Goal: Information Seeking & Learning: Learn about a topic

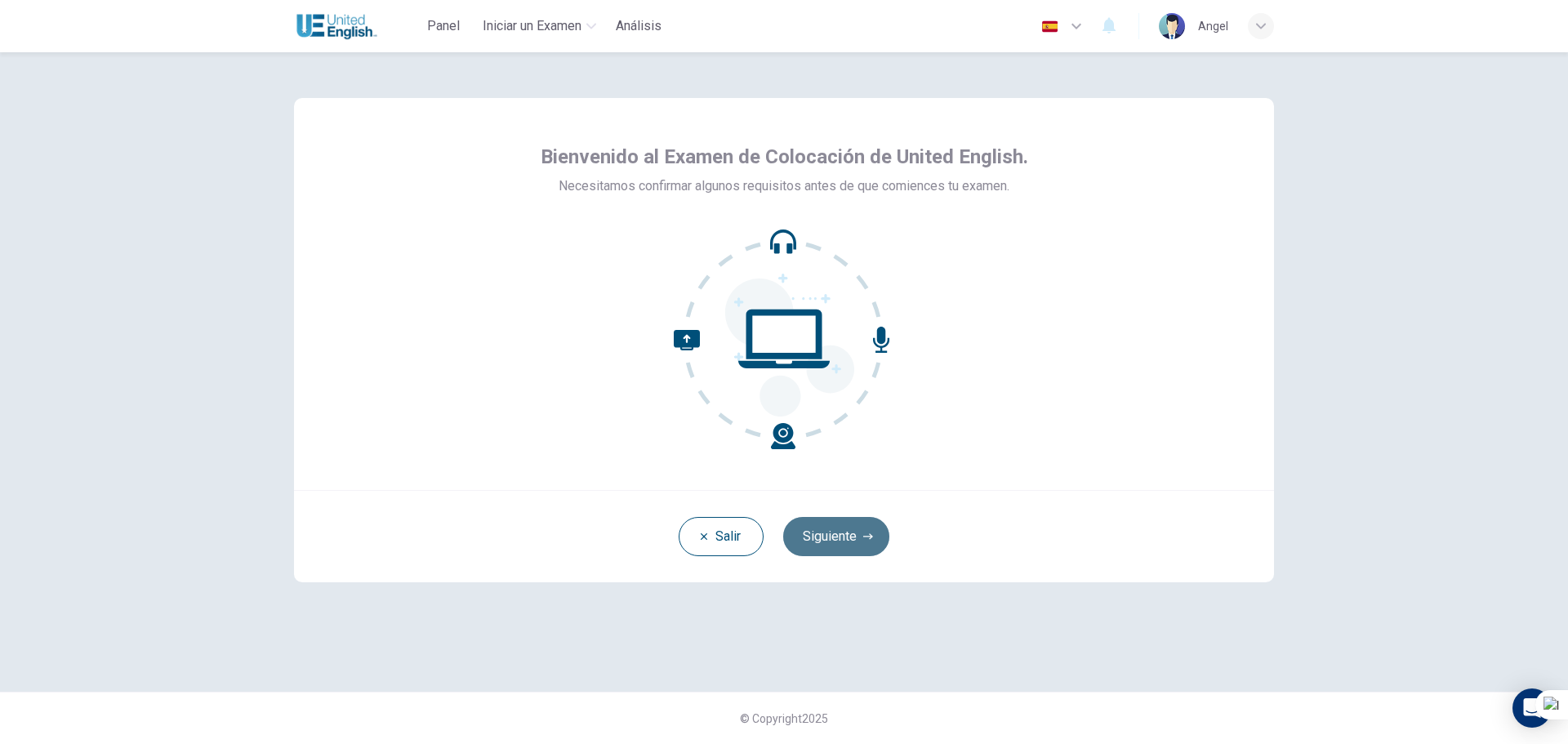
click at [844, 537] on button "Siguiente" at bounding box center [836, 537] width 106 height 39
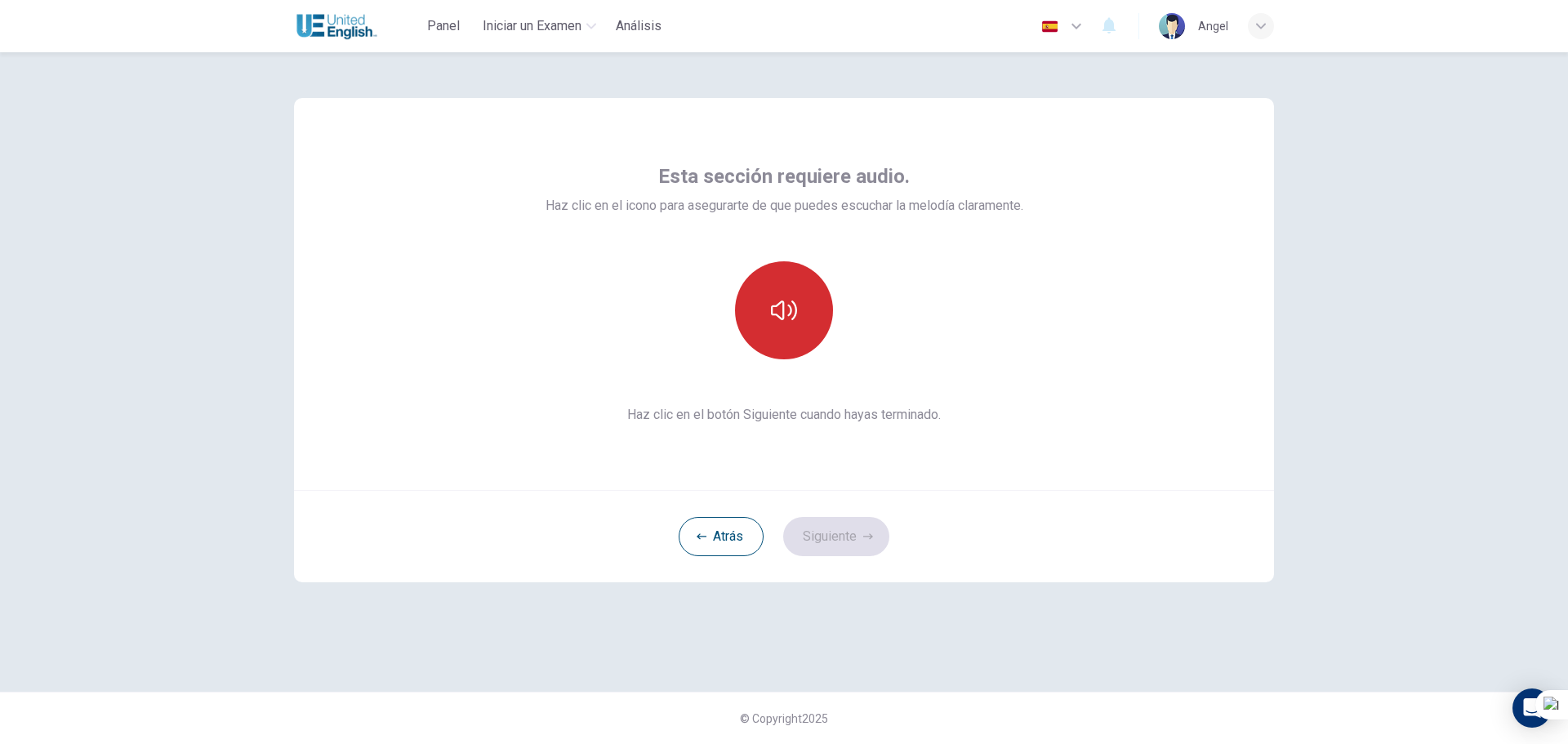
click at [791, 323] on button "button" at bounding box center [784, 310] width 98 height 98
click at [870, 543] on button "Siguiente" at bounding box center [836, 537] width 106 height 39
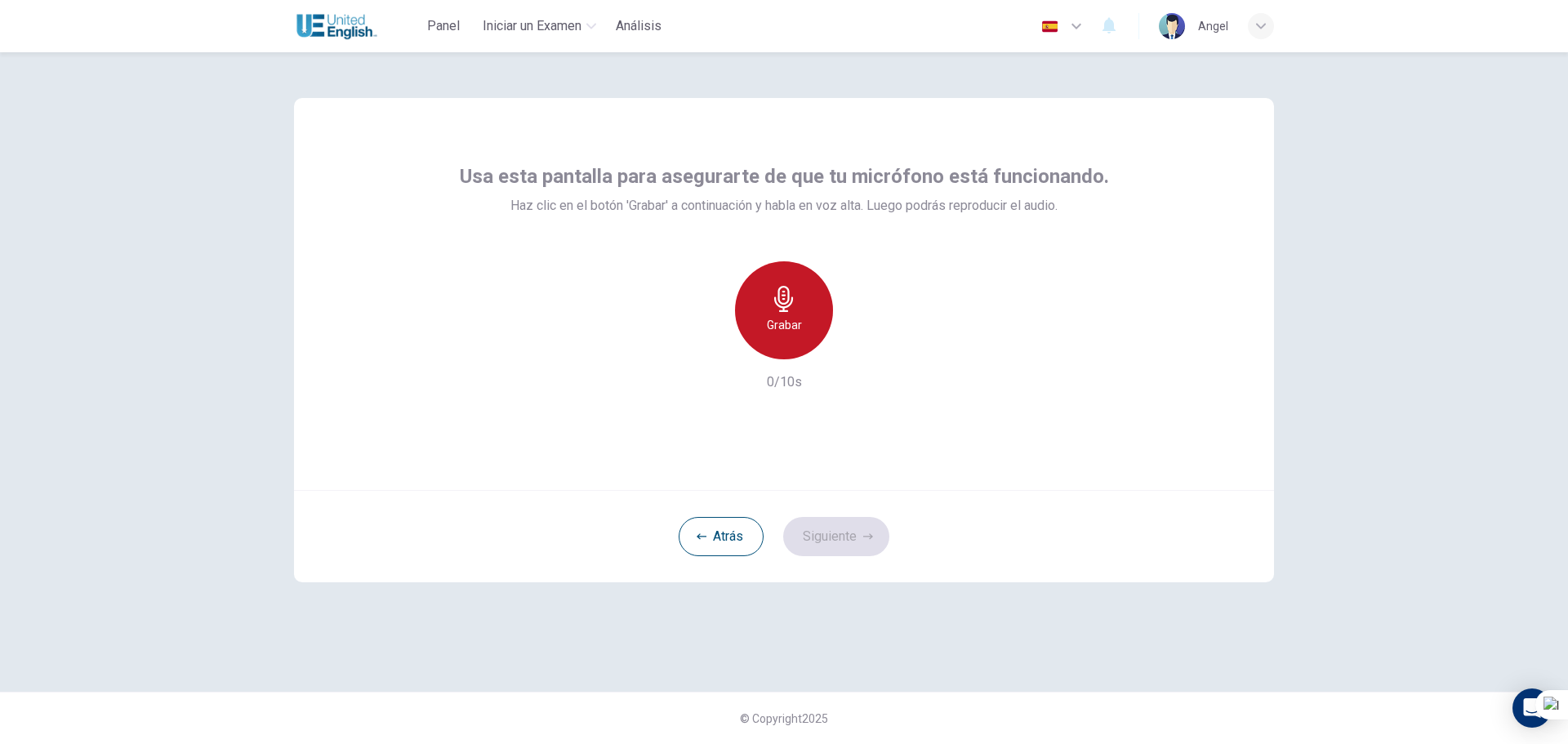
click at [800, 311] on div "Grabar" at bounding box center [784, 310] width 98 height 98
click at [861, 351] on icon "button" at bounding box center [858, 346] width 16 height 16
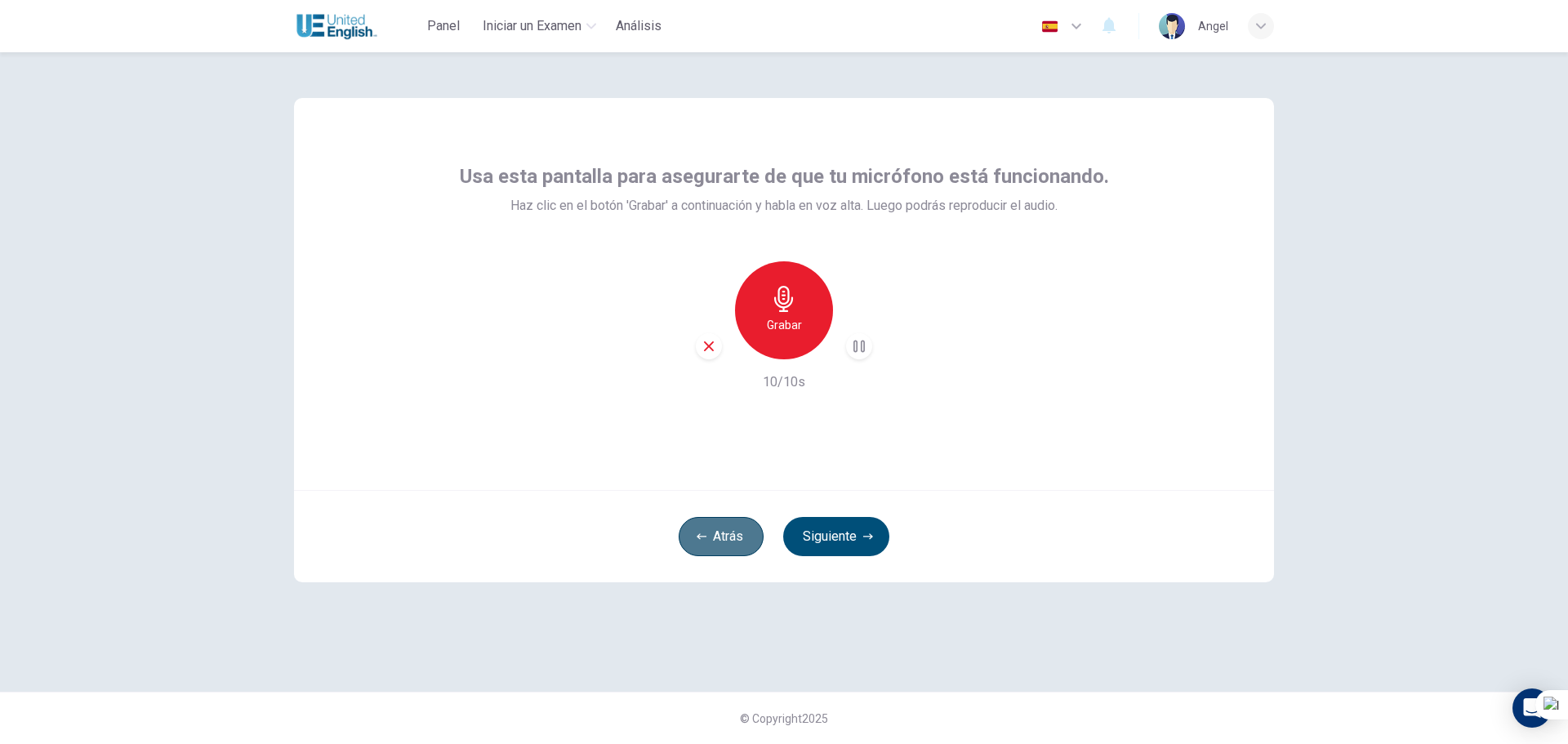
click at [721, 529] on button "Atrás" at bounding box center [721, 537] width 85 height 39
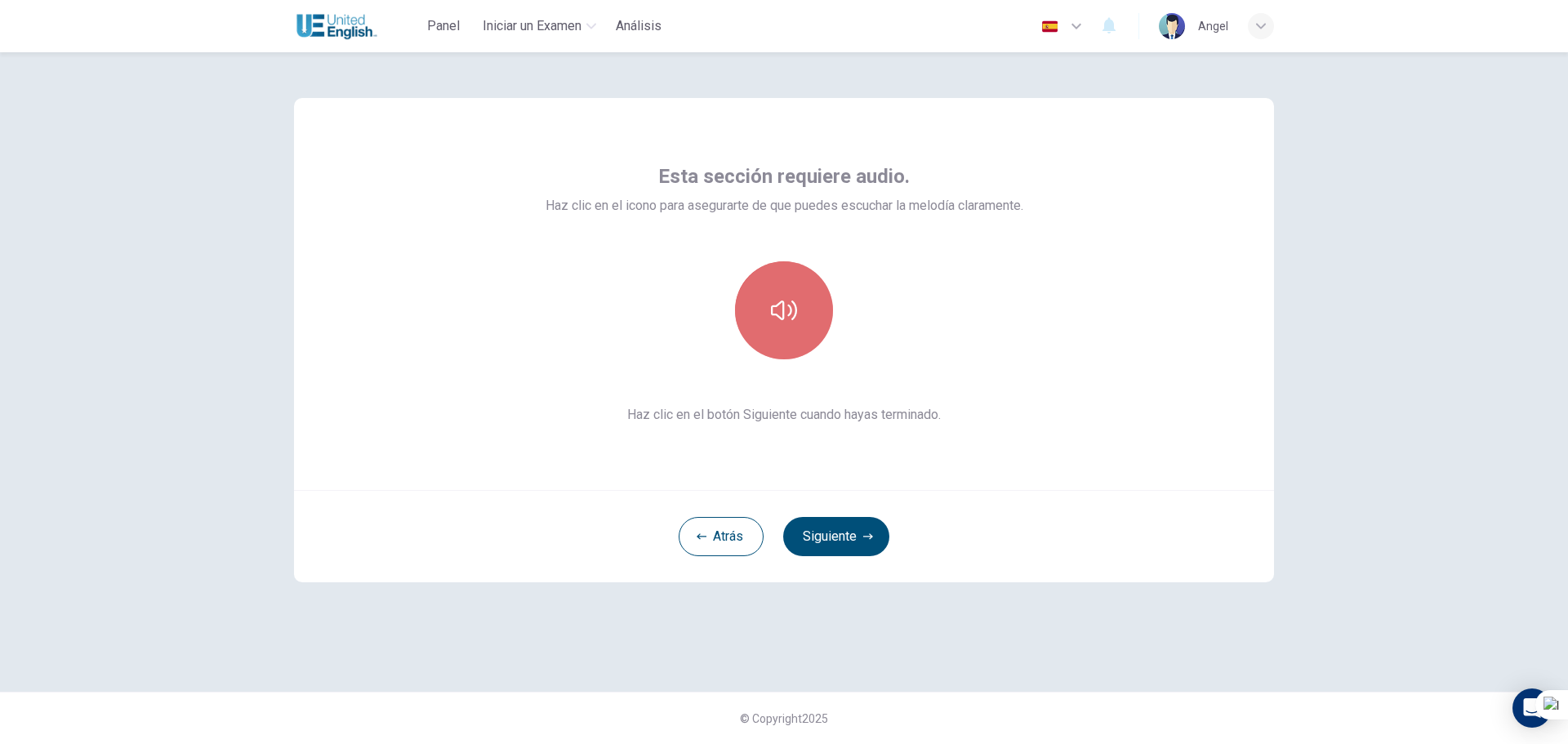
click at [786, 317] on icon "button" at bounding box center [784, 310] width 26 height 26
click at [832, 529] on button "Siguiente" at bounding box center [836, 537] width 106 height 39
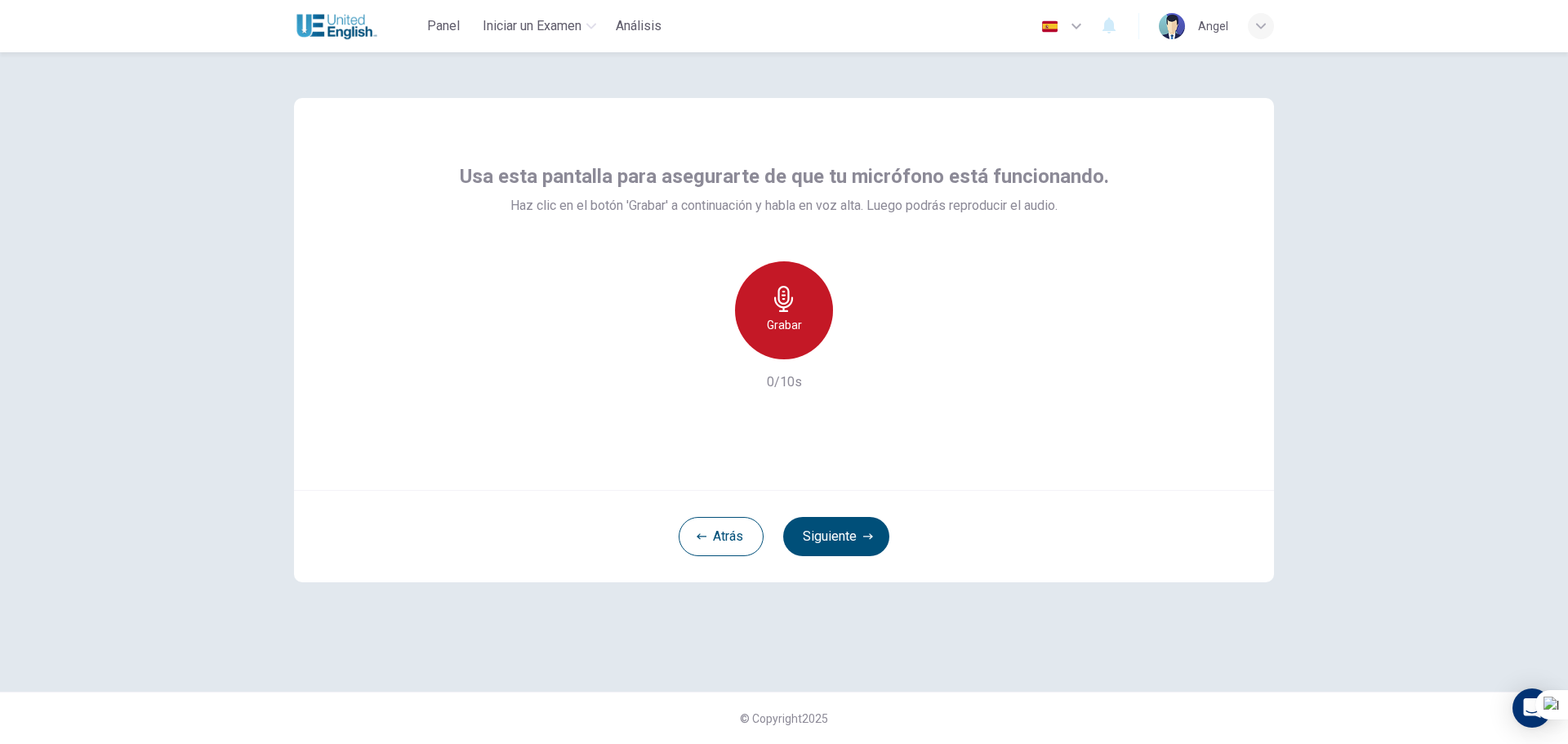
click at [786, 329] on h6 "Grabar" at bounding box center [784, 324] width 35 height 19
drag, startPoint x: 793, startPoint y: 312, endPoint x: 866, endPoint y: 428, distance: 137.1
click at [868, 439] on div "Usa esta pantalla para asegurarte de que tu micrófono está funcionando. Haz cli…" at bounding box center [784, 294] width 980 height 392
click at [792, 292] on icon "button" at bounding box center [784, 298] width 26 height 26
click at [851, 342] on icon "button" at bounding box center [858, 346] width 16 height 16
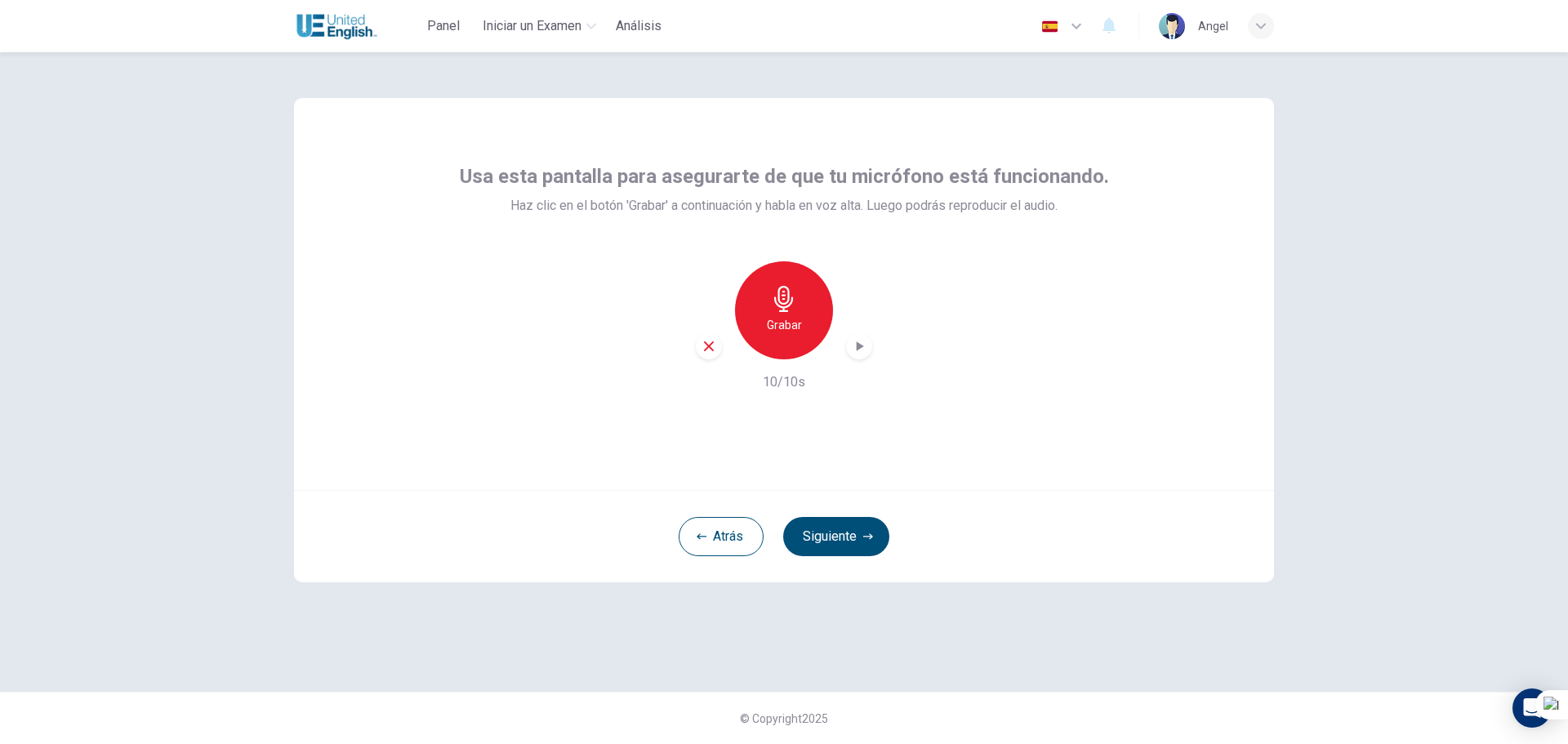
click at [847, 352] on div "button" at bounding box center [858, 346] width 26 height 26
click at [852, 537] on button "Siguiente" at bounding box center [836, 537] width 106 height 39
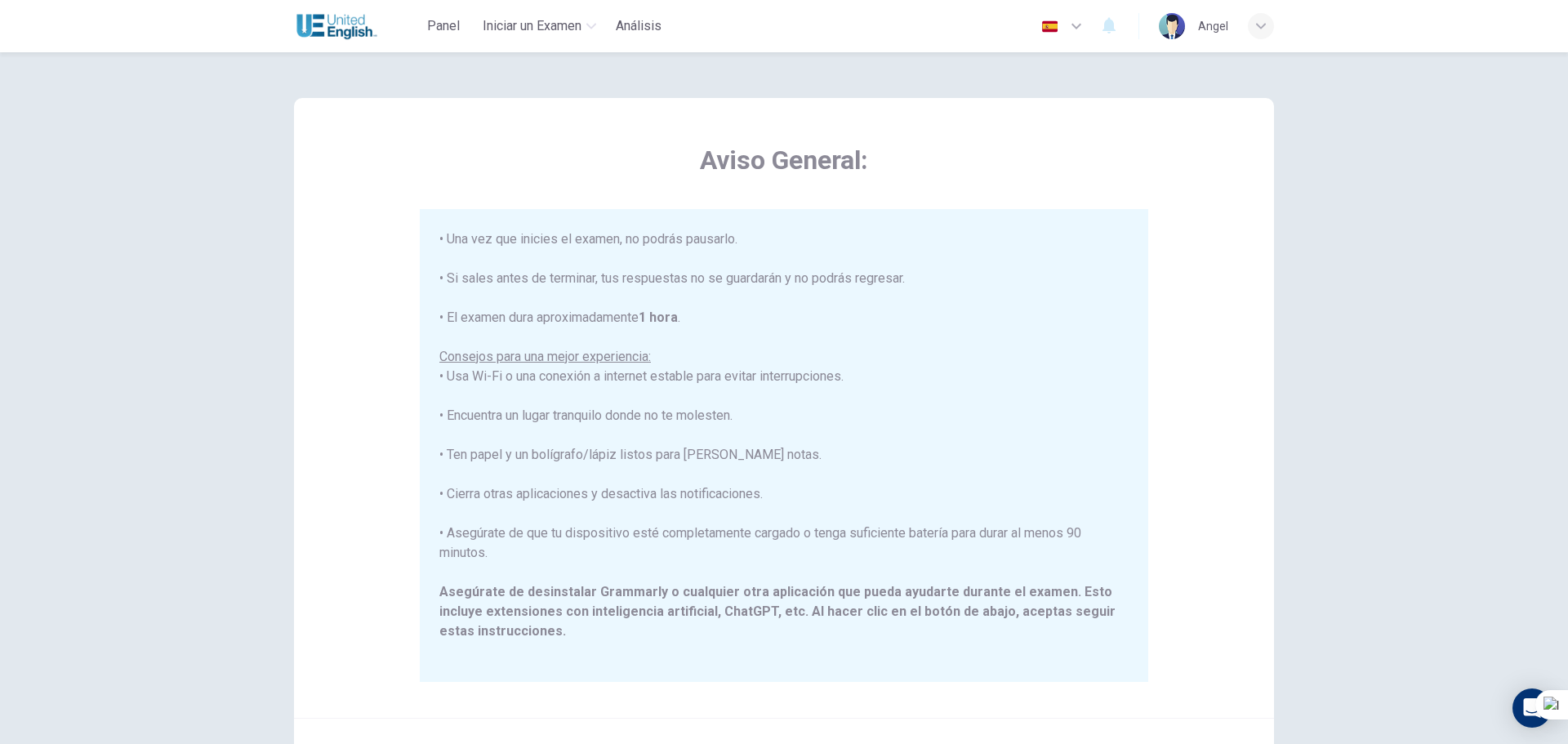
scroll to position [164, 0]
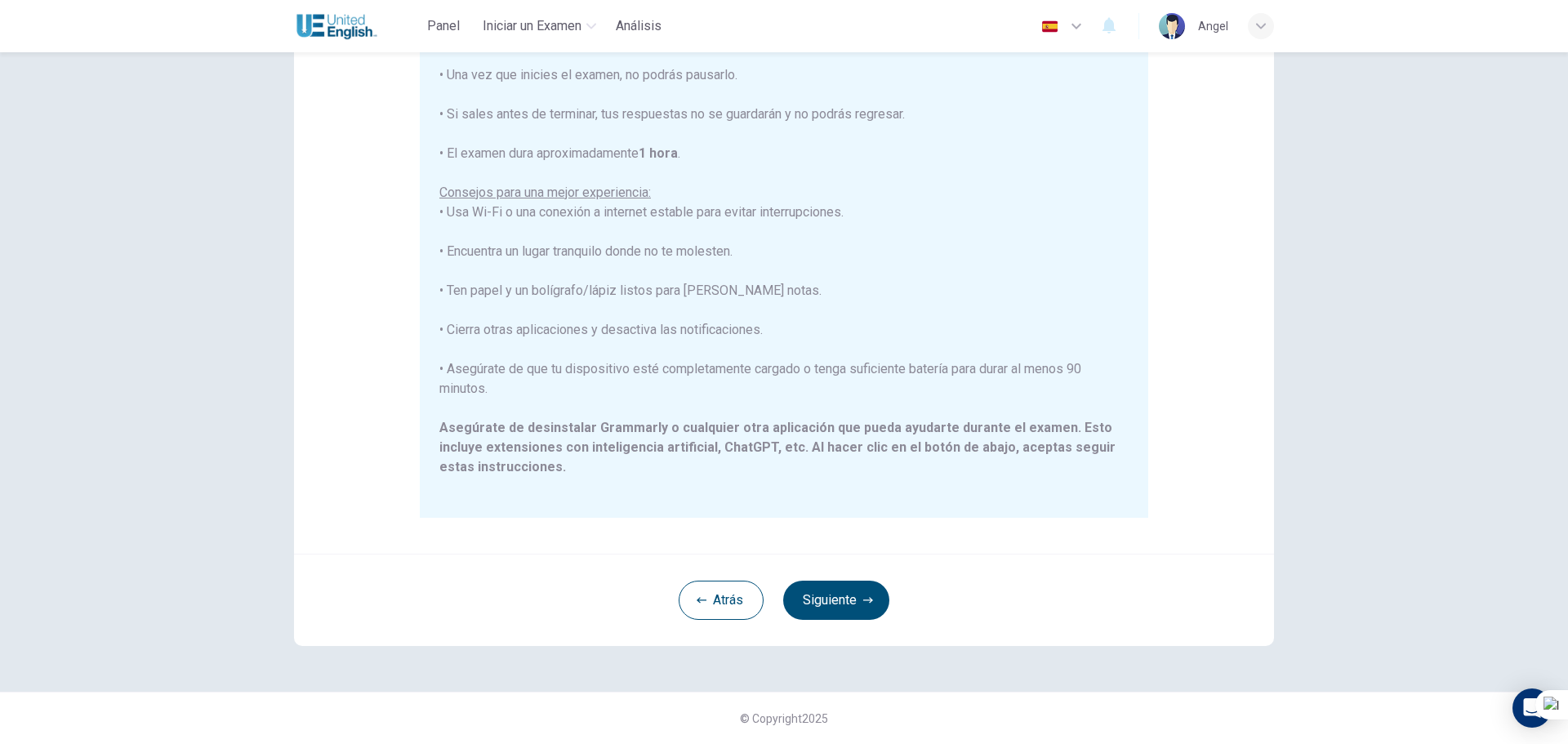
click at [827, 596] on button "Siguiente" at bounding box center [836, 600] width 106 height 39
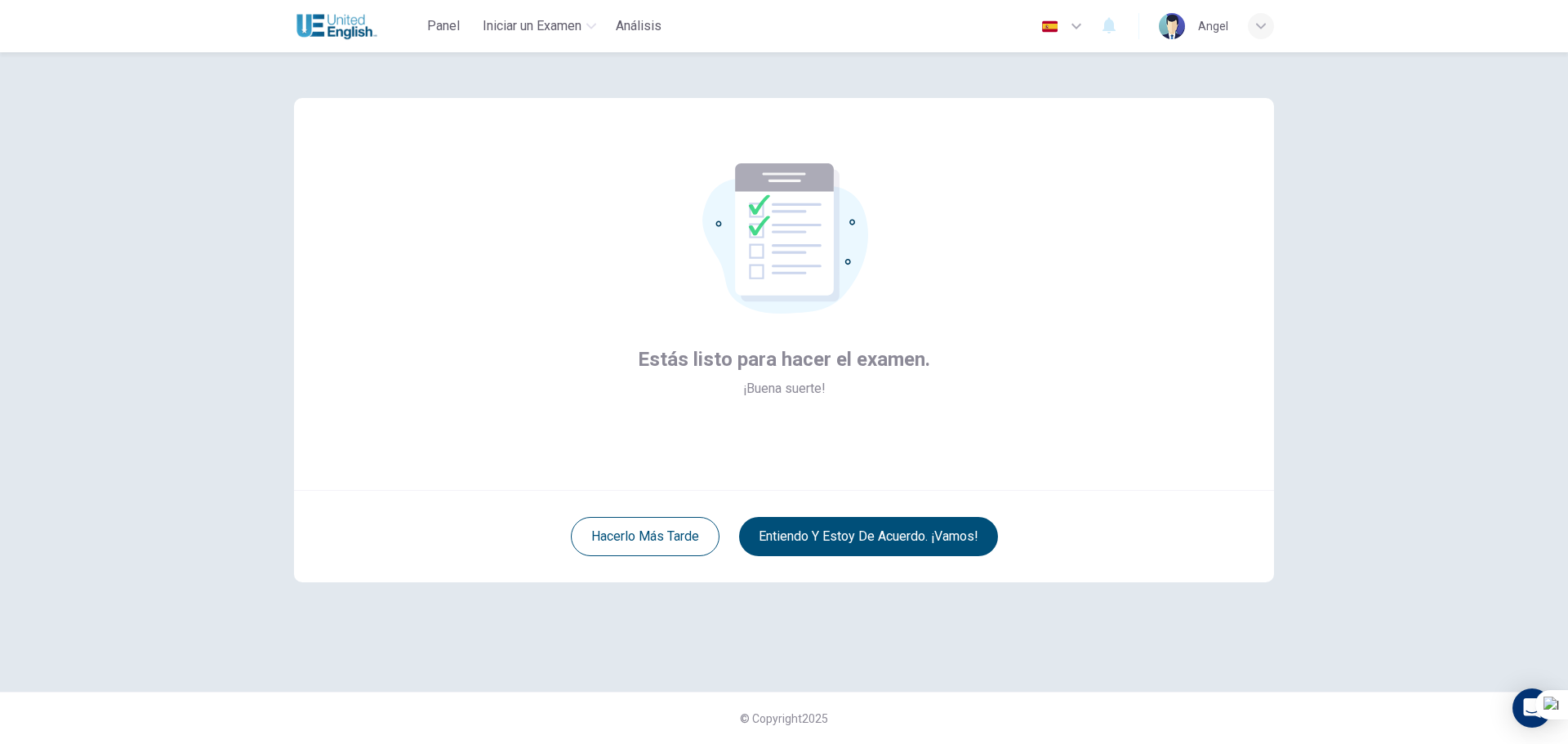
scroll to position [0, 0]
click at [1079, 26] on icon "button" at bounding box center [1077, 26] width 10 height 6
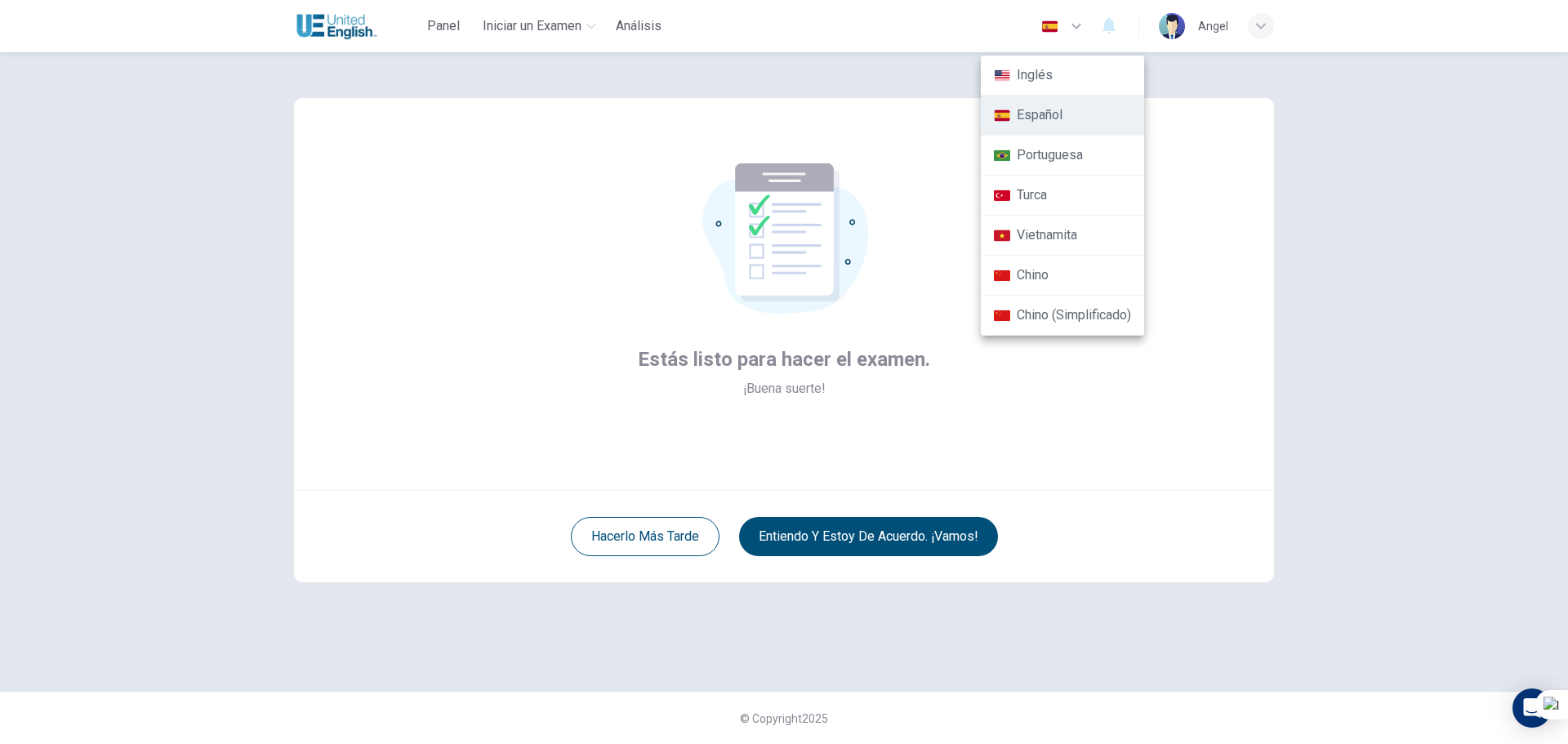
click at [1213, 151] on div at bounding box center [784, 372] width 1568 height 744
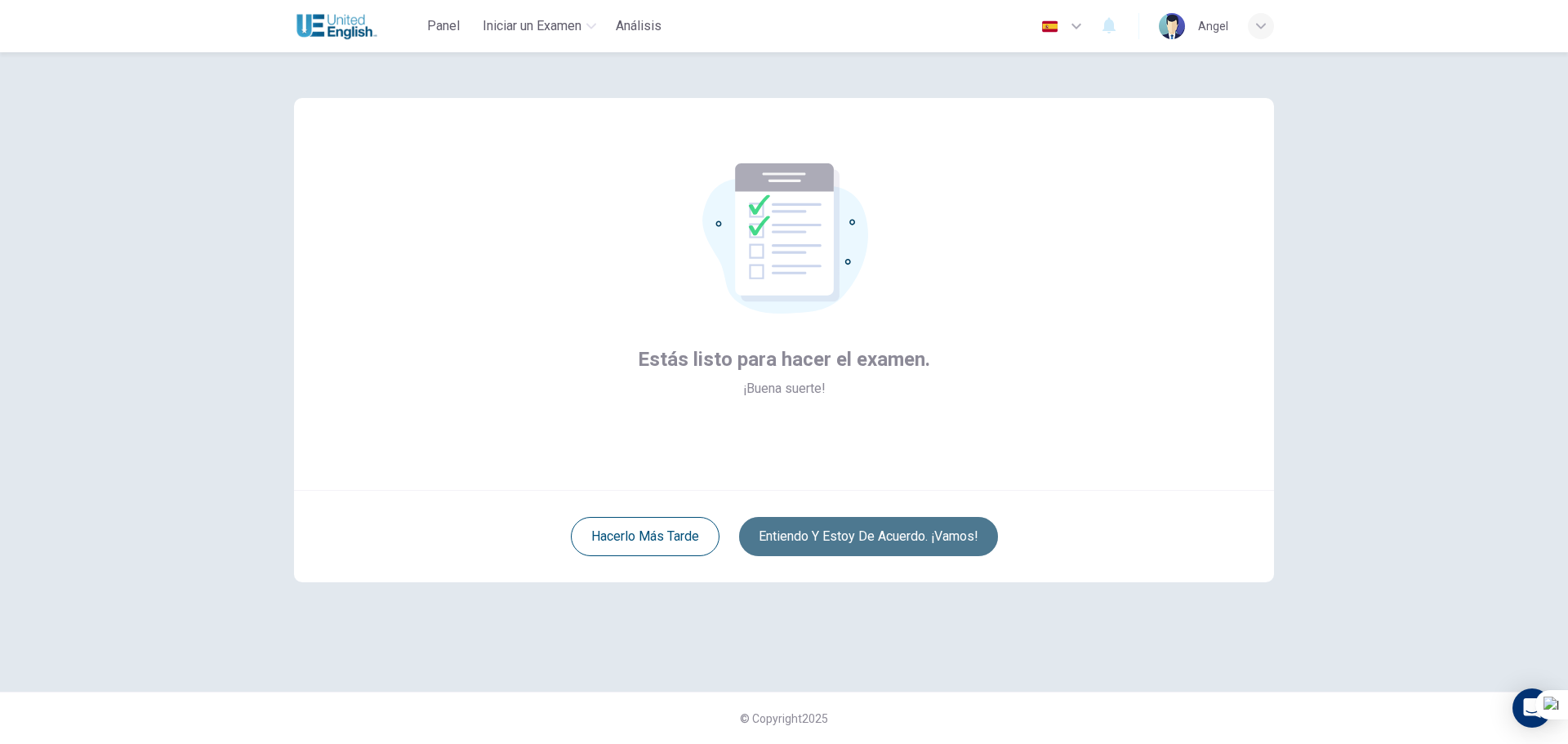
click at [946, 520] on button "Entiendo y estoy de acuerdo. ¡Vamos!" at bounding box center [868, 537] width 259 height 39
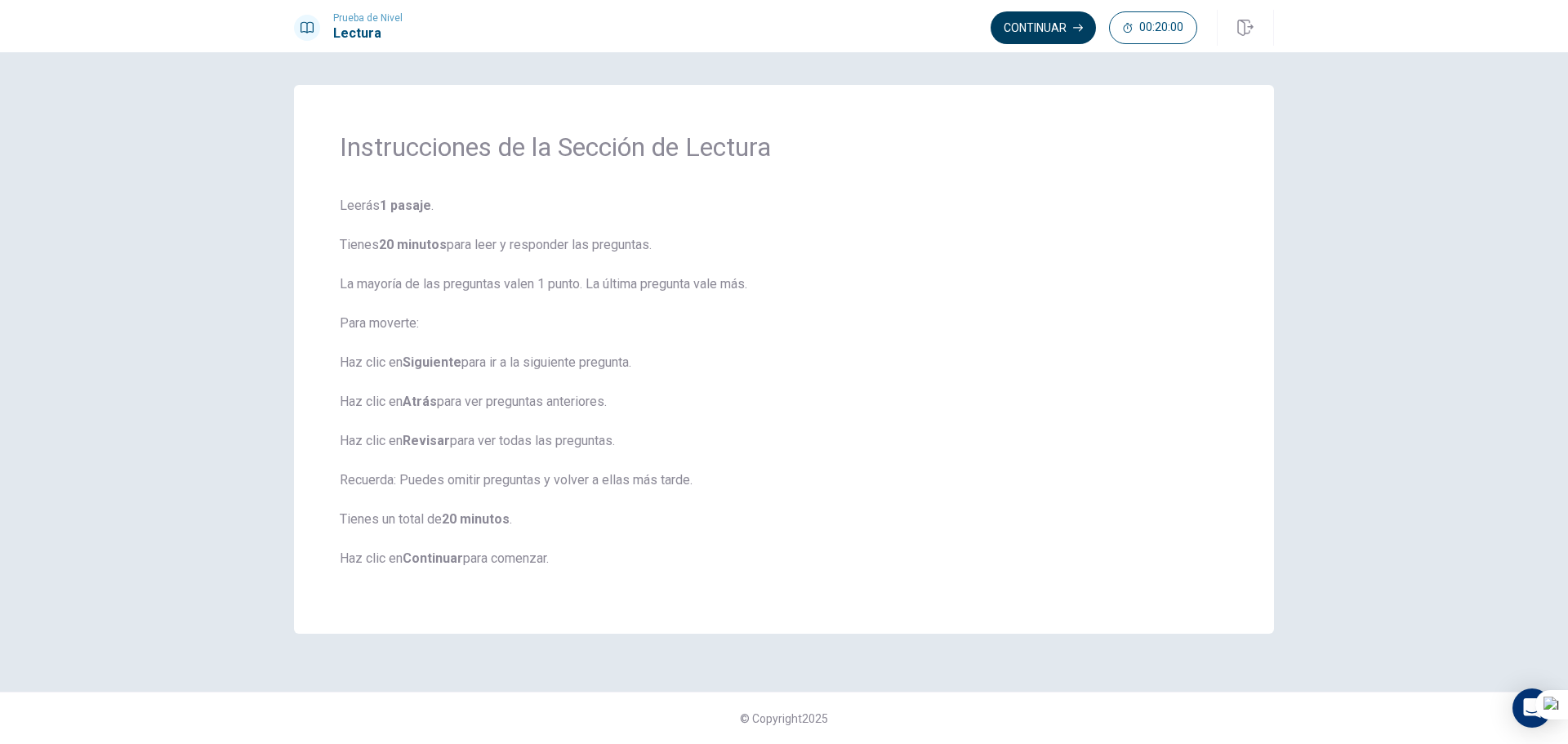
click at [1070, 20] on button "Continuar" at bounding box center [1042, 28] width 105 height 33
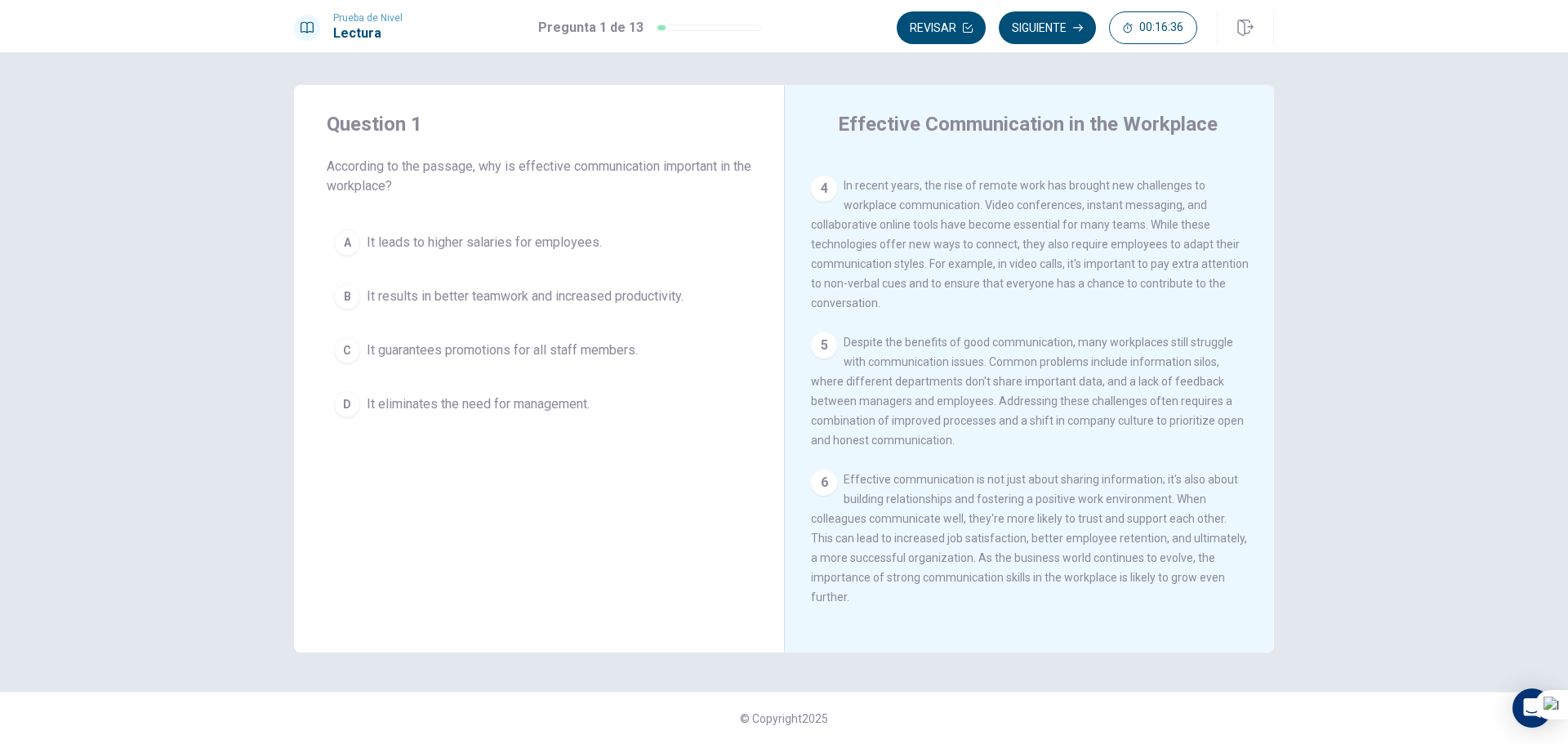
scroll to position [383, 0]
drag, startPoint x: 857, startPoint y: 597, endPoint x: 836, endPoint y: 344, distance: 253.9
click at [805, 399] on div "Effective Communication in the Workplace 1 In [DATE] fast-paced business world,…" at bounding box center [1028, 369] width 490 height 568
drag, startPoint x: 843, startPoint y: 330, endPoint x: 878, endPoint y: 603, distance: 275.2
click at [883, 606] on div "1 In [DATE] fast-paced business world, effective communication is crucial for s…" at bounding box center [1041, 391] width 459 height 469
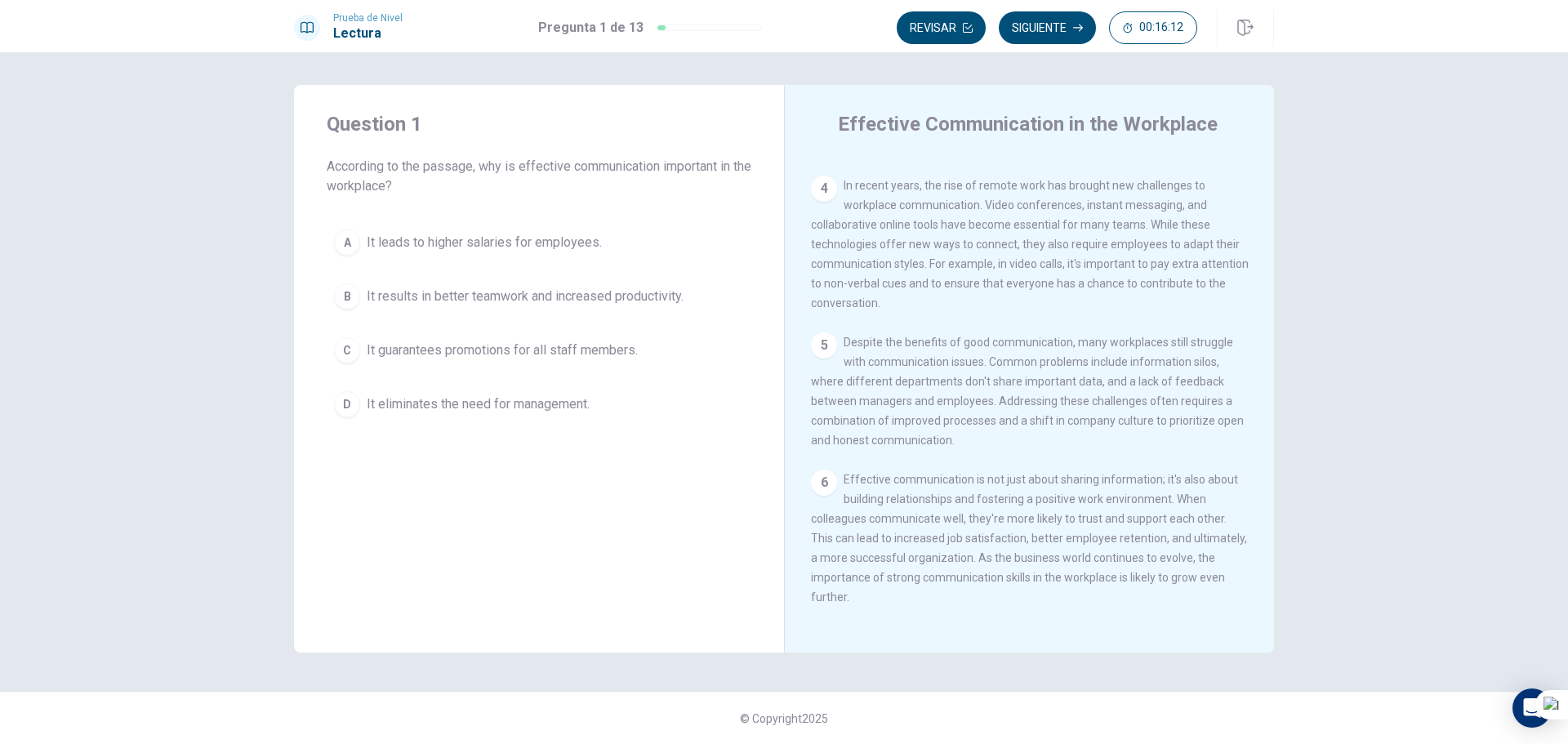
drag, startPoint x: 861, startPoint y: 595, endPoint x: 865, endPoint y: 233, distance: 362.0
click at [857, 238] on div "1 In [DATE] fast-paced business world, effective communication is crucial for s…" at bounding box center [1041, 391] width 459 height 469
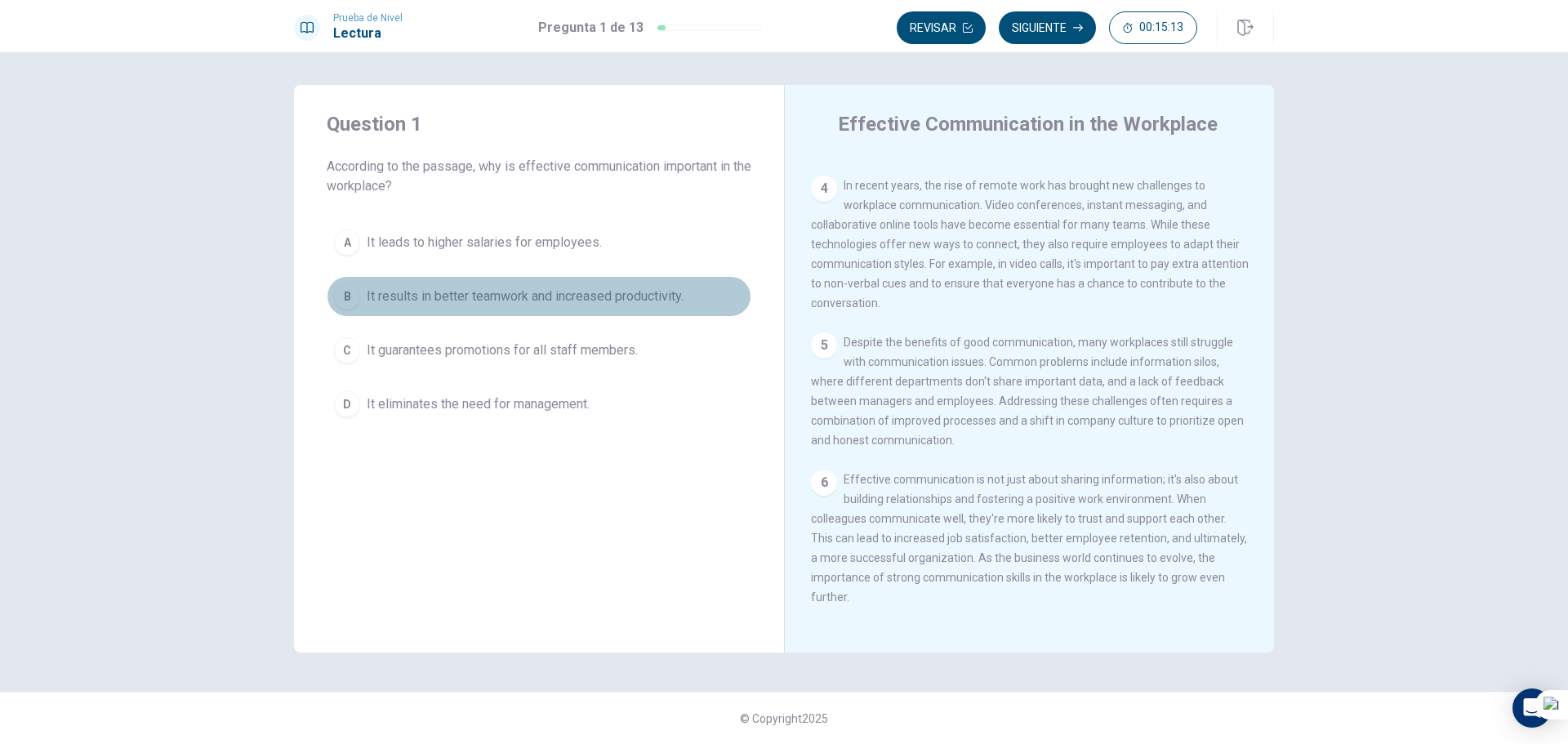
click at [617, 305] on span "It results in better teamwork and increased productivity." at bounding box center [525, 296] width 317 height 19
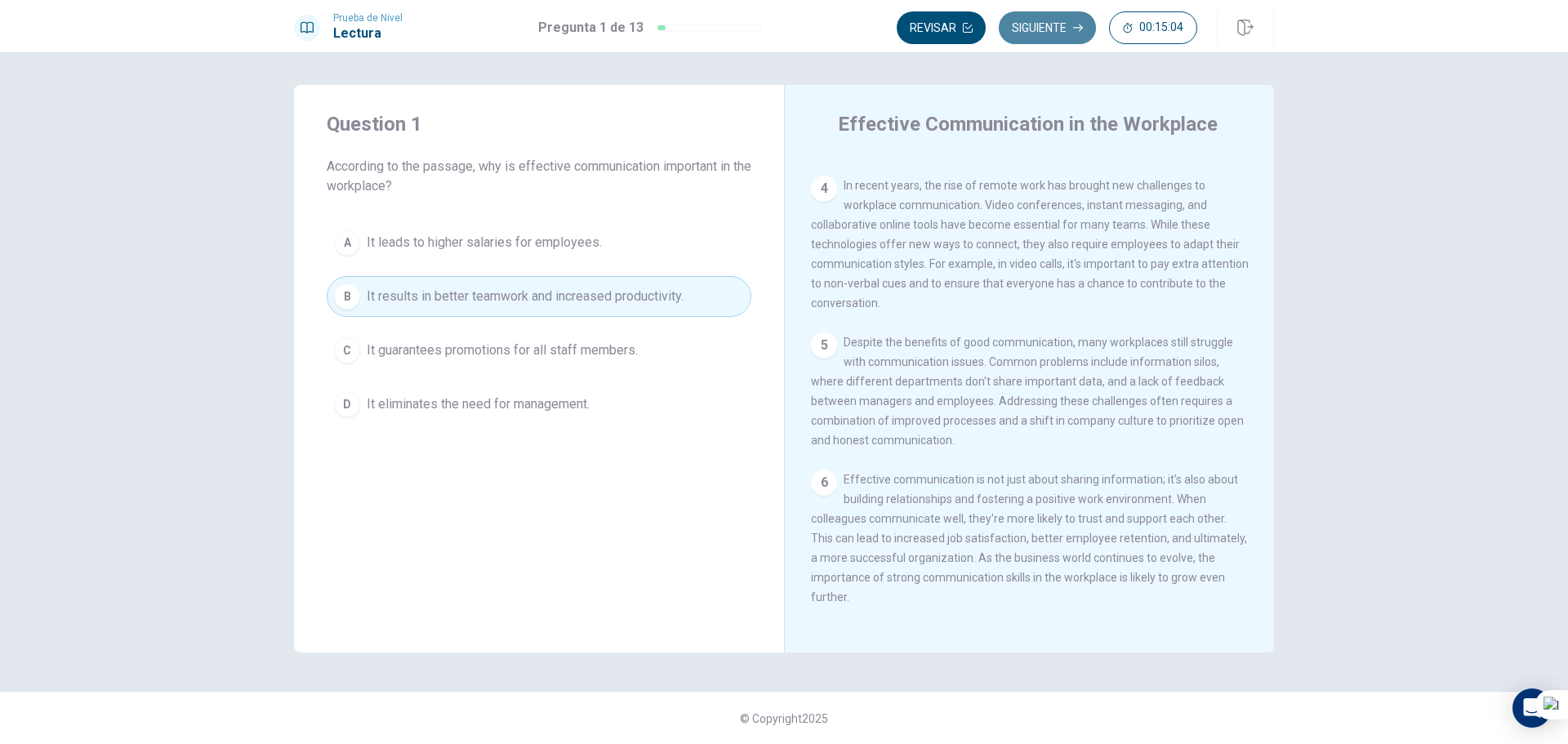
click at [1067, 24] on button "Siguiente" at bounding box center [1047, 28] width 97 height 33
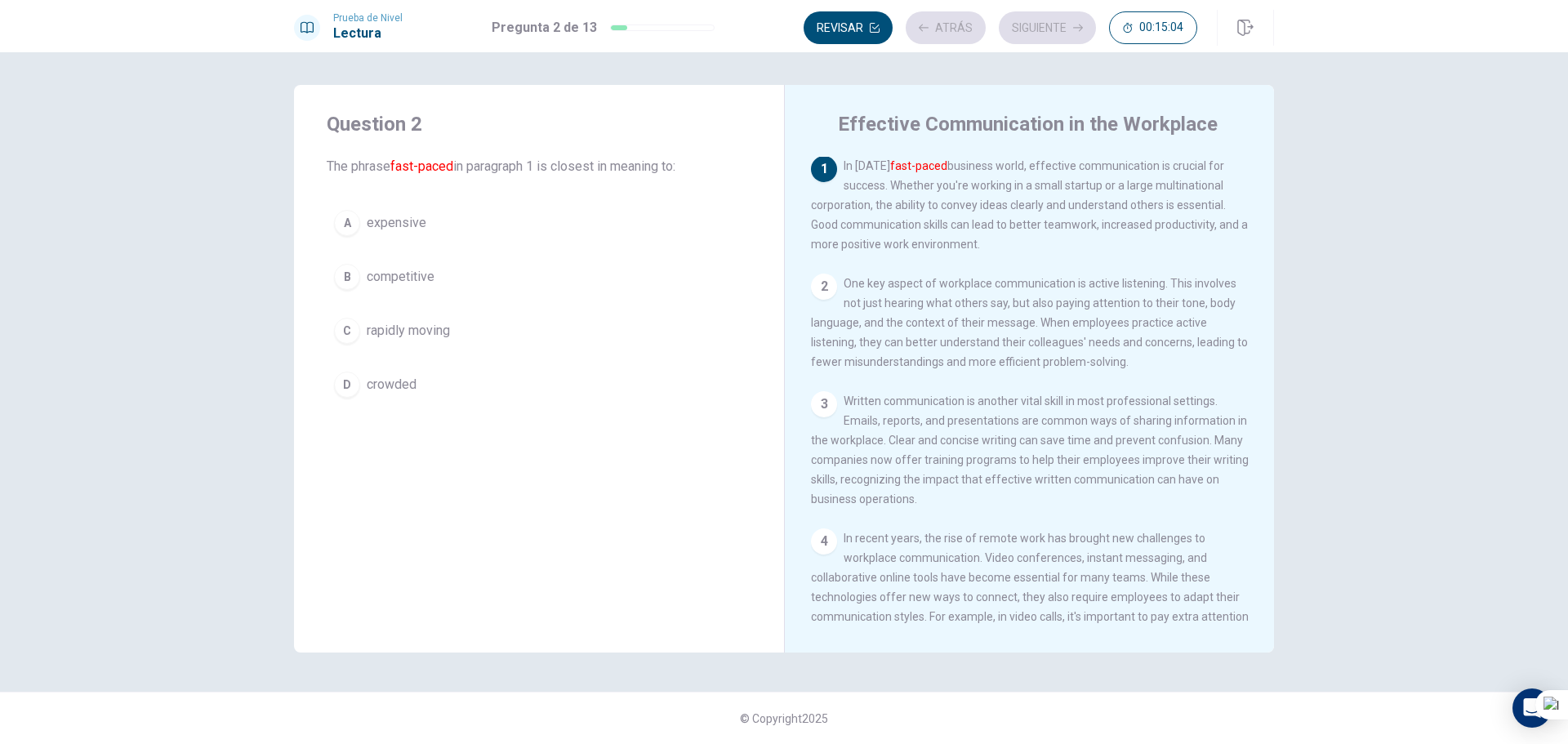
scroll to position [0, 0]
click at [421, 275] on span "competitive" at bounding box center [401, 276] width 68 height 19
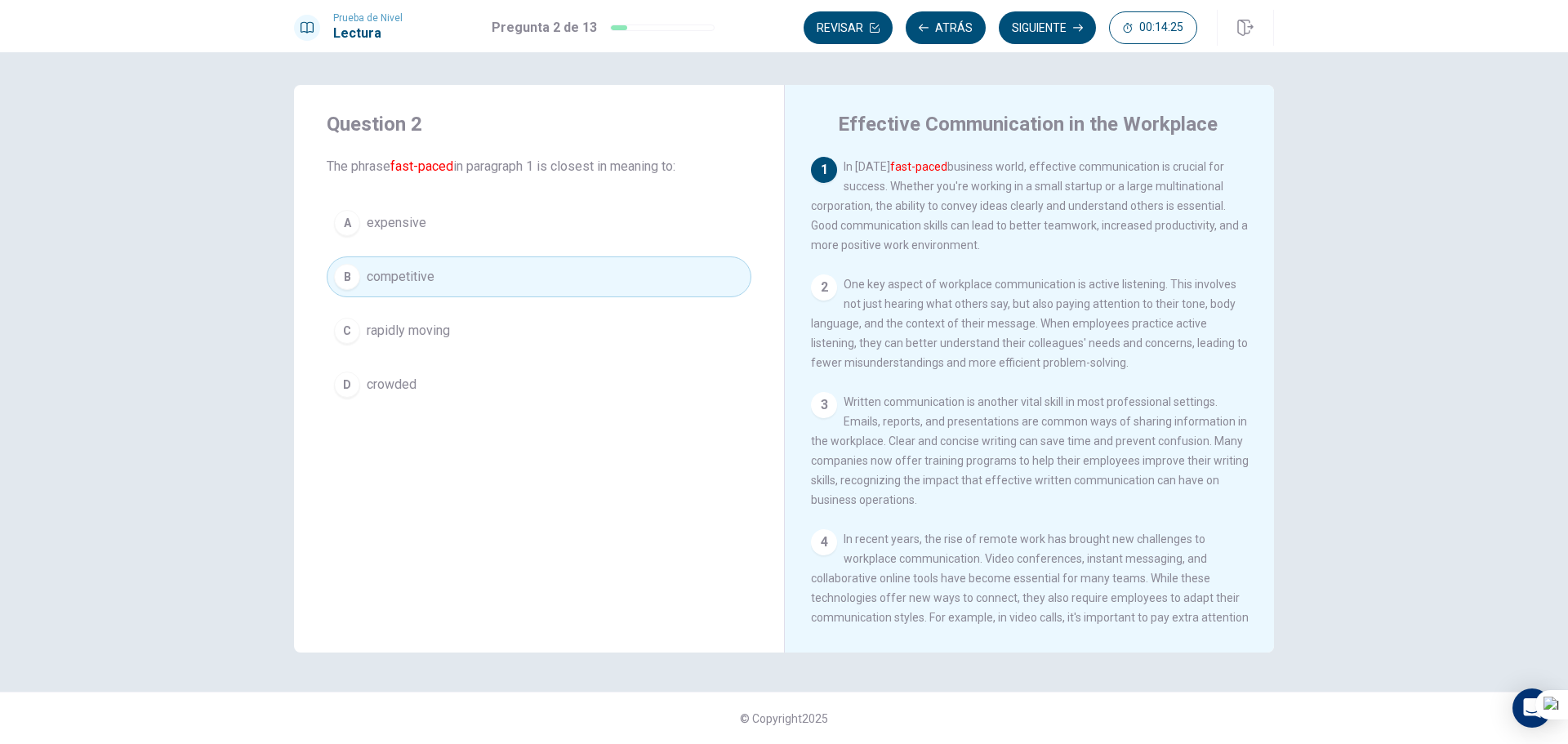
click at [490, 322] on button "C rapidly moving" at bounding box center [539, 331] width 425 height 41
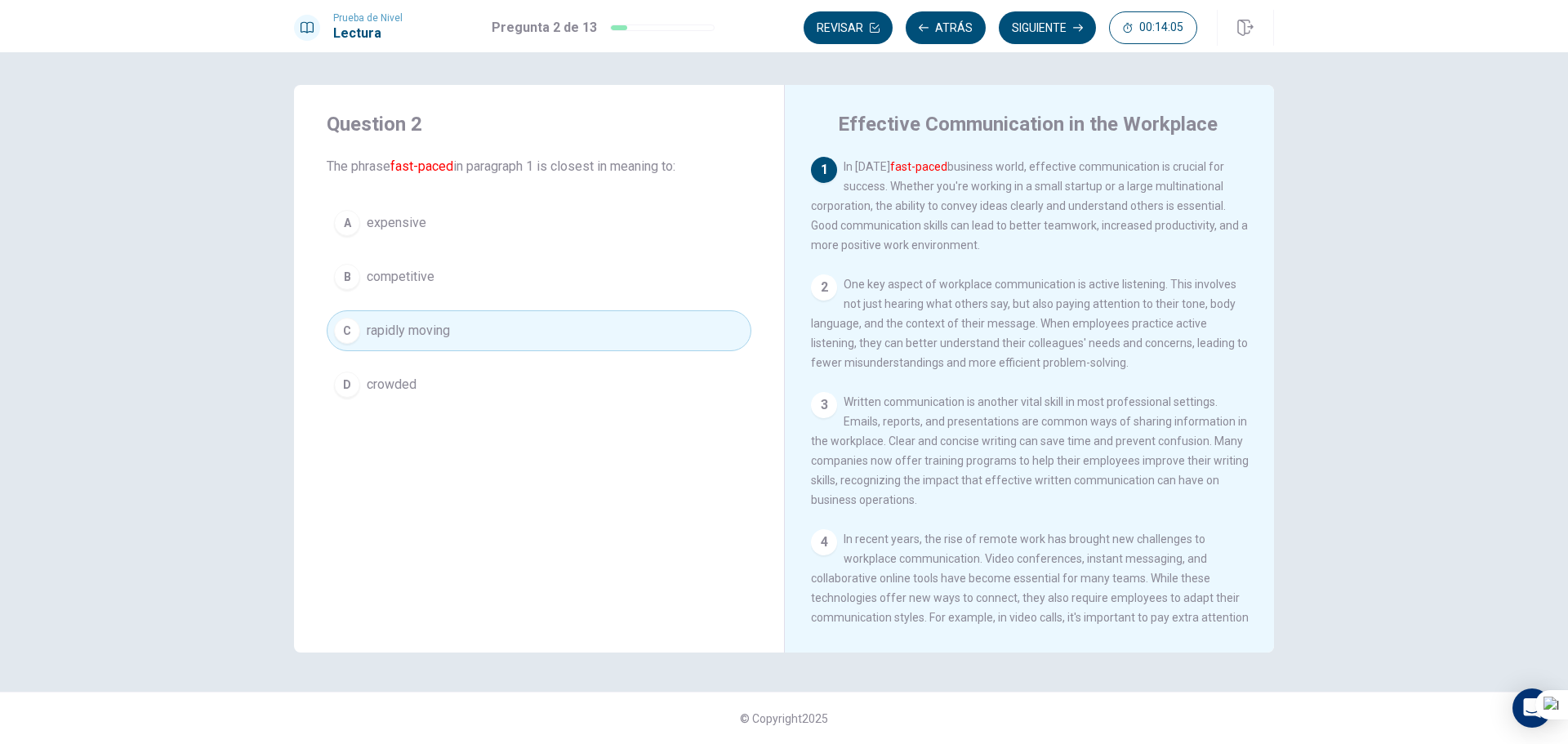
click at [1051, 31] on button "Siguiente" at bounding box center [1047, 28] width 97 height 33
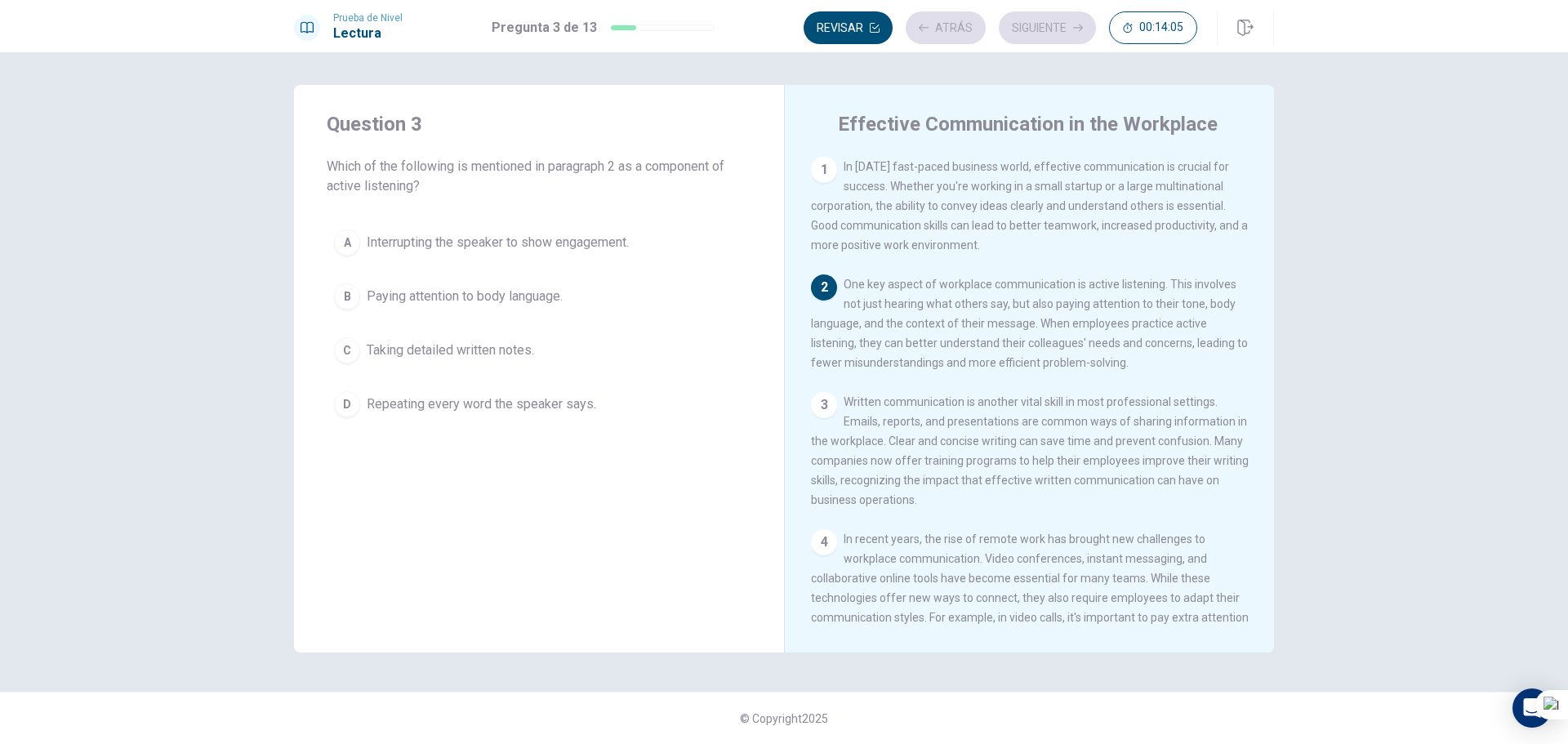
scroll to position [122, 0]
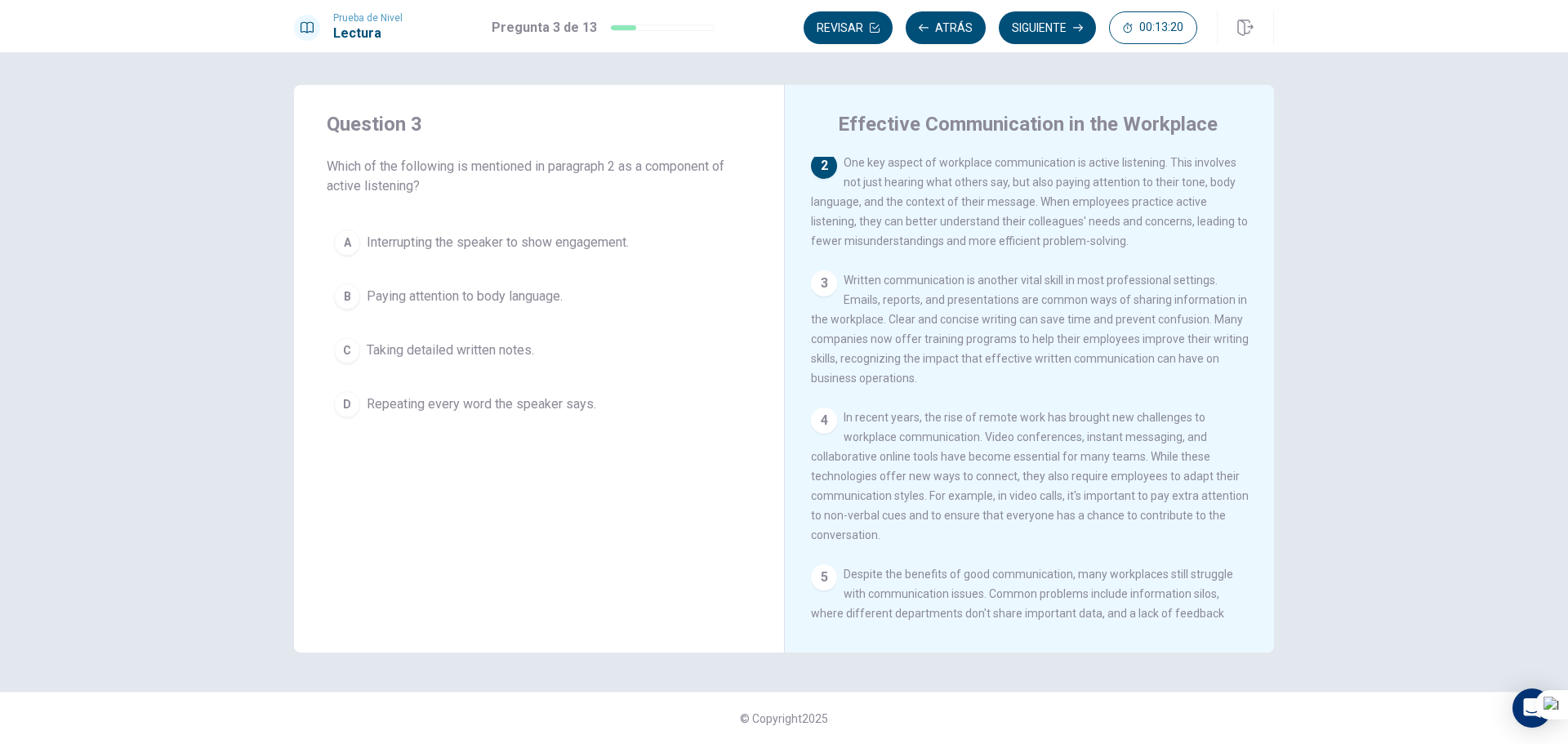
click at [503, 297] on span "Paying attention to body language." at bounding box center [464, 296] width 196 height 19
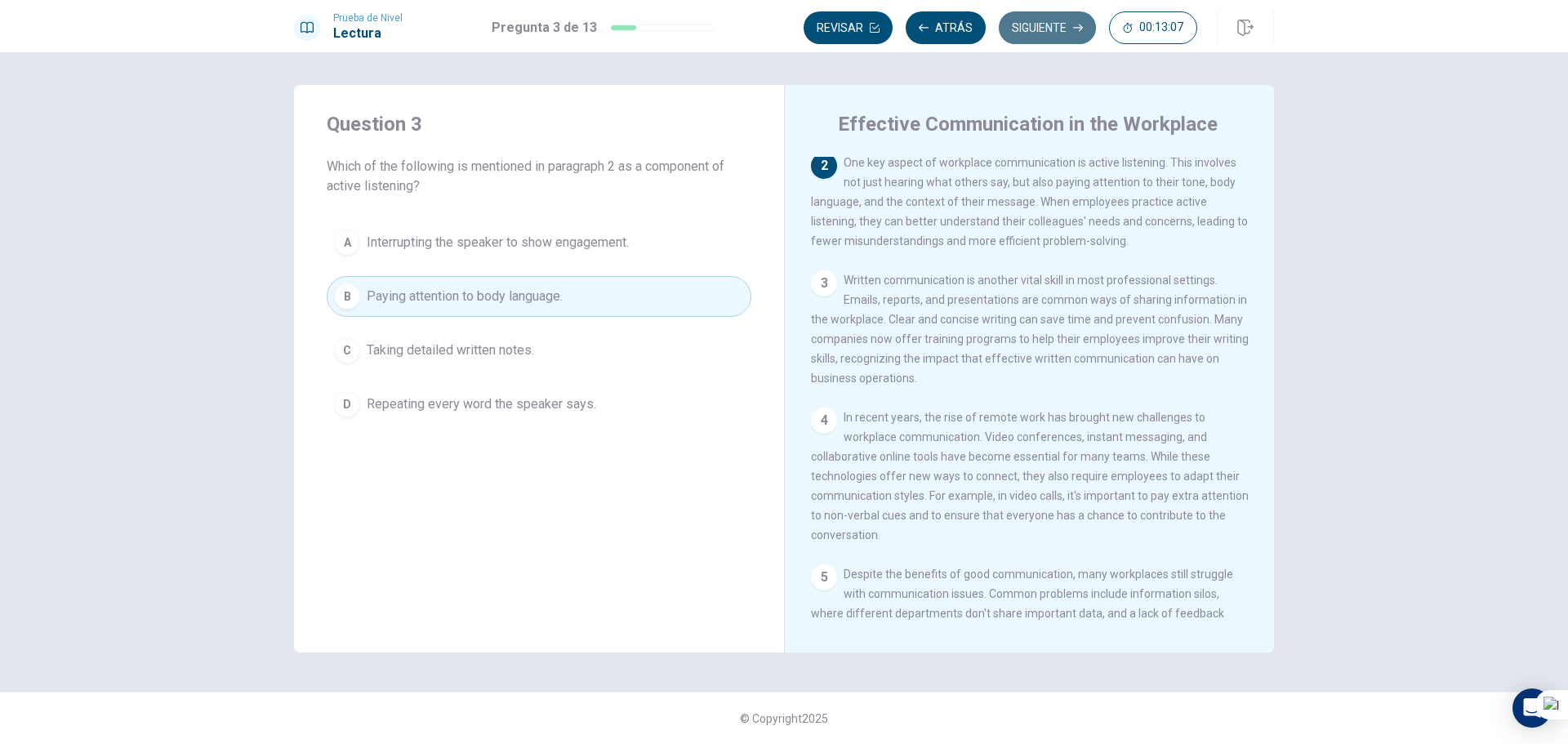
click at [1031, 32] on button "Siguiente" at bounding box center [1047, 28] width 97 height 33
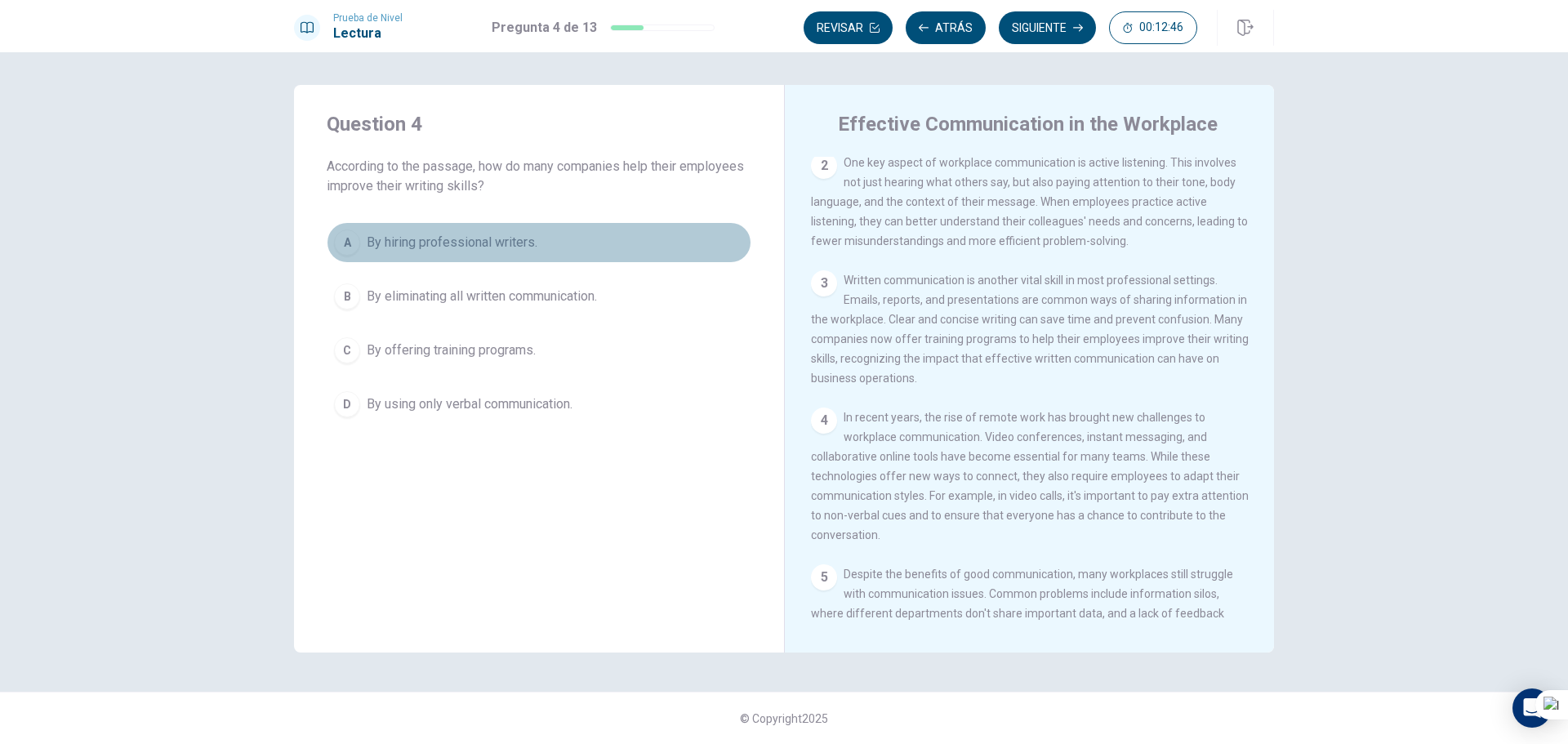
click at [520, 243] on span "By hiring professional writers." at bounding box center [452, 242] width 170 height 19
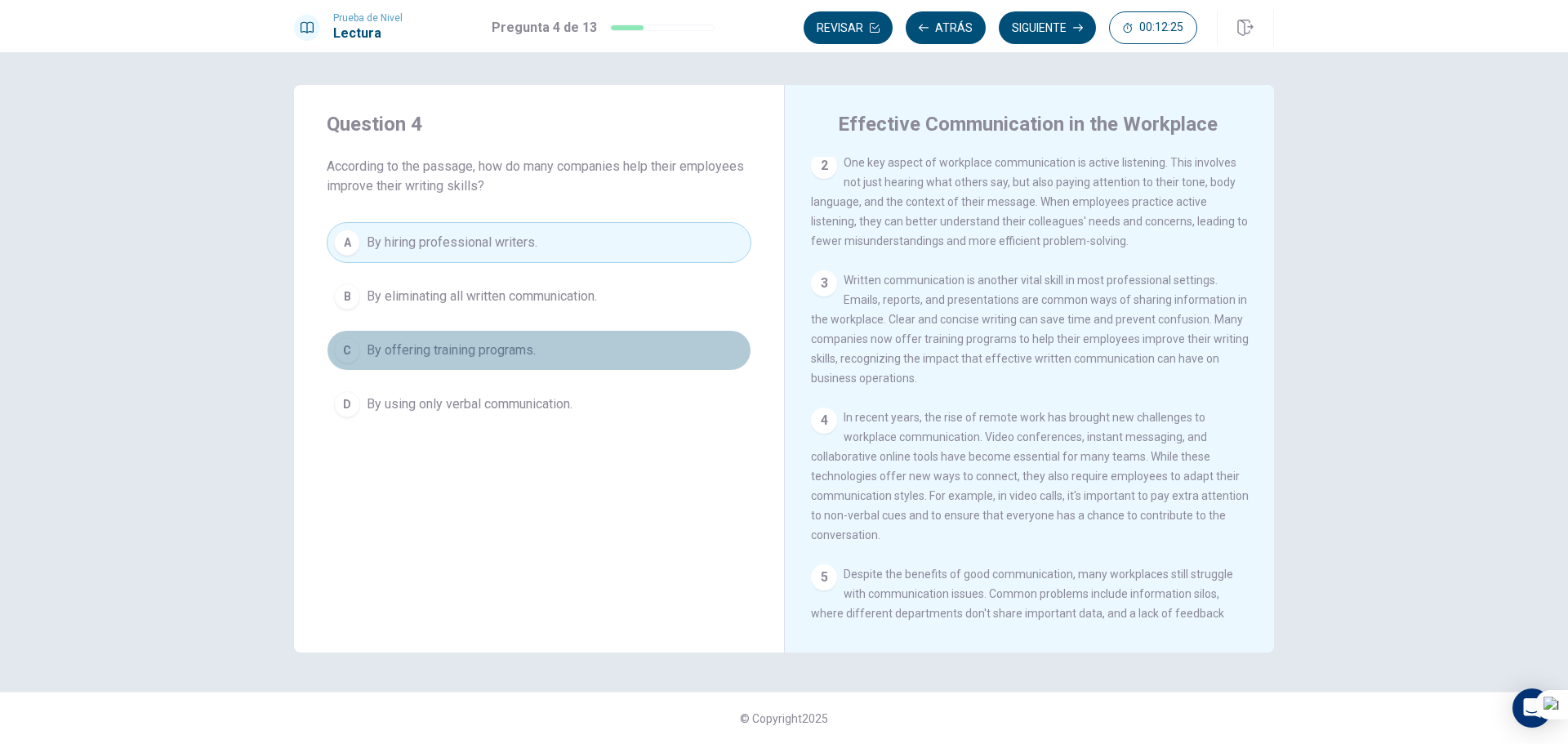
click at [553, 349] on button "C By offering training programs." at bounding box center [539, 350] width 425 height 41
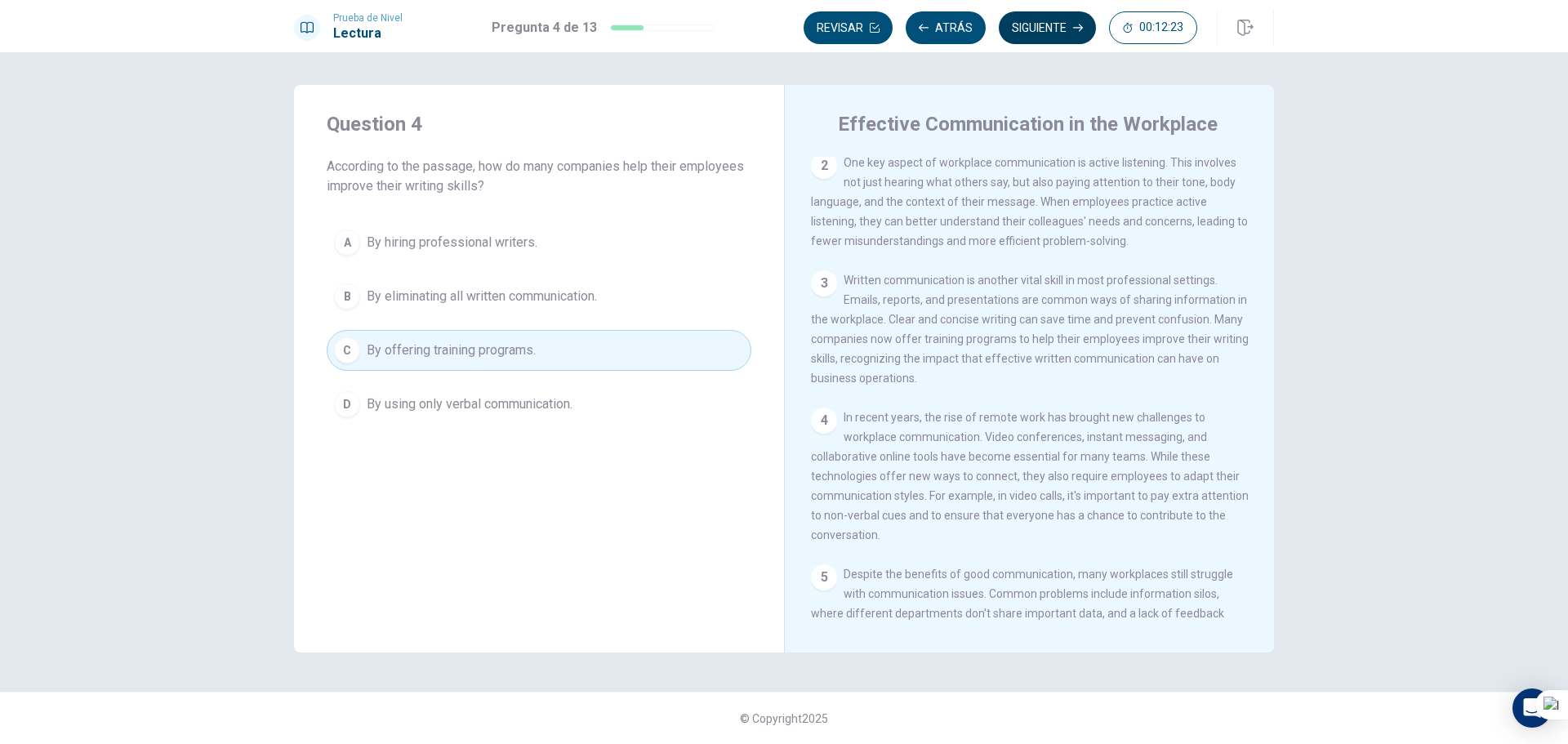
click at [1030, 21] on button "Siguiente" at bounding box center [1047, 28] width 97 height 33
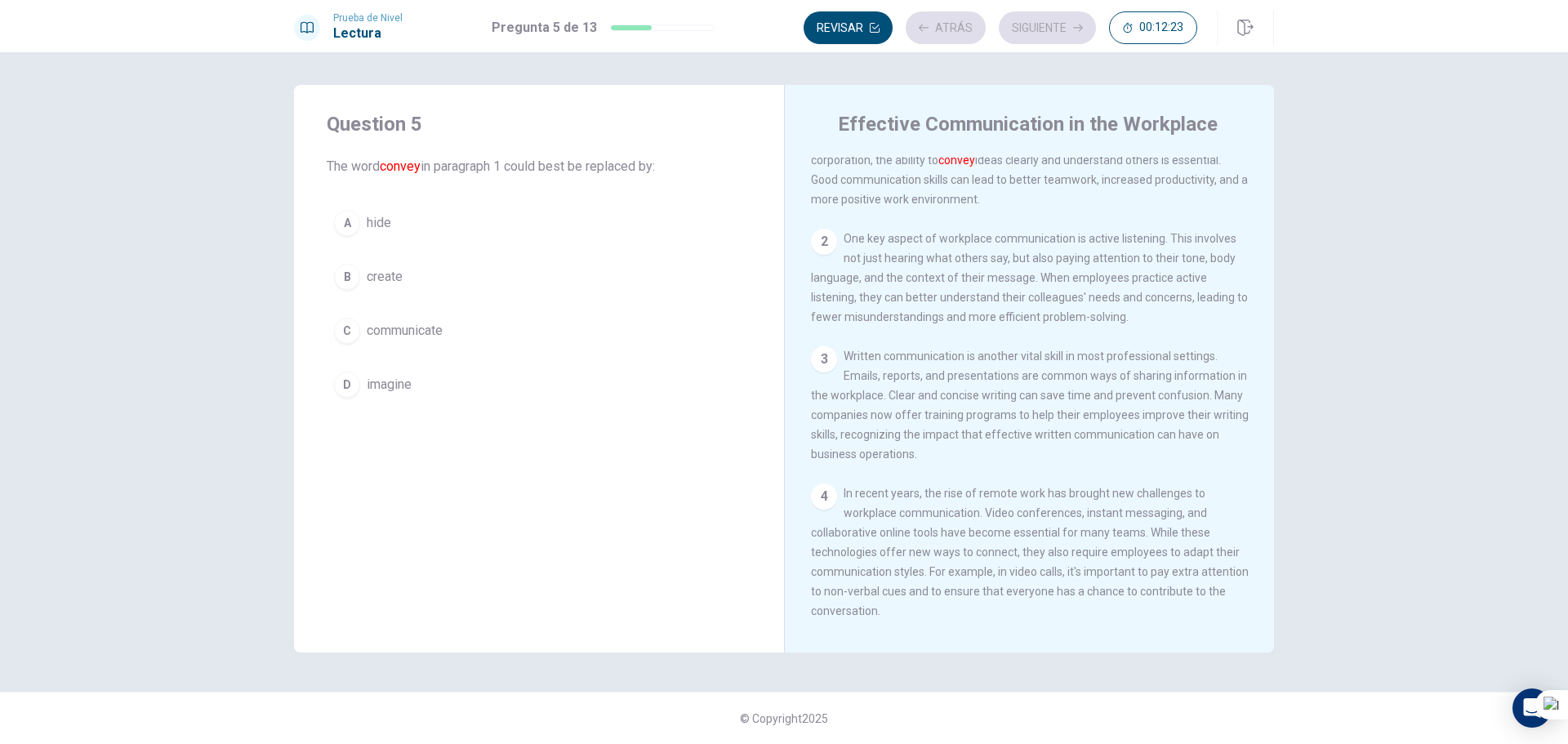
scroll to position [0, 0]
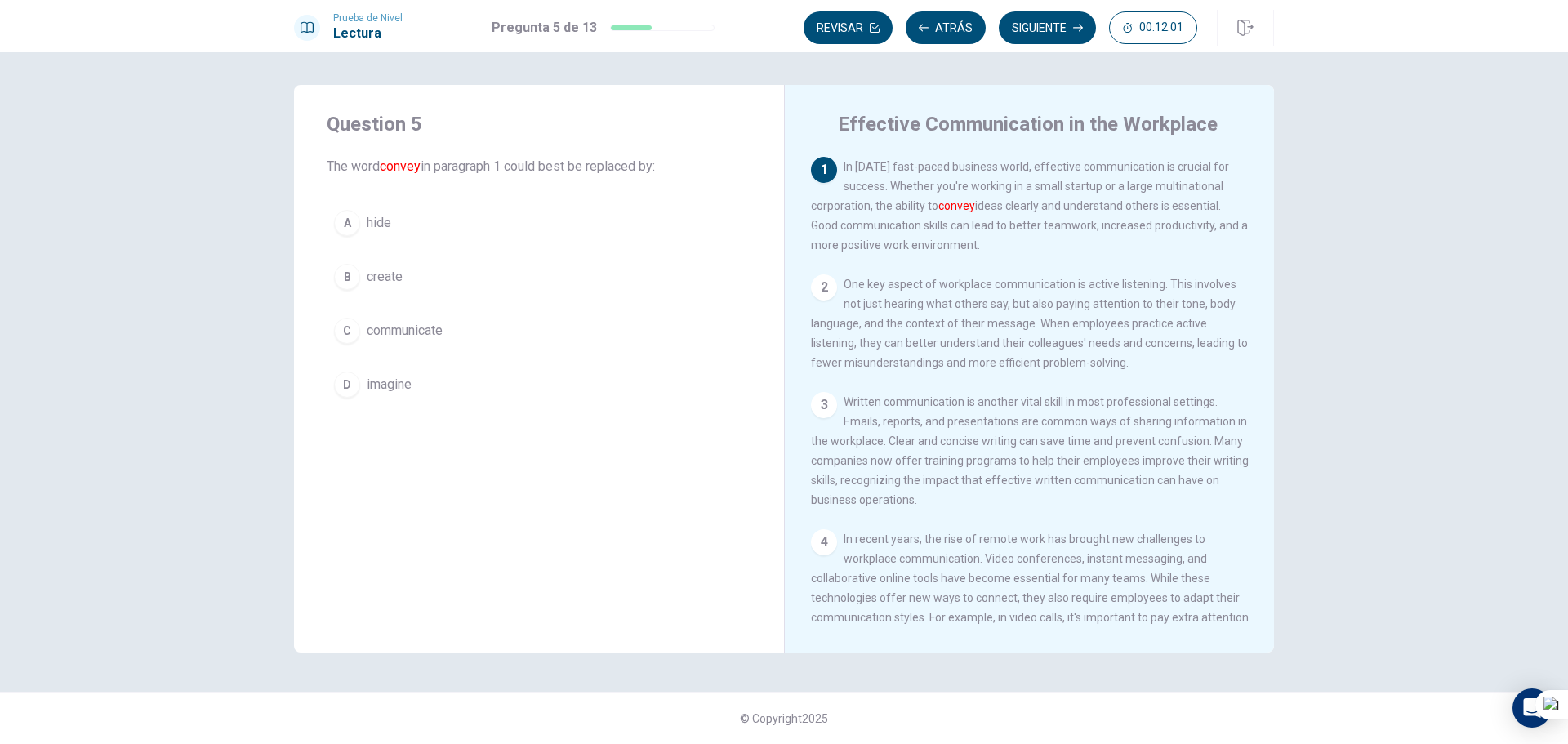
click at [397, 293] on button "B create" at bounding box center [539, 276] width 425 height 41
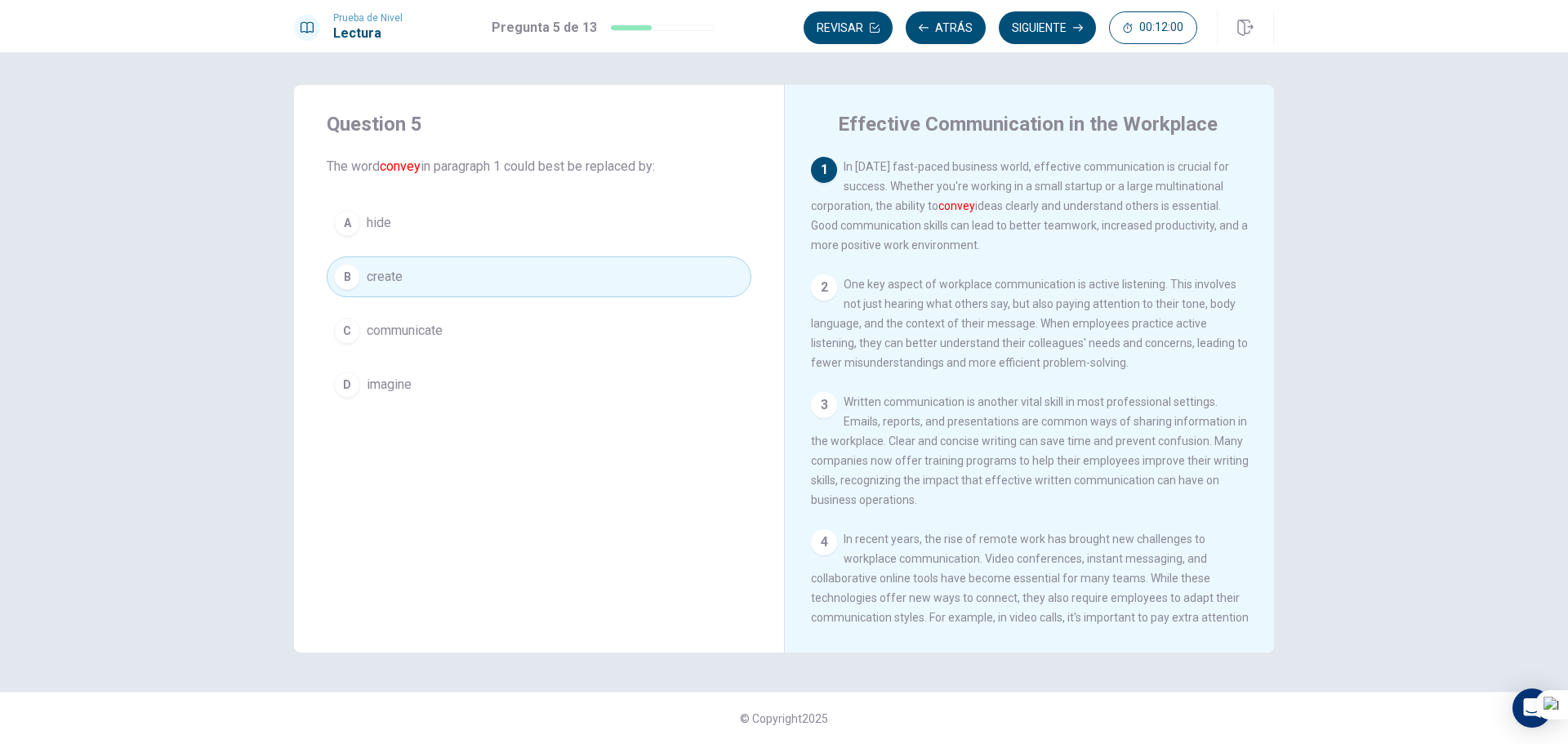
click at [401, 322] on span "communicate" at bounding box center [405, 330] width 76 height 19
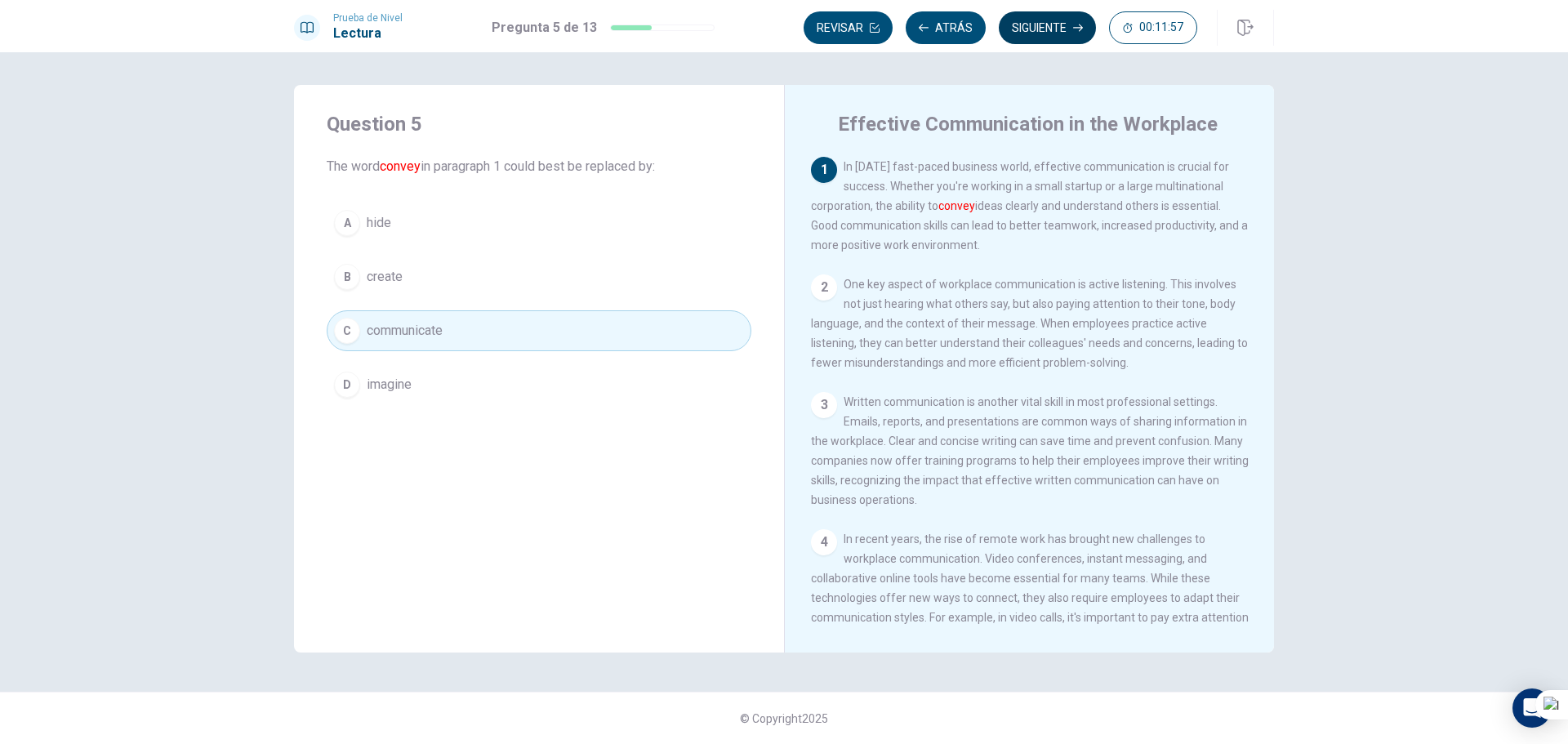
click at [1068, 22] on button "Siguiente" at bounding box center [1047, 28] width 97 height 33
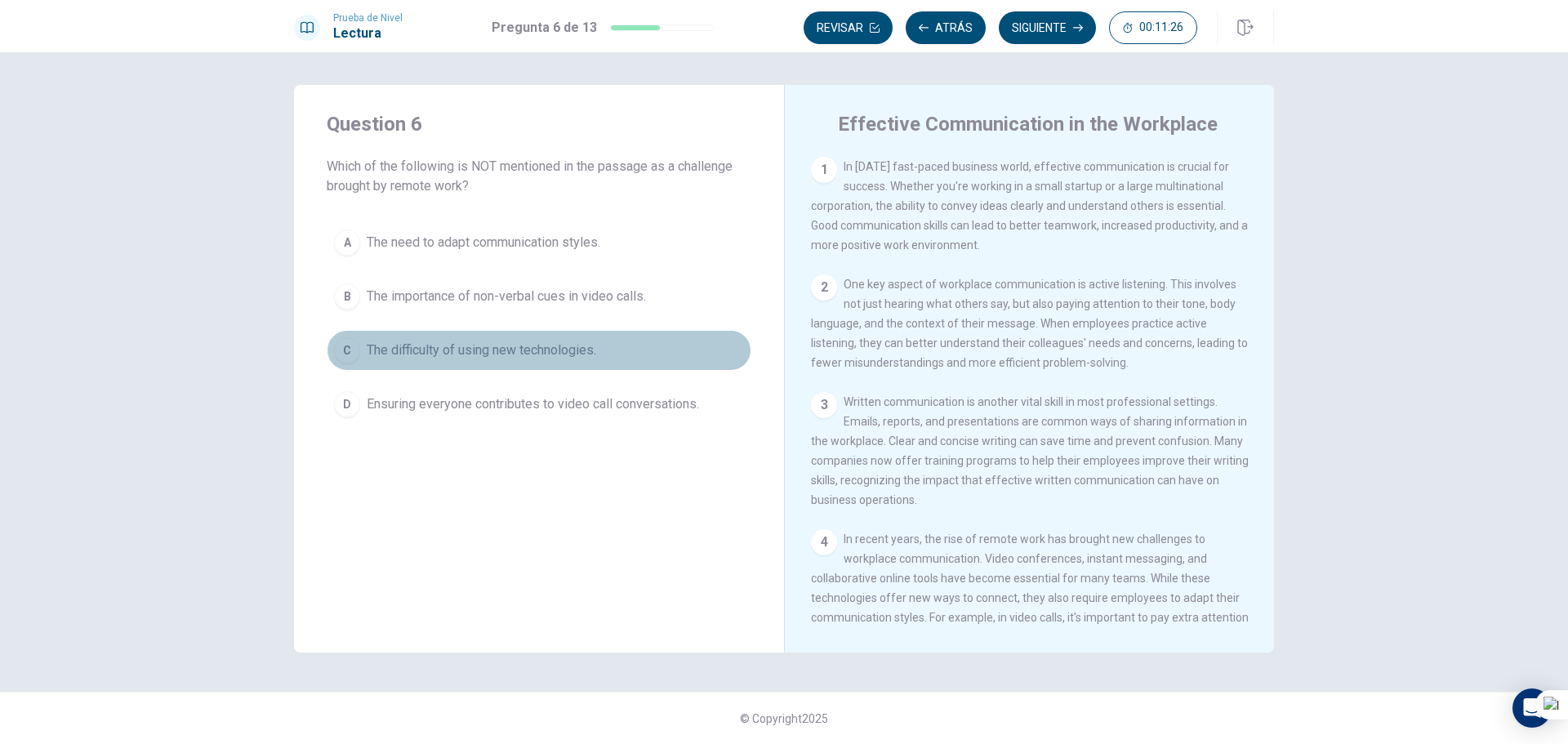
click at [548, 353] on span "The difficulty of using new technologies." at bounding box center [481, 349] width 229 height 19
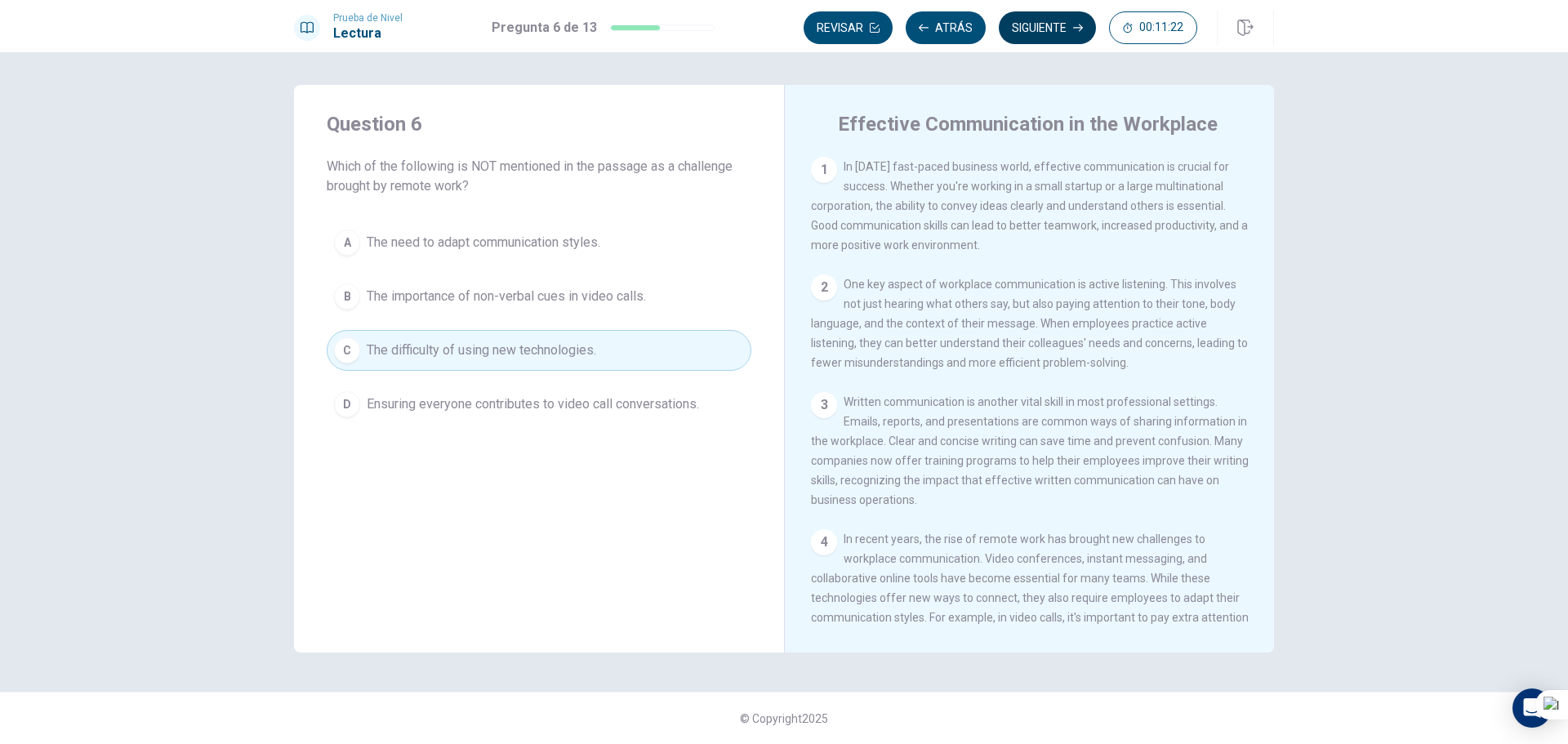
click at [1018, 23] on button "Siguiente" at bounding box center [1047, 28] width 97 height 33
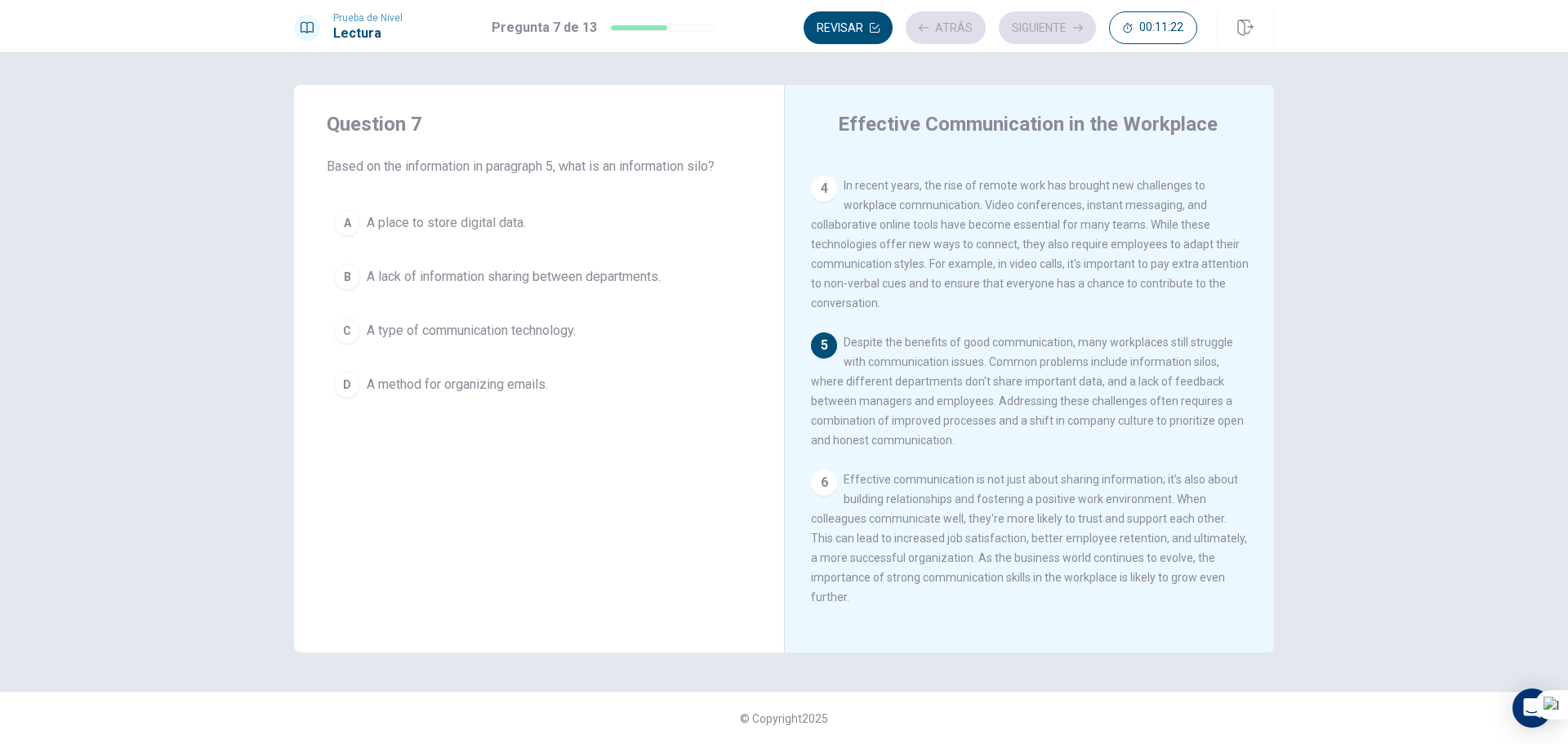
scroll to position [364, 0]
click at [551, 322] on span "A type of communication technology." at bounding box center [471, 330] width 209 height 19
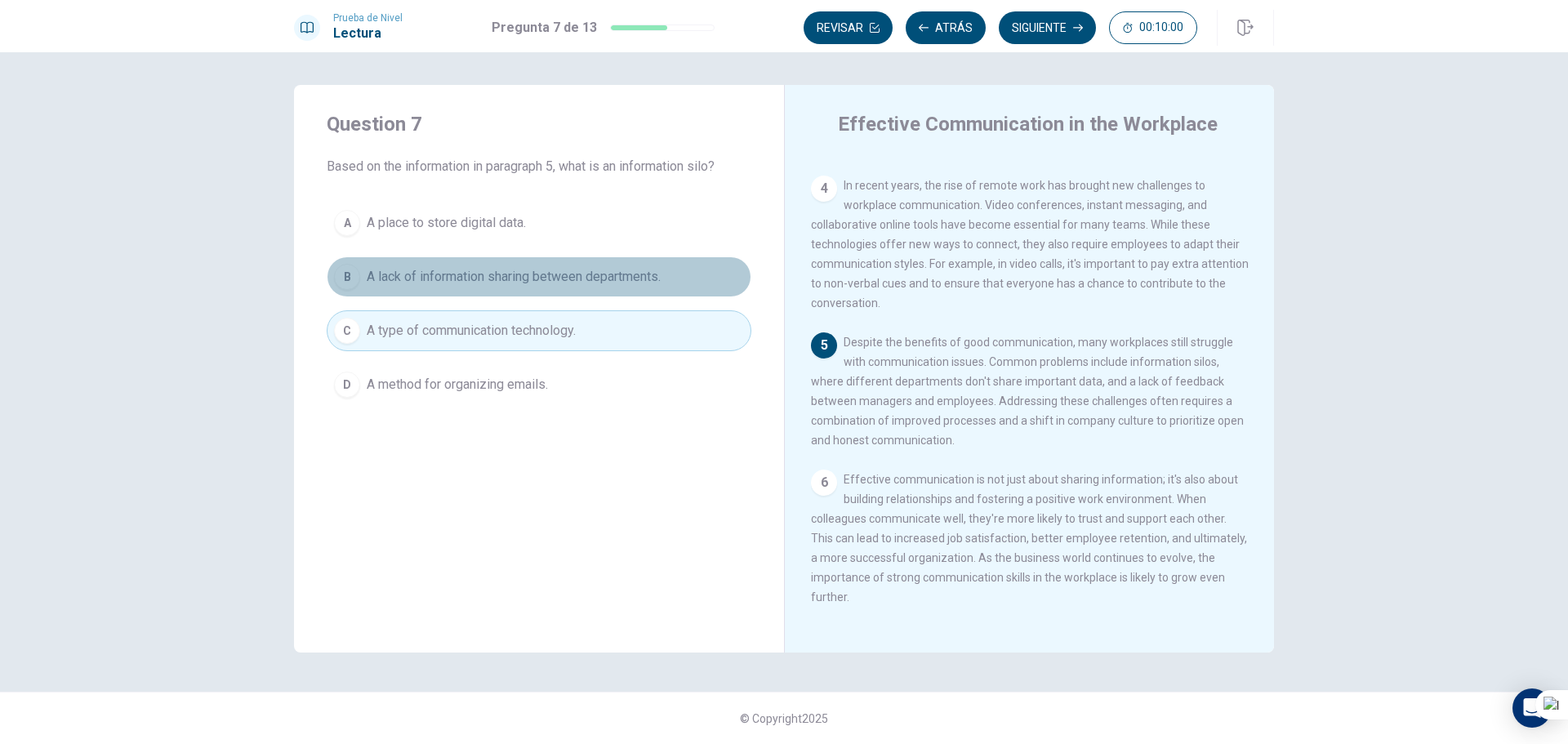
click at [552, 270] on span "A lack of information sharing between departments." at bounding box center [514, 276] width 294 height 19
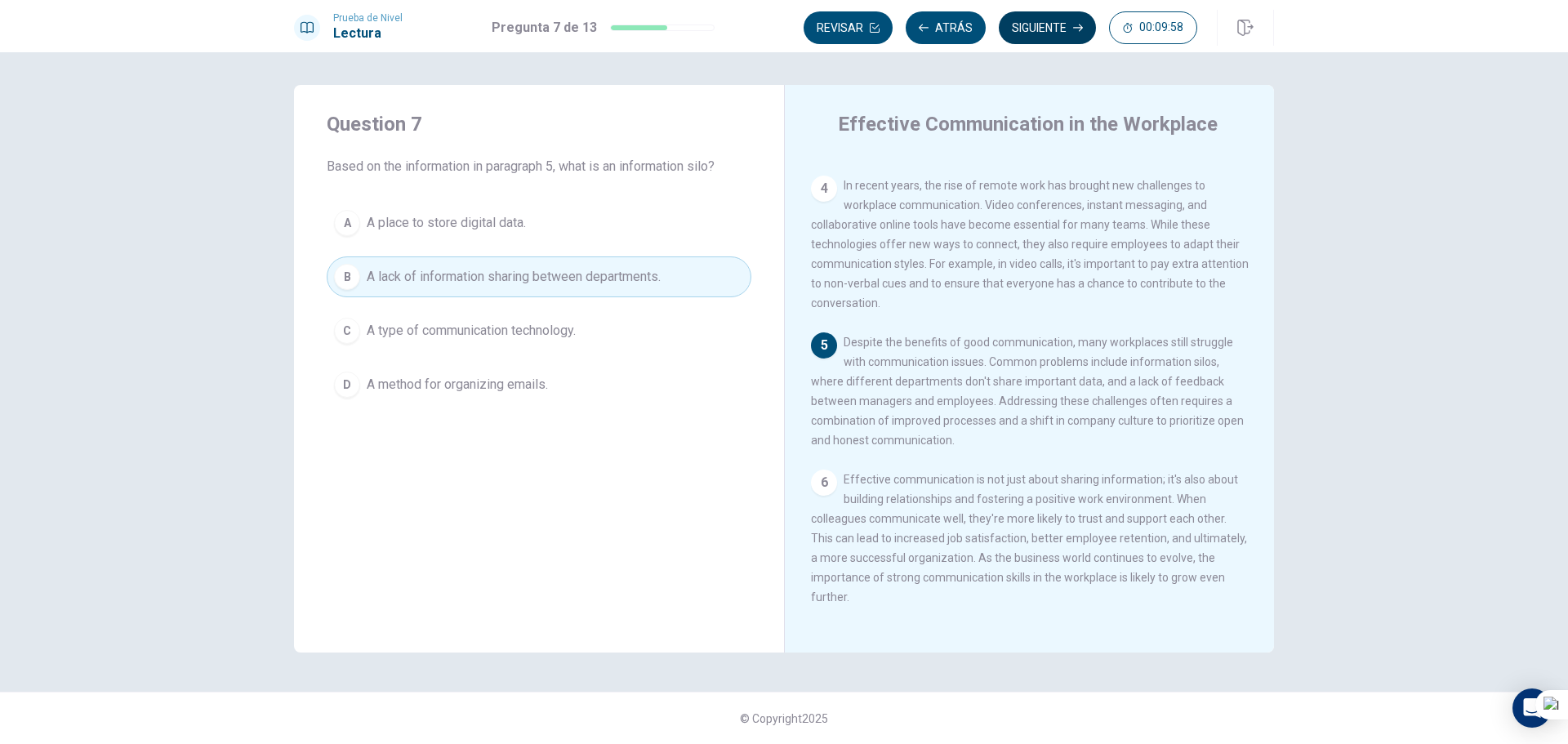
click at [1077, 24] on icon "button" at bounding box center [1078, 28] width 10 height 10
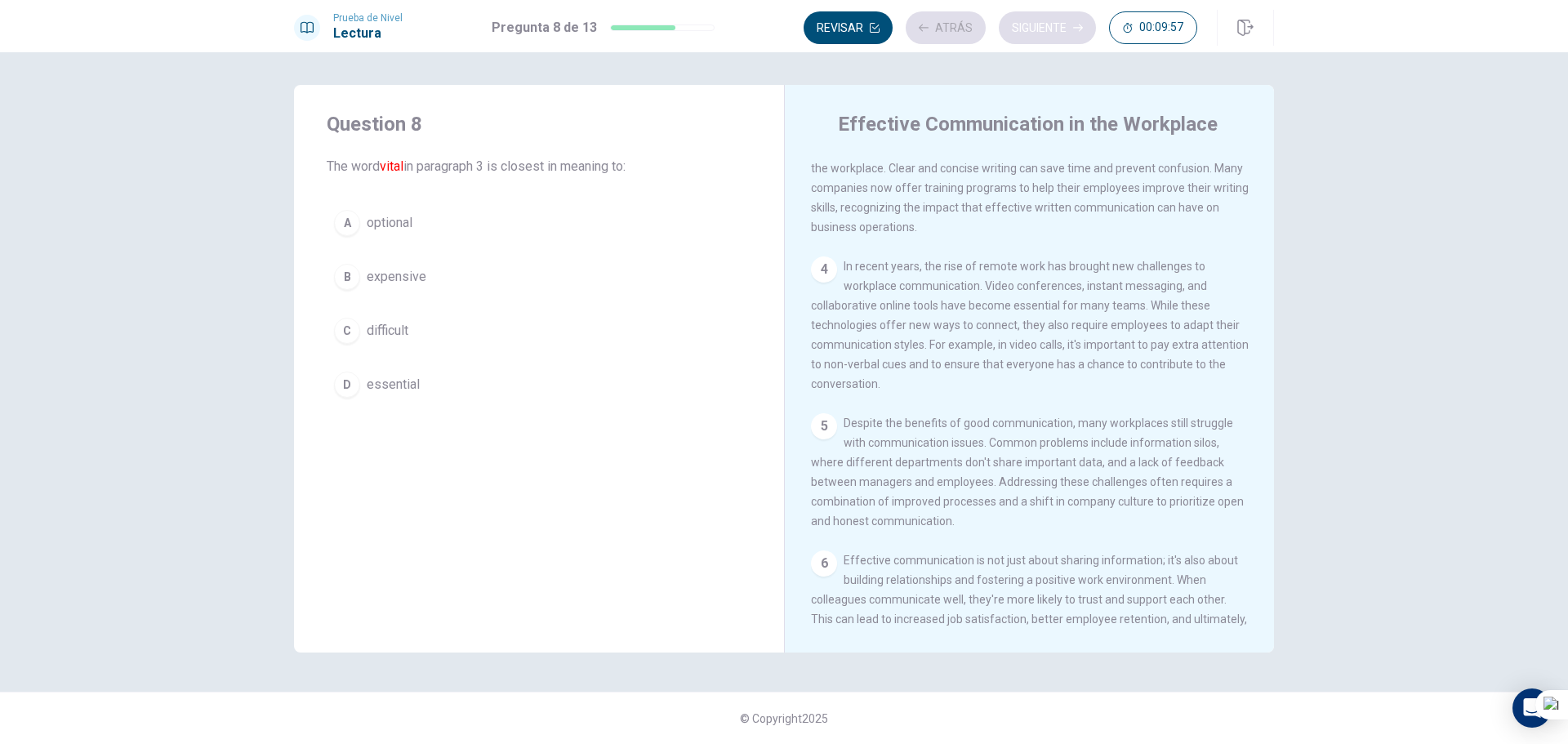
scroll to position [244, 0]
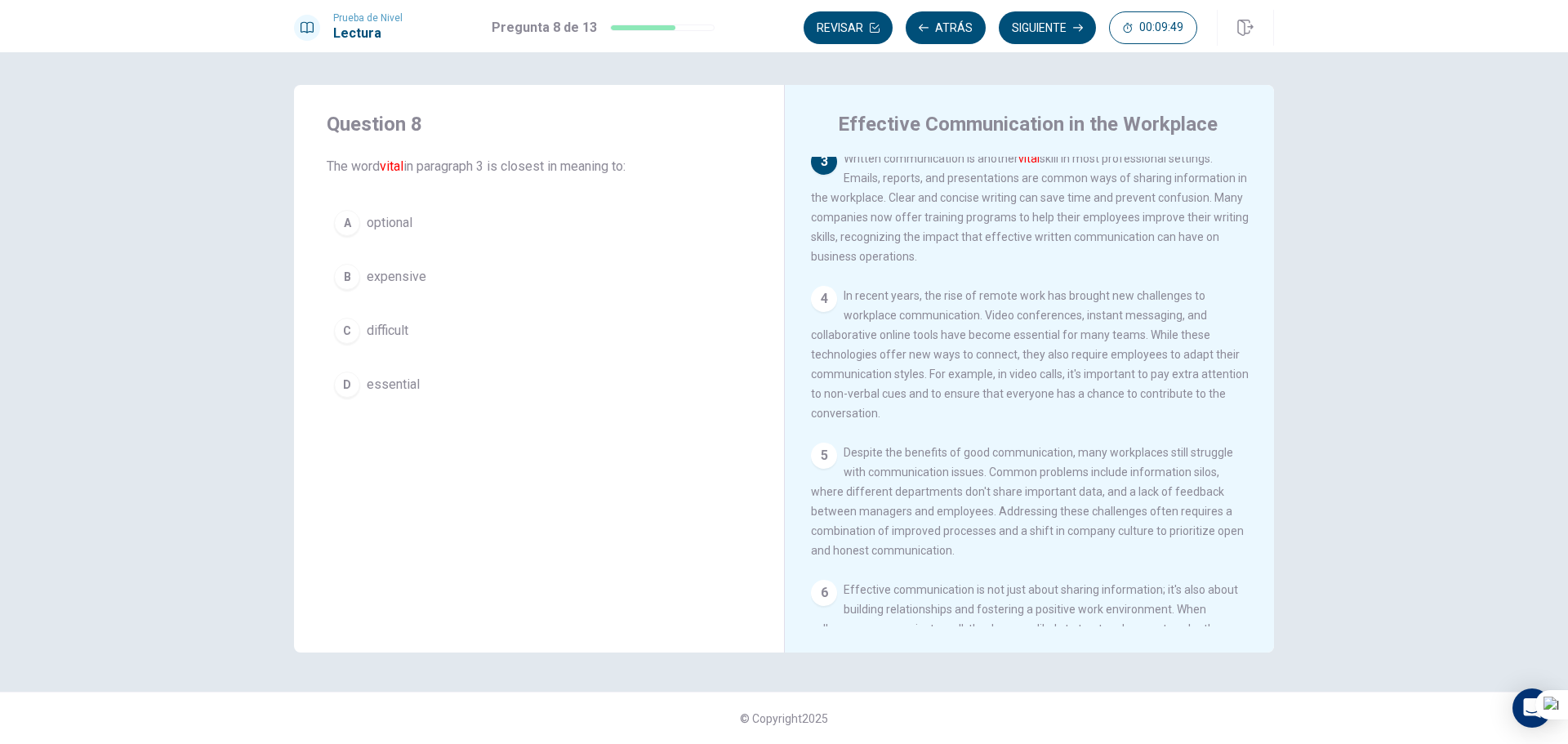
click at [396, 384] on span "essential" at bounding box center [393, 384] width 53 height 19
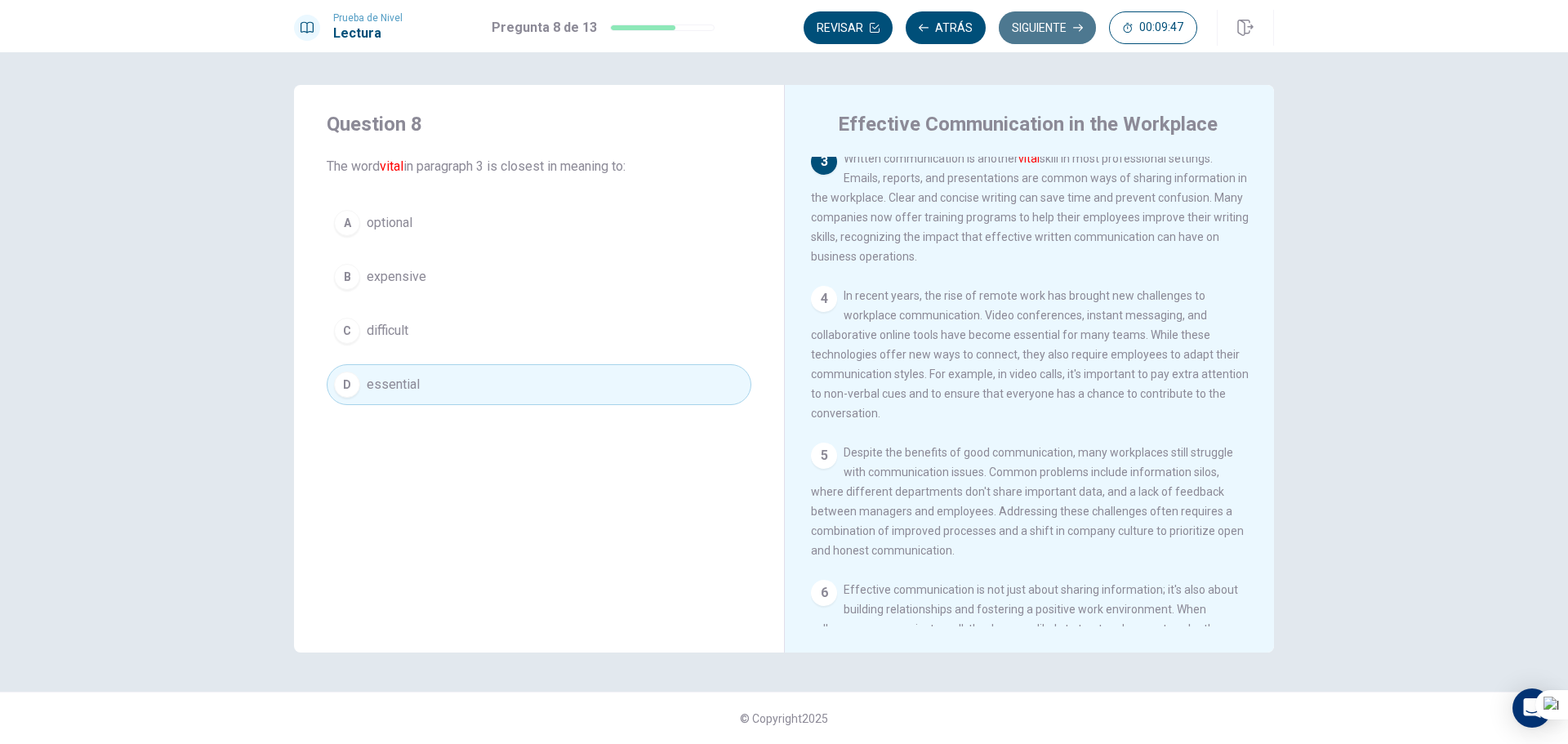
click at [1025, 34] on button "Siguiente" at bounding box center [1047, 28] width 97 height 33
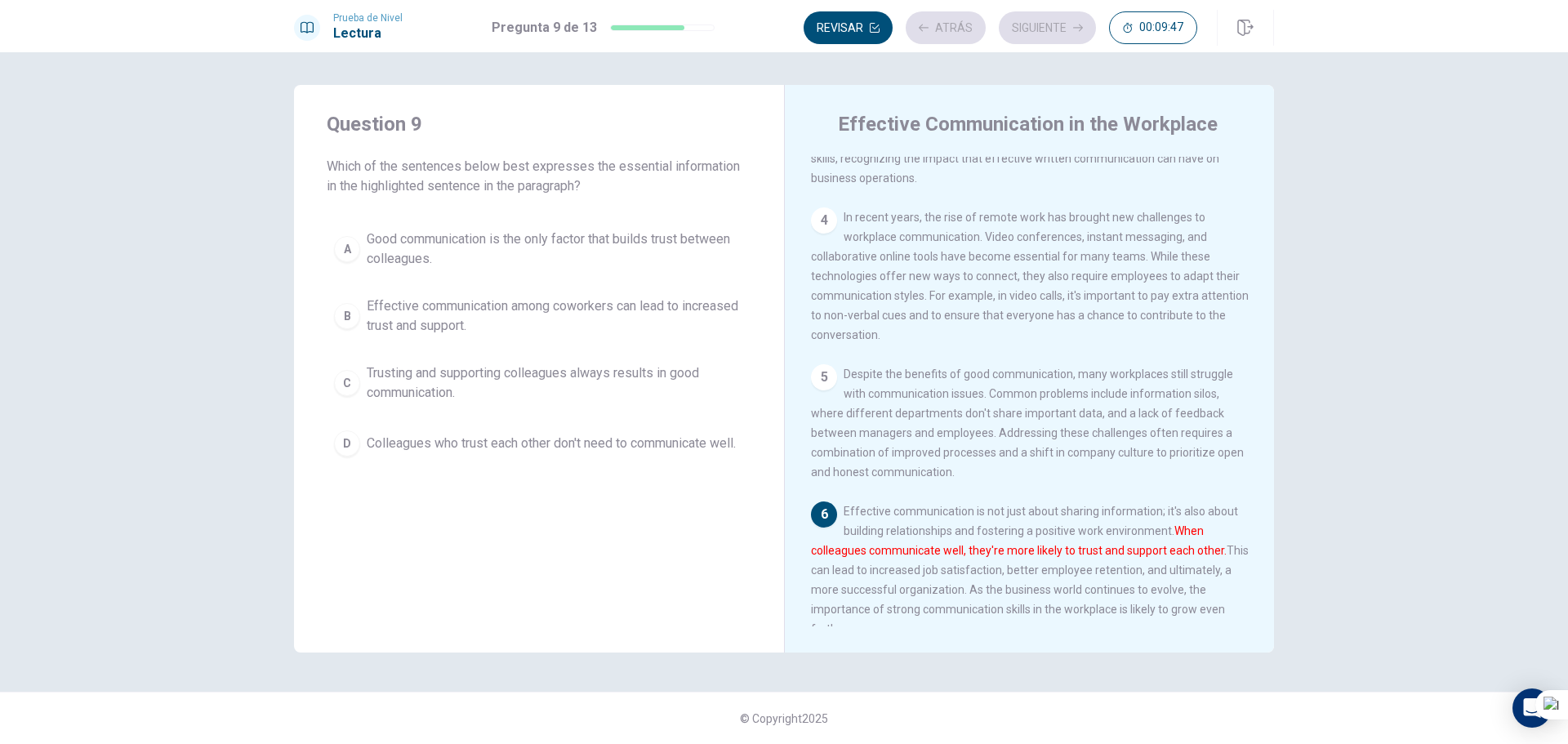
scroll to position [383, 0]
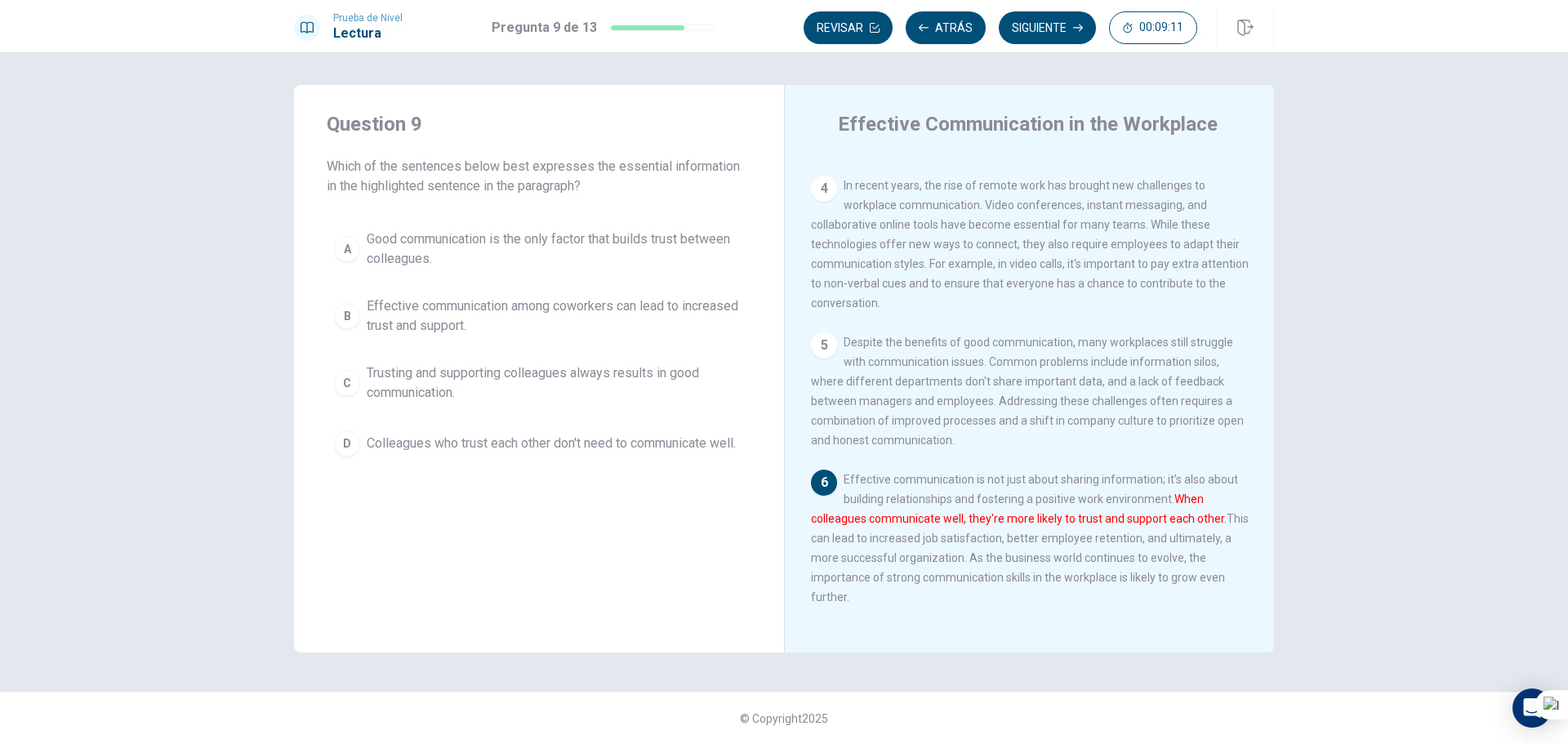
click at [639, 305] on span "Effective communication among coworkers can lead to increased trust and support." at bounding box center [555, 316] width 377 height 39
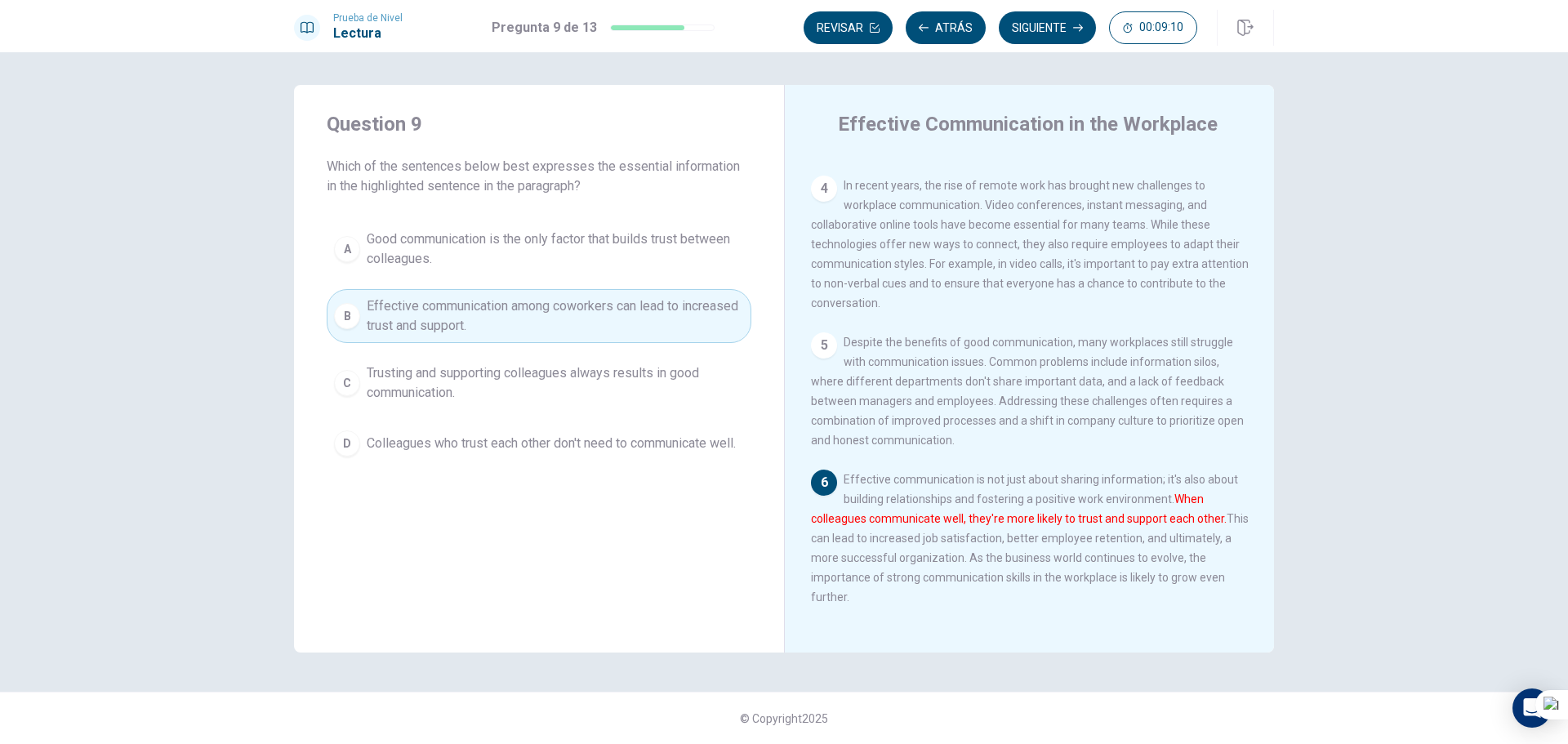
click at [1029, 22] on button "Siguiente" at bounding box center [1047, 28] width 97 height 33
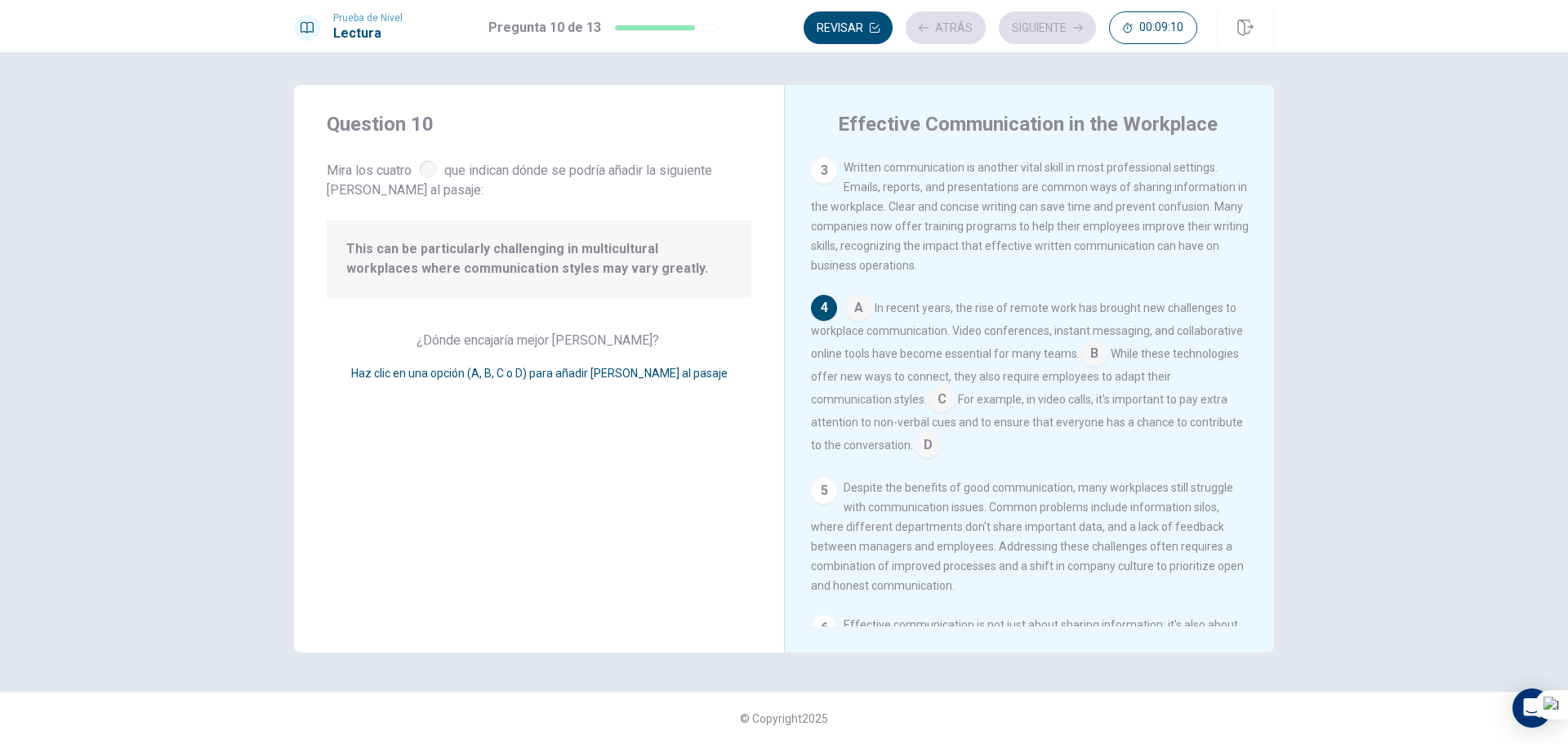
scroll to position [243, 0]
click at [938, 397] on input at bounding box center [941, 392] width 26 height 26
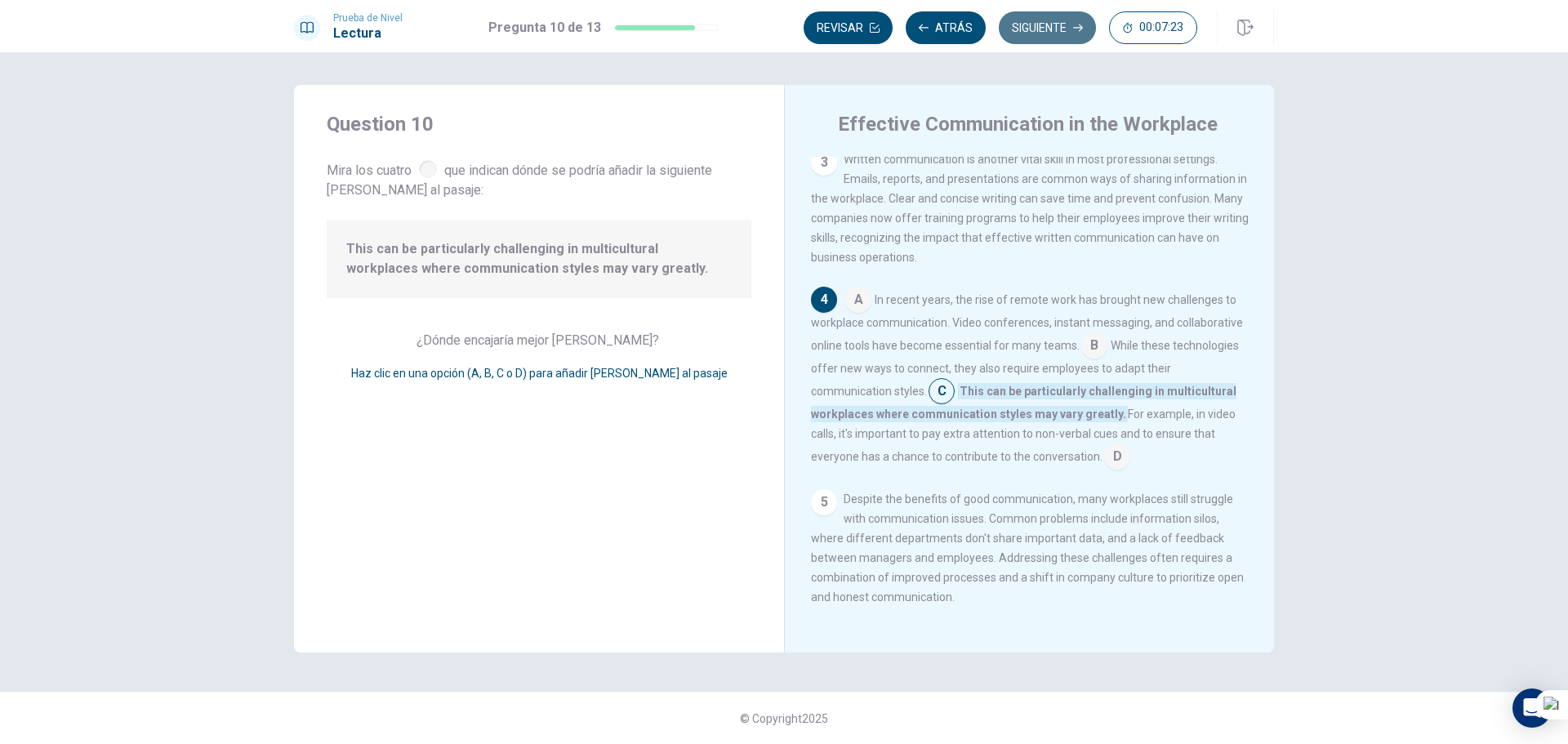
click at [1029, 28] on button "Siguiente" at bounding box center [1047, 28] width 97 height 33
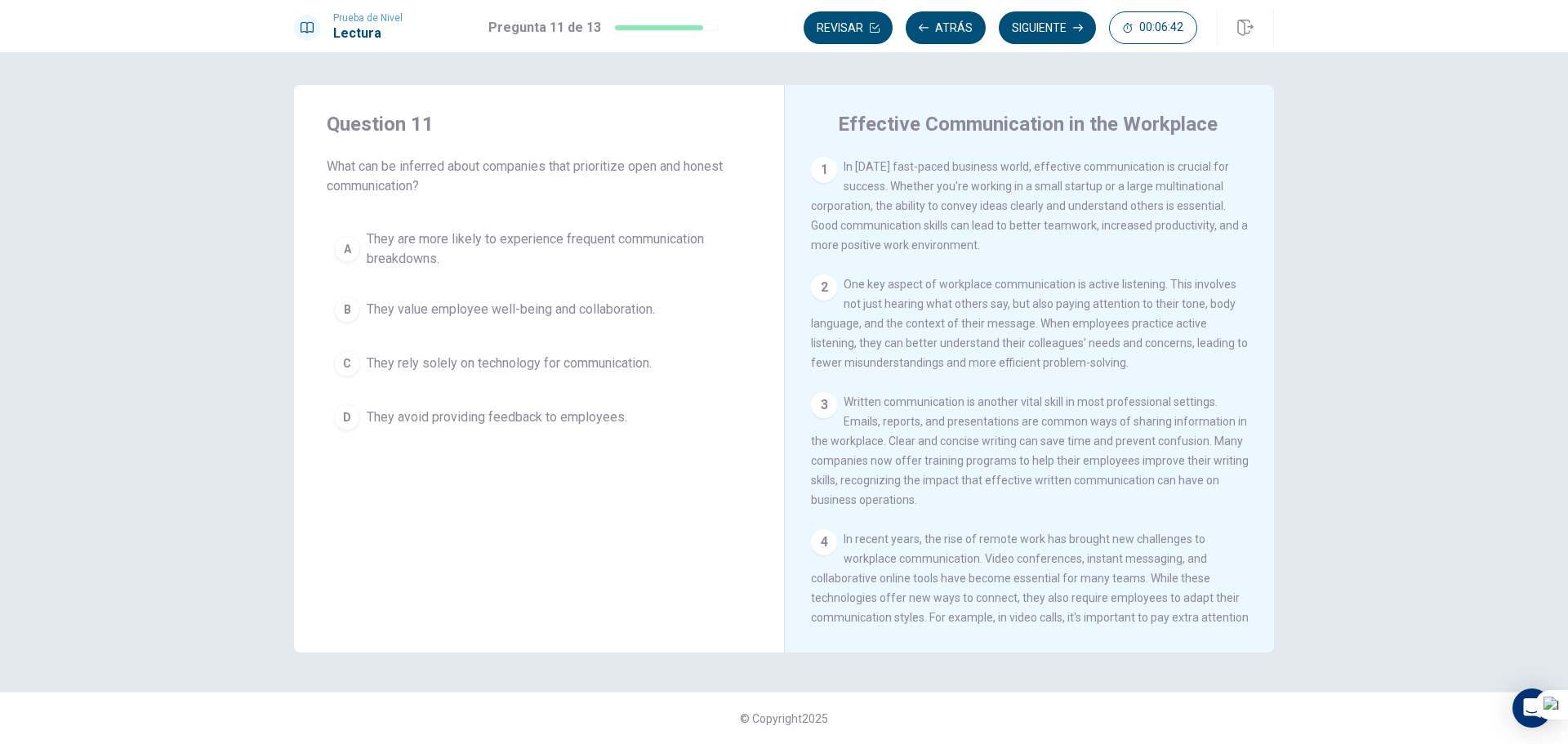
click at [663, 291] on button "B They value employee well-being and collaboration." at bounding box center [539, 309] width 425 height 41
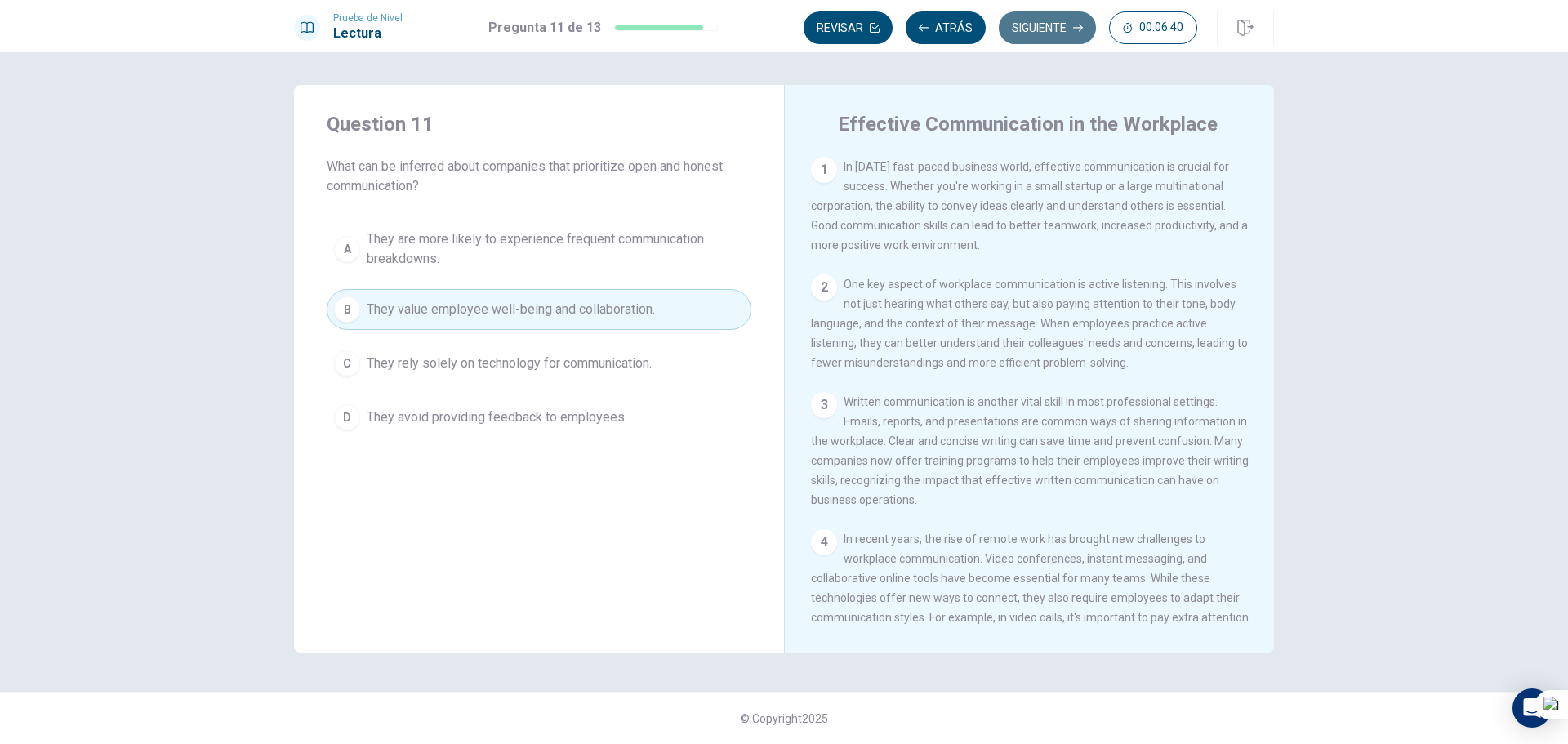
click at [1028, 24] on button "Siguiente" at bounding box center [1047, 28] width 97 height 33
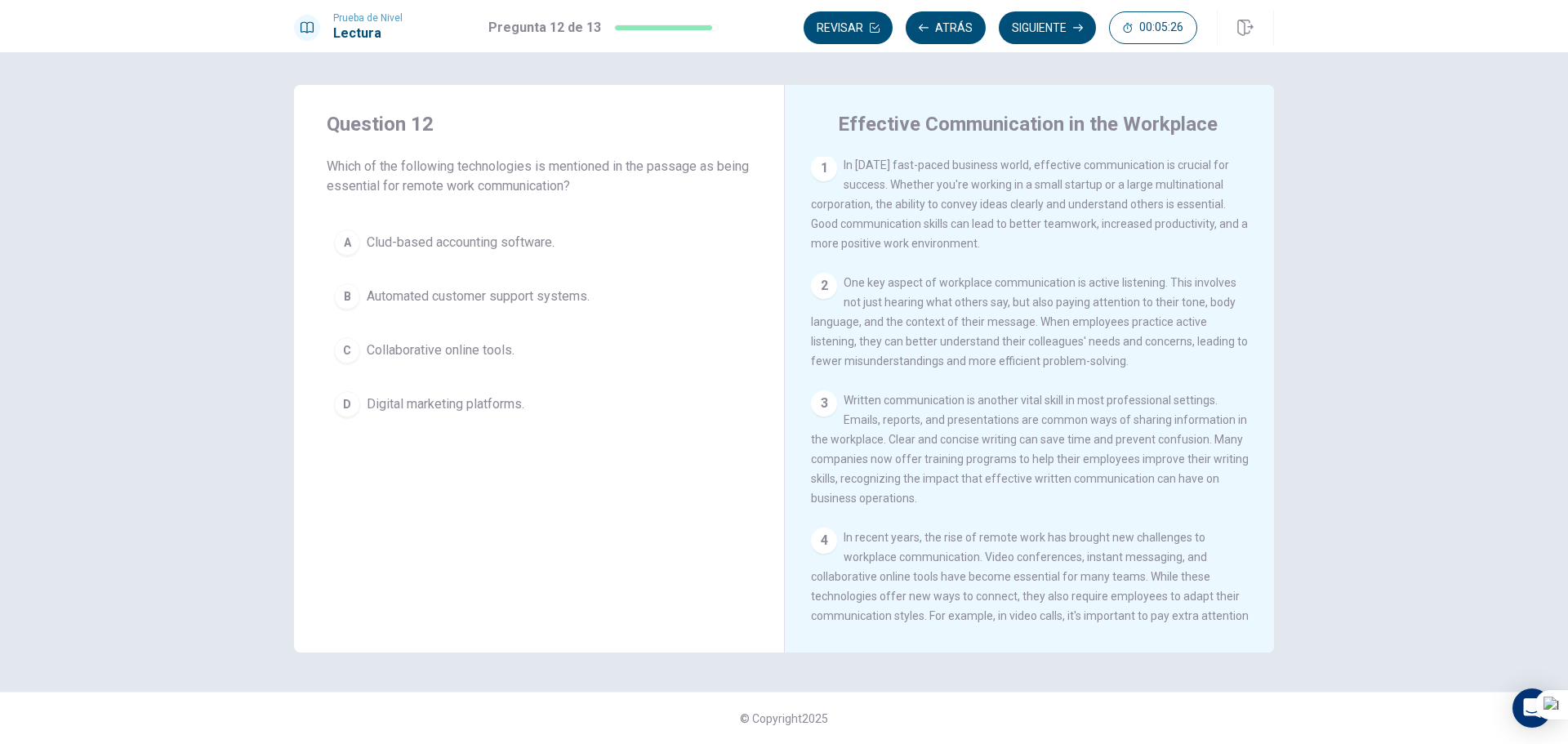
scroll to position [0, 0]
click at [532, 306] on span "Automated customer support systems." at bounding box center [478, 296] width 223 height 19
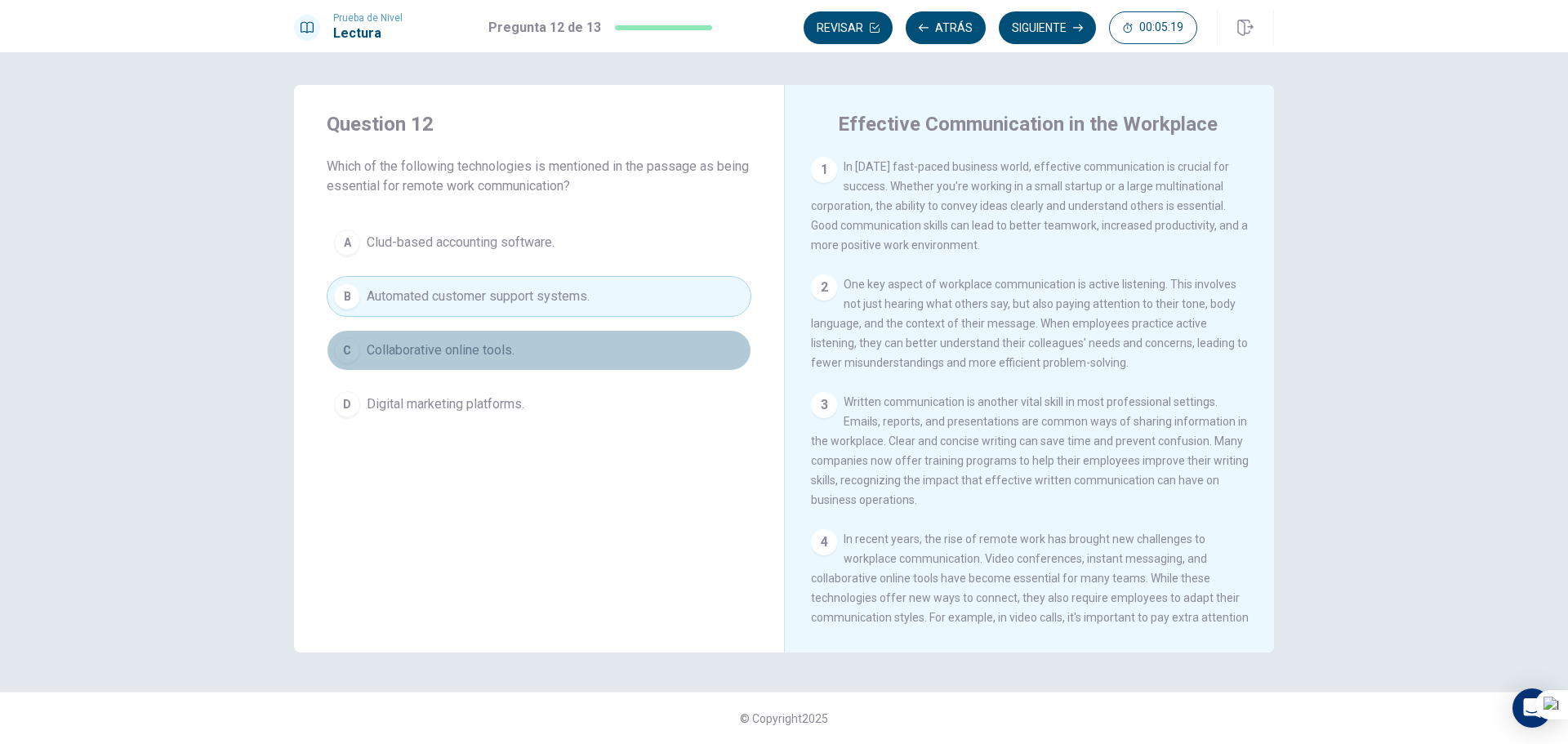
click at [413, 345] on span "Collaborative online tools." at bounding box center [441, 349] width 148 height 19
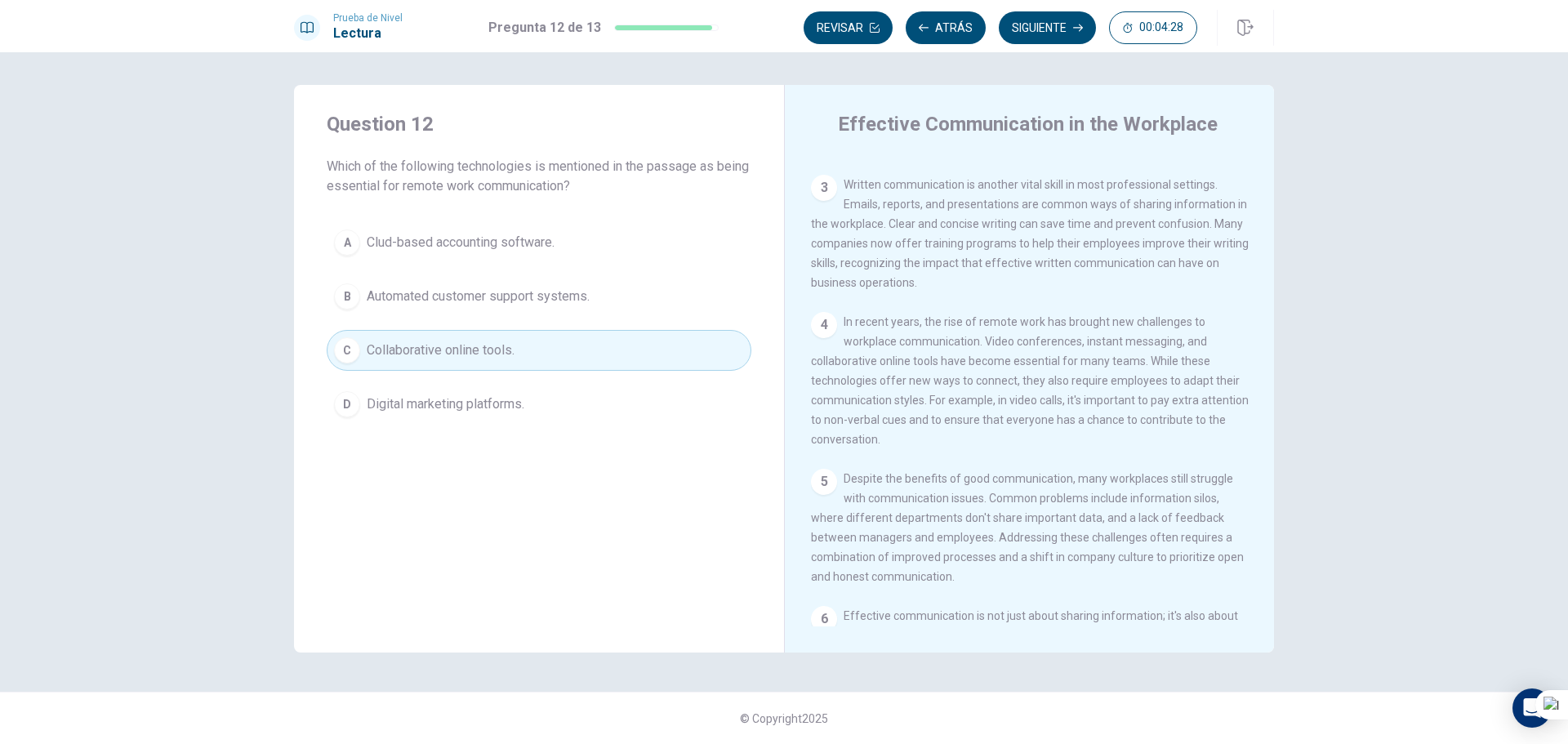
scroll to position [245, 0]
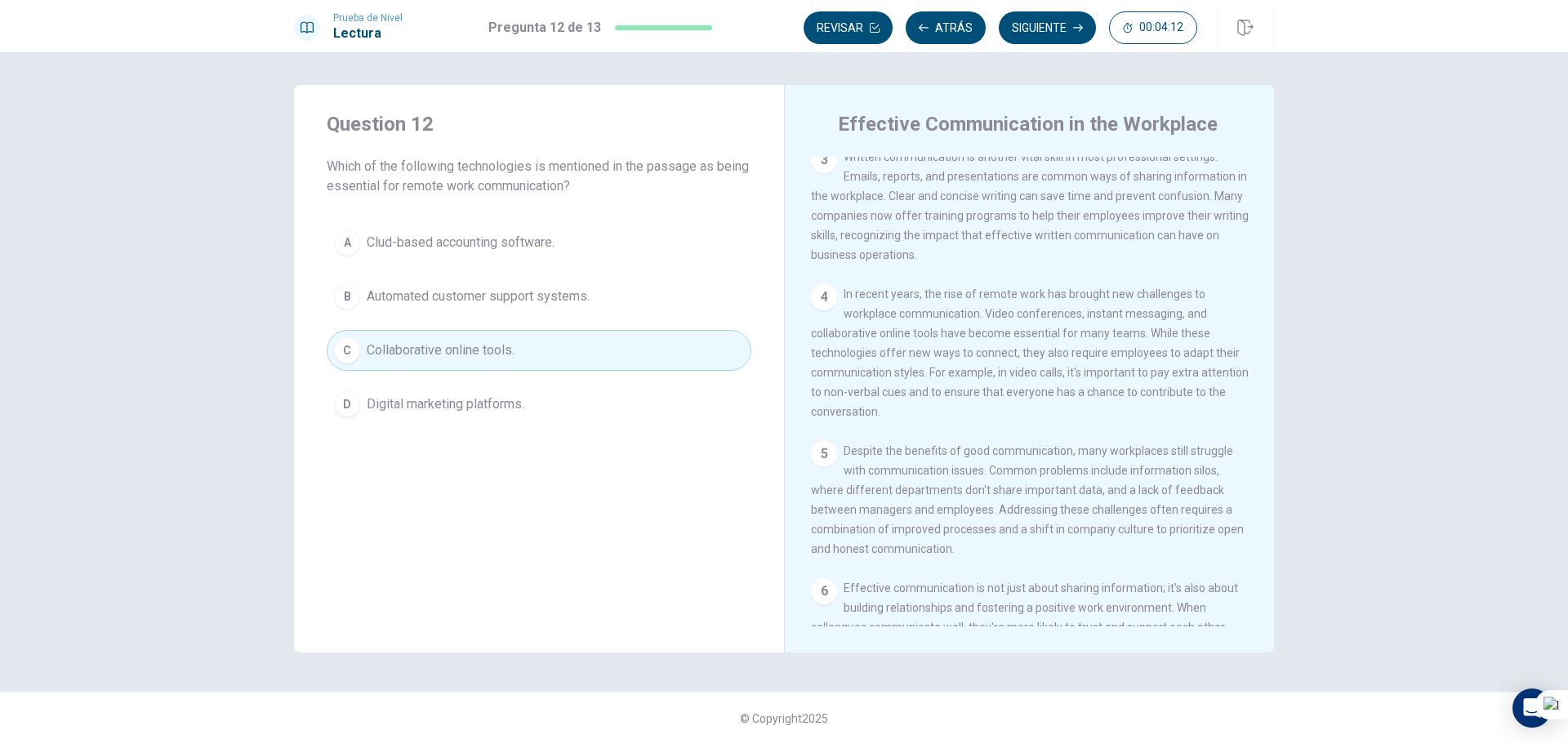
click at [1050, 29] on button "Siguiente" at bounding box center [1047, 28] width 97 height 33
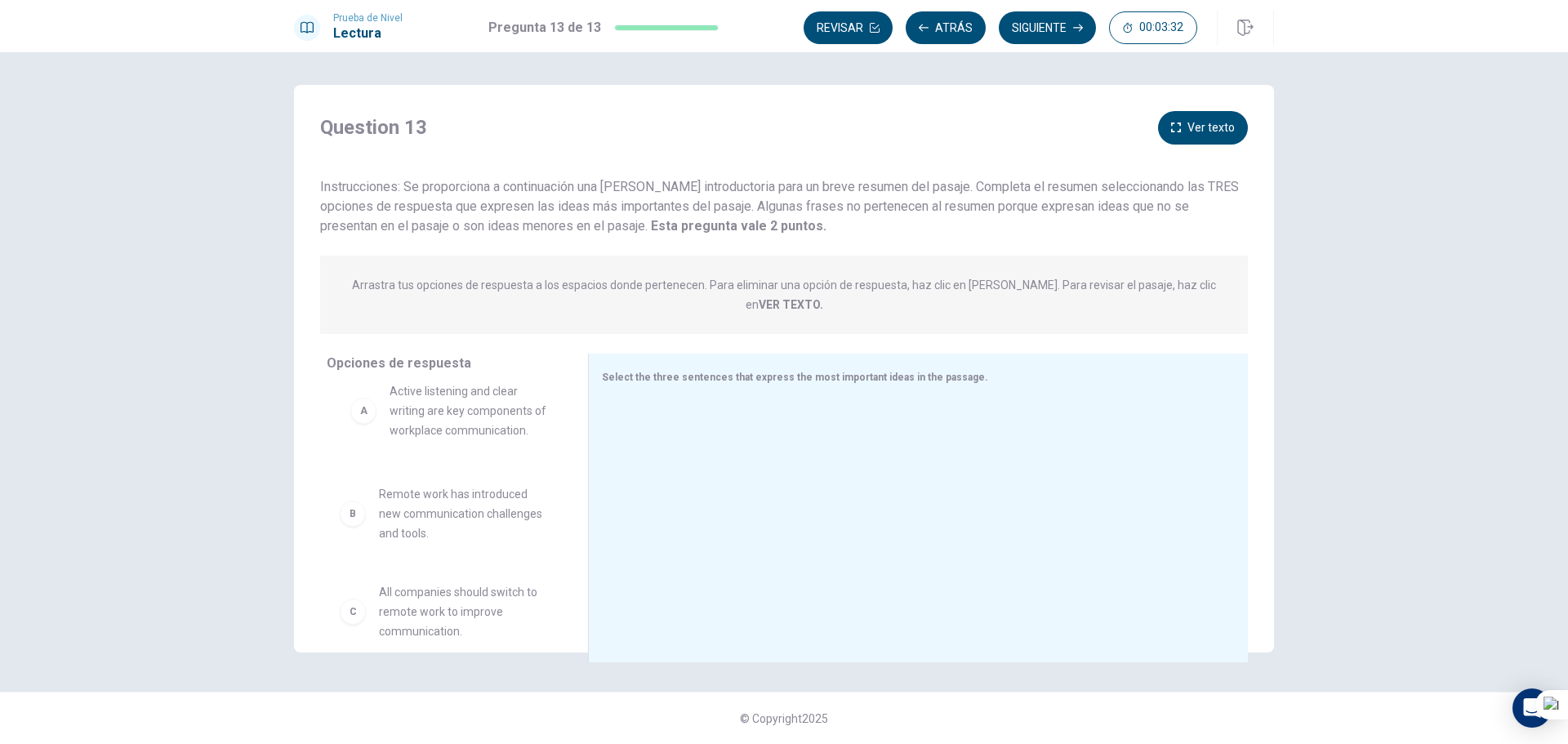
drag, startPoint x: 355, startPoint y: 418, endPoint x: 366, endPoint y: 425, distance: 13.0
drag, startPoint x: 381, startPoint y: 484, endPoint x: 398, endPoint y: 393, distance: 92.6
drag, startPoint x: 478, startPoint y: 514, endPoint x: 478, endPoint y: 393, distance: 121.0
drag, startPoint x: 465, startPoint y: 500, endPoint x: 469, endPoint y: 395, distance: 105.1
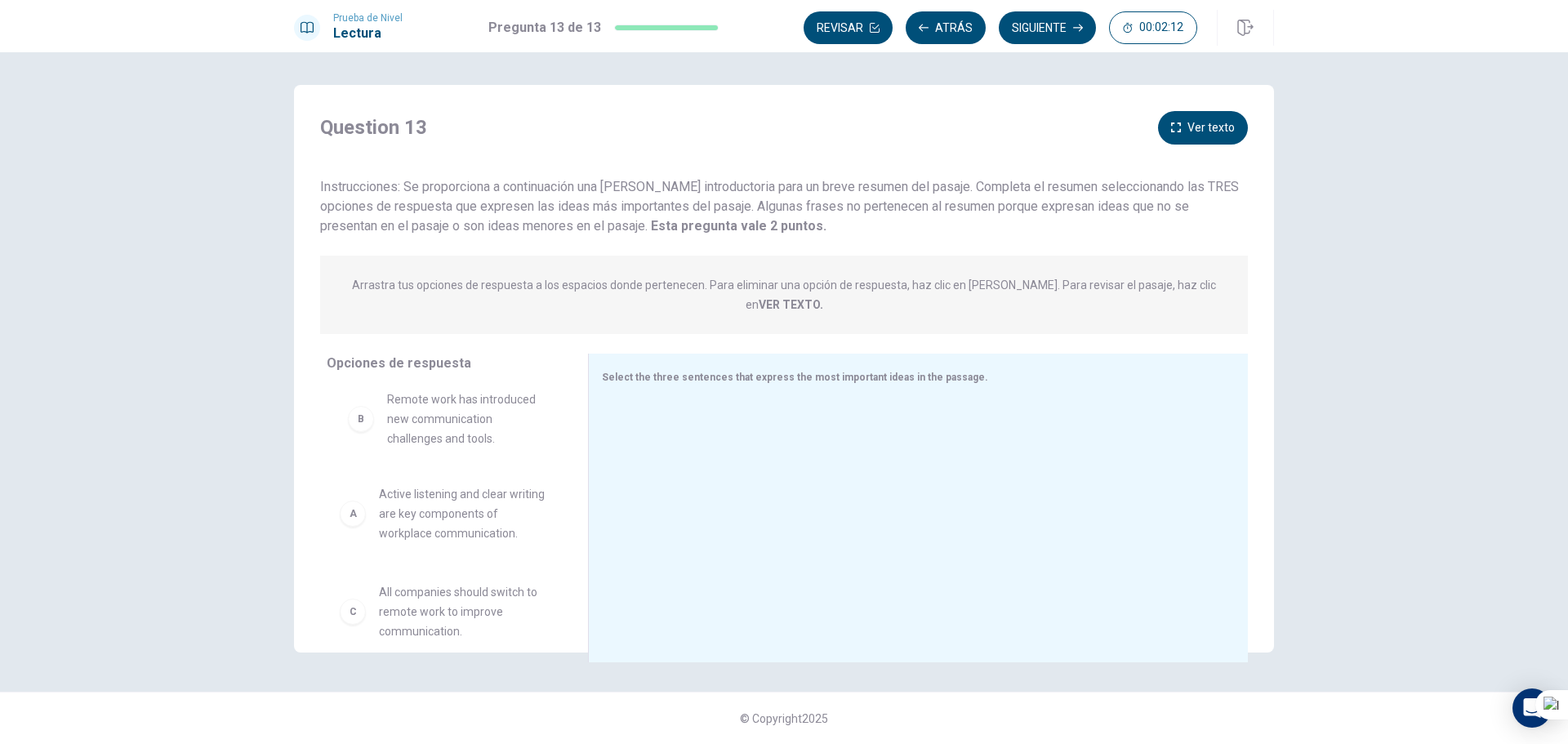
drag, startPoint x: 351, startPoint y: 509, endPoint x: 359, endPoint y: 408, distance: 101.3
drag, startPoint x: 361, startPoint y: 412, endPoint x: 366, endPoint y: 524, distance: 112.1
click at [703, 371] on span "Select the three sentences that express the most important ideas in the passage." at bounding box center [795, 377] width 386 height 12
click at [661, 400] on div at bounding box center [912, 509] width 620 height 219
click at [591, 504] on icon at bounding box center [593, 508] width 8 height 8
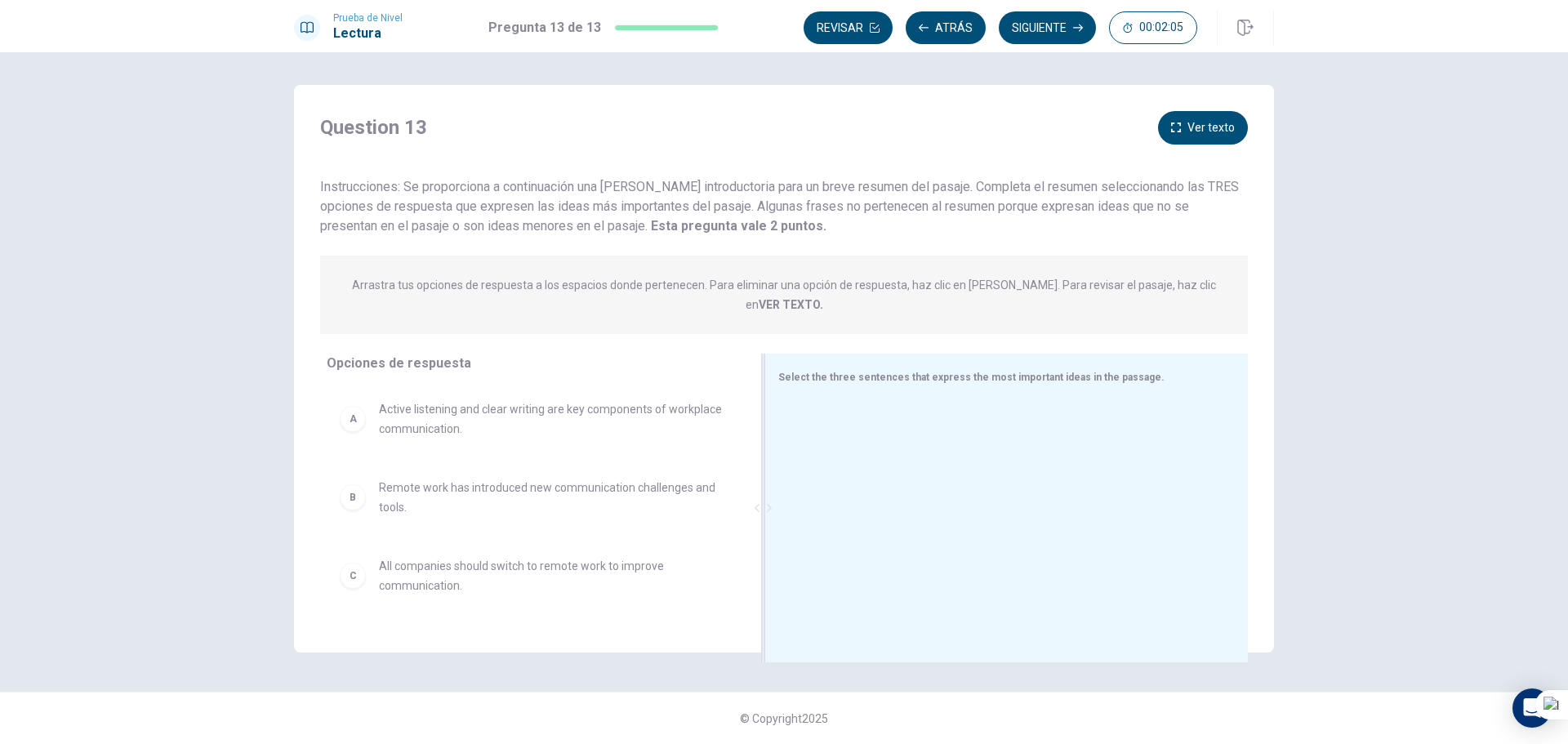
drag, startPoint x: 591, startPoint y: 487, endPoint x: 873, endPoint y: 469, distance: 282.6
click at [873, 469] on div "Select the three sentences that express the most important ideas in the passage." at bounding box center [1006, 508] width 484 height 309
click at [351, 406] on div "A" at bounding box center [353, 418] width 26 height 26
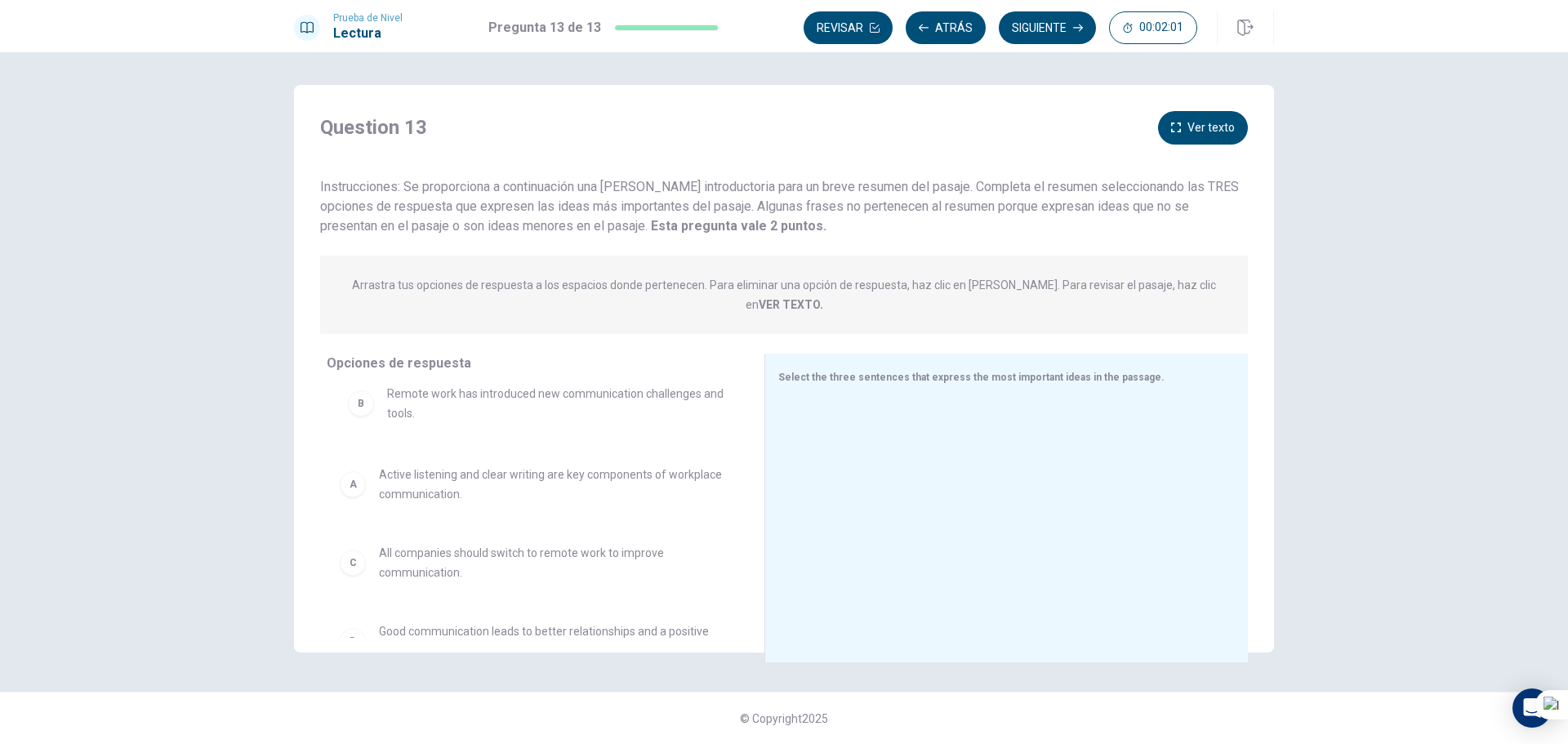
drag, startPoint x: 366, startPoint y: 476, endPoint x: 375, endPoint y: 395, distance: 81.5
drag, startPoint x: 385, startPoint y: 405, endPoint x: 390, endPoint y: 496, distance: 91.1
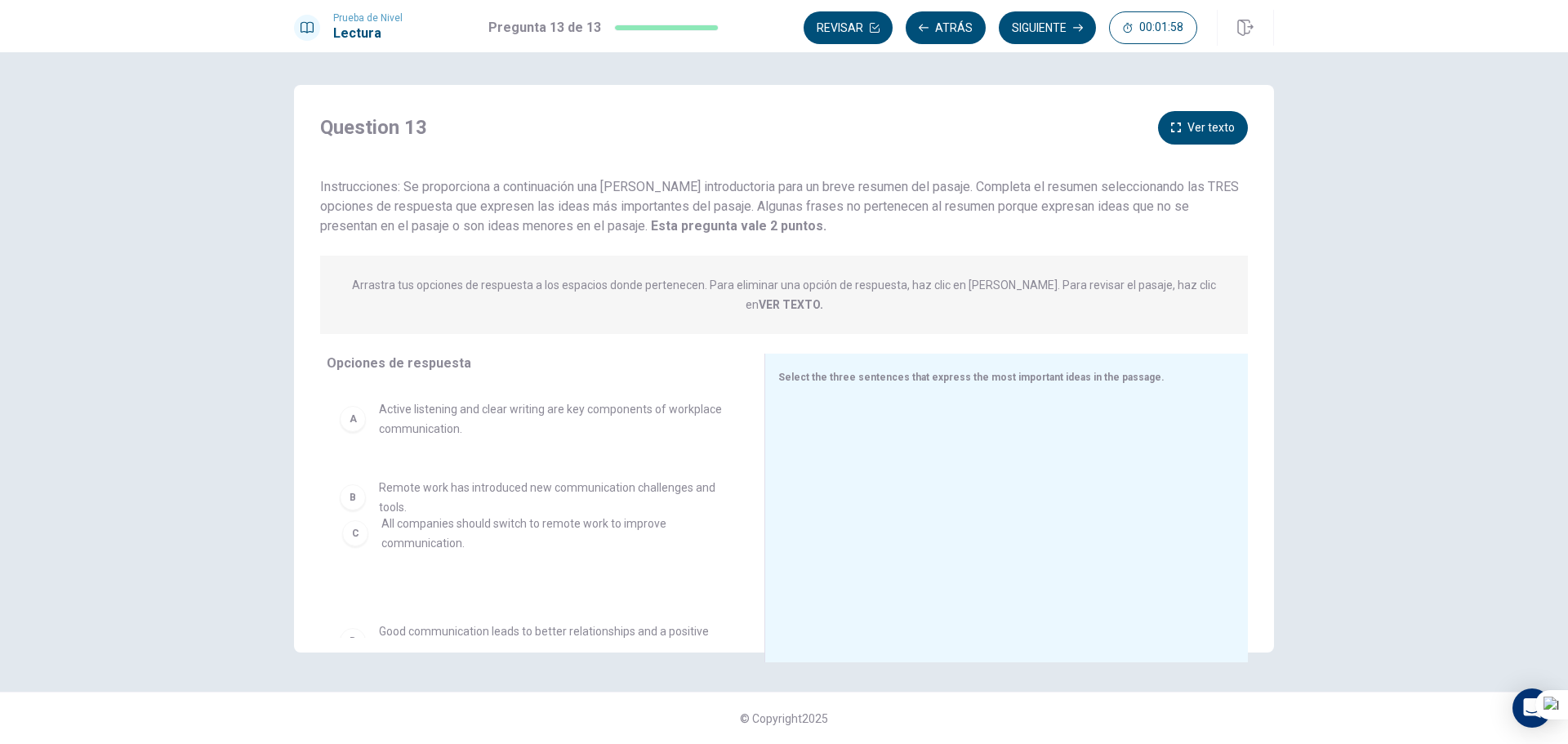
drag, startPoint x: 416, startPoint y: 557, endPoint x: 419, endPoint y: 472, distance: 85.1
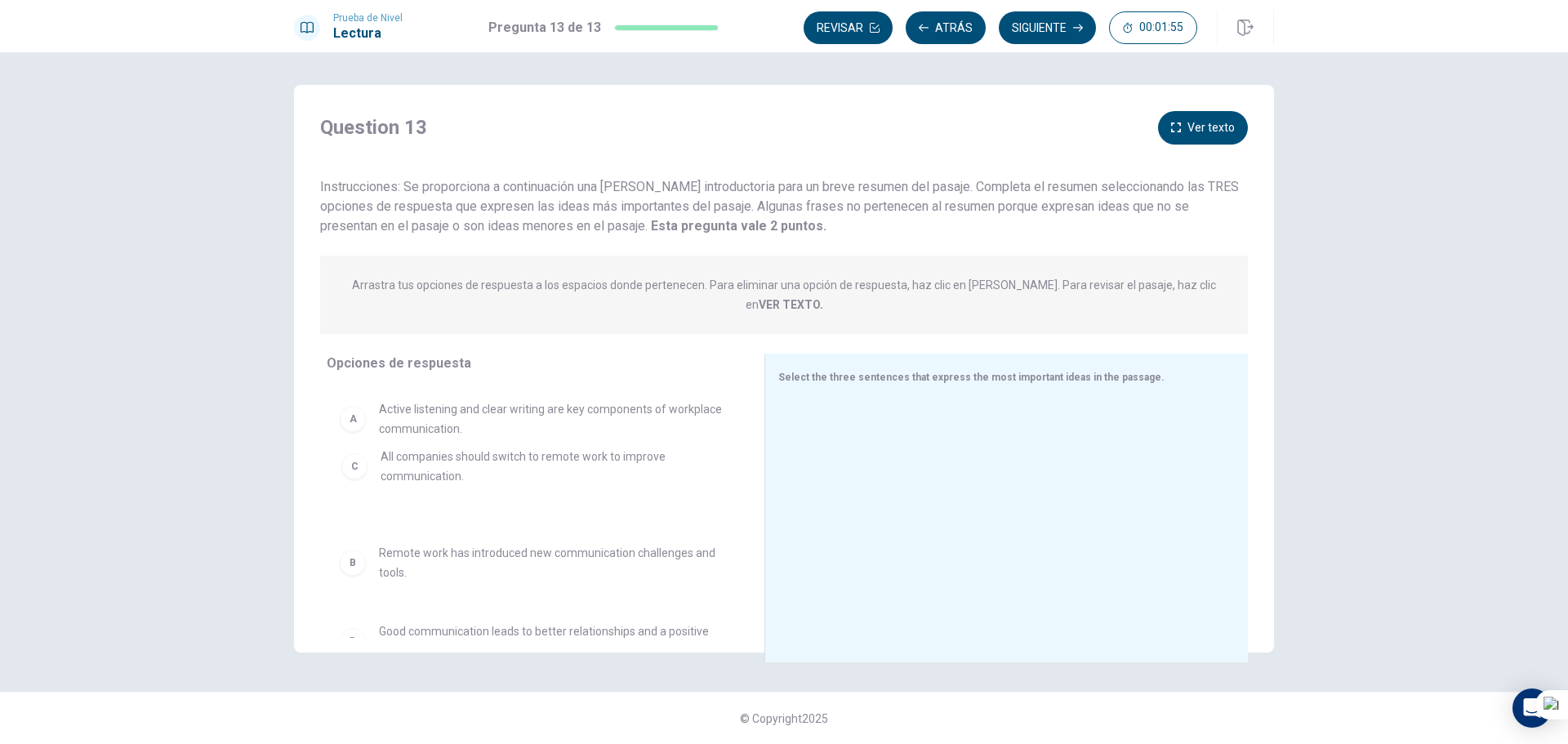
drag, startPoint x: 425, startPoint y: 548, endPoint x: 427, endPoint y: 442, distance: 106.0
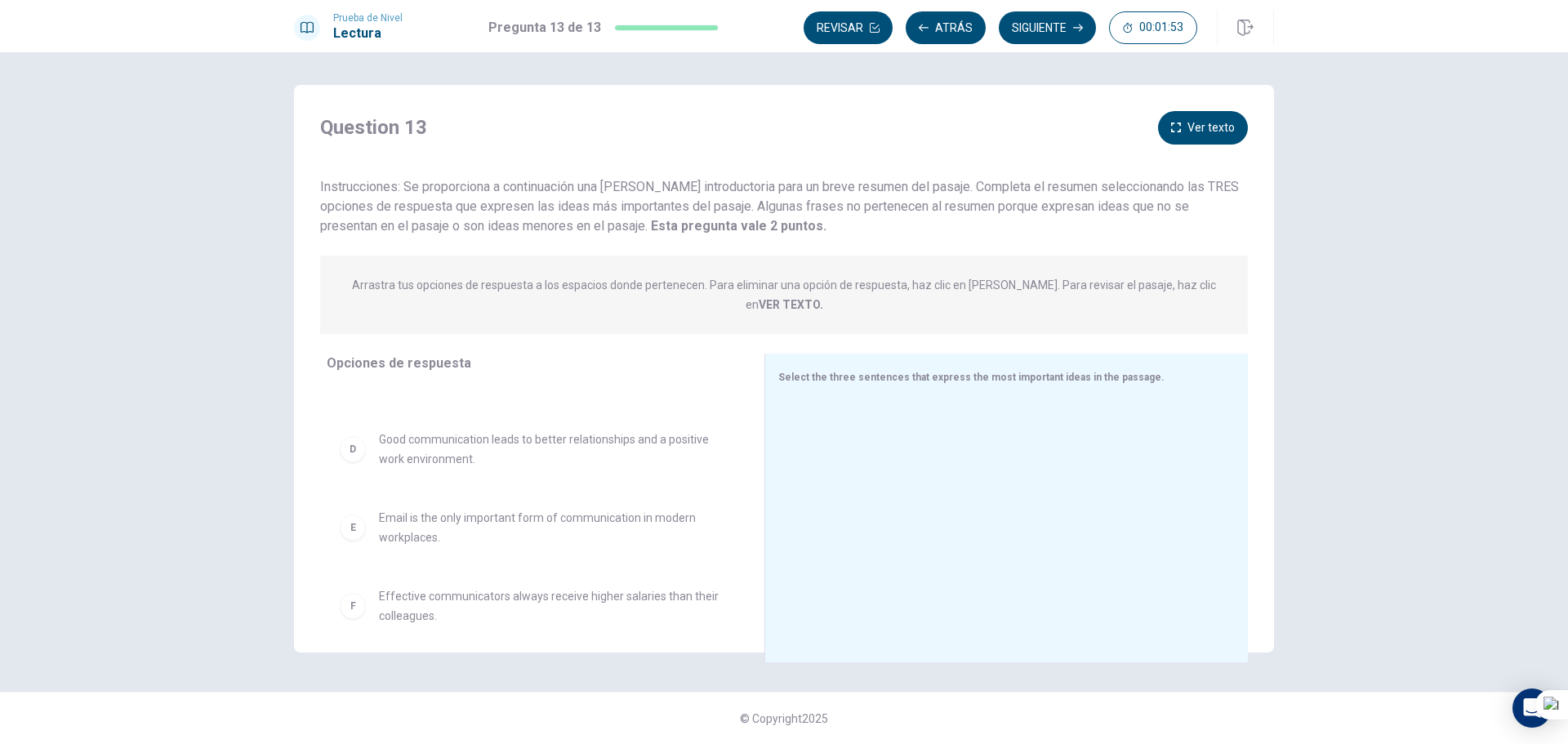
scroll to position [206, 0]
click at [353, 435] on div "D" at bounding box center [353, 448] width 26 height 26
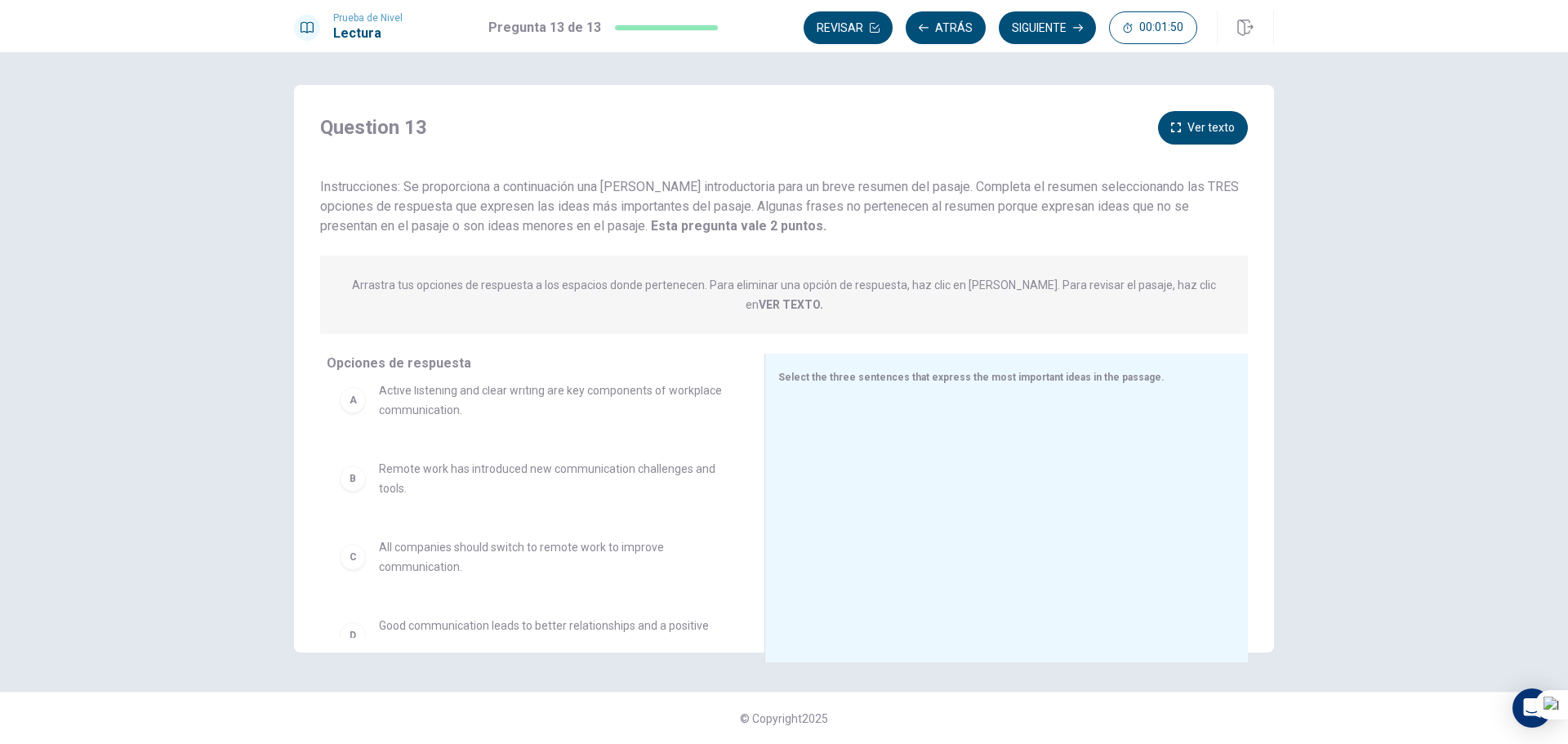
scroll to position [0, 0]
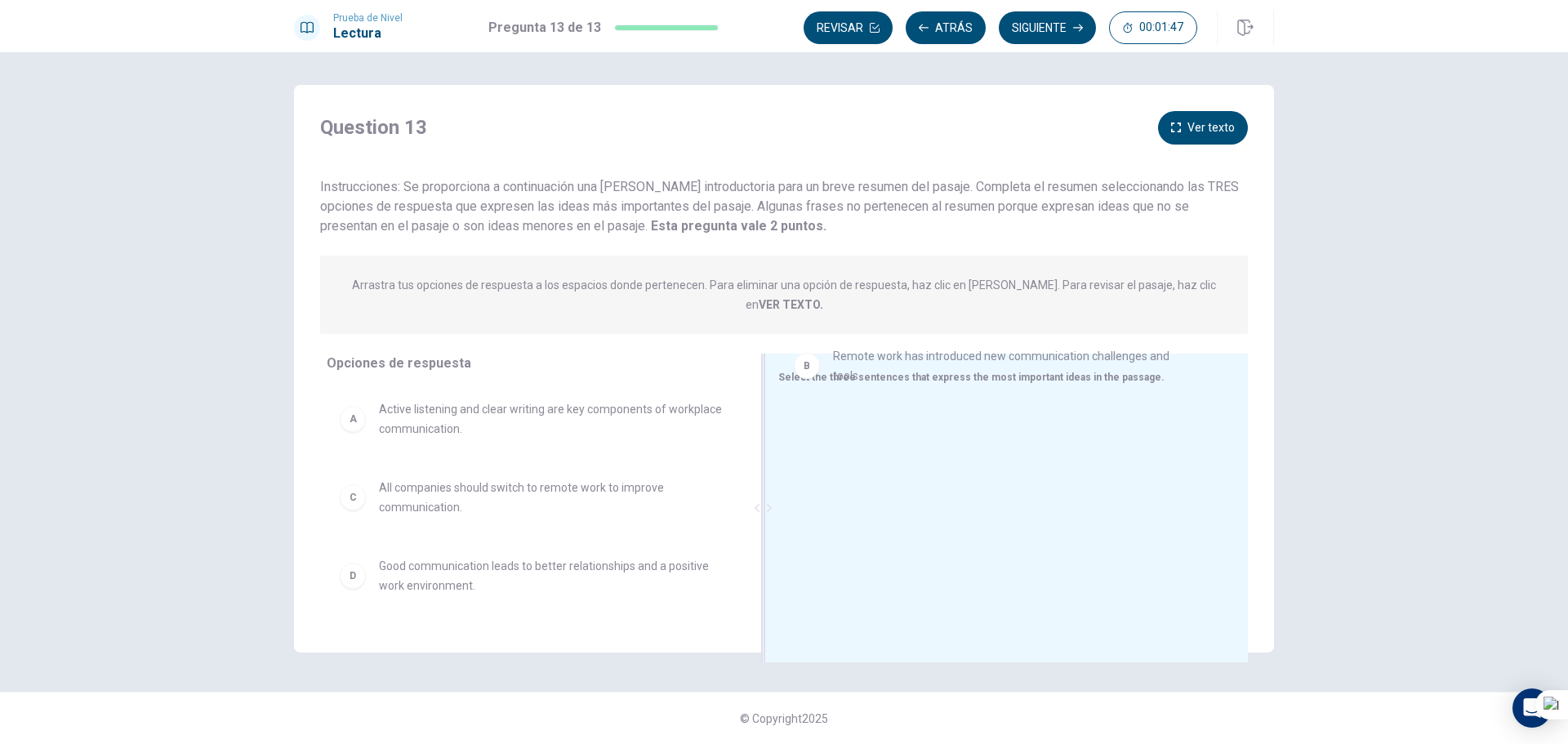
drag, startPoint x: 352, startPoint y: 480, endPoint x: 805, endPoint y: 364, distance: 467.6
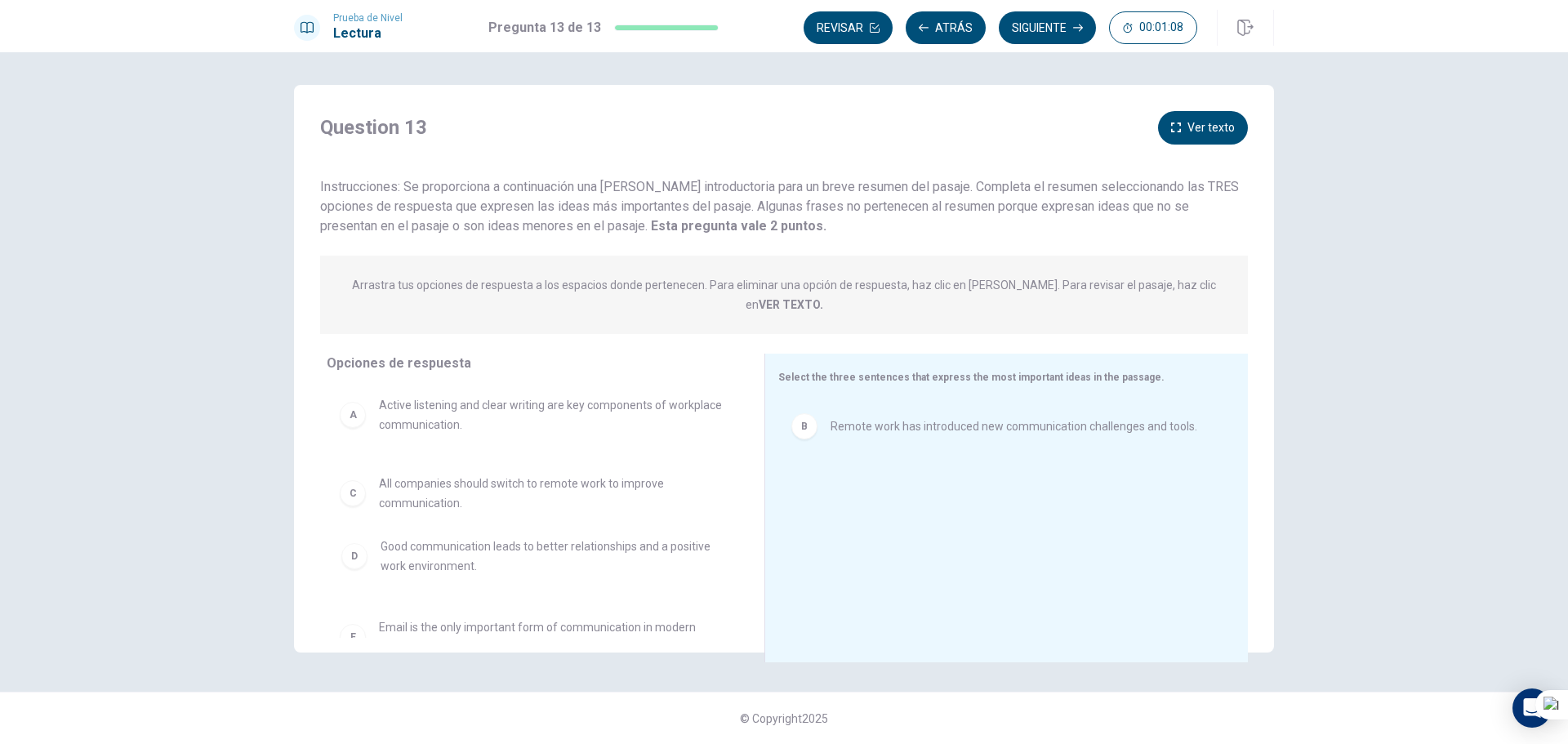
drag, startPoint x: 442, startPoint y: 581, endPoint x: 459, endPoint y: 568, distance: 21.4
drag, startPoint x: 461, startPoint y: 464, endPoint x: 899, endPoint y: 439, distance: 438.7
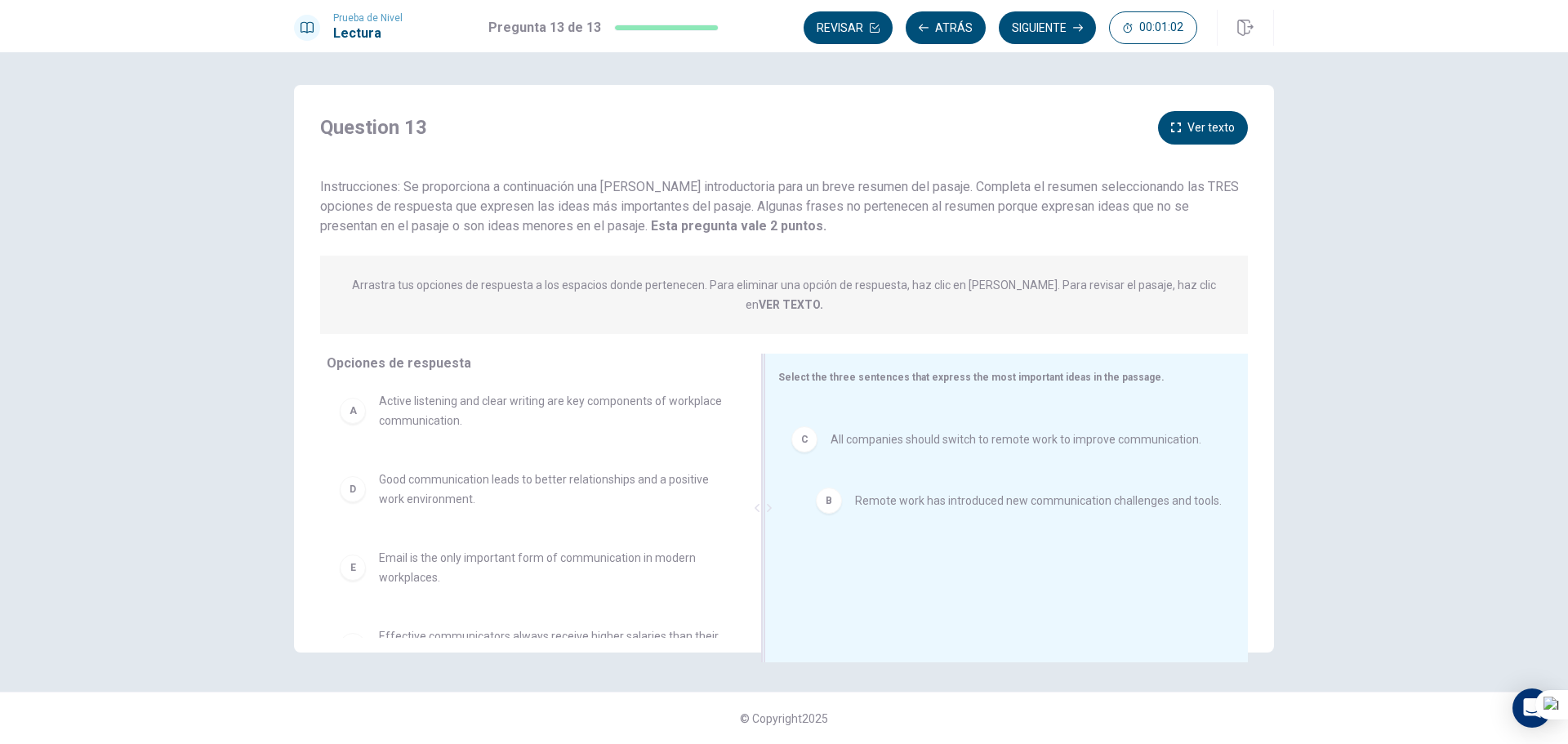
drag, startPoint x: 897, startPoint y: 413, endPoint x: 923, endPoint y: 516, distance: 106.2
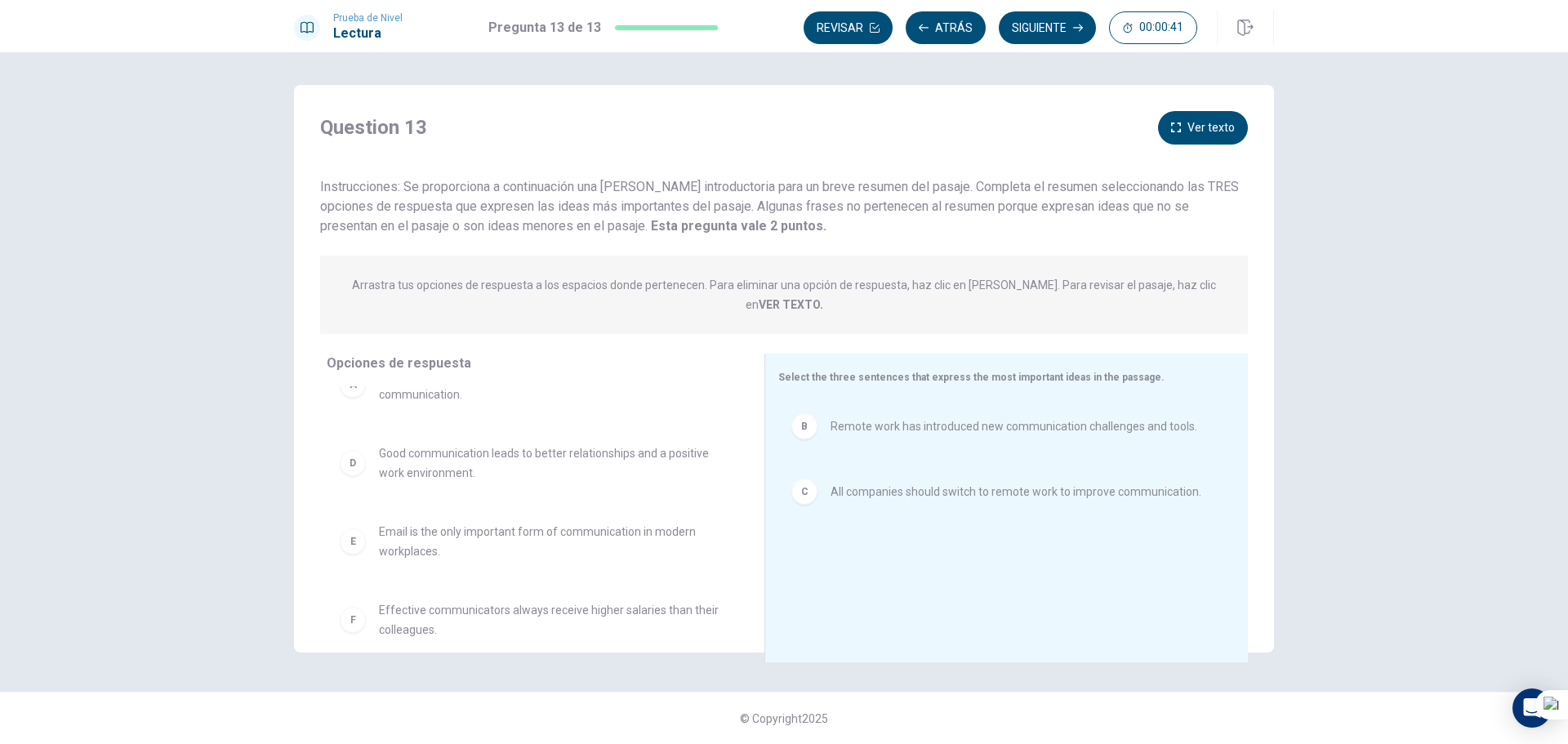
scroll to position [49, 0]
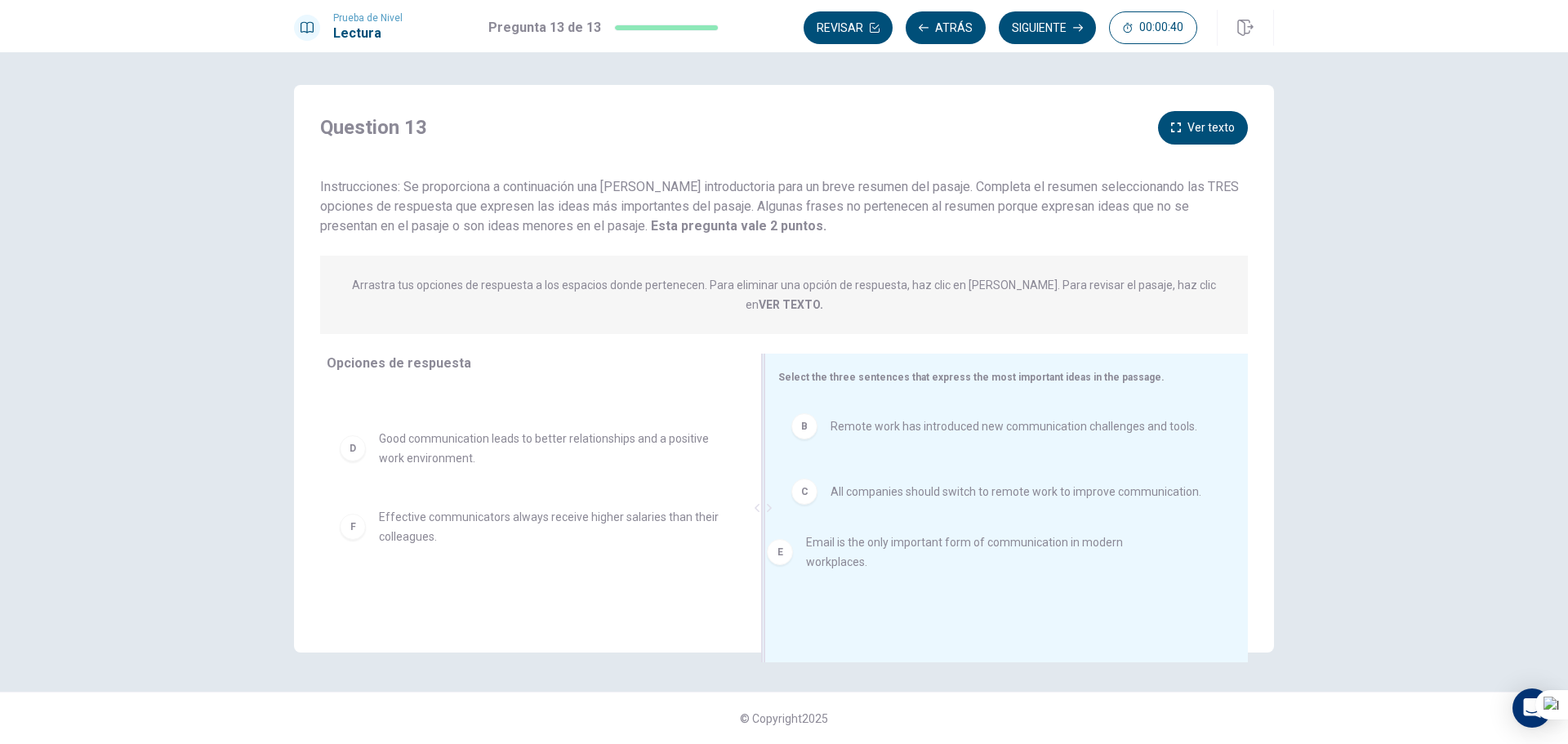
drag, startPoint x: 527, startPoint y: 506, endPoint x: 1011, endPoint y: 523, distance: 484.3
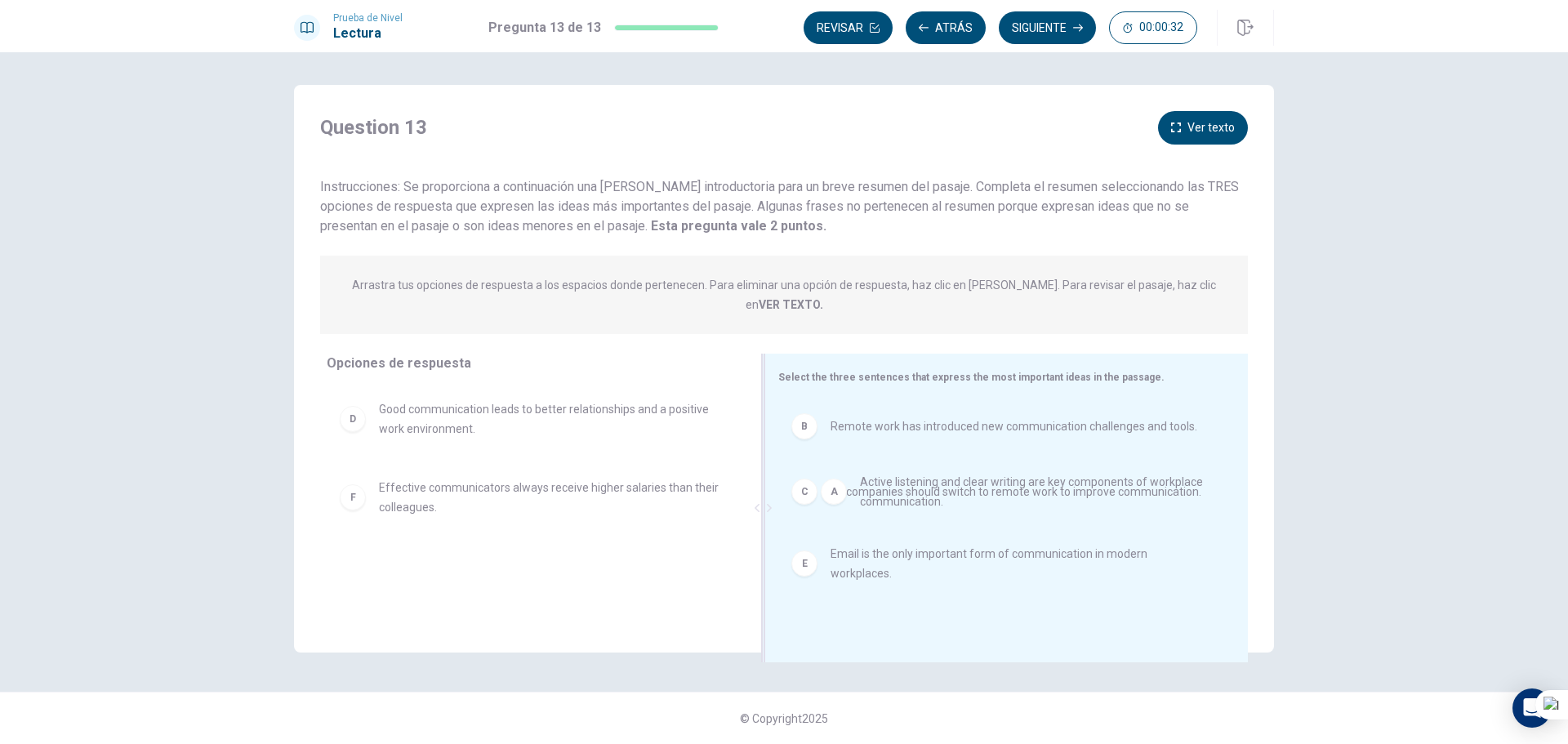
drag, startPoint x: 544, startPoint y: 398, endPoint x: 1022, endPoint y: 493, distance: 487.3
drag, startPoint x: 606, startPoint y: 393, endPoint x: 1067, endPoint y: 570, distance: 493.8
drag, startPoint x: 364, startPoint y: 403, endPoint x: 836, endPoint y: 596, distance: 509.9
drag, startPoint x: 354, startPoint y: 404, endPoint x: 813, endPoint y: 590, distance: 495.3
drag, startPoint x: 359, startPoint y: 490, endPoint x: 816, endPoint y: 461, distance: 457.9
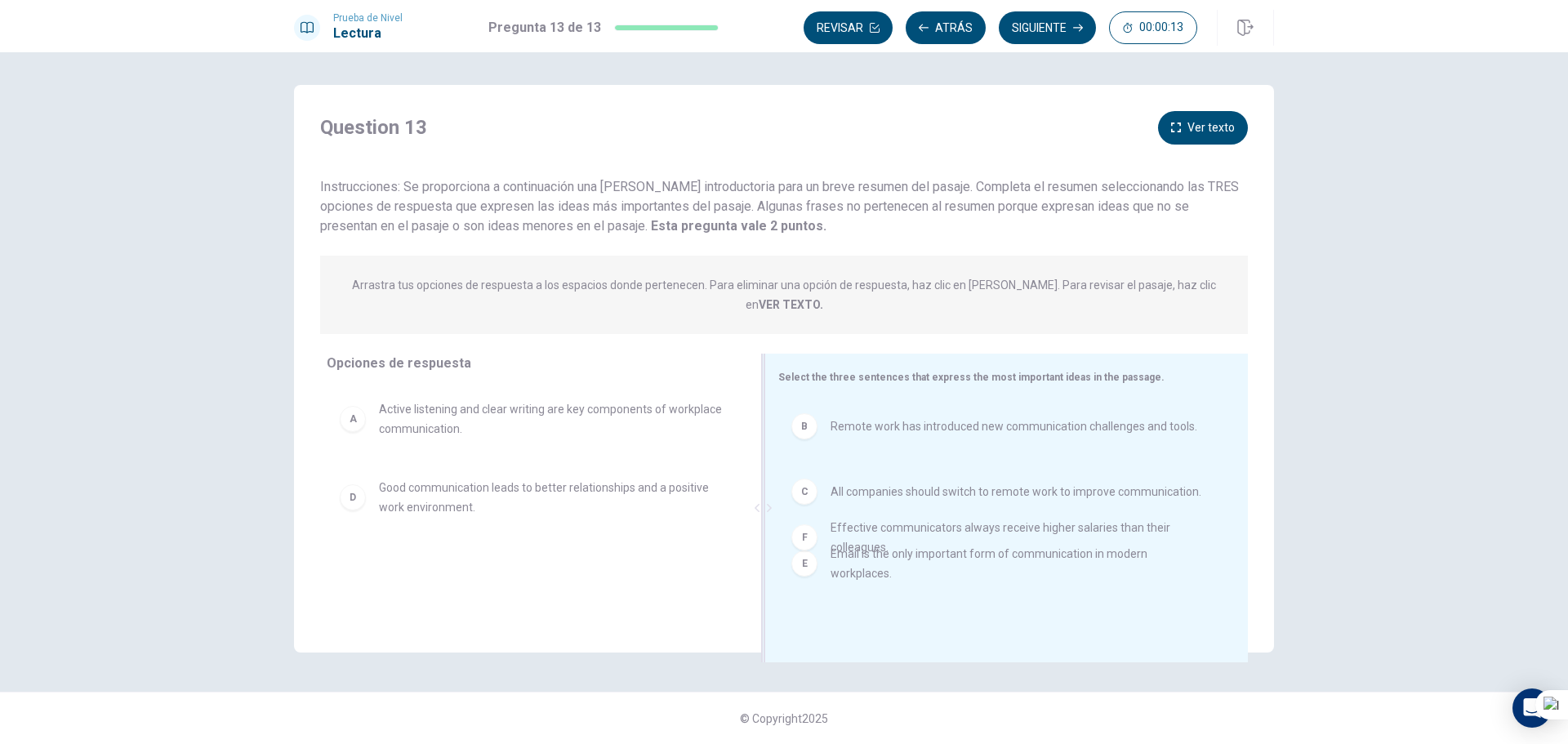
drag, startPoint x: 347, startPoint y: 555, endPoint x: 805, endPoint y: 537, distance: 458.4
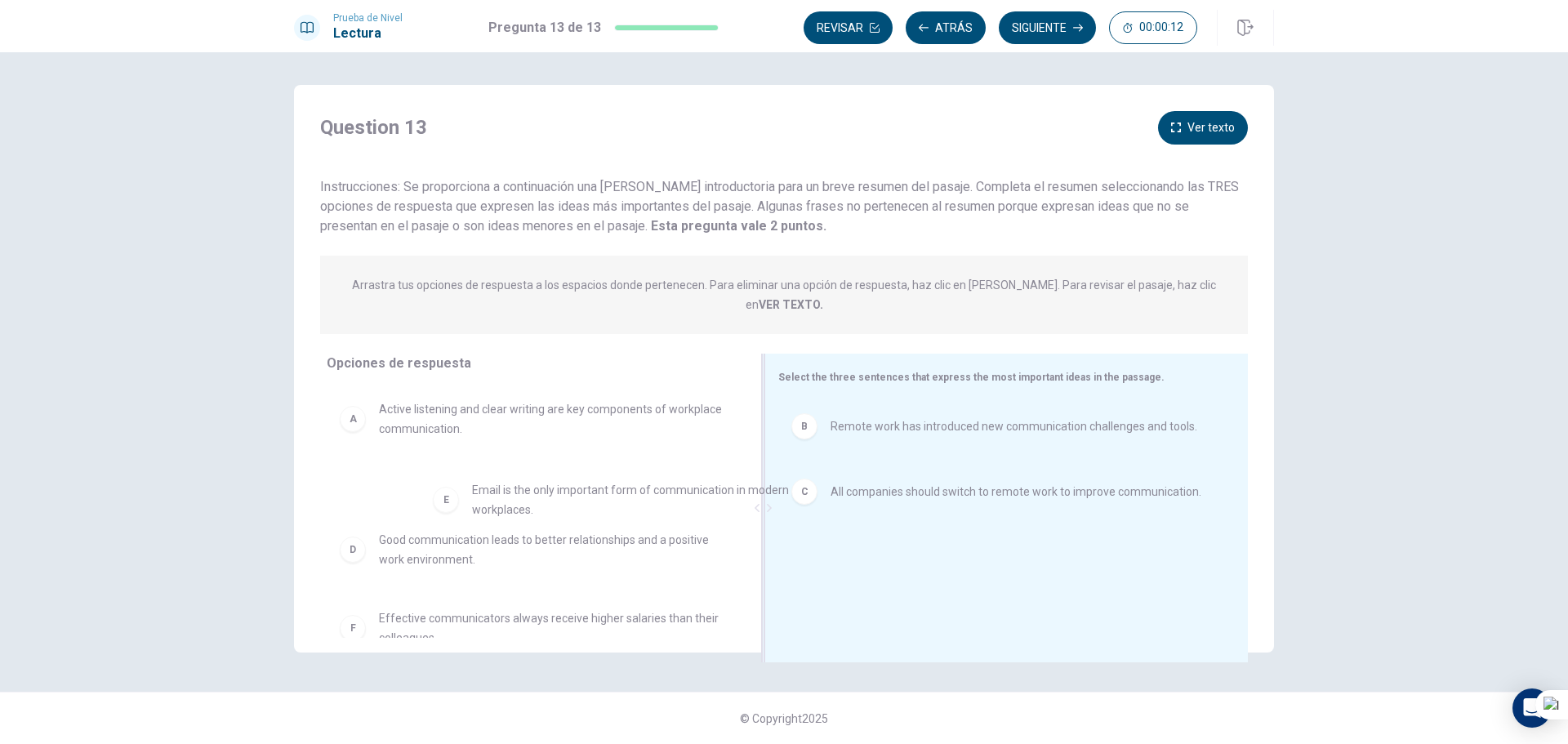
drag, startPoint x: 820, startPoint y: 541, endPoint x: 451, endPoint y: 496, distance: 371.7
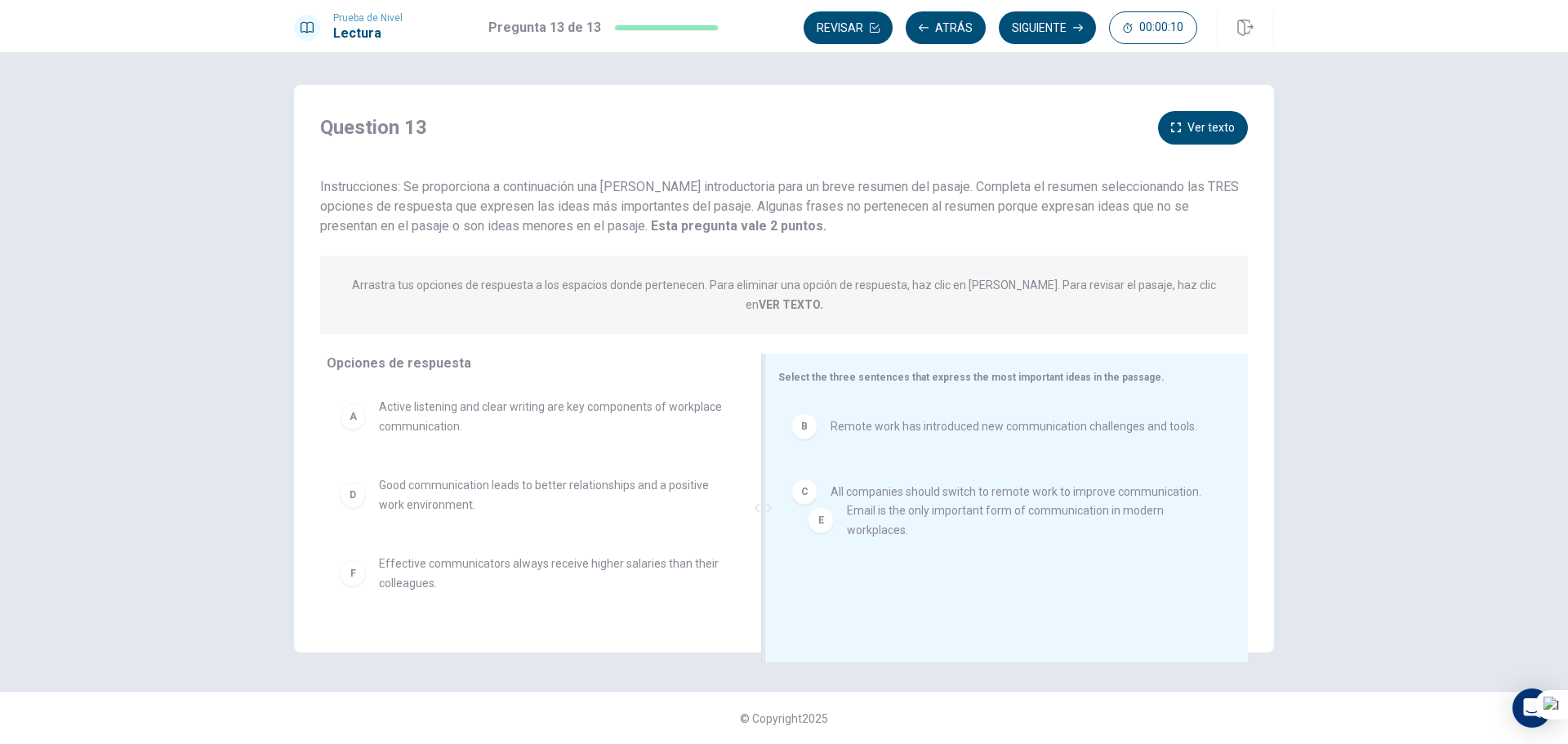
drag, startPoint x: 542, startPoint y: 550, endPoint x: 984, endPoint y: 504, distance: 444.4
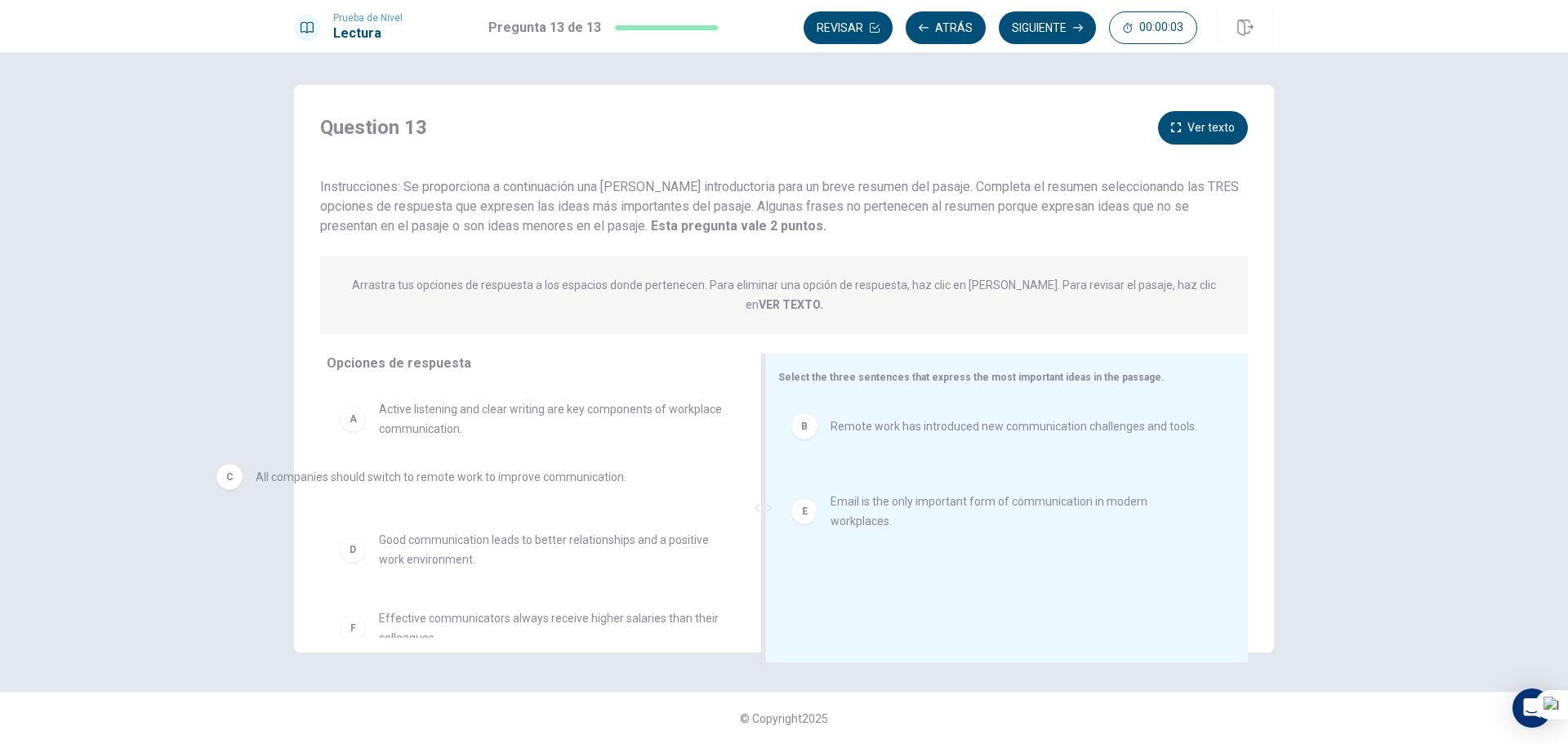
drag, startPoint x: 1020, startPoint y: 482, endPoint x: 440, endPoint y: 488, distance: 580.0
click at [632, 487] on div "A Active listening and clear writing are key components of workplace communicat…" at bounding box center [532, 511] width 412 height 251
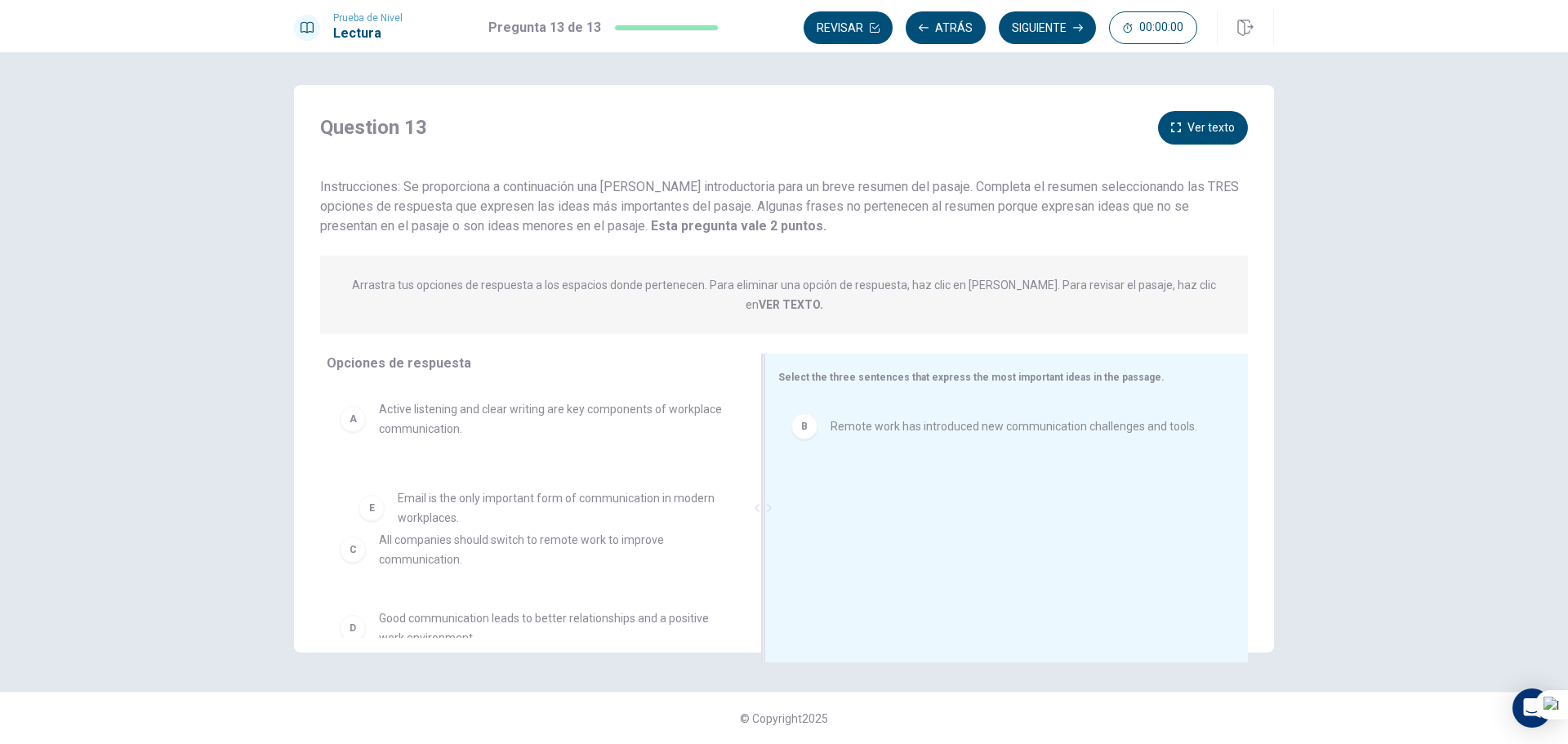
drag, startPoint x: 965, startPoint y: 471, endPoint x: 511, endPoint y: 496, distance: 454.7
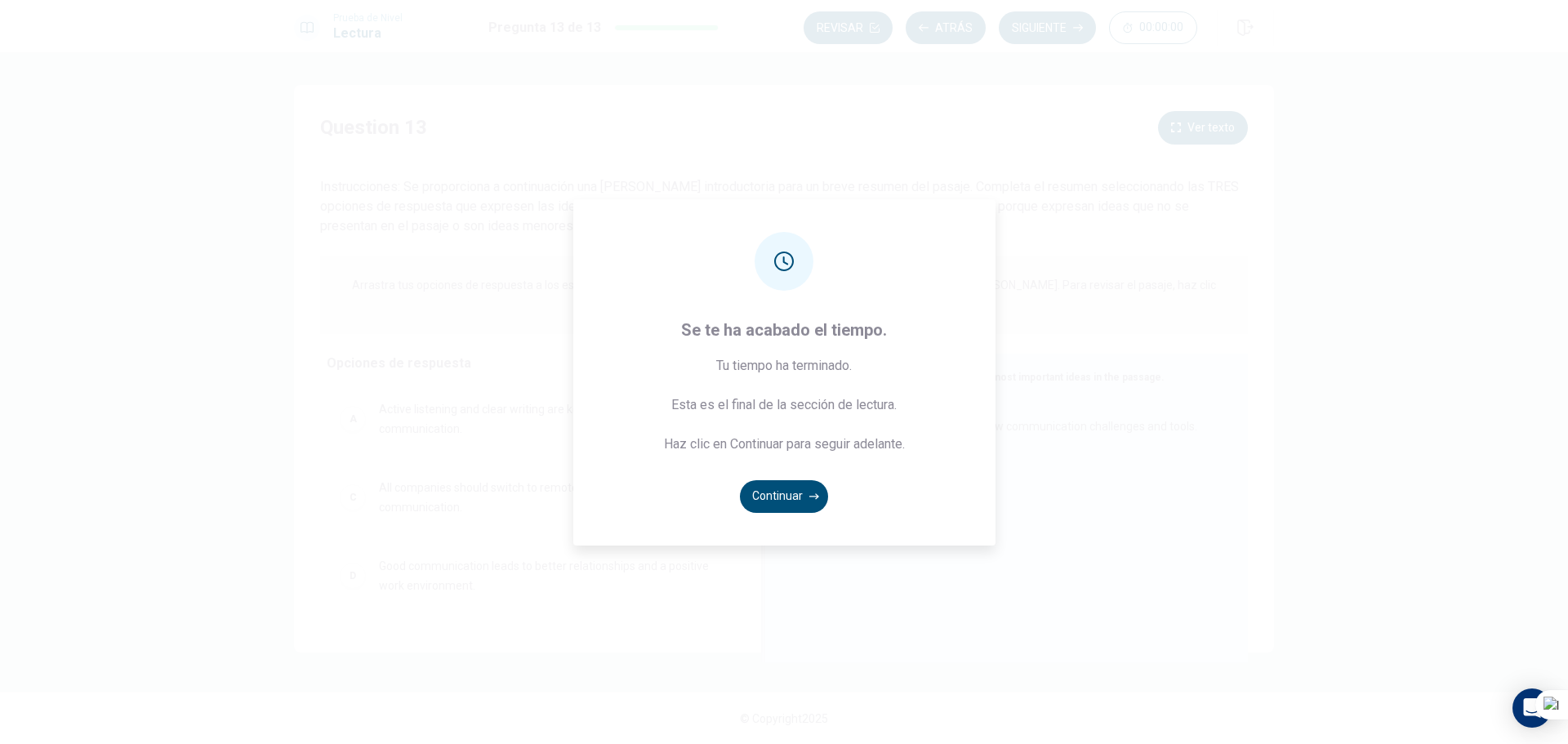
drag, startPoint x: 509, startPoint y: 394, endPoint x: 598, endPoint y: 401, distance: 89.3
click at [540, 399] on div "Se te ha acabado el tiempo. Tu tiempo ha terminado. Esta es el final de la secc…" at bounding box center [784, 372] width 1568 height 744
click at [767, 501] on button "Continuar" at bounding box center [784, 496] width 88 height 33
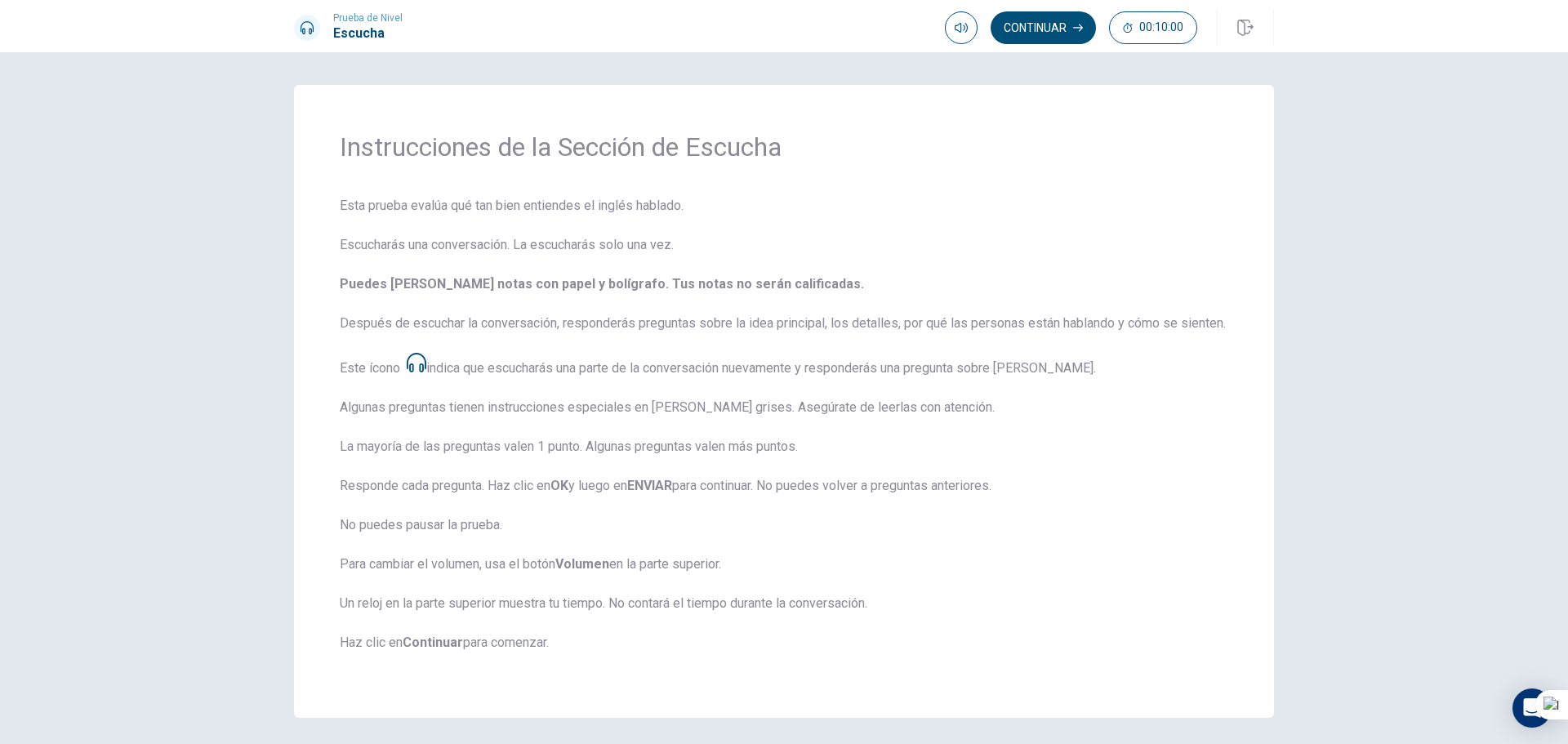
scroll to position [78, 0]
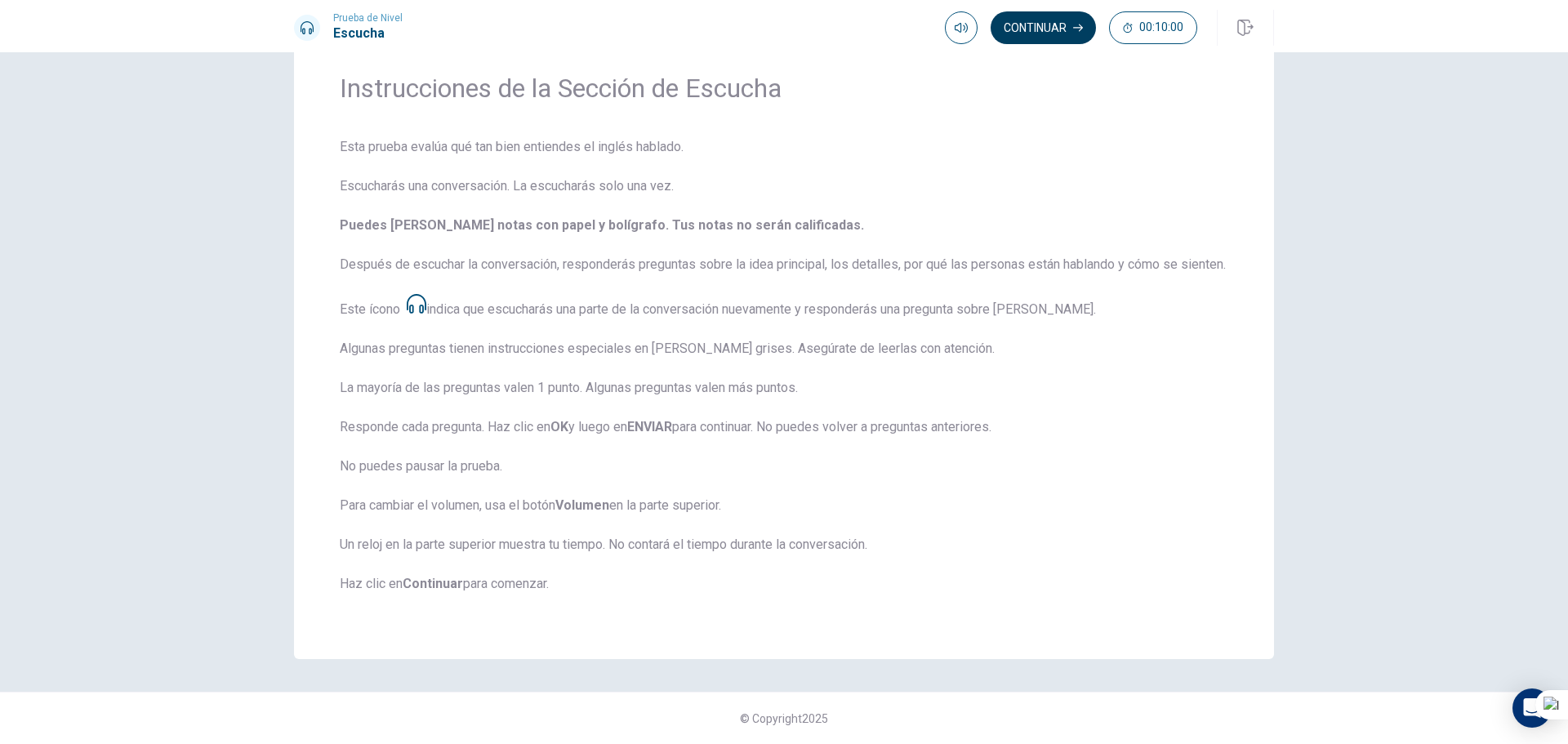
click at [1034, 29] on button "Continuar" at bounding box center [1042, 28] width 105 height 33
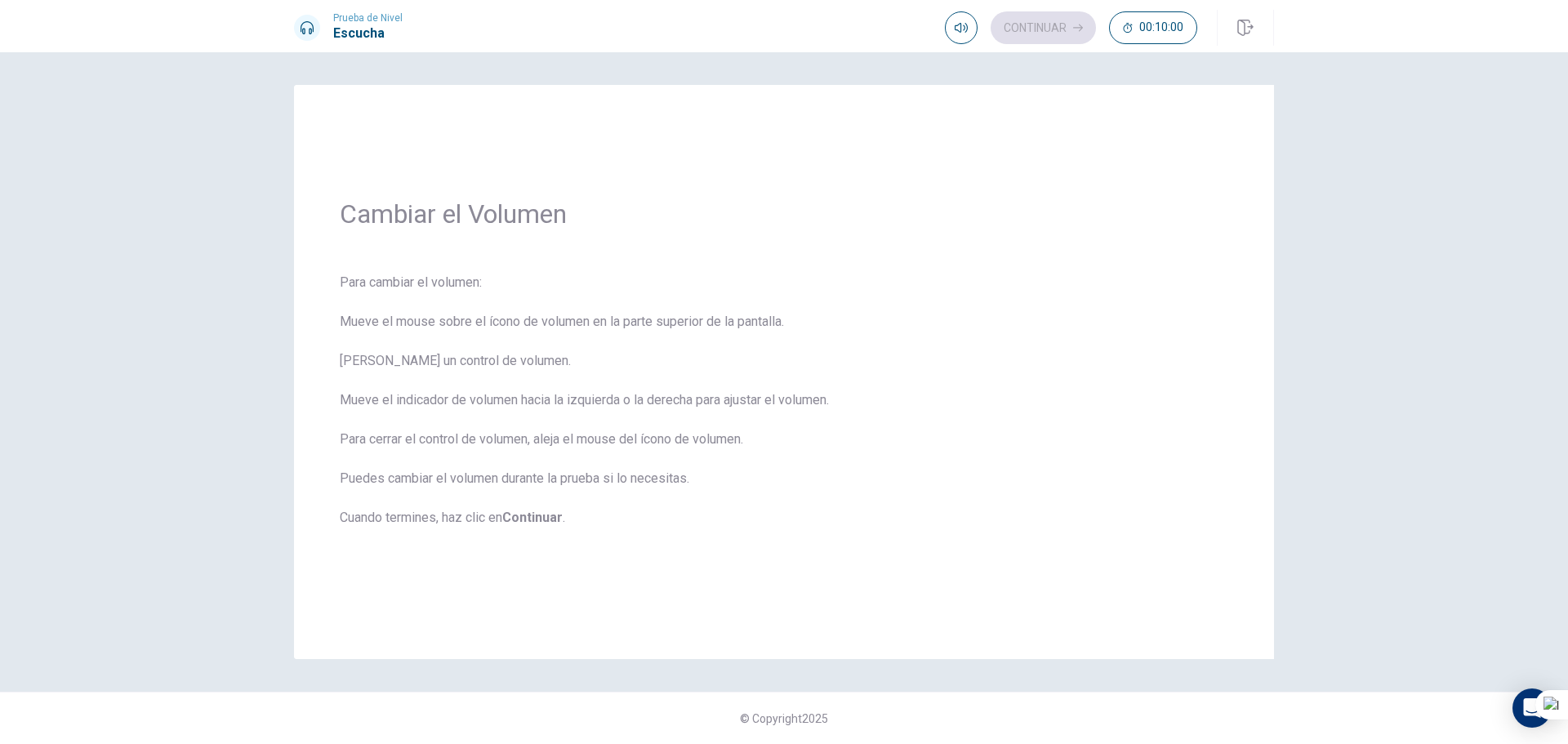
scroll to position [0, 0]
click at [1021, 31] on button "Continuar" at bounding box center [1042, 28] width 105 height 33
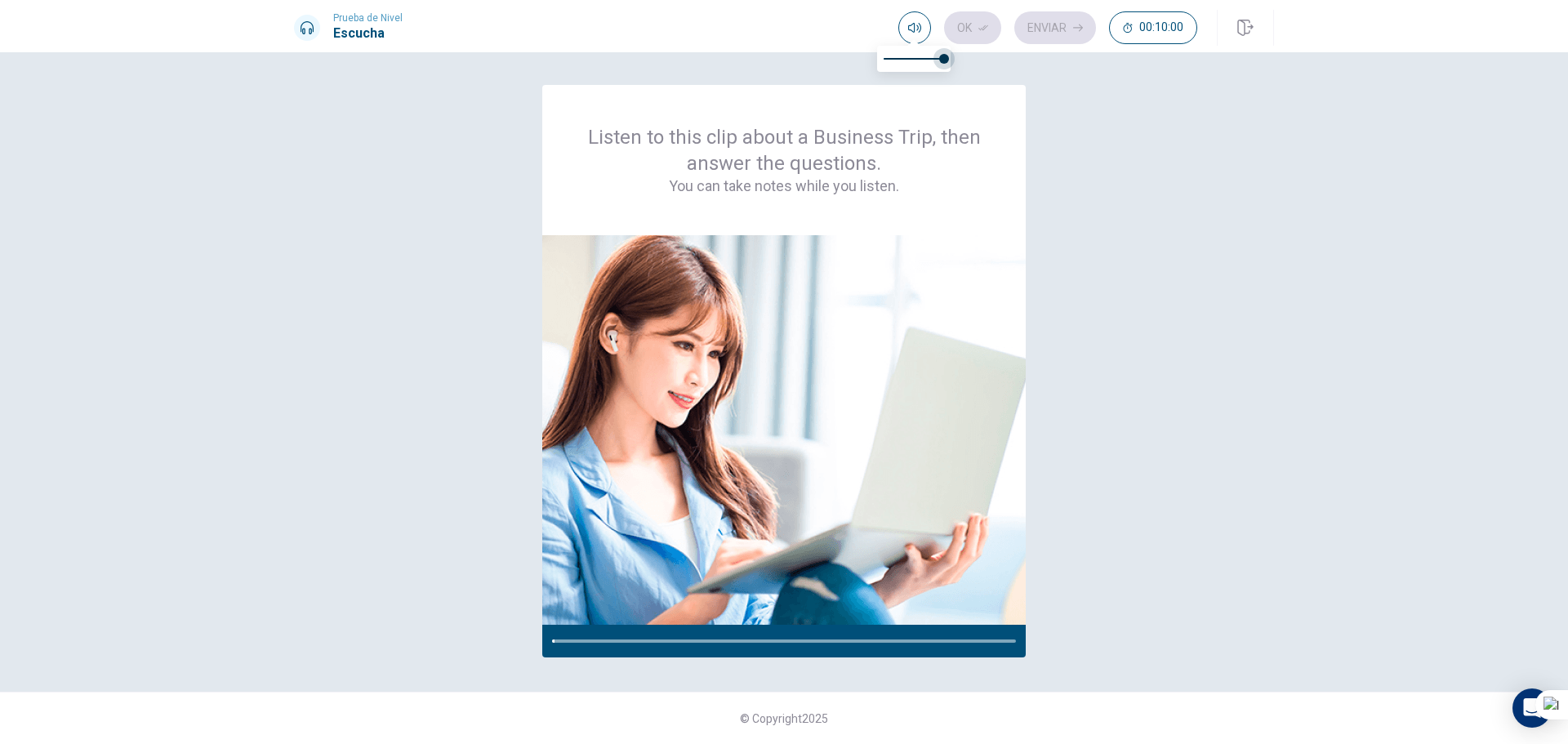
drag, startPoint x: 941, startPoint y: 55, endPoint x: 1002, endPoint y: 74, distance: 63.9
click at [997, 69] on body "Este sitio utiliza cookies, como se explica en nuestra Política de Privacidad .…" at bounding box center [784, 372] width 1568 height 744
click at [579, 641] on div at bounding box center [579, 641] width 55 height 3
drag, startPoint x: 595, startPoint y: 640, endPoint x: 582, endPoint y: 640, distance: 13.0
click at [582, 640] on div at bounding box center [580, 641] width 57 height 3
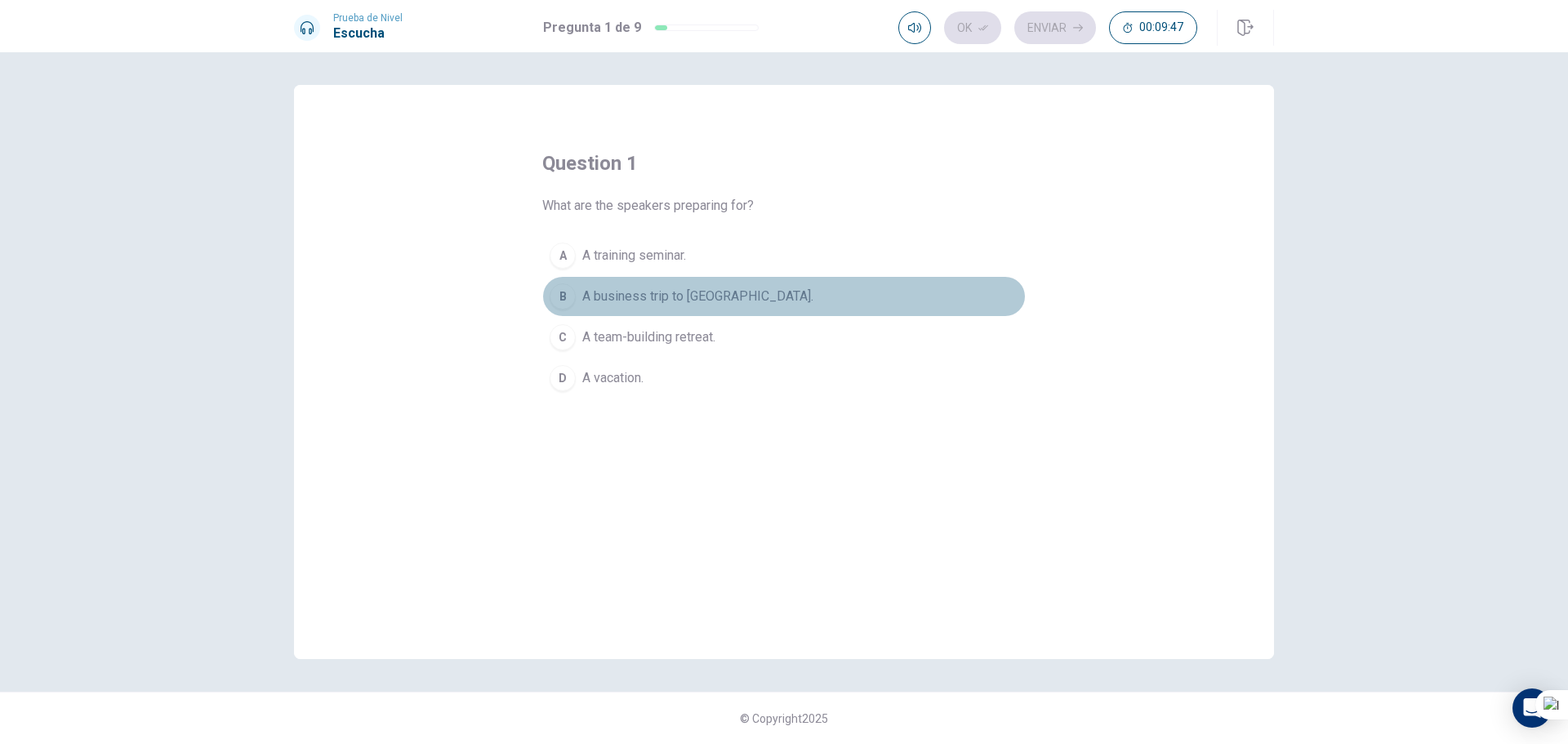
click at [679, 292] on span "A business trip to [GEOGRAPHIC_DATA]." at bounding box center [697, 296] width 231 height 19
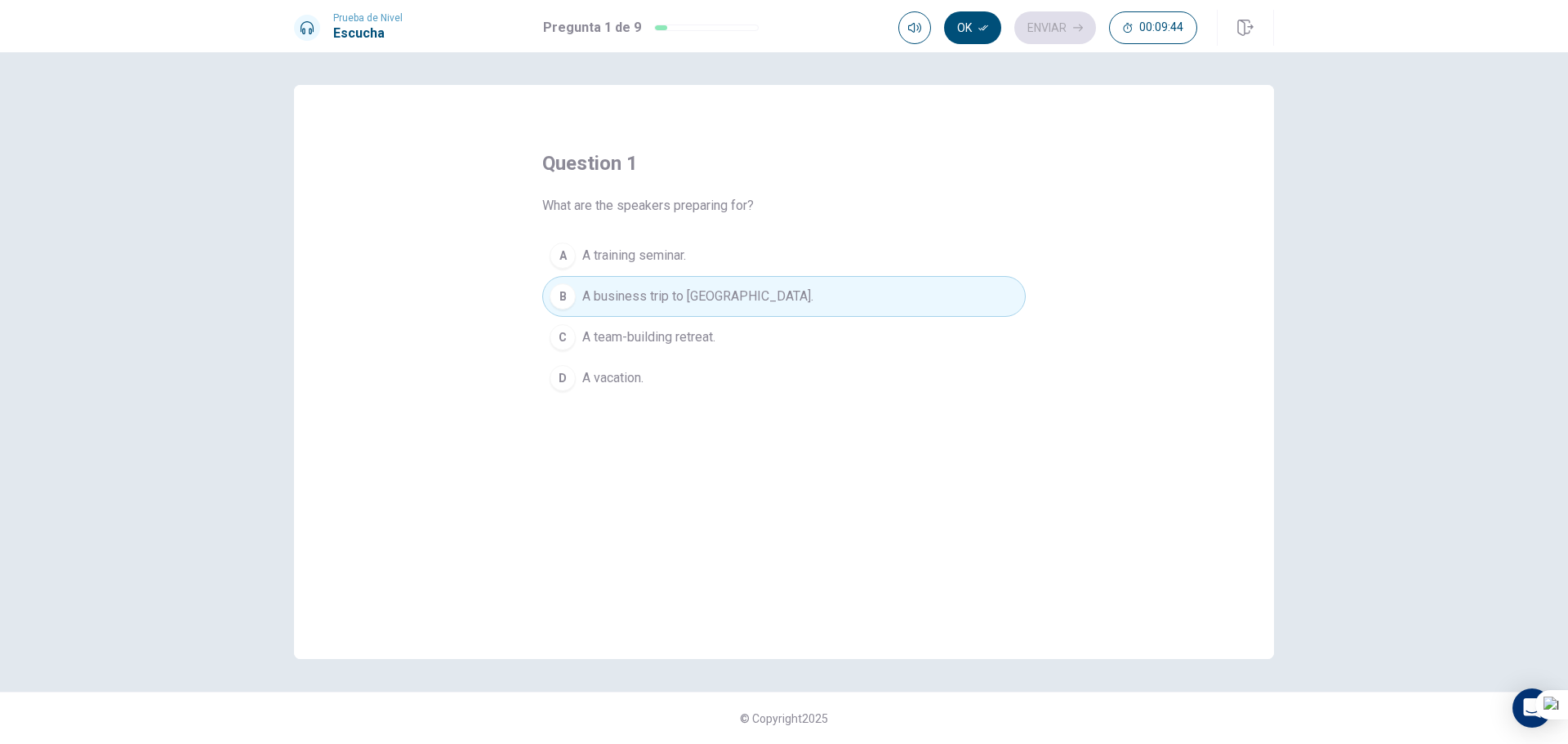
click at [1050, 30] on div "Ok Enviar 00:09:44" at bounding box center [1048, 28] width 299 height 33
click at [840, 286] on button "B A business trip to [GEOGRAPHIC_DATA]." at bounding box center [784, 296] width 484 height 41
click at [980, 26] on icon "button" at bounding box center [983, 28] width 10 height 10
click at [1050, 34] on button "Enviar" at bounding box center [1055, 28] width 81 height 33
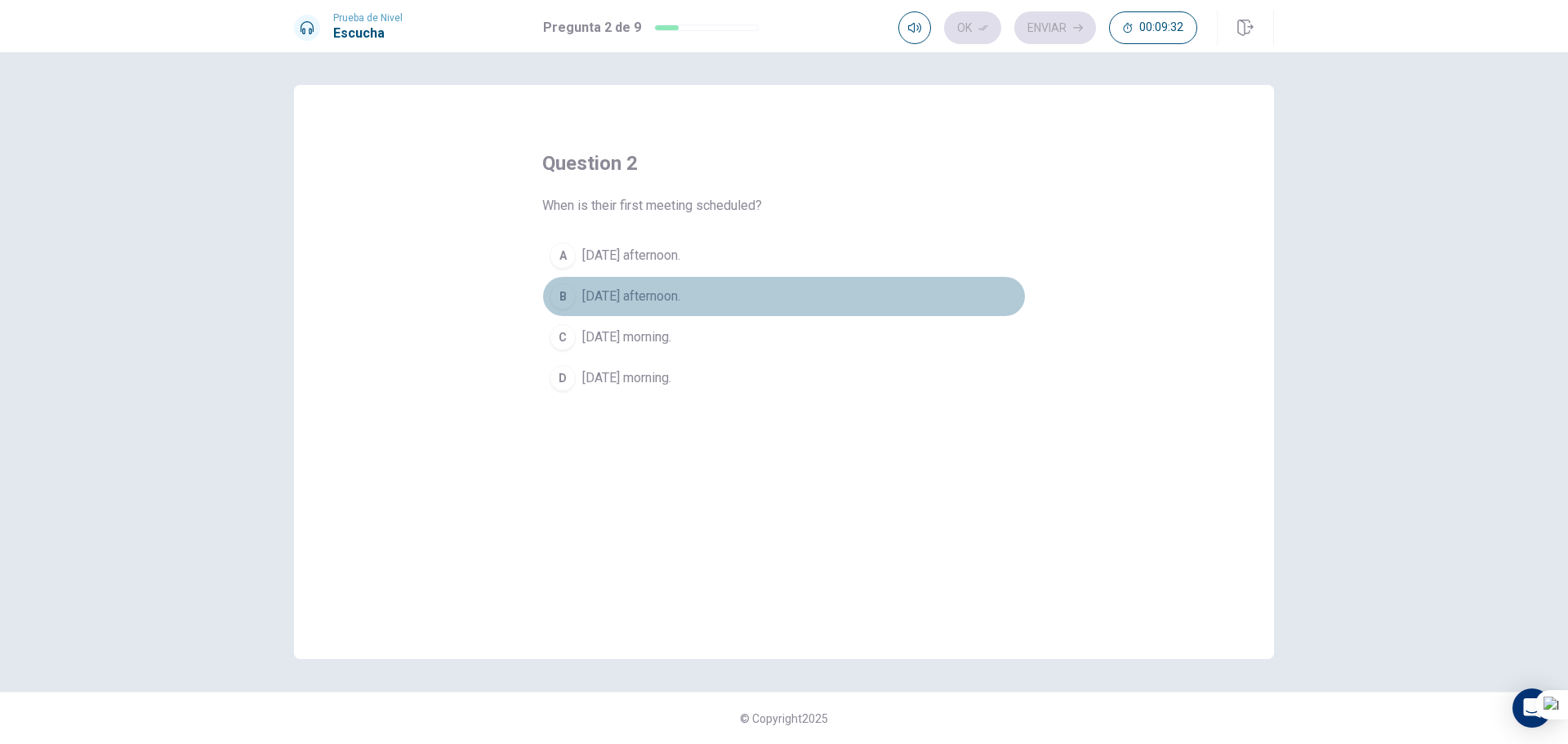
click at [652, 288] on span "[DATE] afternoon." at bounding box center [631, 296] width 98 height 19
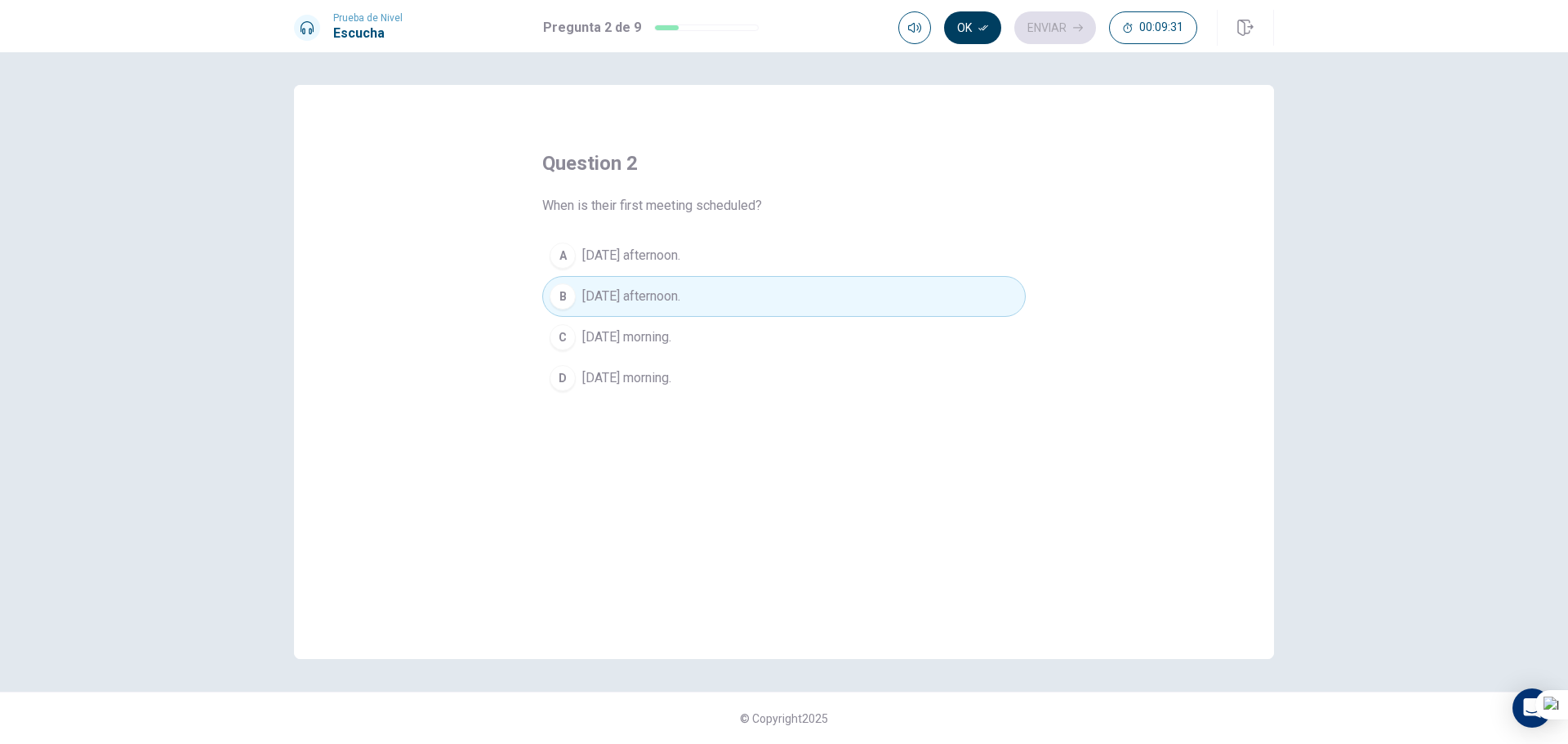
click at [962, 29] on button "Ok" at bounding box center [973, 28] width 57 height 33
click at [1050, 28] on button "Enviar" at bounding box center [1055, 28] width 81 height 33
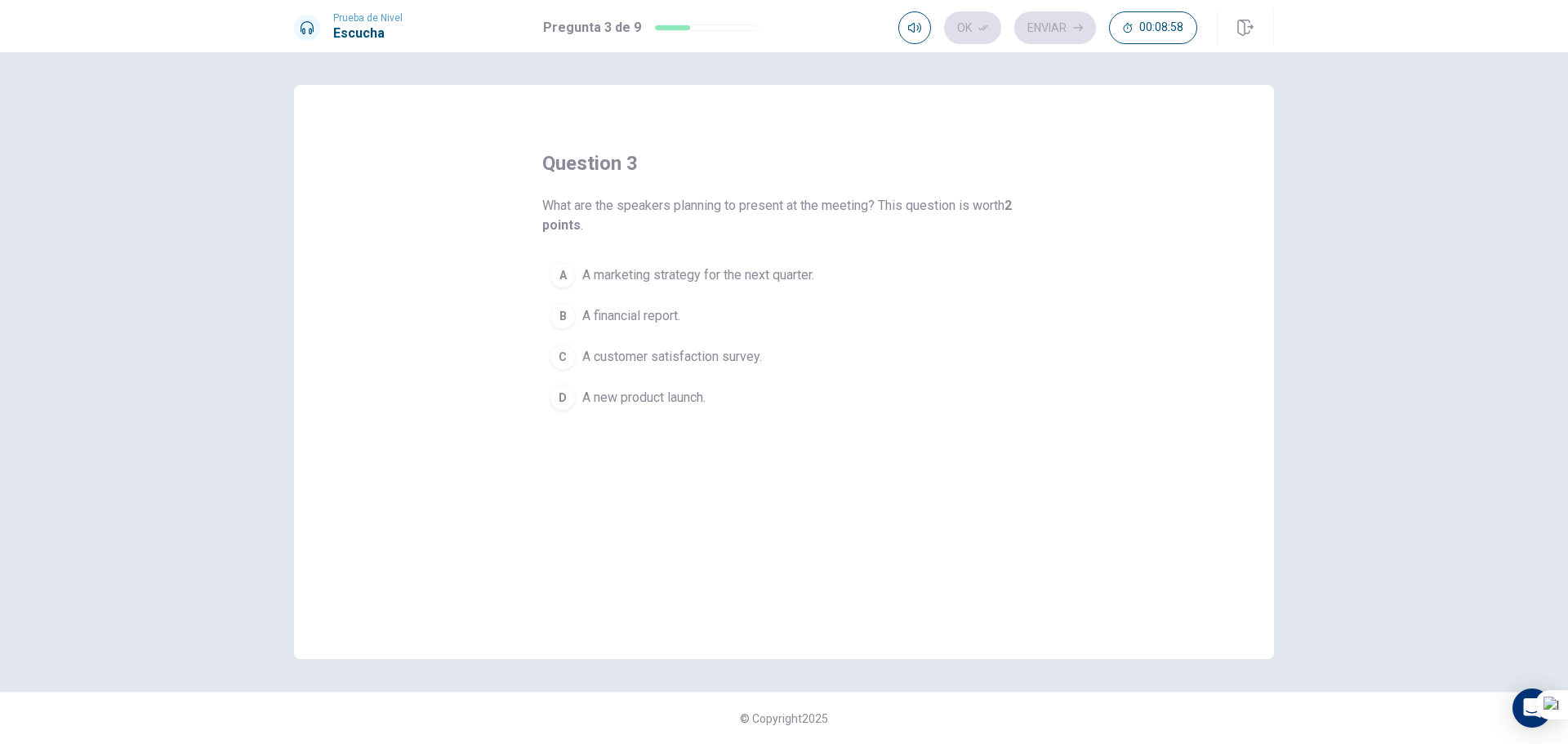
click at [664, 280] on span "A marketing strategy for the next quarter." at bounding box center [698, 275] width 232 height 19
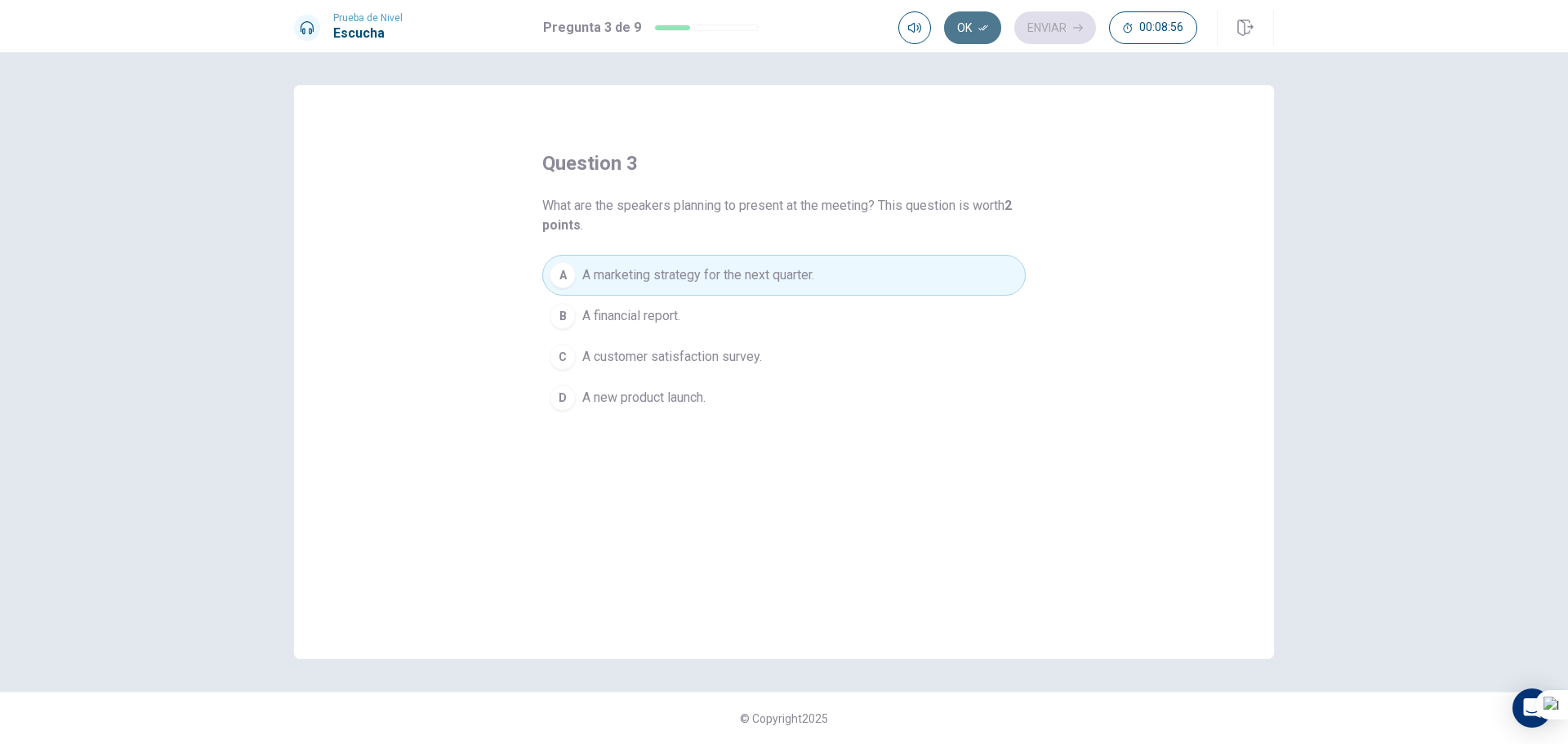
click at [978, 32] on icon "button" at bounding box center [983, 28] width 10 height 10
click at [1070, 29] on button "Enviar" at bounding box center [1055, 28] width 81 height 33
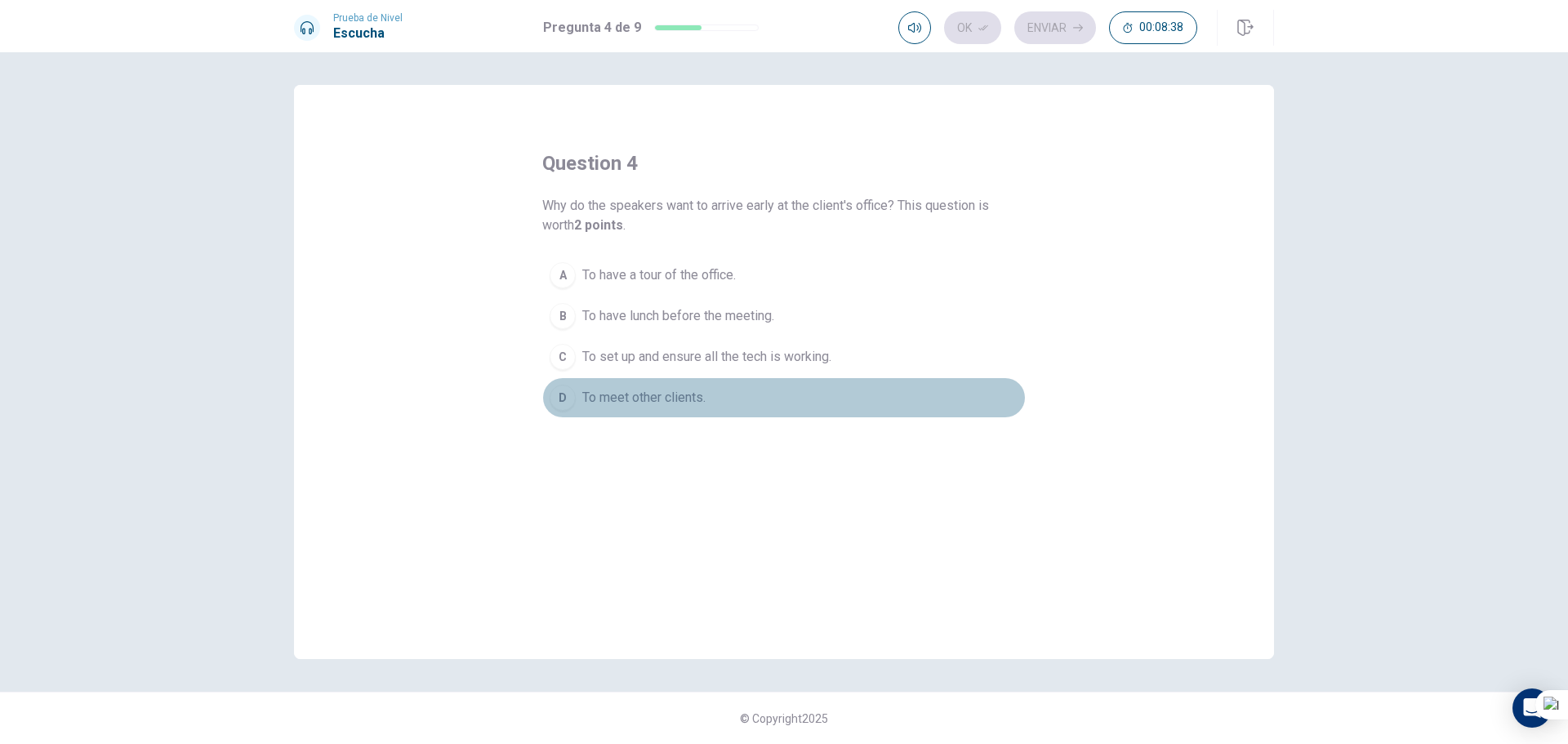
click at [667, 389] on span "To meet other clients." at bounding box center [643, 397] width 123 height 19
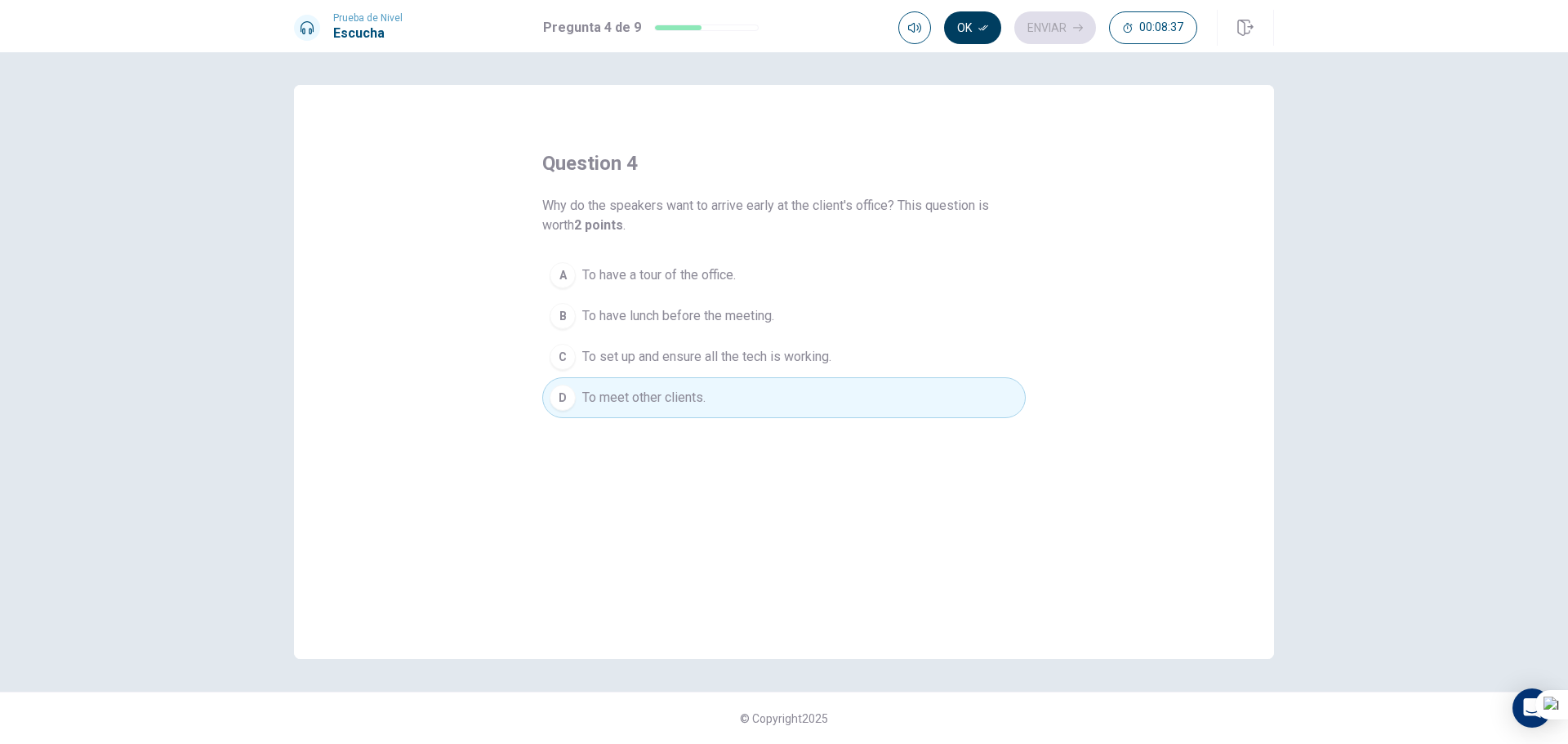
click at [977, 21] on button "Ok" at bounding box center [973, 28] width 57 height 33
click at [1051, 29] on button "Enviar" at bounding box center [1055, 28] width 81 height 33
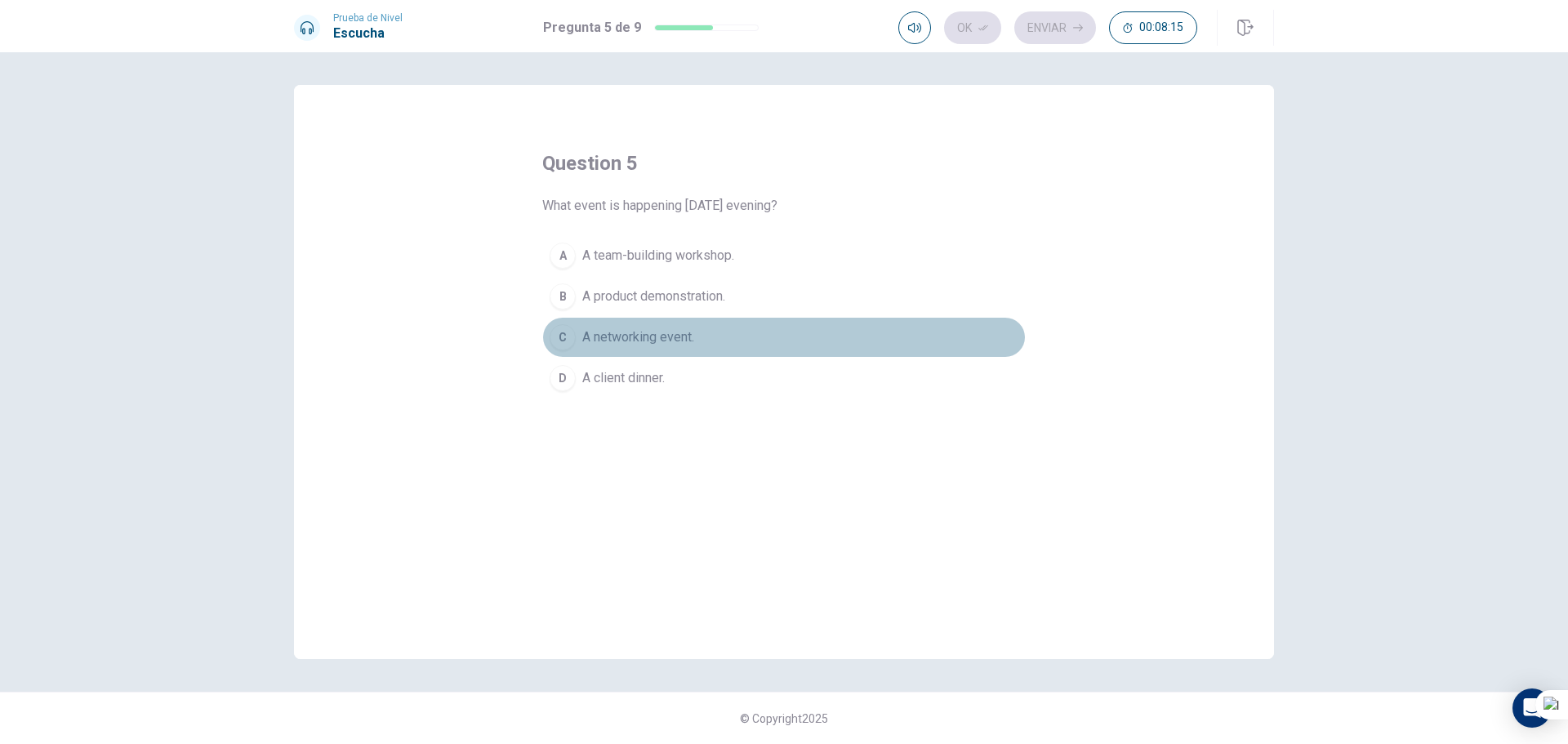
click at [676, 342] on span "A networking event." at bounding box center [637, 337] width 112 height 19
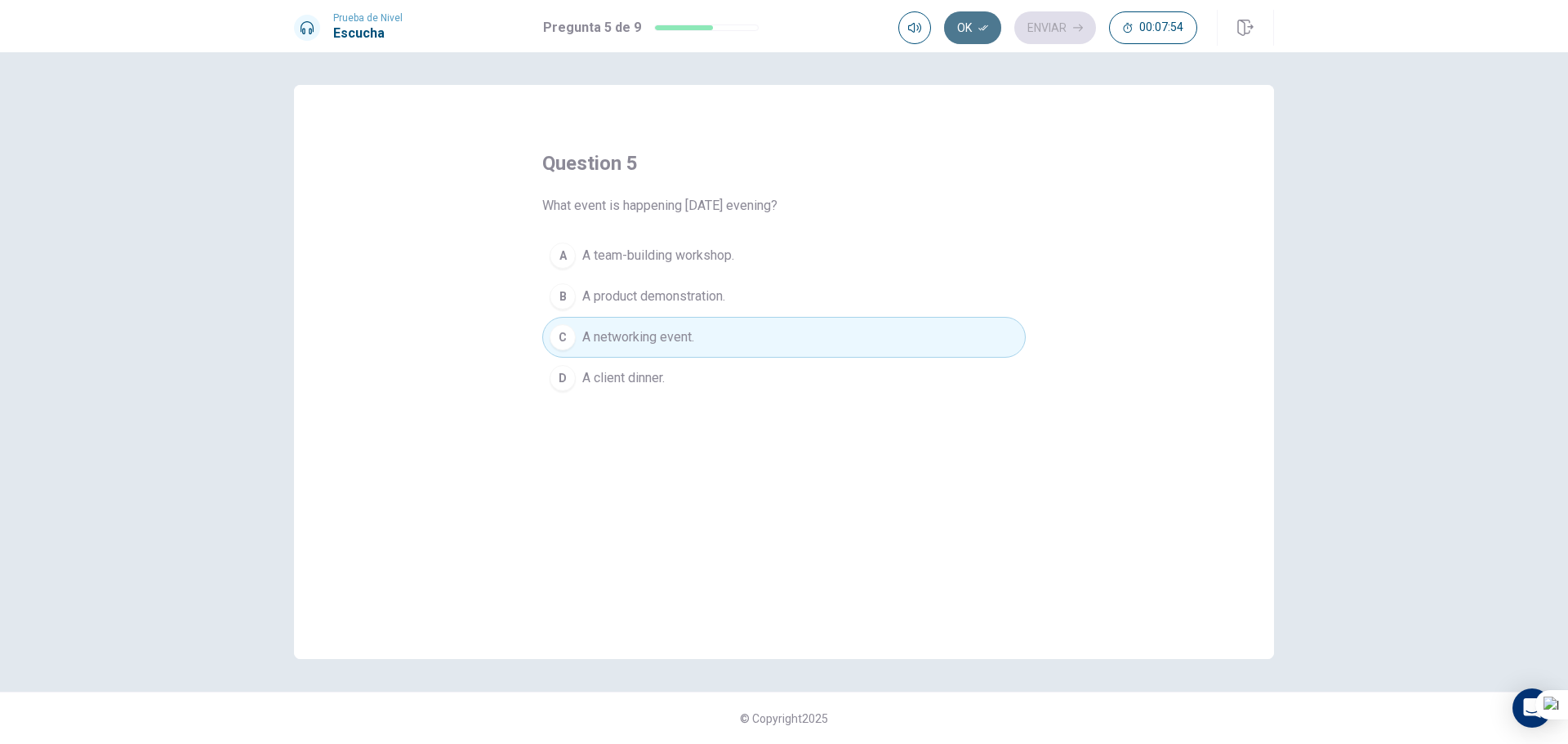
click at [965, 37] on button "Ok" at bounding box center [973, 28] width 57 height 33
click at [1046, 18] on button "Enviar" at bounding box center [1055, 28] width 81 height 33
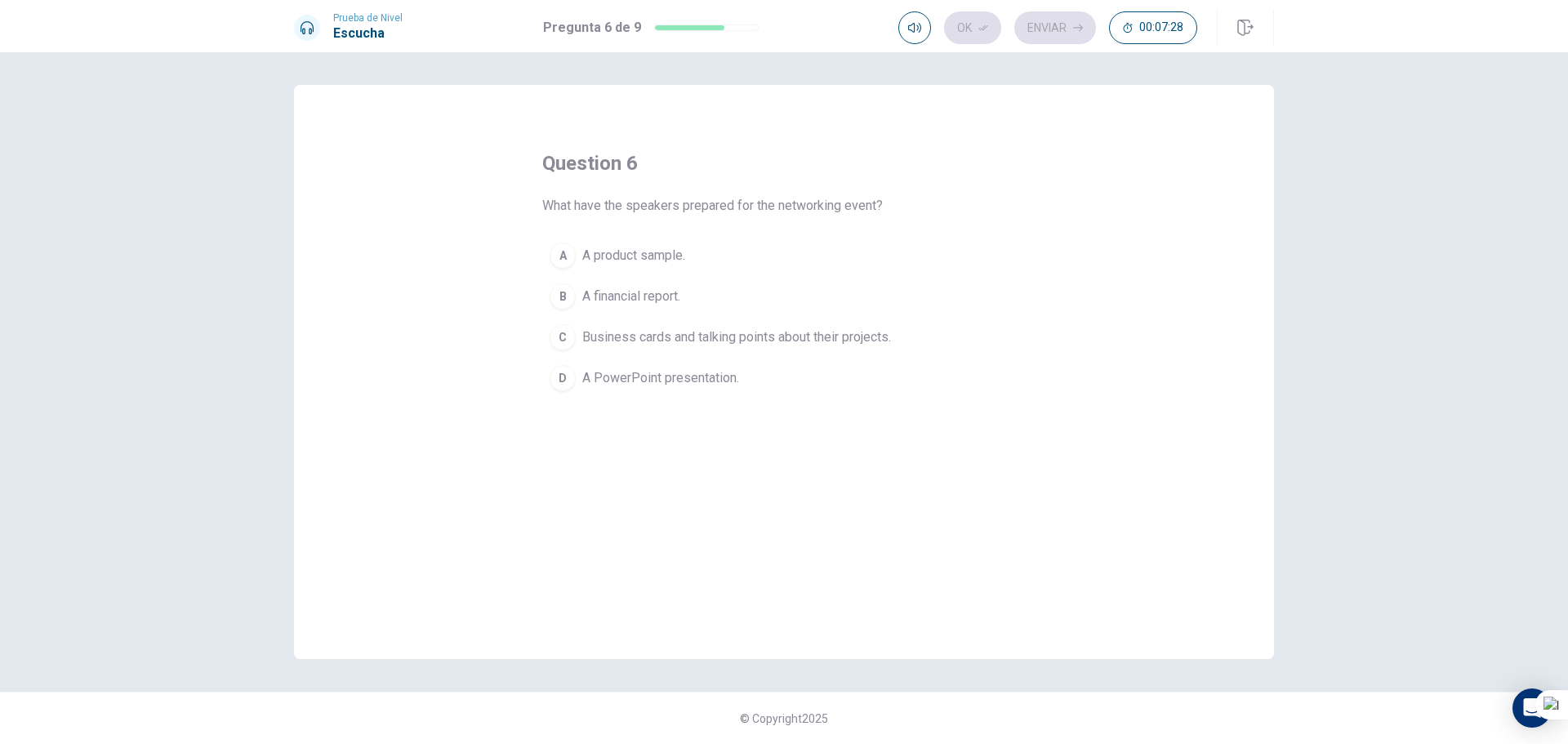
drag, startPoint x: 761, startPoint y: 339, endPoint x: 779, endPoint y: 319, distance: 26.9
click at [763, 339] on span "Business cards and talking points about their projects." at bounding box center [737, 337] width 309 height 19
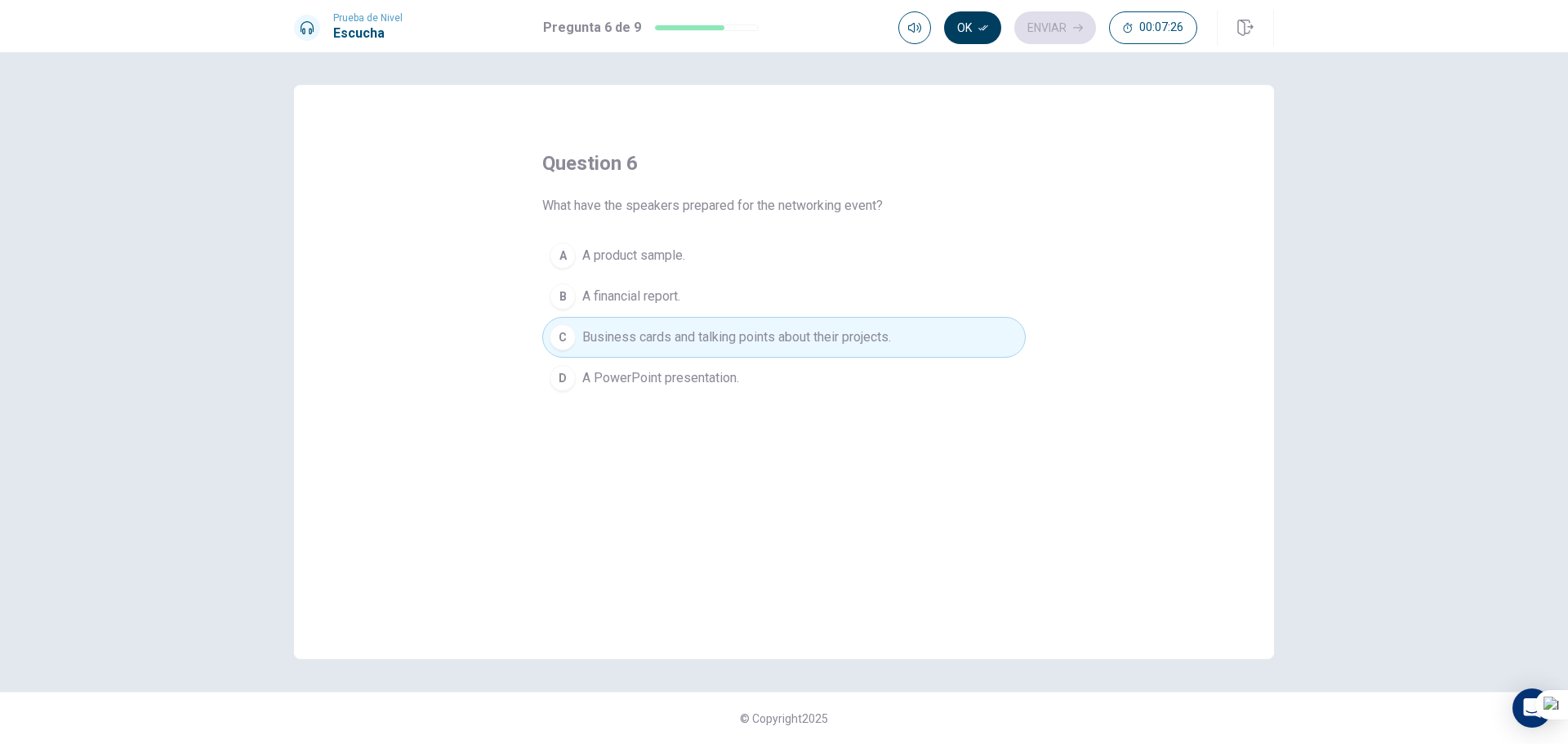
click at [981, 18] on button "Ok" at bounding box center [973, 28] width 57 height 33
click at [1061, 12] on button "Enviar" at bounding box center [1055, 28] width 81 height 33
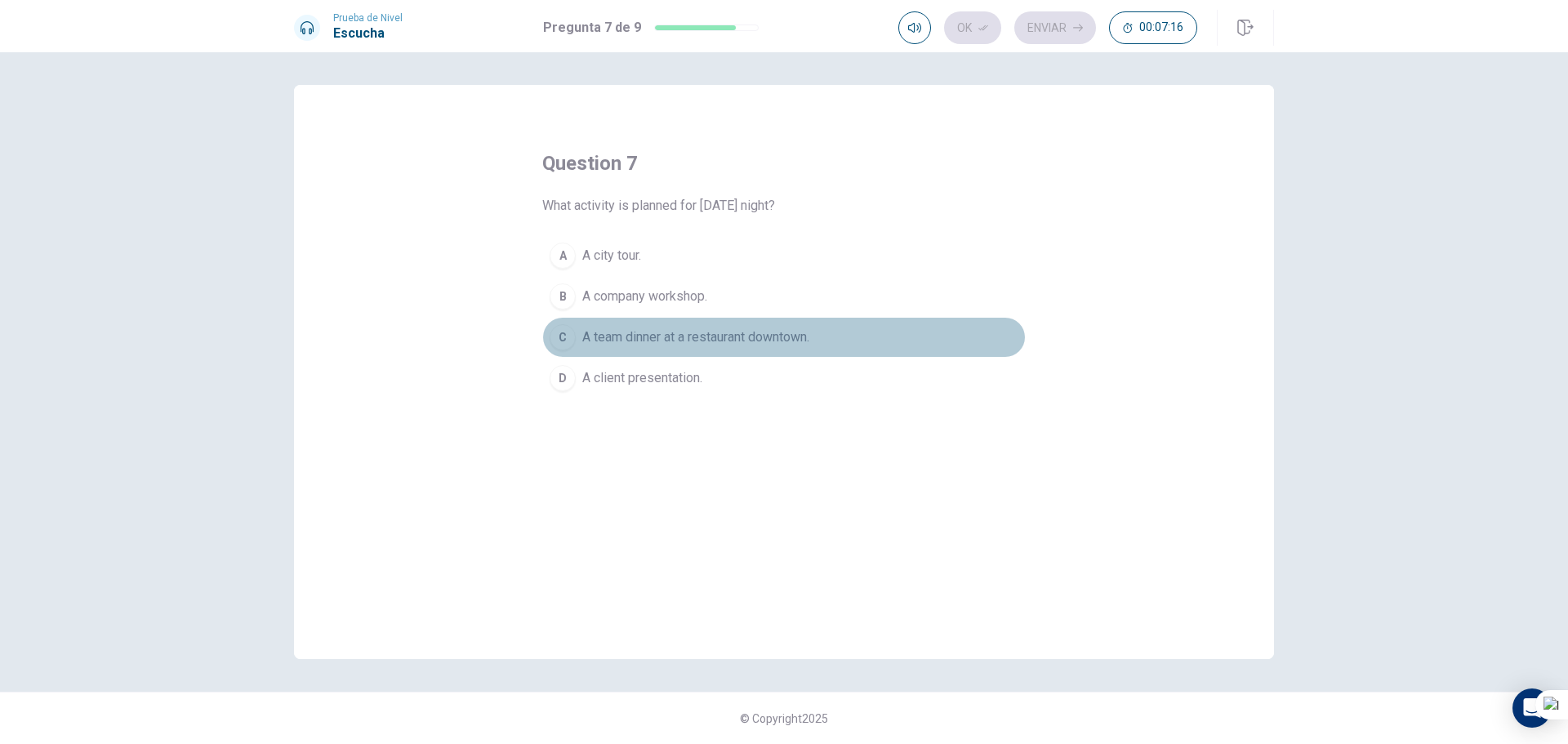
click at [711, 339] on span "A team dinner at a restaurant downtown." at bounding box center [695, 337] width 227 height 19
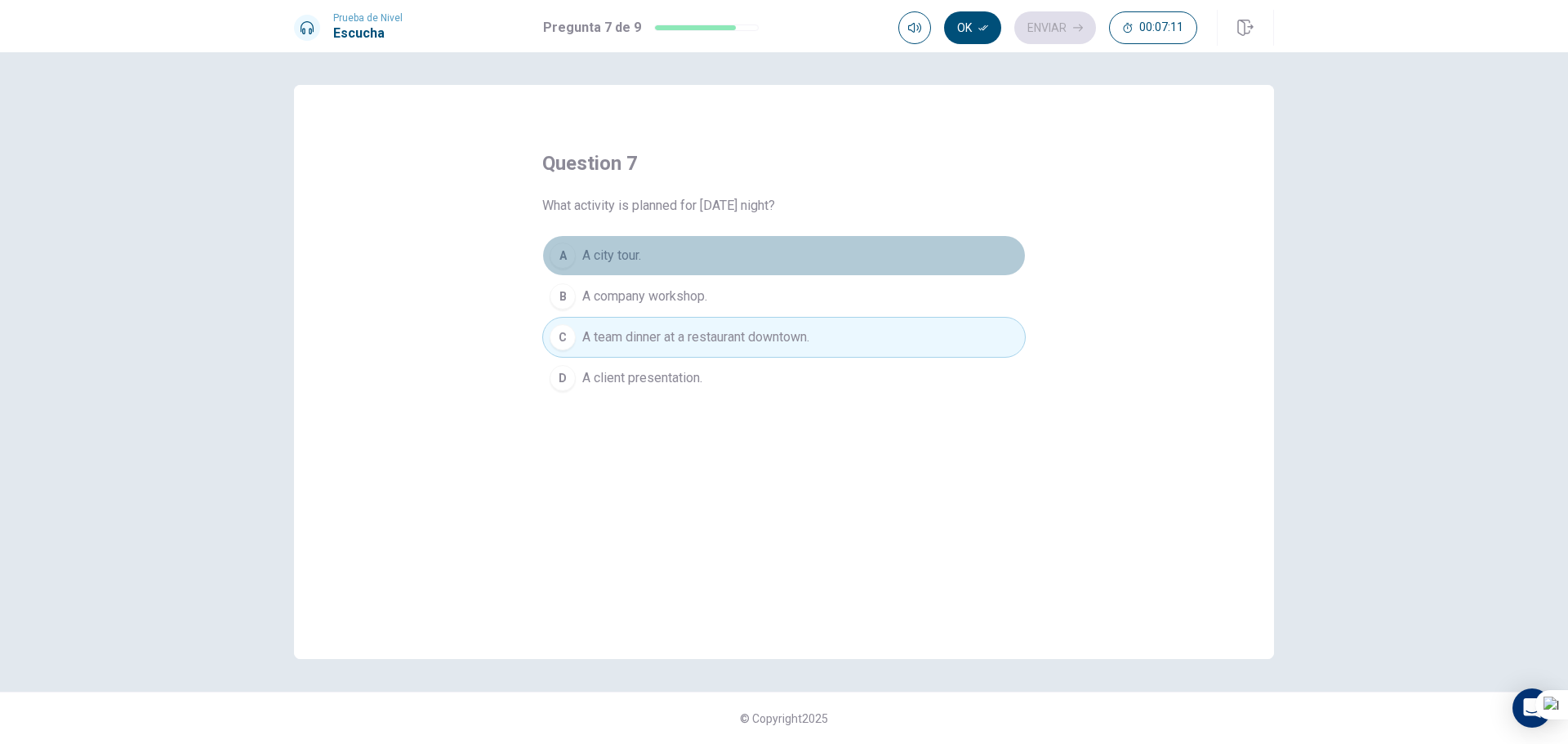
click at [642, 235] on button "A A city tour." at bounding box center [784, 255] width 484 height 41
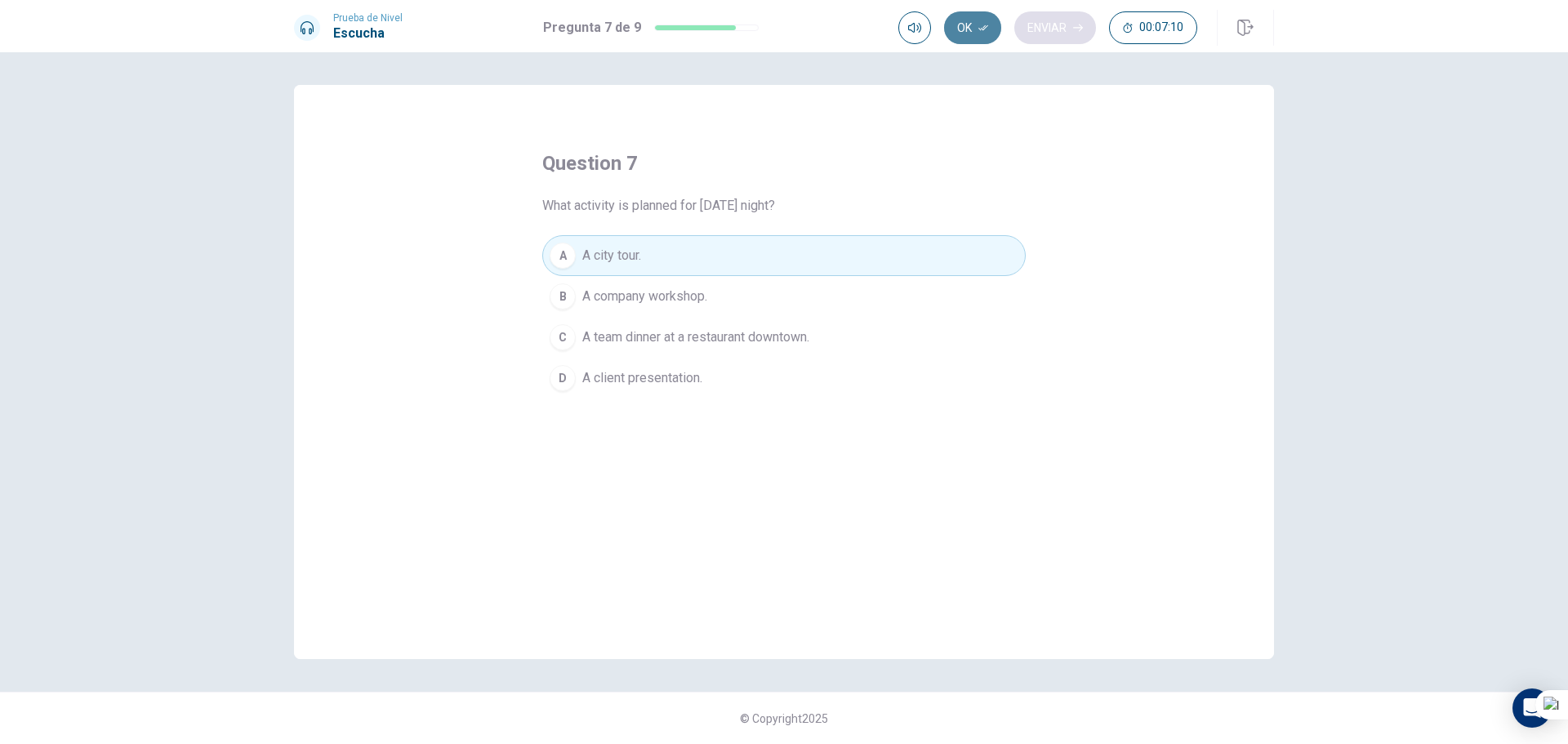
drag, startPoint x: 961, startPoint y: 33, endPoint x: 1047, endPoint y: 13, distance: 88.3
click at [961, 31] on button "Ok" at bounding box center [973, 28] width 57 height 33
drag, startPoint x: 687, startPoint y: 325, endPoint x: 807, endPoint y: 236, distance: 149.4
click at [689, 325] on button "C A team dinner at a restaurant downtown." at bounding box center [784, 337] width 484 height 41
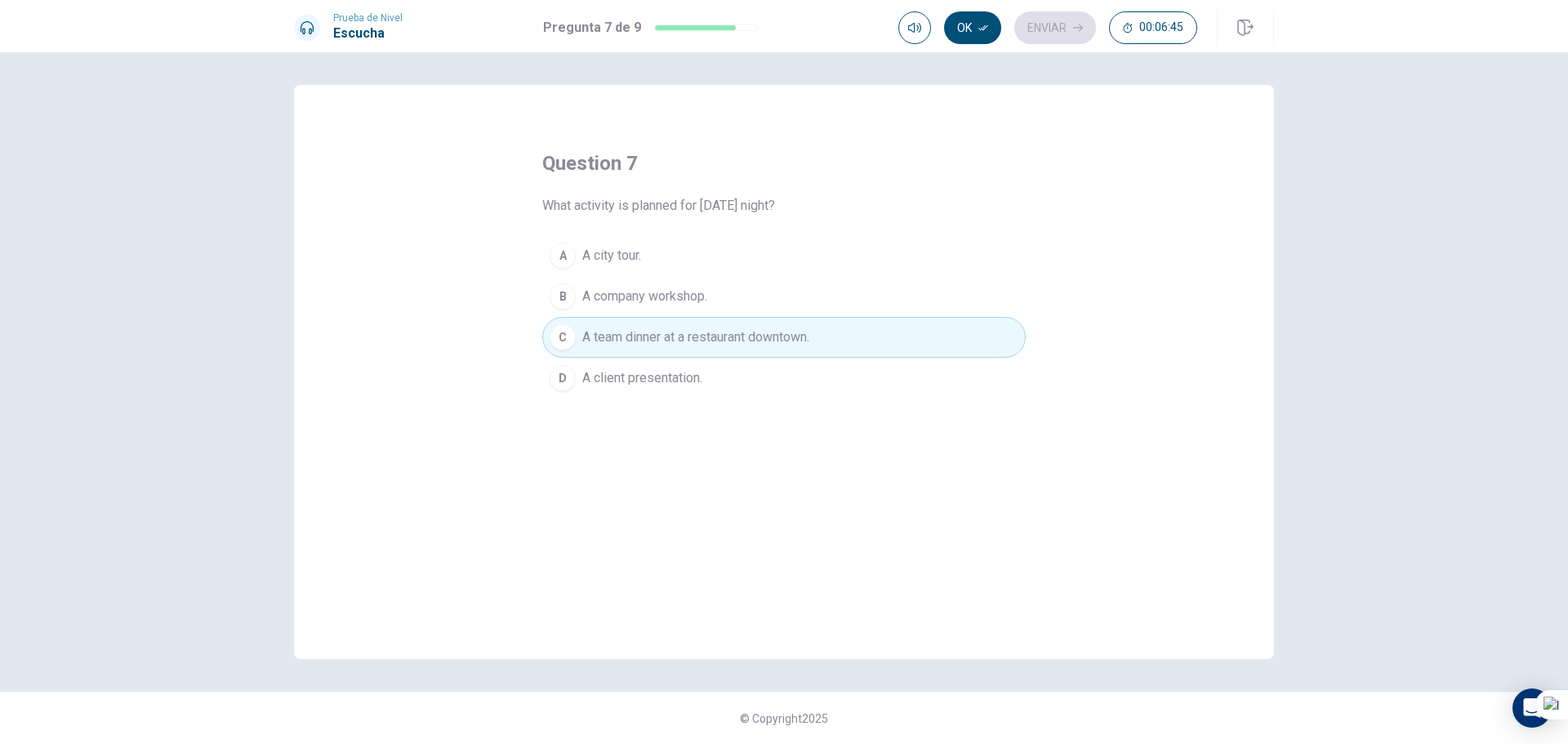
click at [677, 253] on button "A A city tour." at bounding box center [784, 255] width 484 height 41
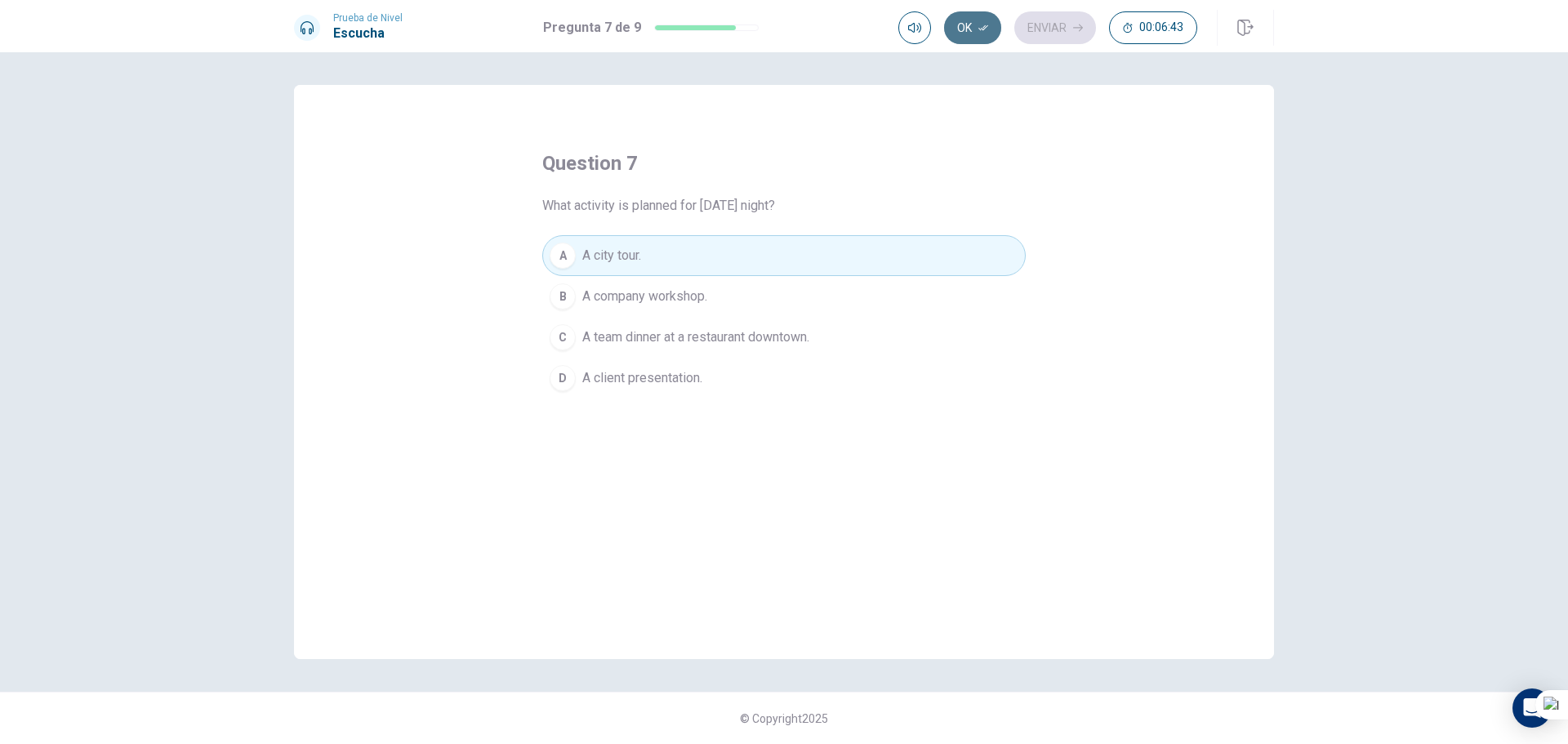
click at [974, 27] on button "Ok" at bounding box center [973, 28] width 57 height 33
click at [1063, 20] on button "Enviar" at bounding box center [1055, 28] width 81 height 33
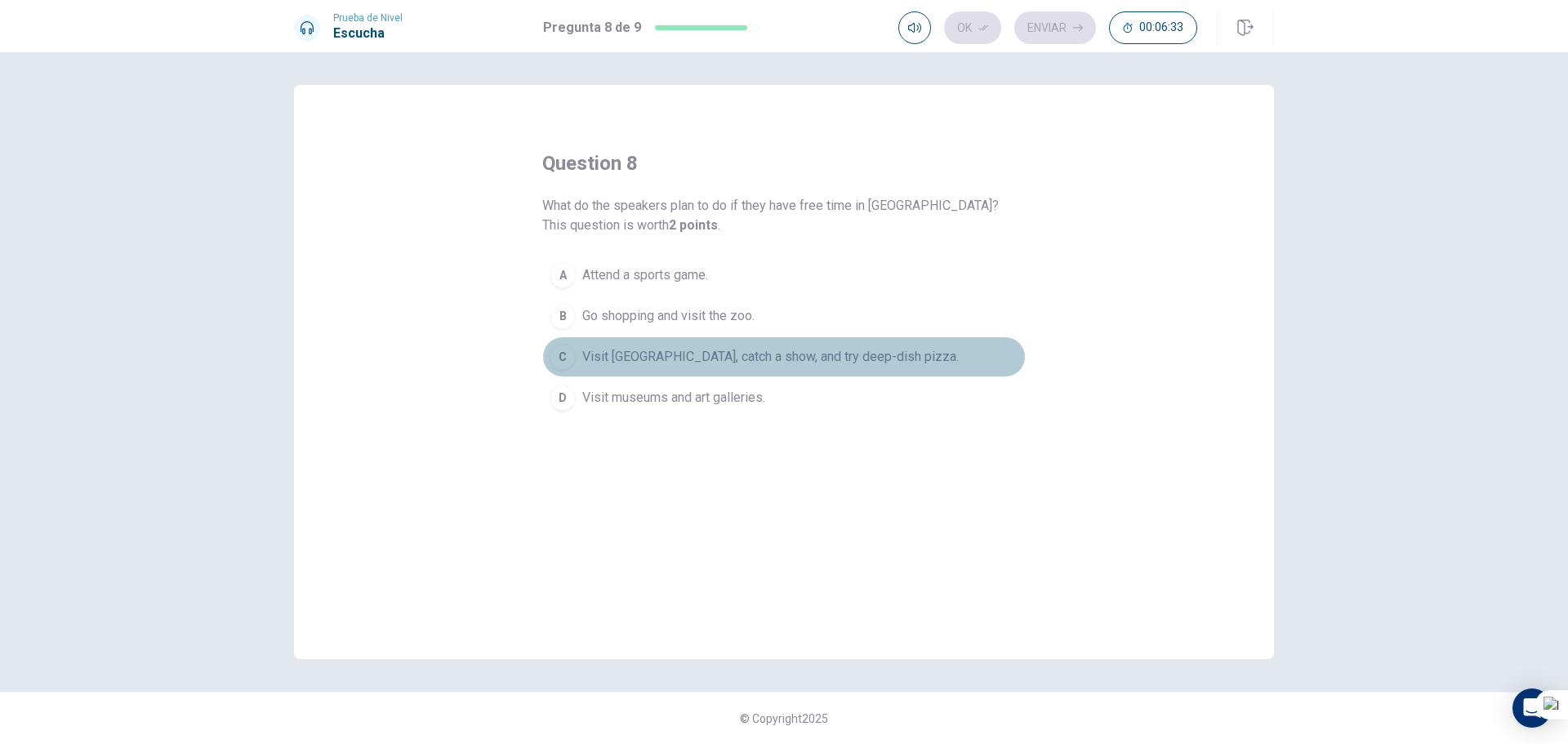
drag, startPoint x: 803, startPoint y: 364, endPoint x: 939, endPoint y: 117, distance: 282.0
click at [804, 360] on span "Visit [GEOGRAPHIC_DATA], catch a show, and try deep-dish pizza." at bounding box center [770, 356] width 376 height 19
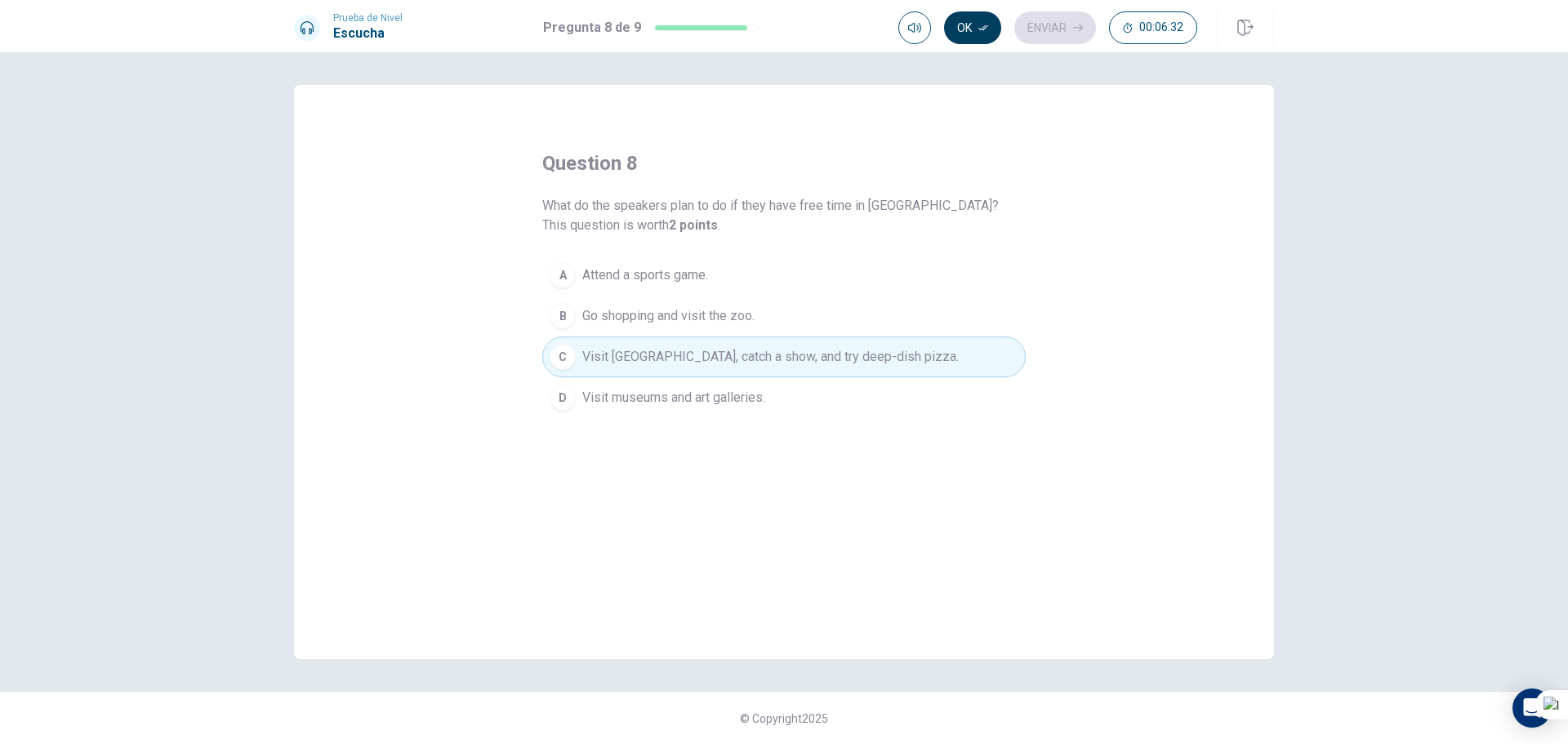
click at [978, 32] on icon "button" at bounding box center [983, 28] width 10 height 10
click at [1049, 29] on button "Enviar" at bounding box center [1055, 28] width 81 height 33
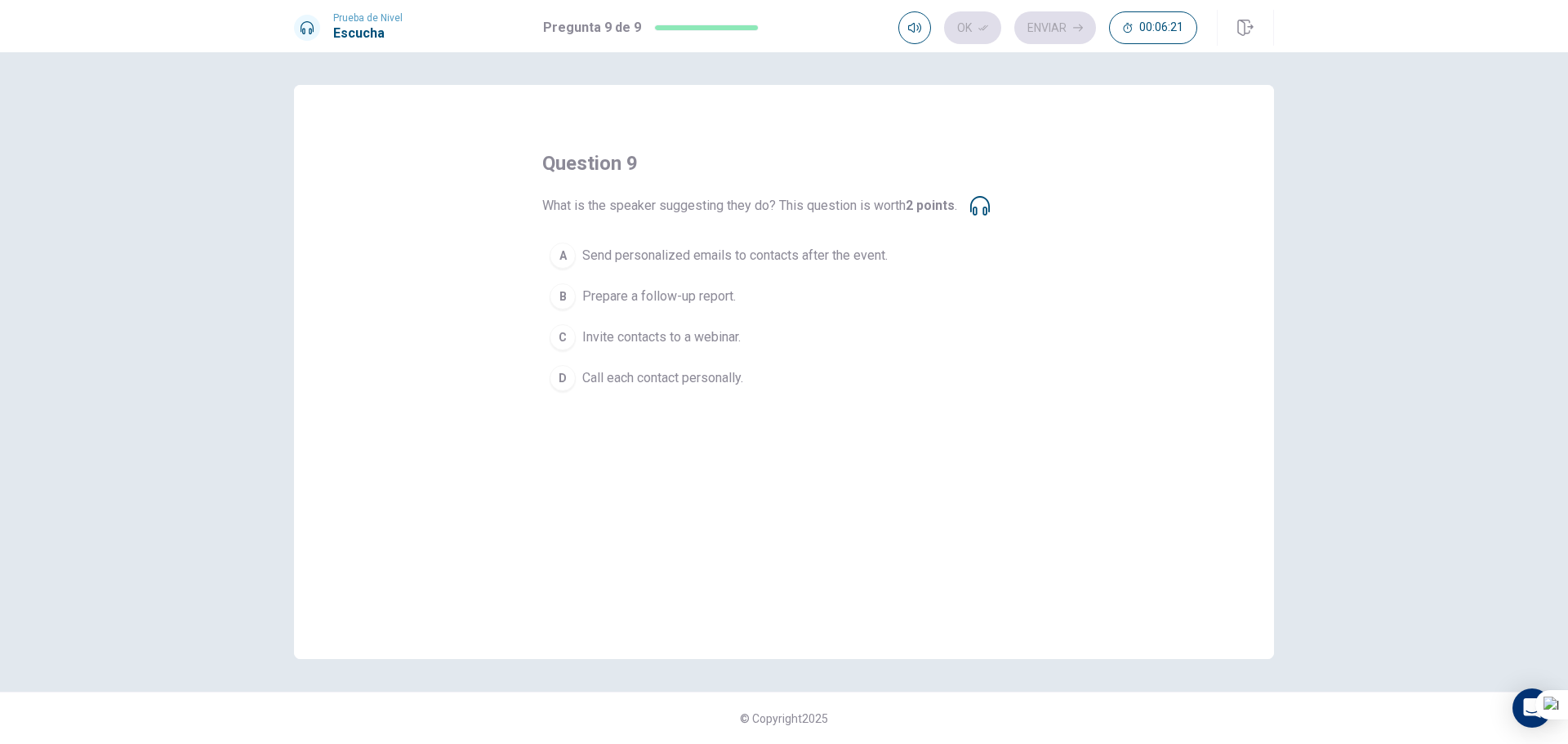
click at [769, 263] on span "Send personalized emails to contacts after the event." at bounding box center [735, 255] width 306 height 19
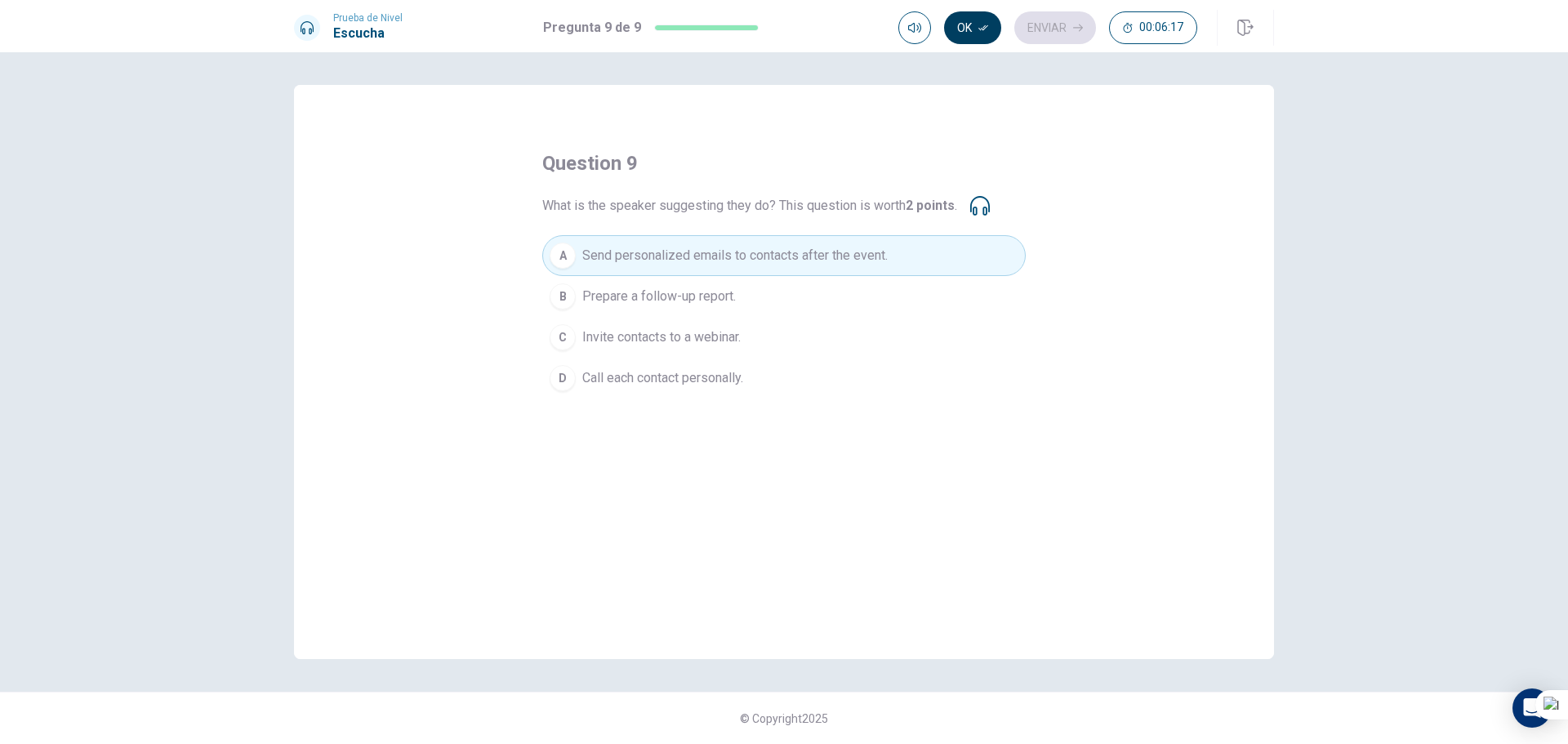
click at [976, 23] on button "Ok" at bounding box center [973, 28] width 57 height 33
click at [1072, 29] on button "Enviar" at bounding box center [1055, 28] width 81 height 33
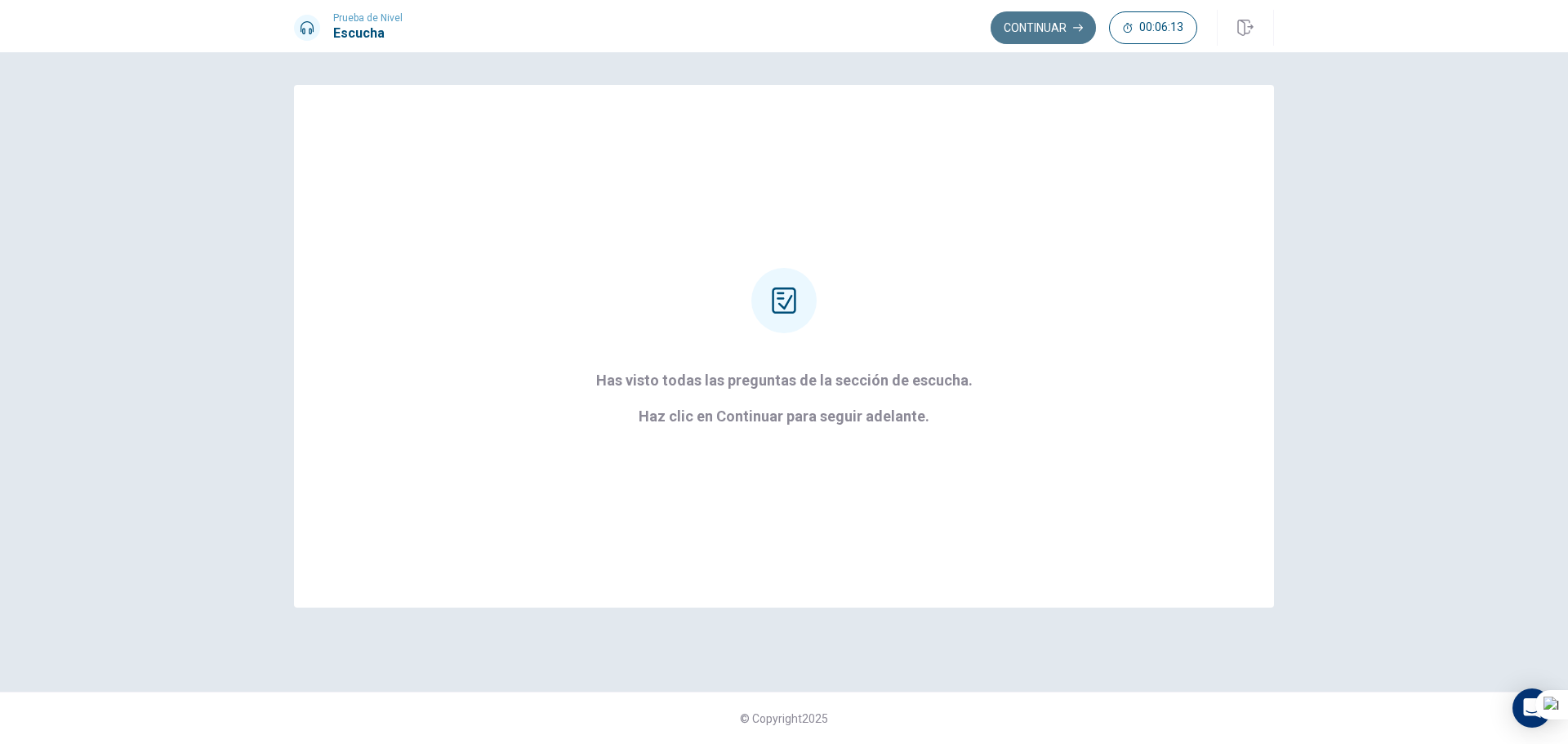
click at [1046, 26] on button "Continuar" at bounding box center [1042, 28] width 105 height 33
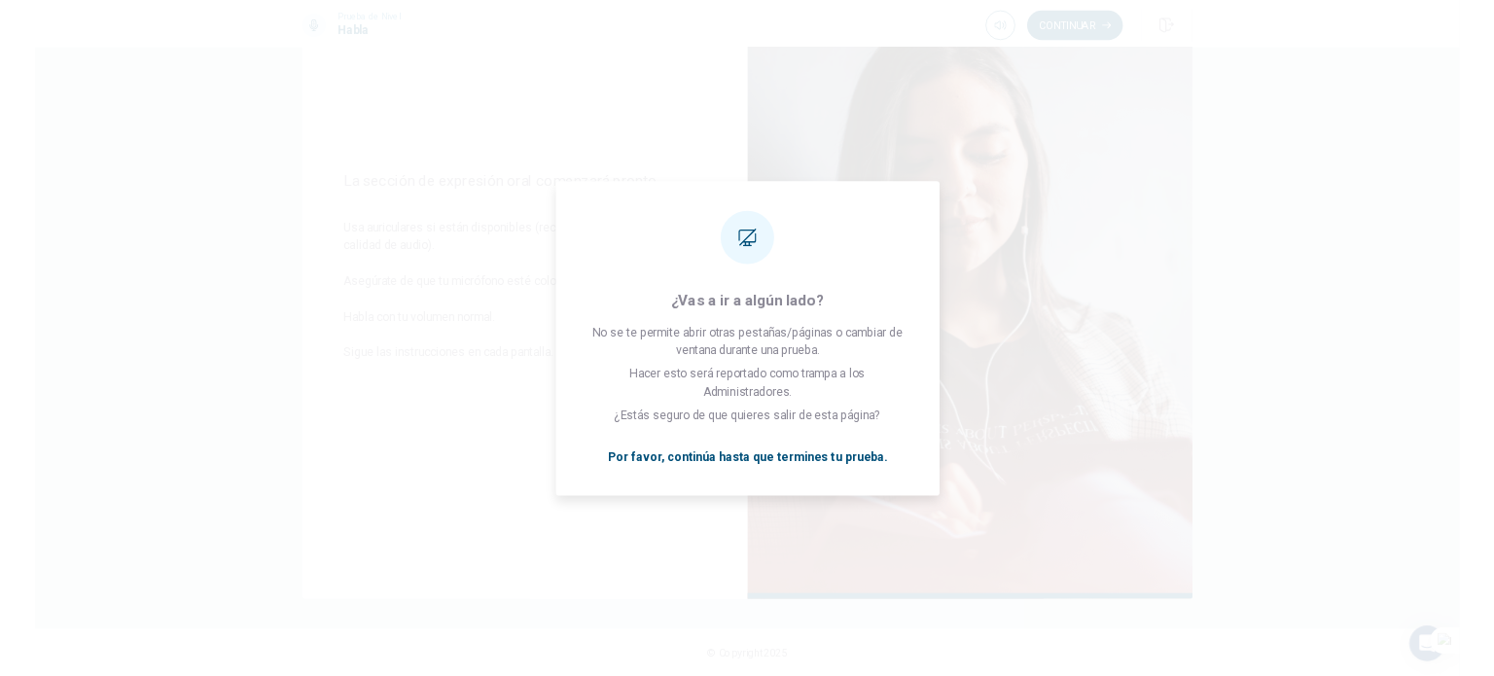
scroll to position [163, 0]
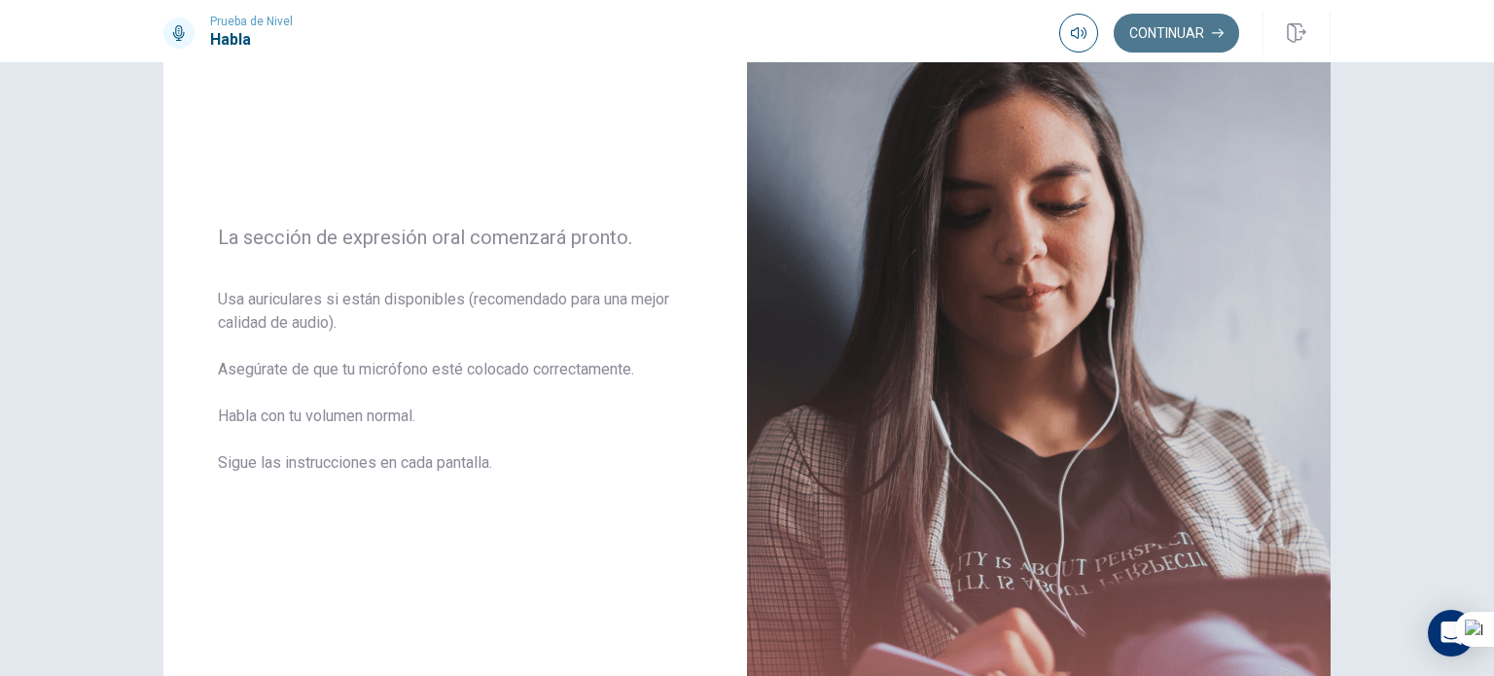
click at [1147, 37] on button "Continuar" at bounding box center [1175, 33] width 125 height 39
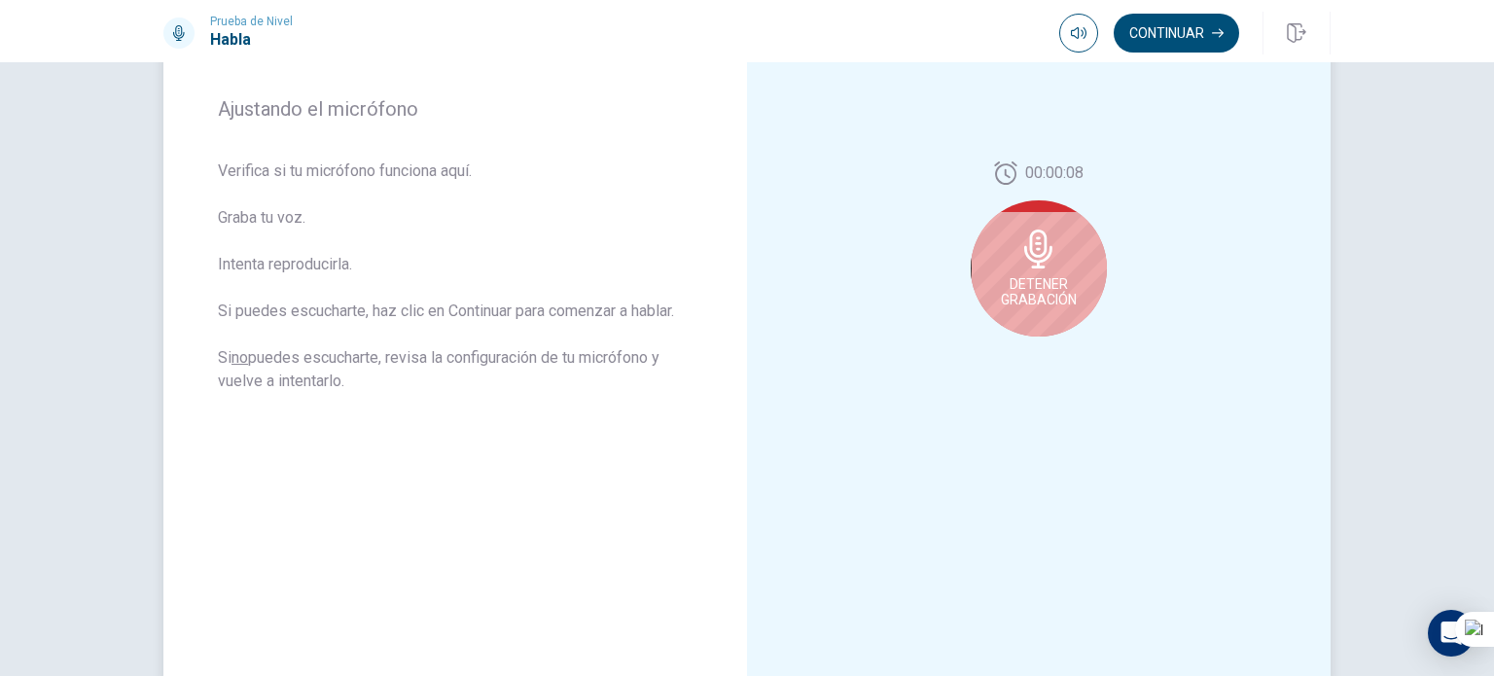
scroll to position [283, 0]
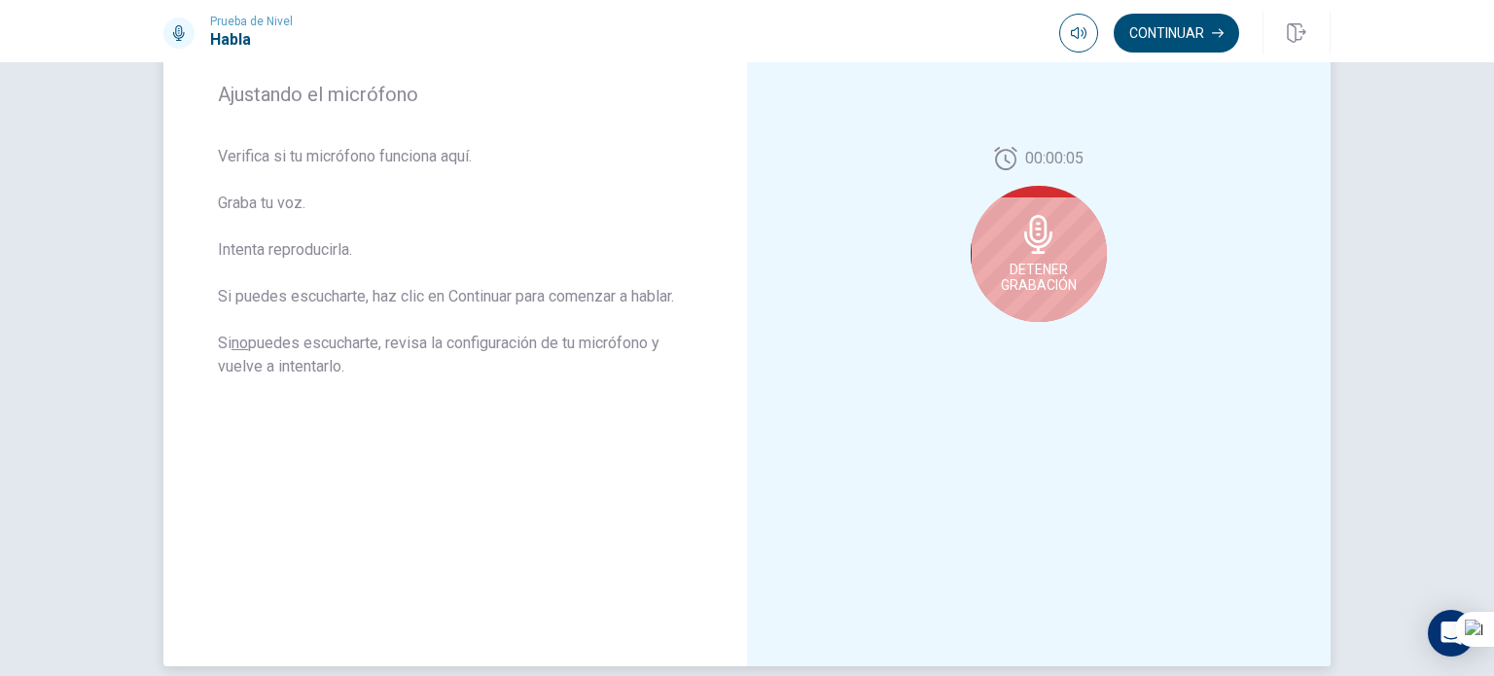
click at [1072, 291] on div "Detener Grabación" at bounding box center [1038, 254] width 136 height 136
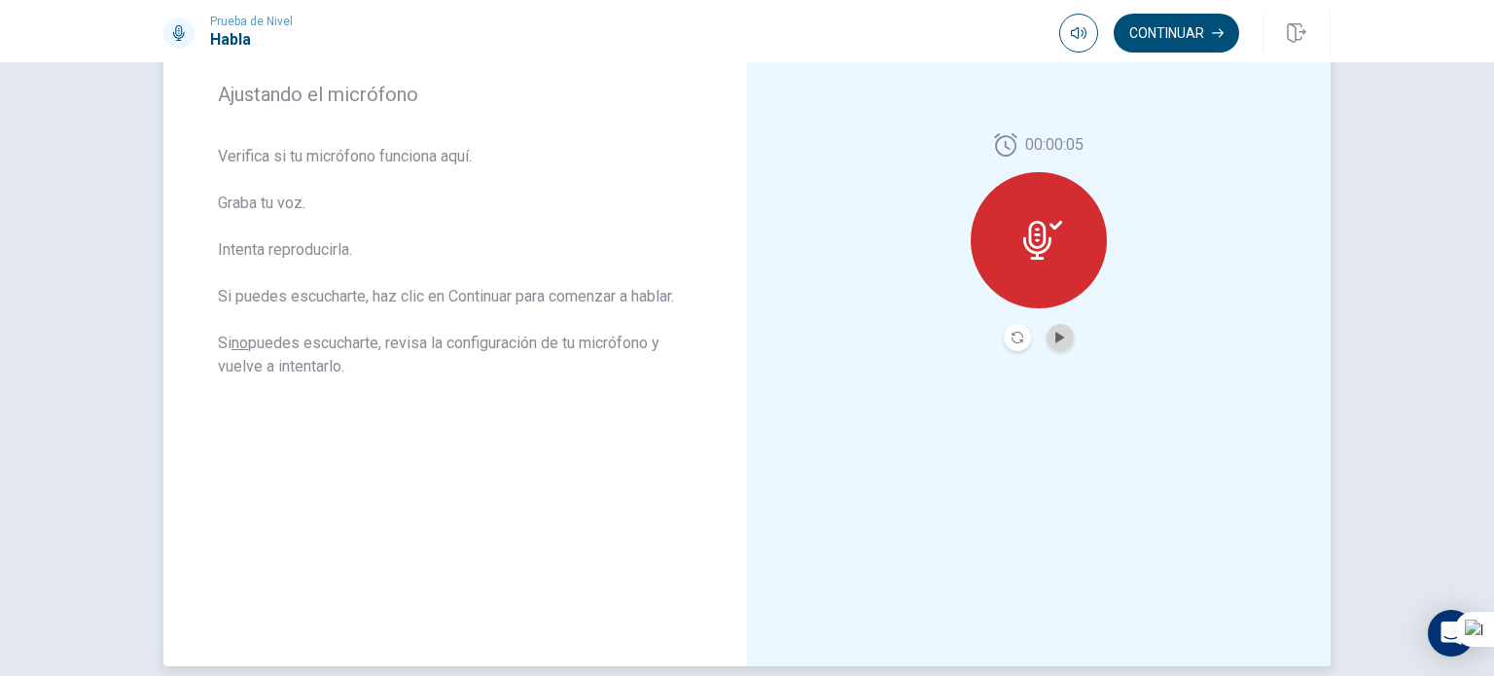
click at [1066, 330] on button "Play Audio" at bounding box center [1059, 337] width 27 height 27
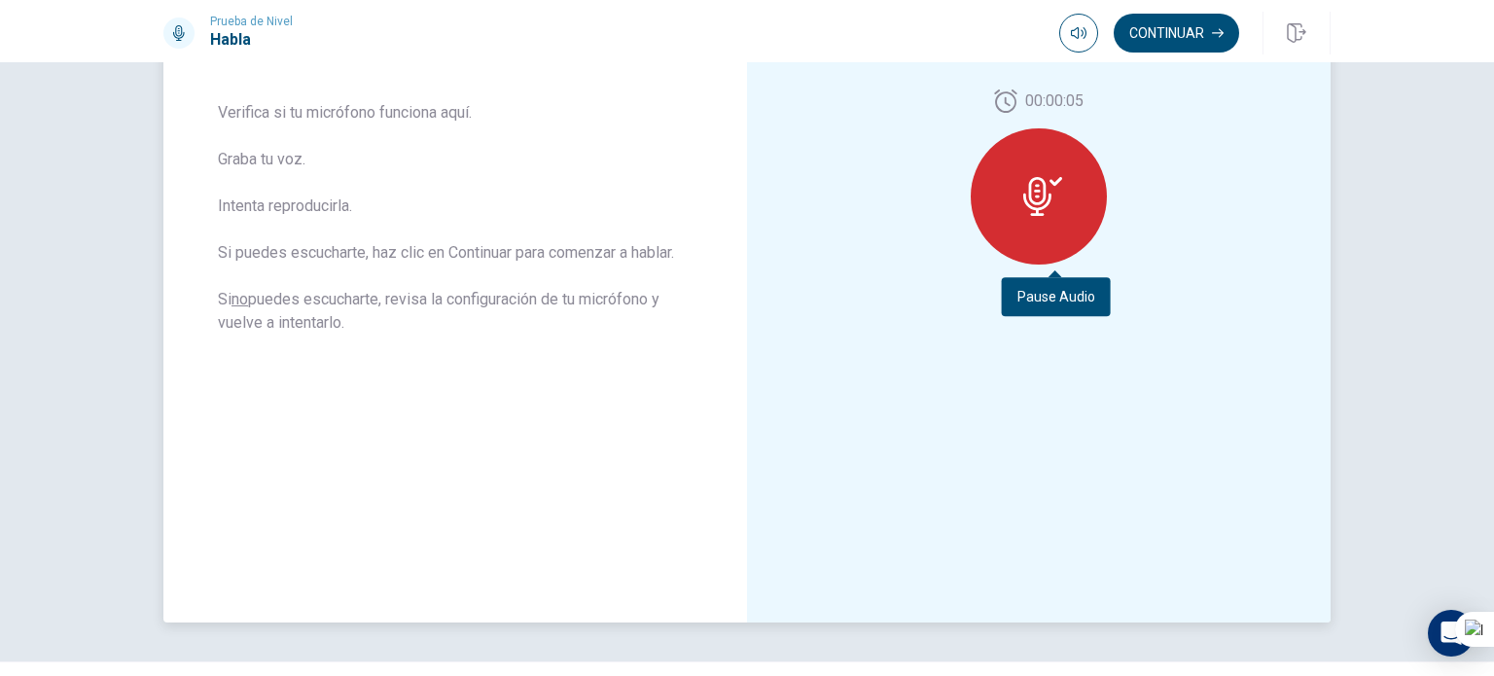
scroll to position [373, 0]
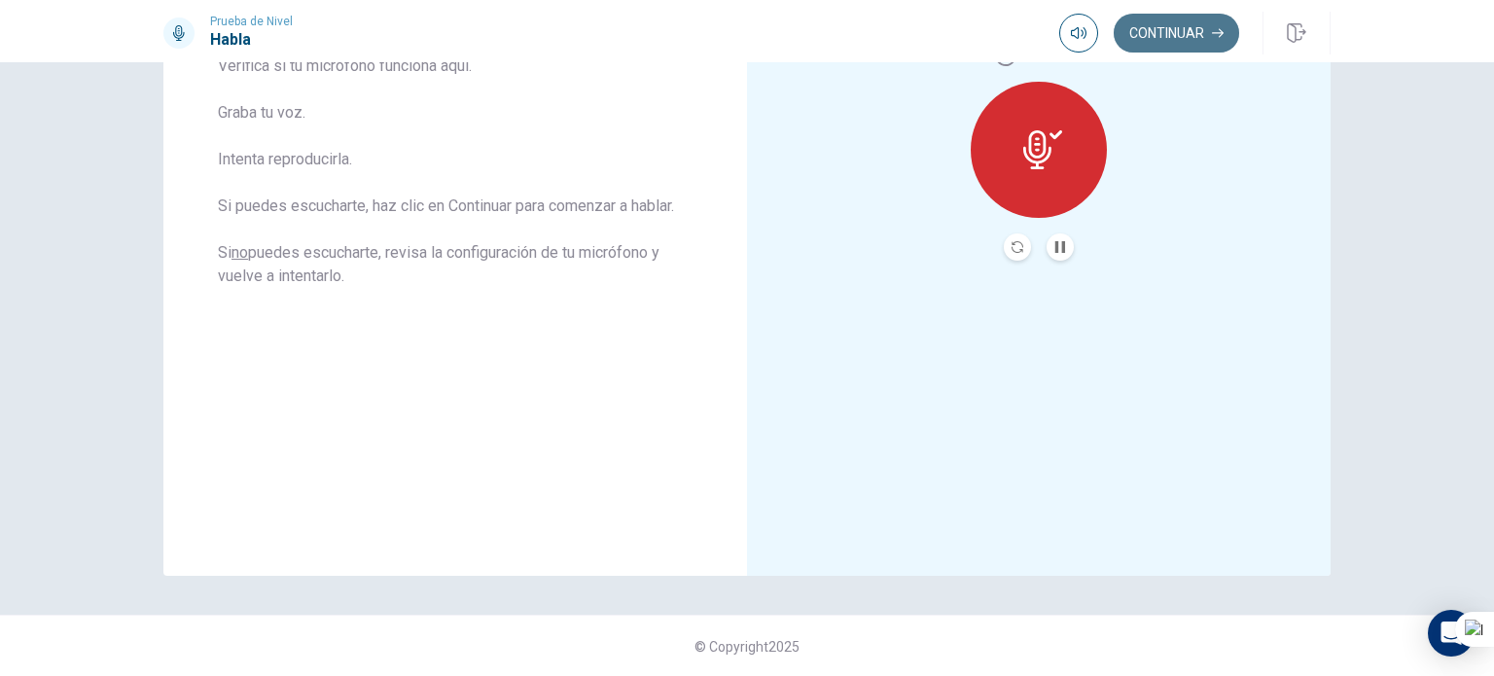
click at [1145, 46] on button "Continuar" at bounding box center [1175, 33] width 125 height 39
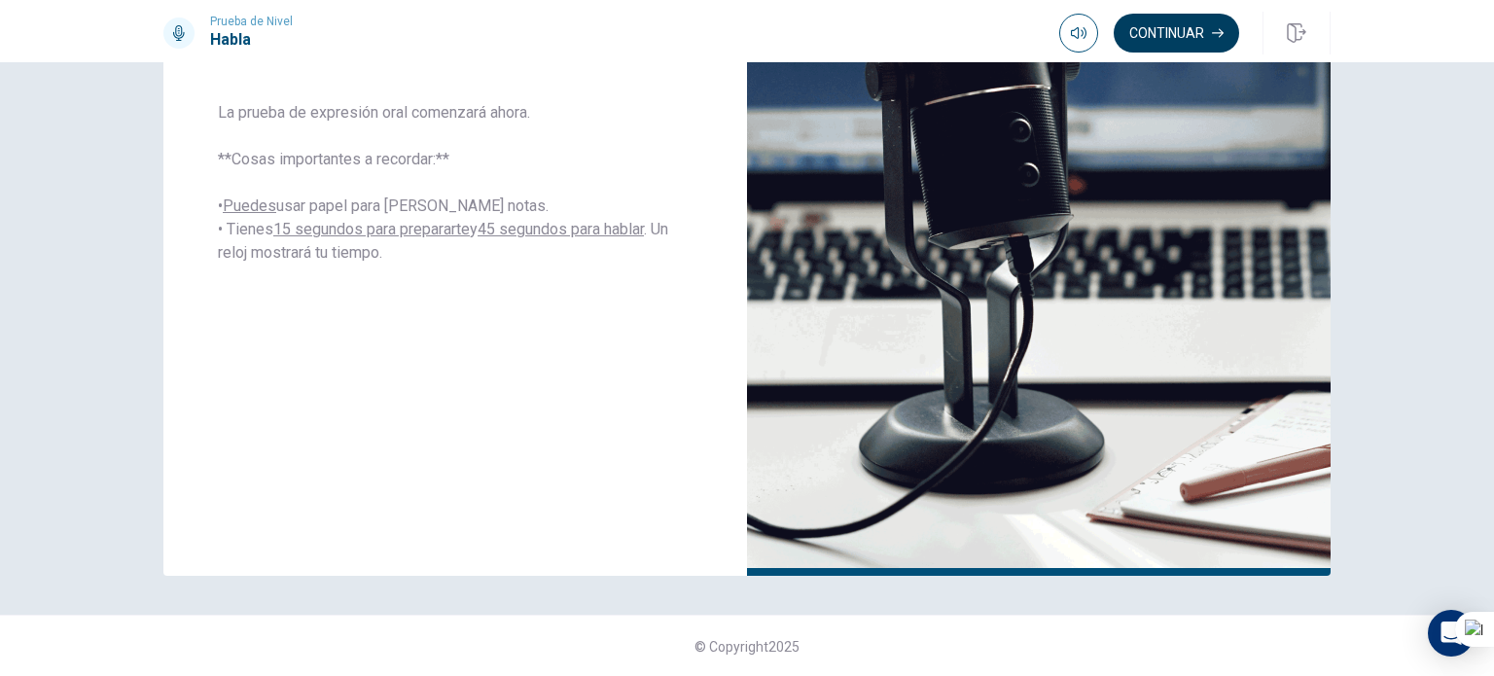
click at [1189, 42] on button "Continuar" at bounding box center [1175, 33] width 125 height 39
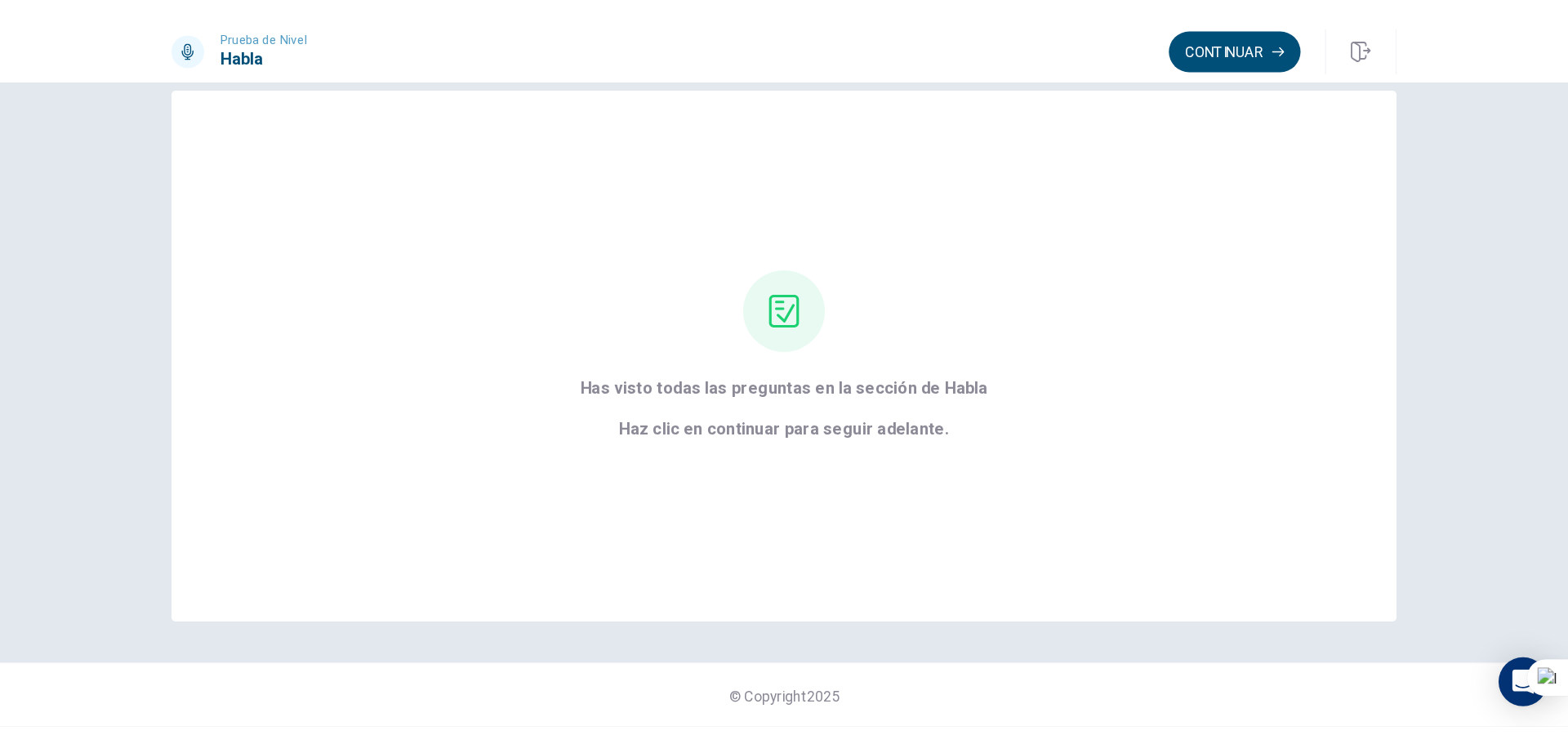
scroll to position [0, 0]
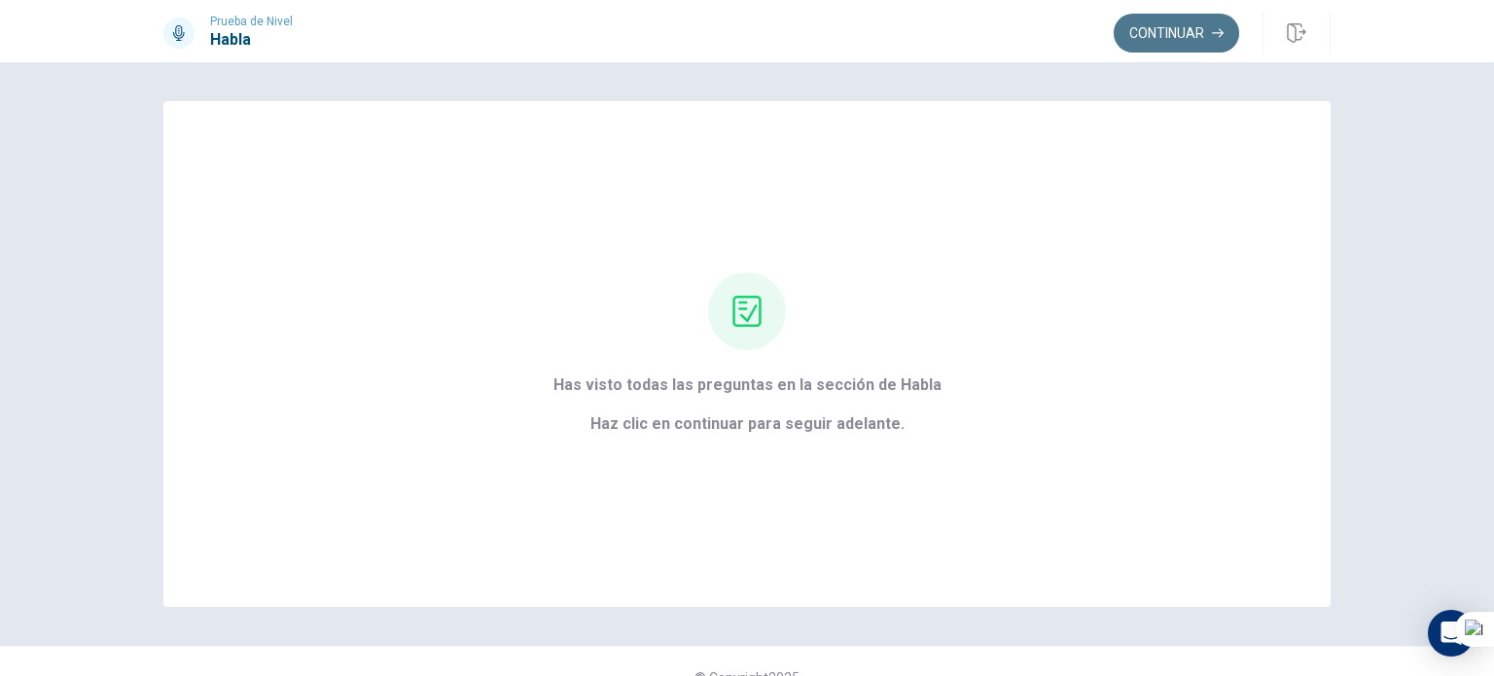
click at [1188, 36] on button "Continuar" at bounding box center [1175, 33] width 125 height 39
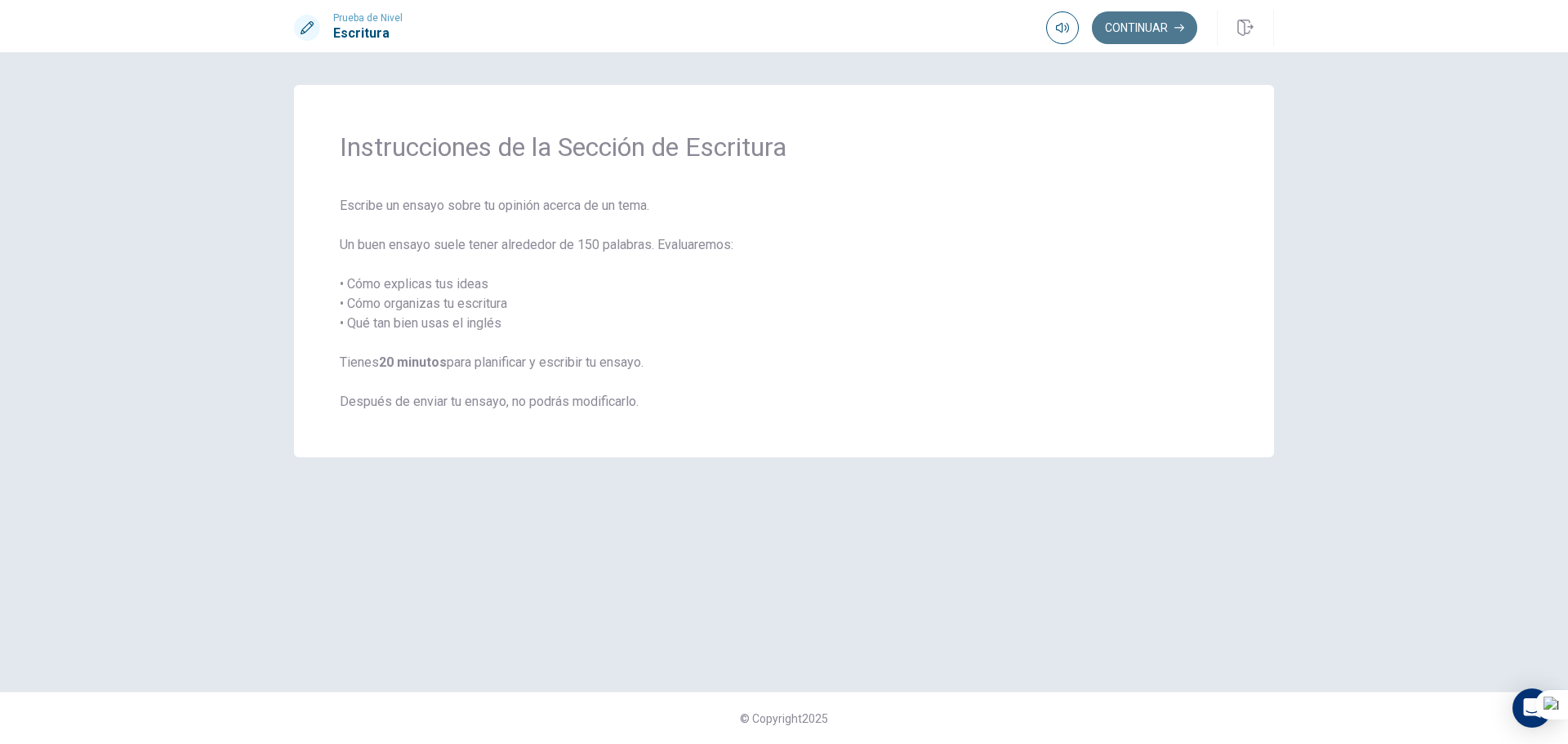
click at [1148, 31] on button "Continuar" at bounding box center [1144, 28] width 105 height 33
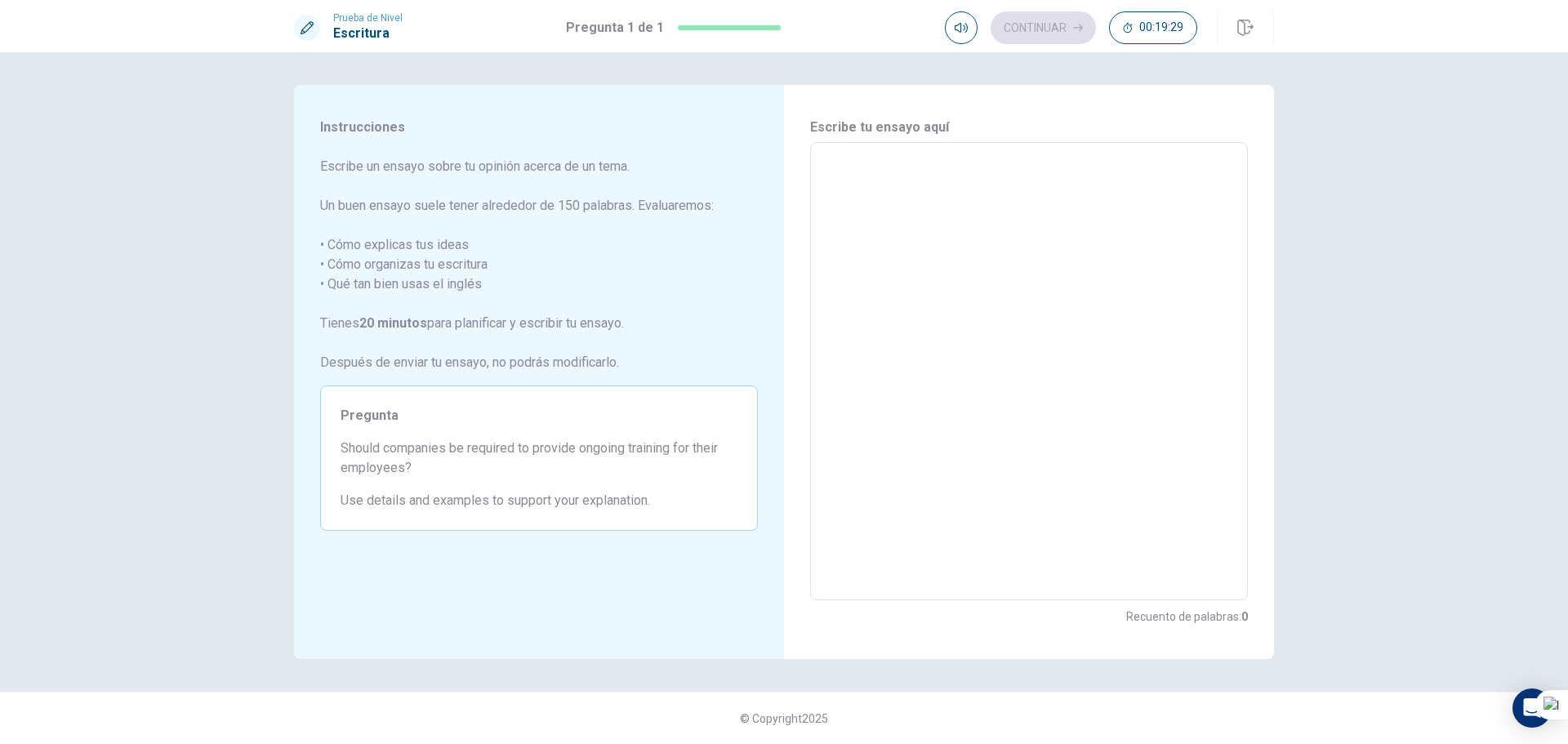
click at [983, 176] on textarea at bounding box center [1029, 371] width 415 height 431
type textarea "s"
type textarea "x"
type textarea "sH"
type textarea "x"
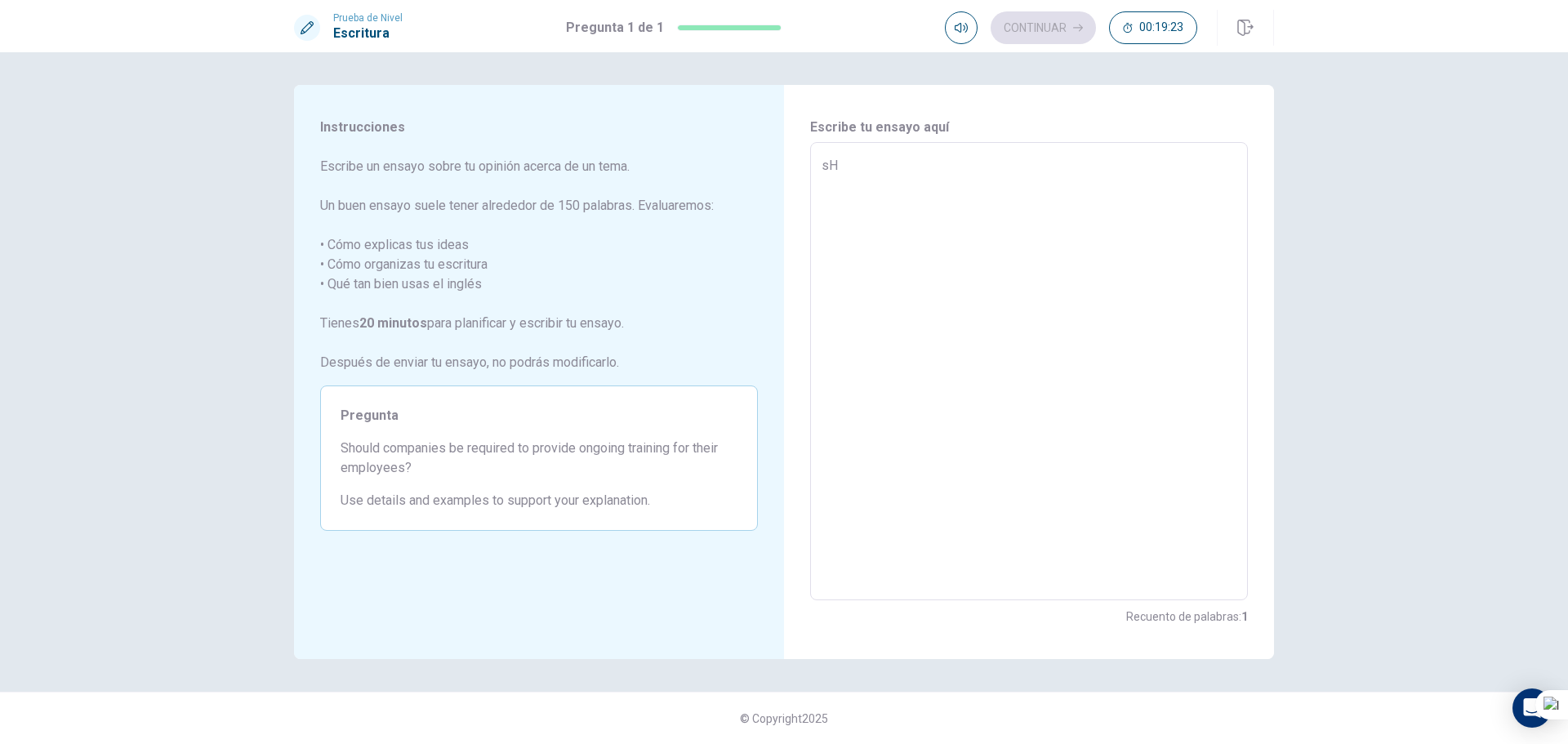
type textarea "sHO"
type textarea "x"
type textarea "sHOY"
type textarea "x"
type textarea "sHO"
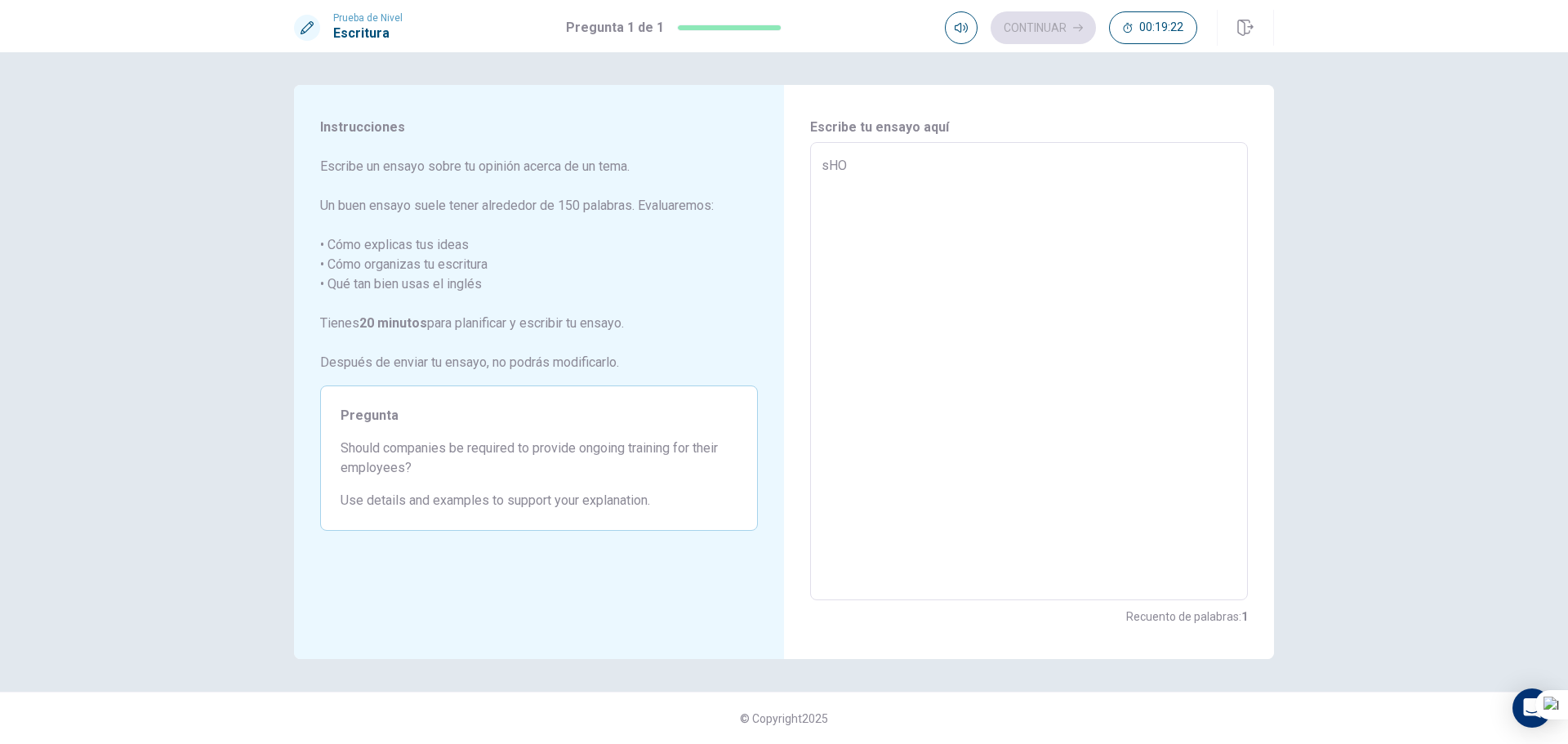
type textarea "x"
type textarea "sHOU"
type textarea "x"
type textarea "sHOUL"
type textarea "x"
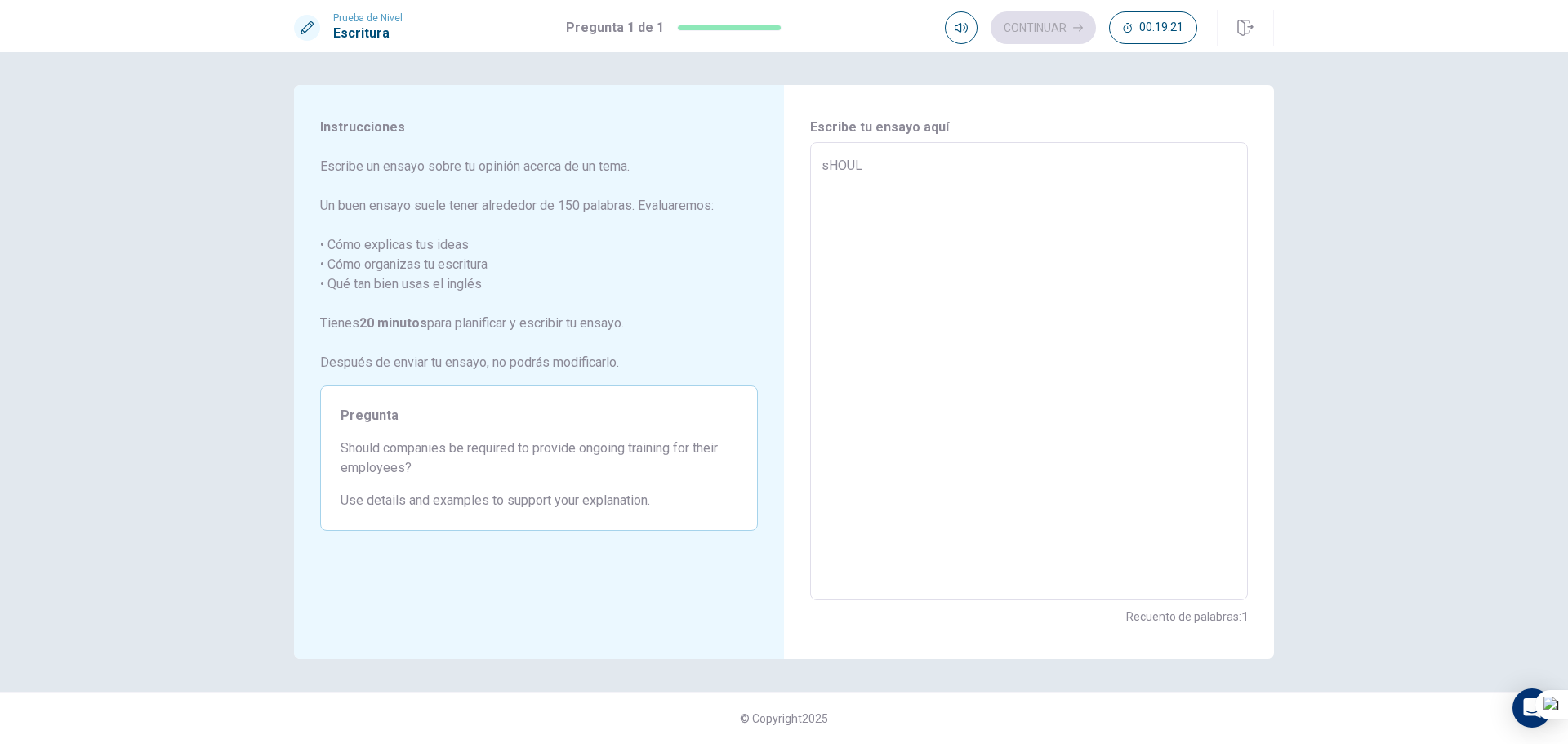
type textarea "sHOULD"
type textarea "x"
type textarea "sHOULD"
type textarea "x"
type textarea "sHOULD"
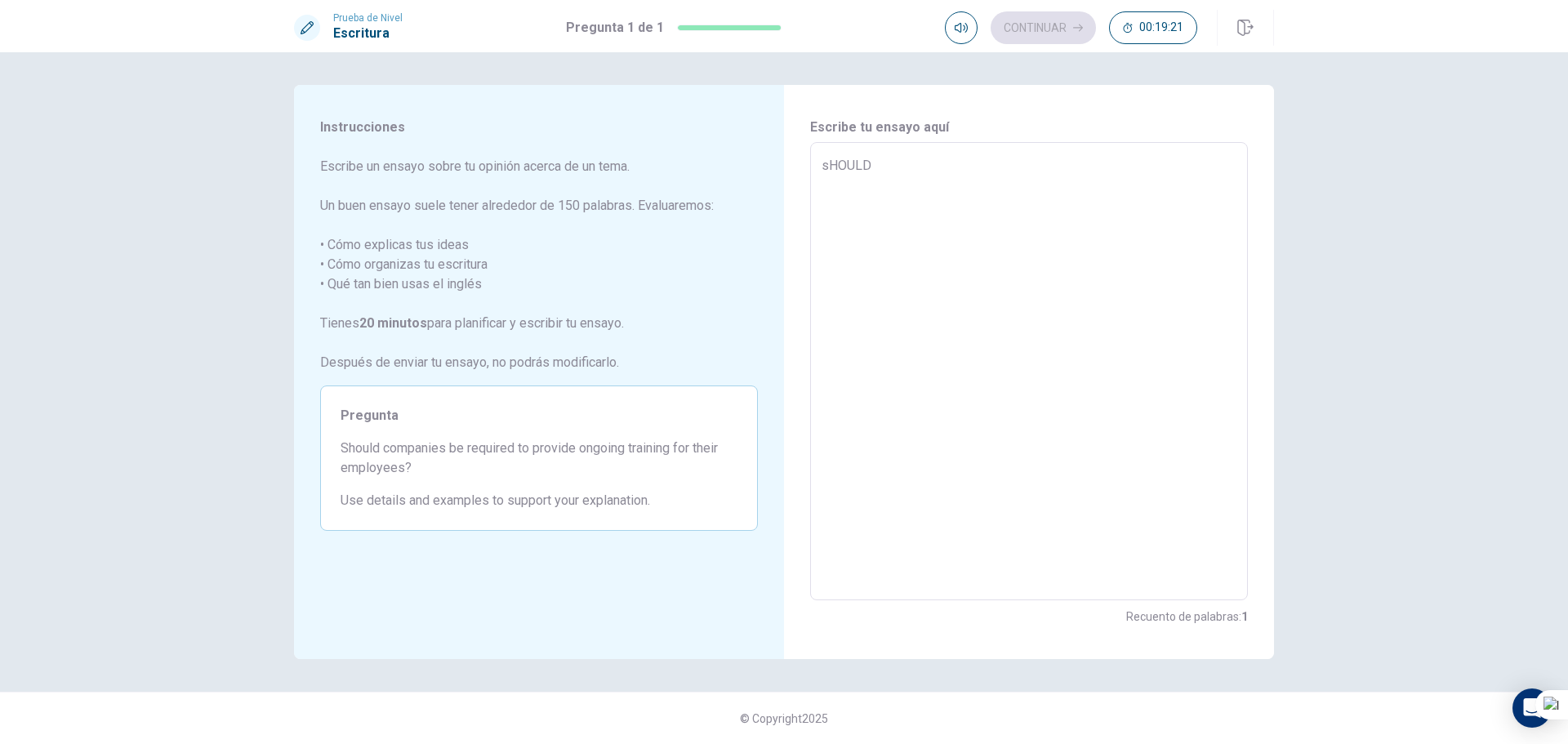
type textarea "x"
type textarea "sHOUL"
type textarea "x"
type textarea "sHOU"
type textarea "x"
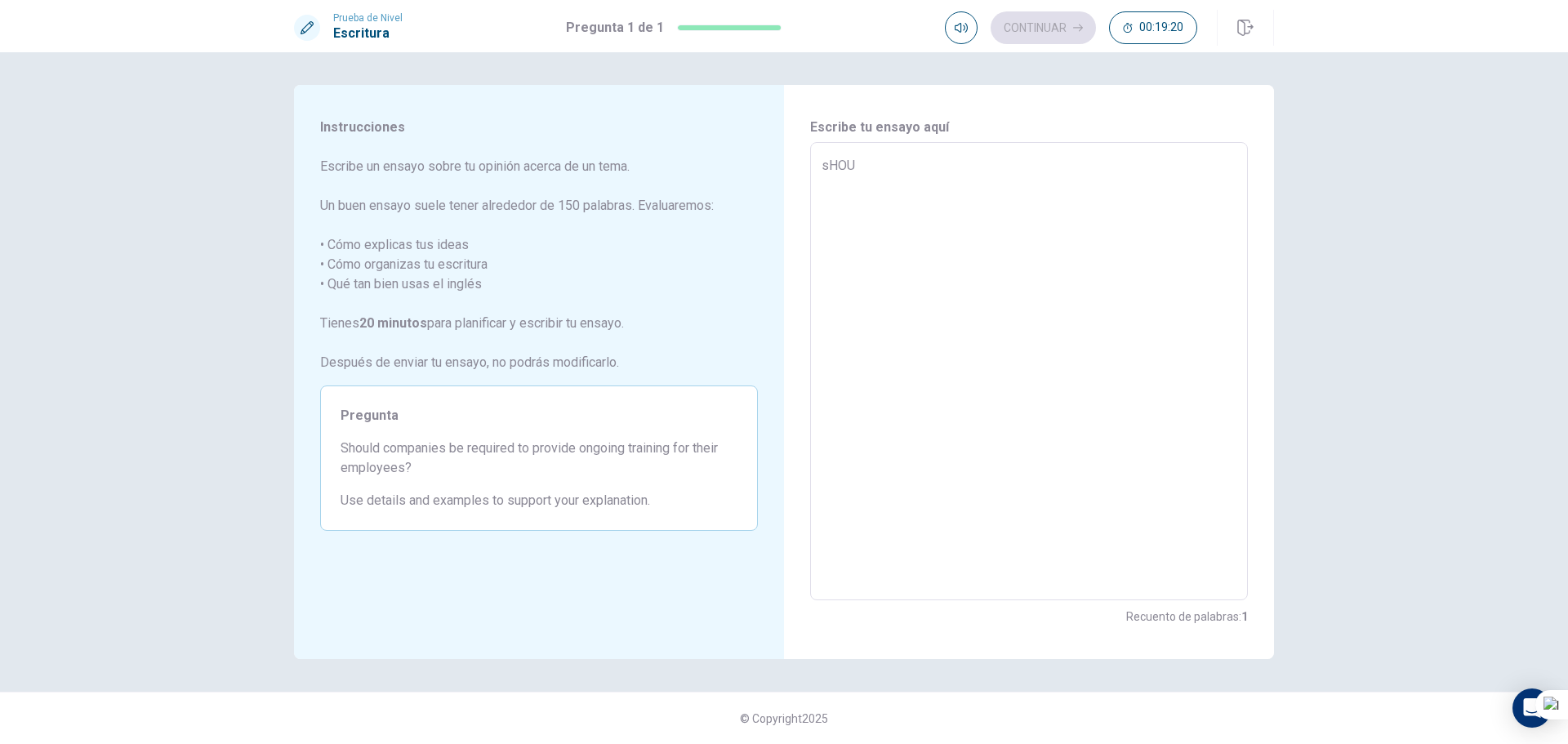
type textarea "sHO"
type textarea "x"
type textarea "sH"
type textarea "x"
type textarea "s"
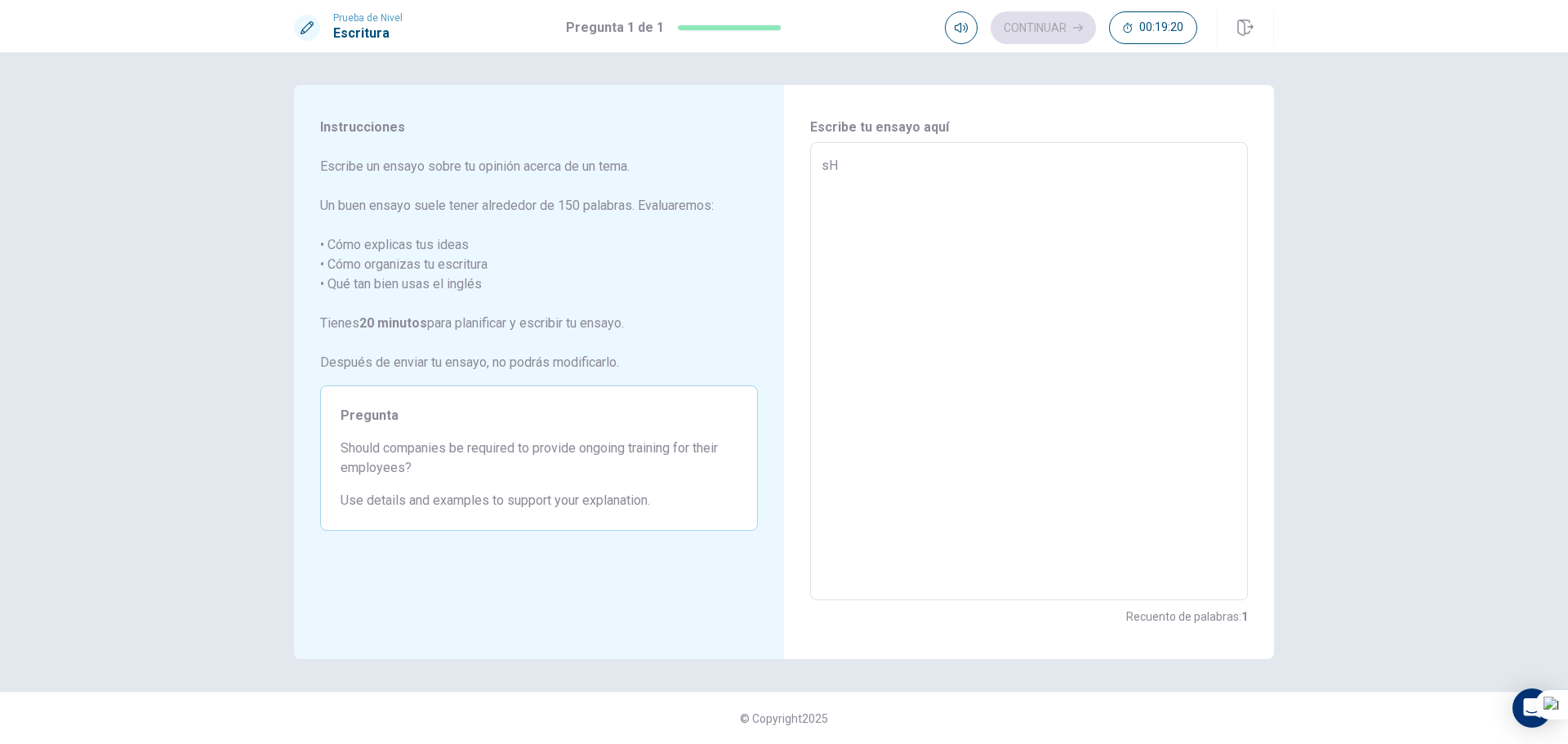
type textarea "x"
type textarea "S"
type textarea "x"
type textarea "Sh"
type textarea "x"
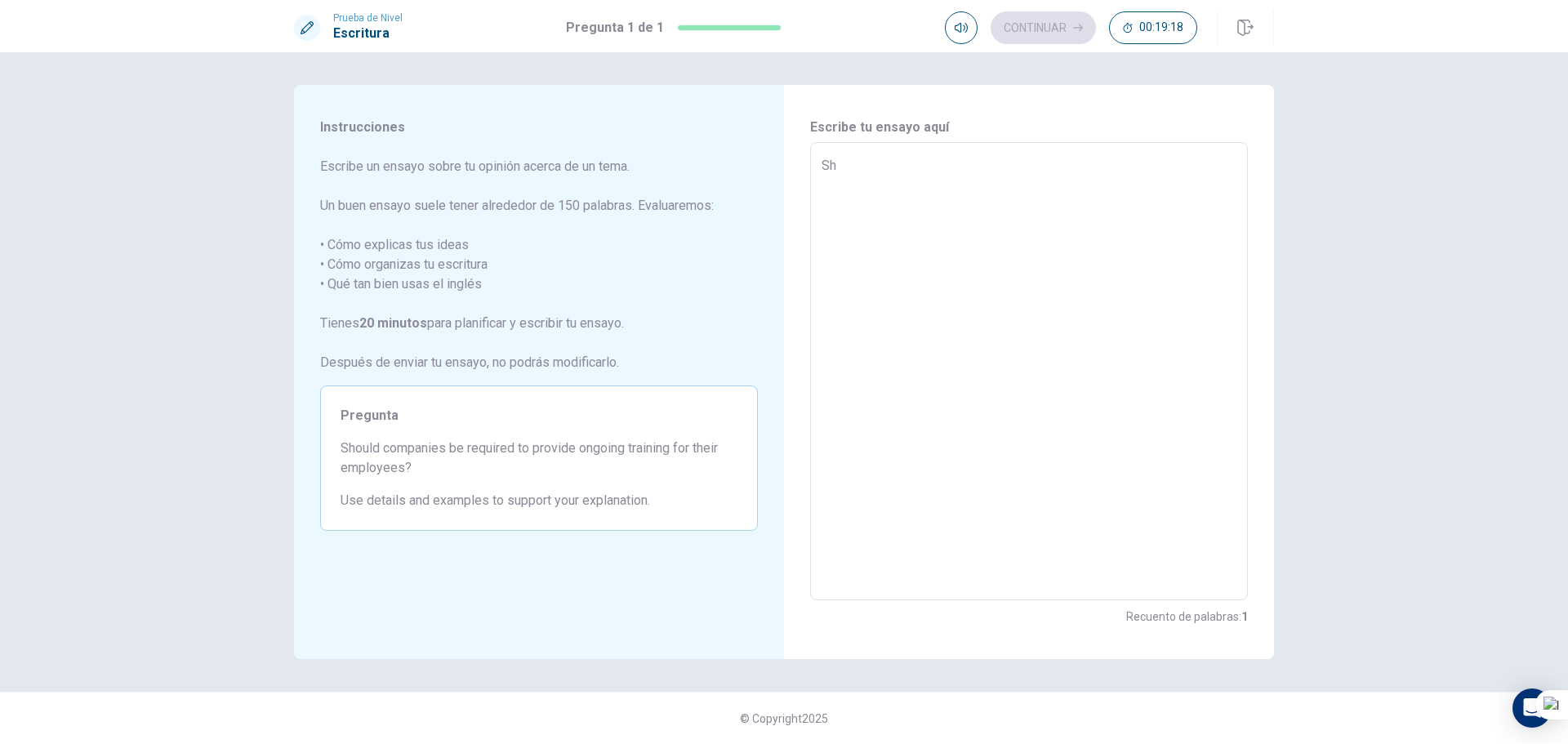
type textarea "Sho"
type textarea "x"
type textarea "Shou"
type textarea "x"
type textarea "Shouk"
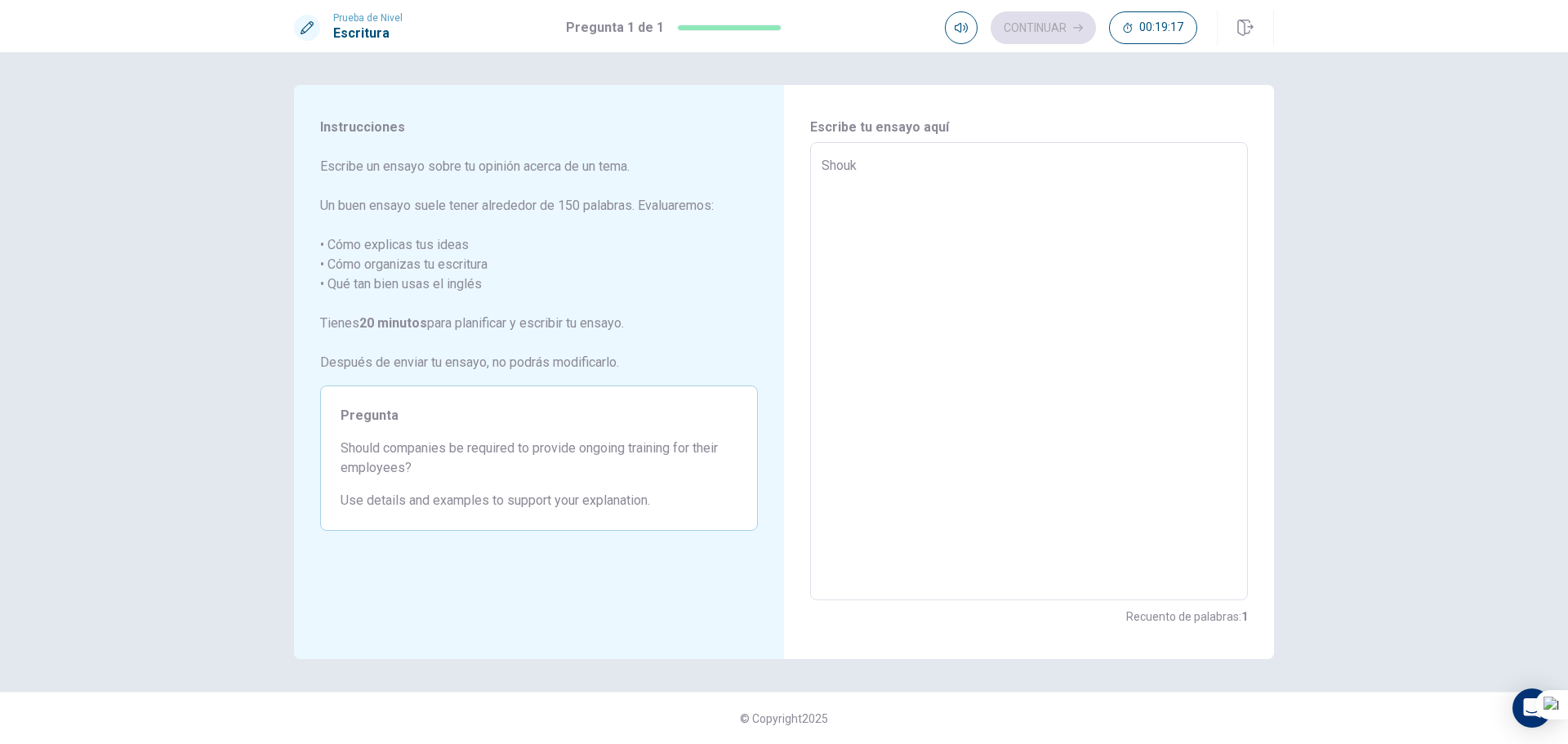
type textarea "x"
type textarea "Shou"
type textarea "x"
type textarea "Shoul"
type textarea "x"
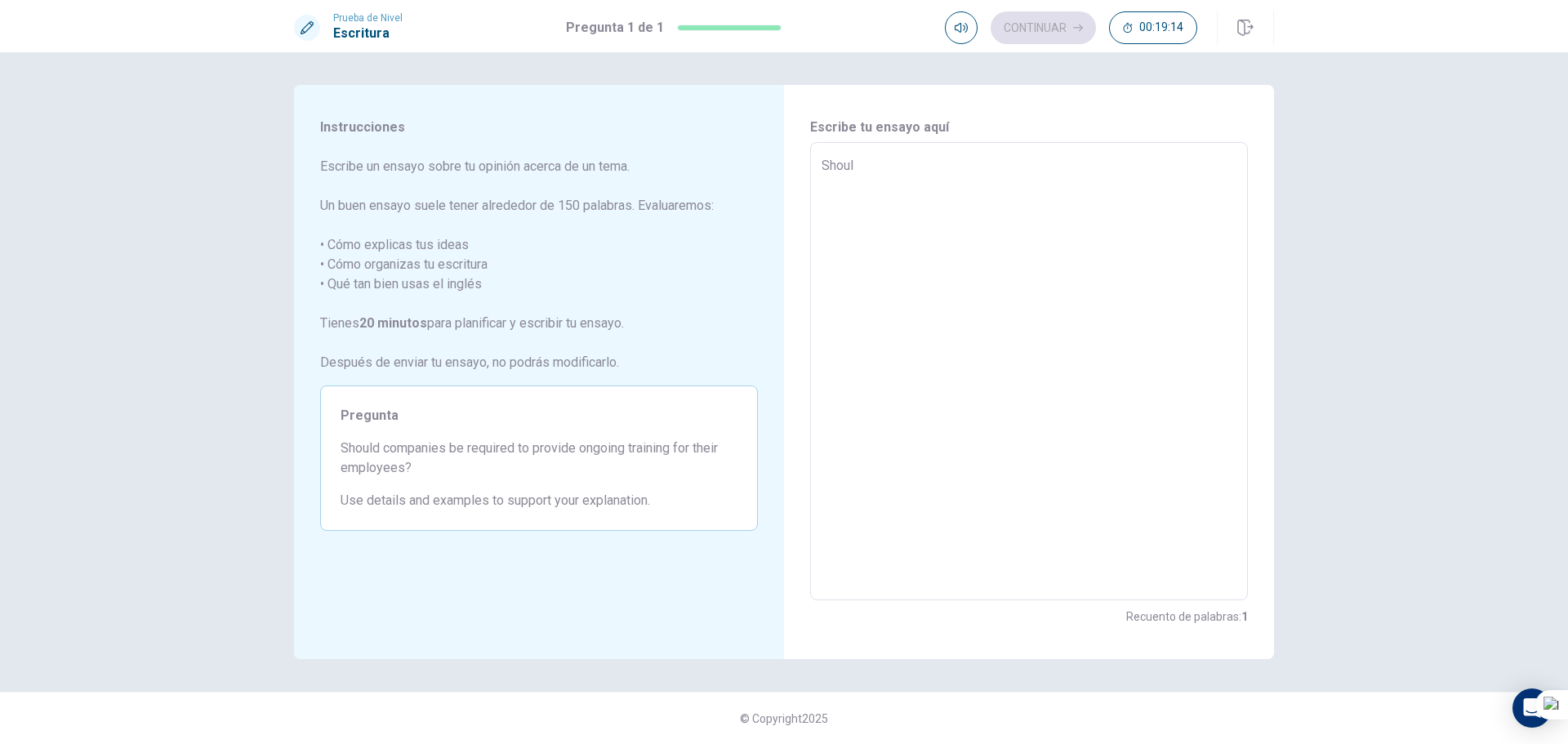
type textarea "Should"
type textarea "x"
type textarea "Should"
type textarea "x"
type textarea "Should t"
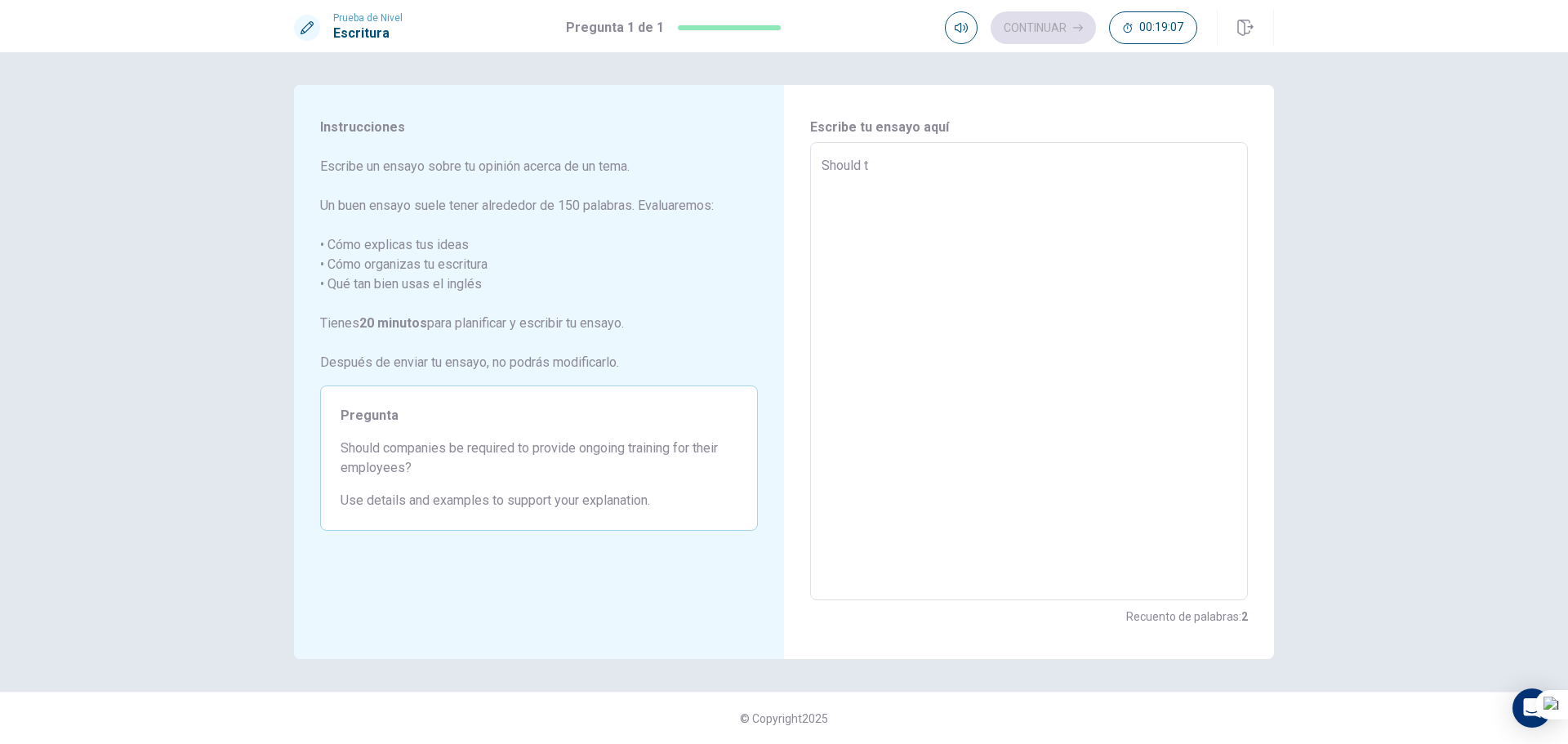
type textarea "x"
type textarea "Should th"
type textarea "x"
type textarea "Should the"
type textarea "x"
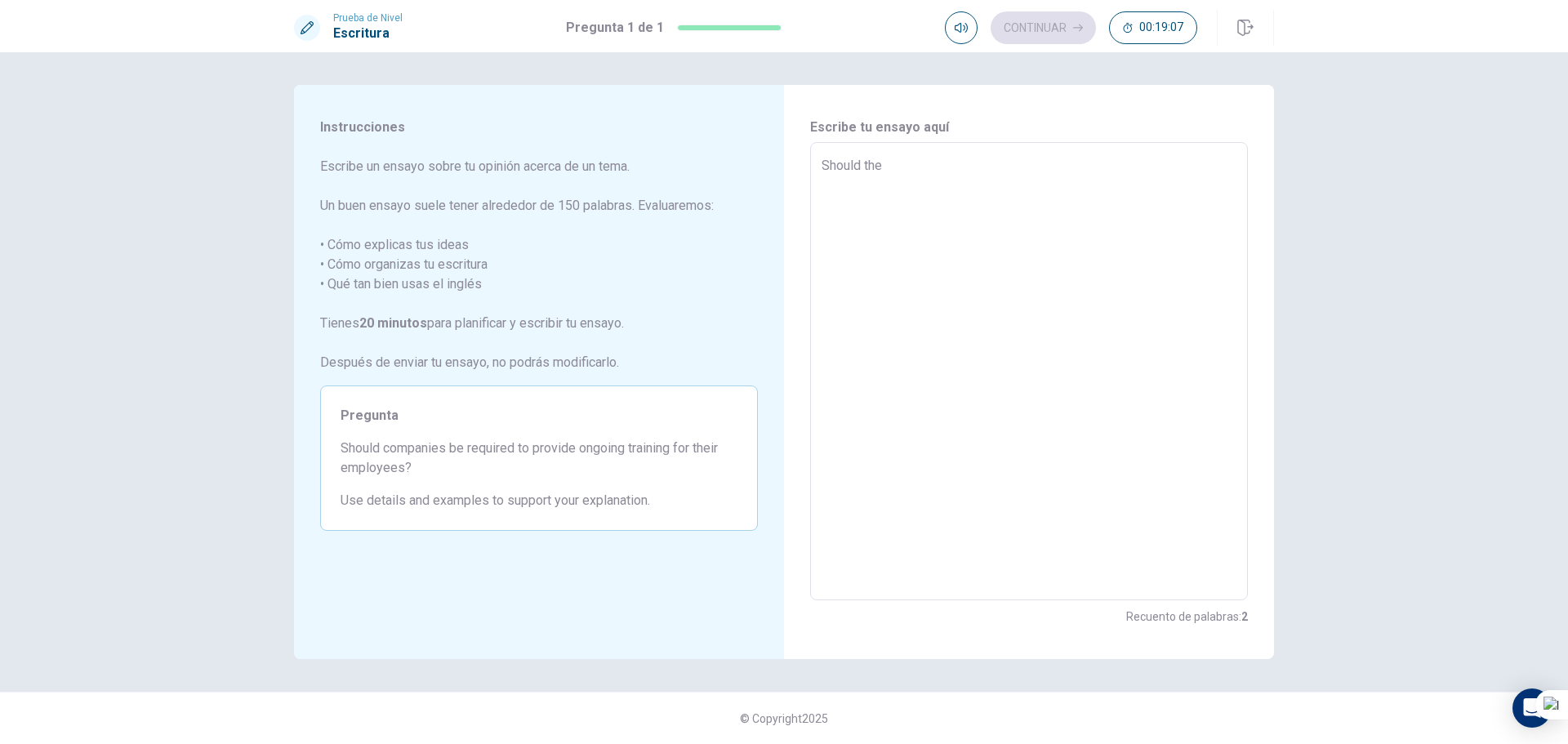
type textarea "Should the"
type textarea "x"
type textarea "Should the c"
type textarea "x"
type textarea "Should the co"
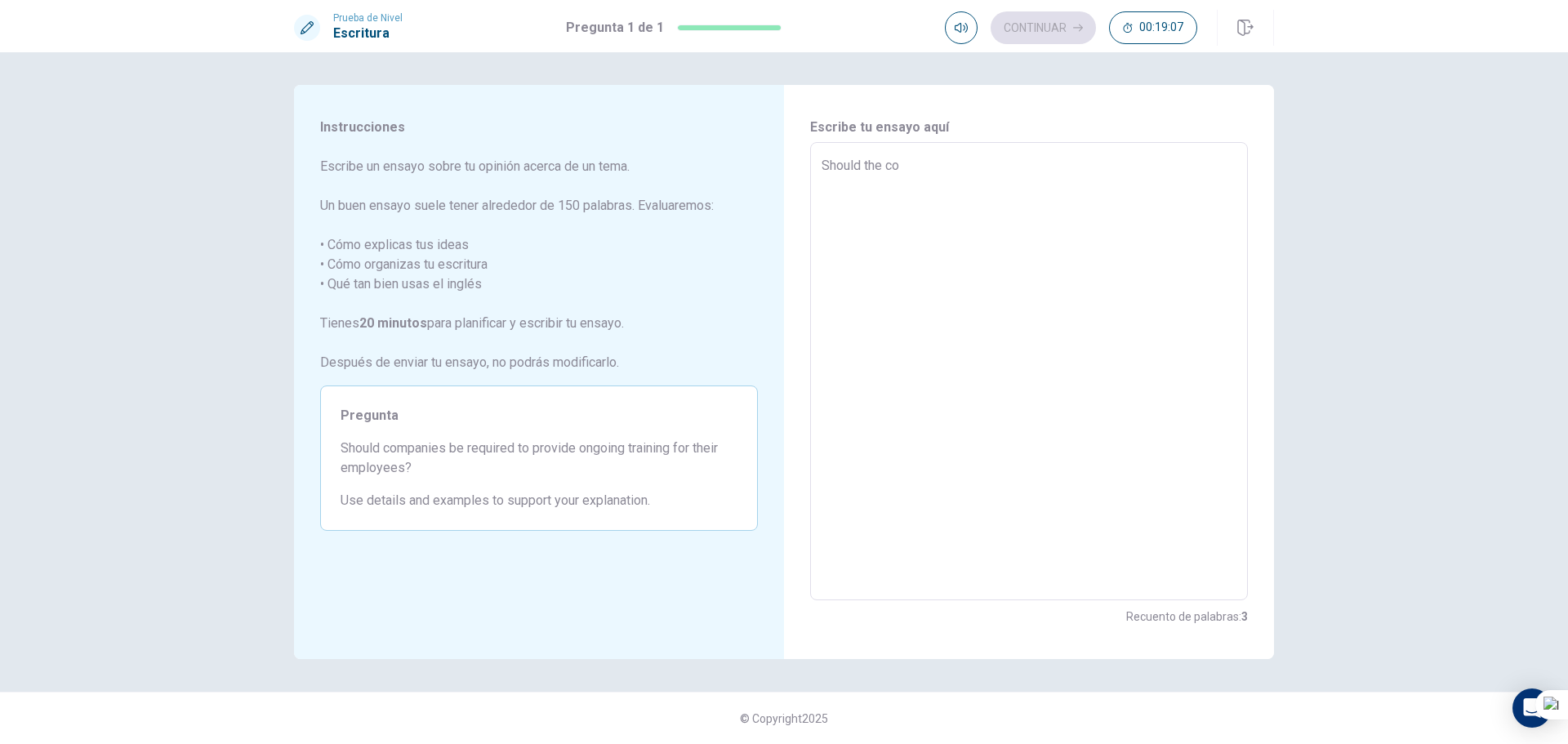
type textarea "x"
type textarea "Should the com"
type textarea "x"
type textarea "Should the comp"
type textarea "x"
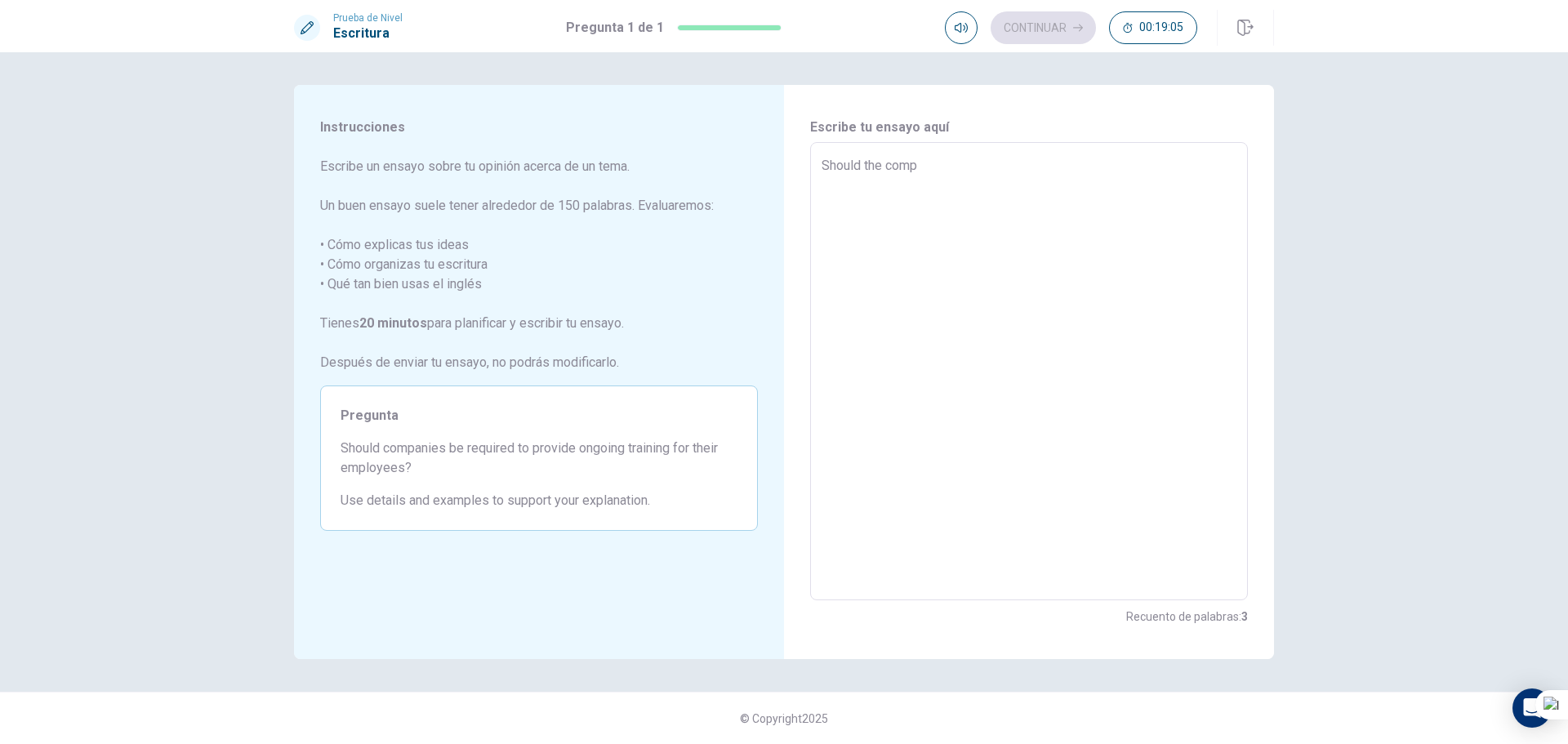
type textarea "Should the compa"
type textarea "x"
type textarea "Should the compan"
type textarea "x"
type textarea "Should the compani"
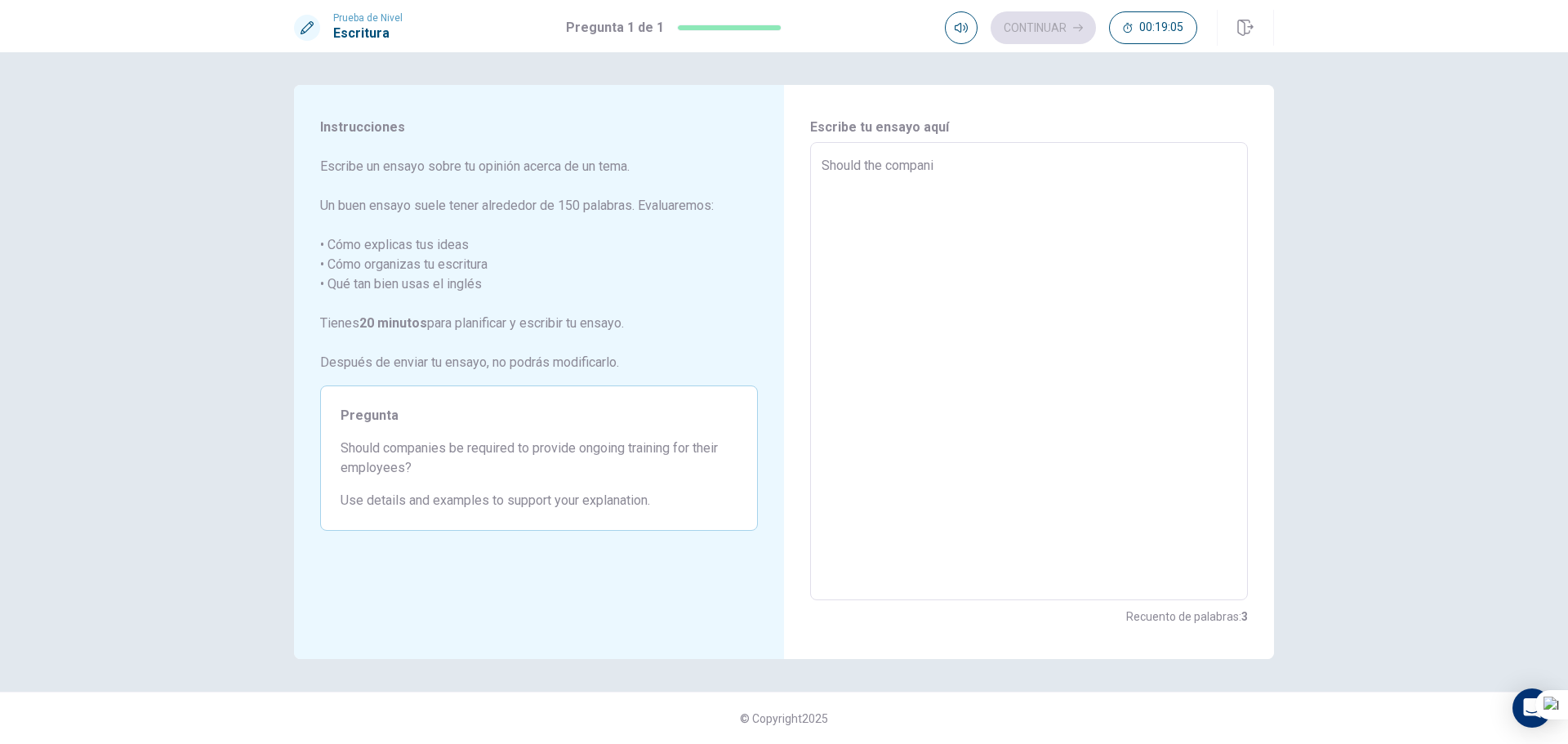
type textarea "x"
type textarea "Should the compan"
type textarea "x"
type textarea "Should the compa"
type textarea "x"
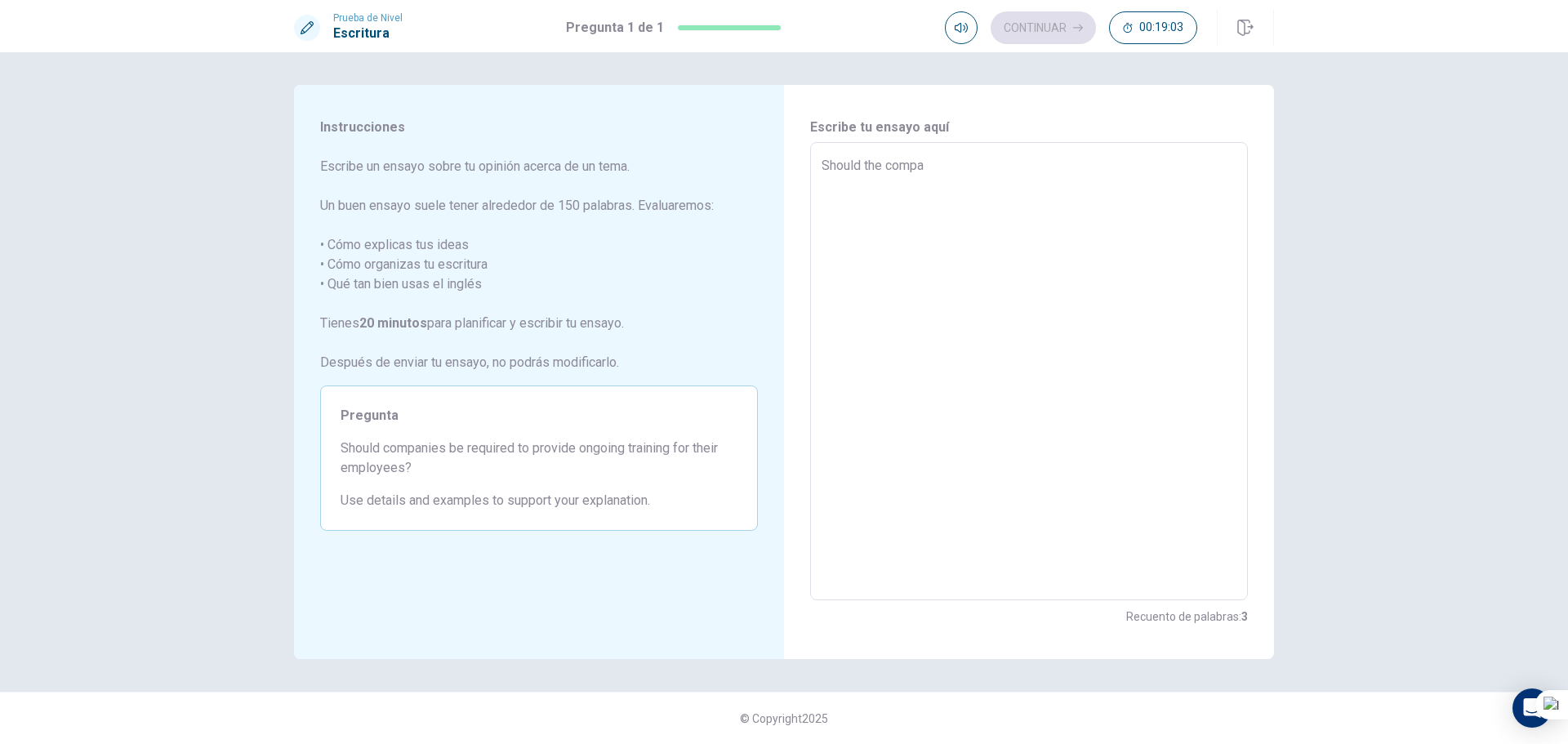
type textarea "Should the comp"
type textarea "x"
type textarea "Should the com"
type textarea "x"
type textarea "Should the co"
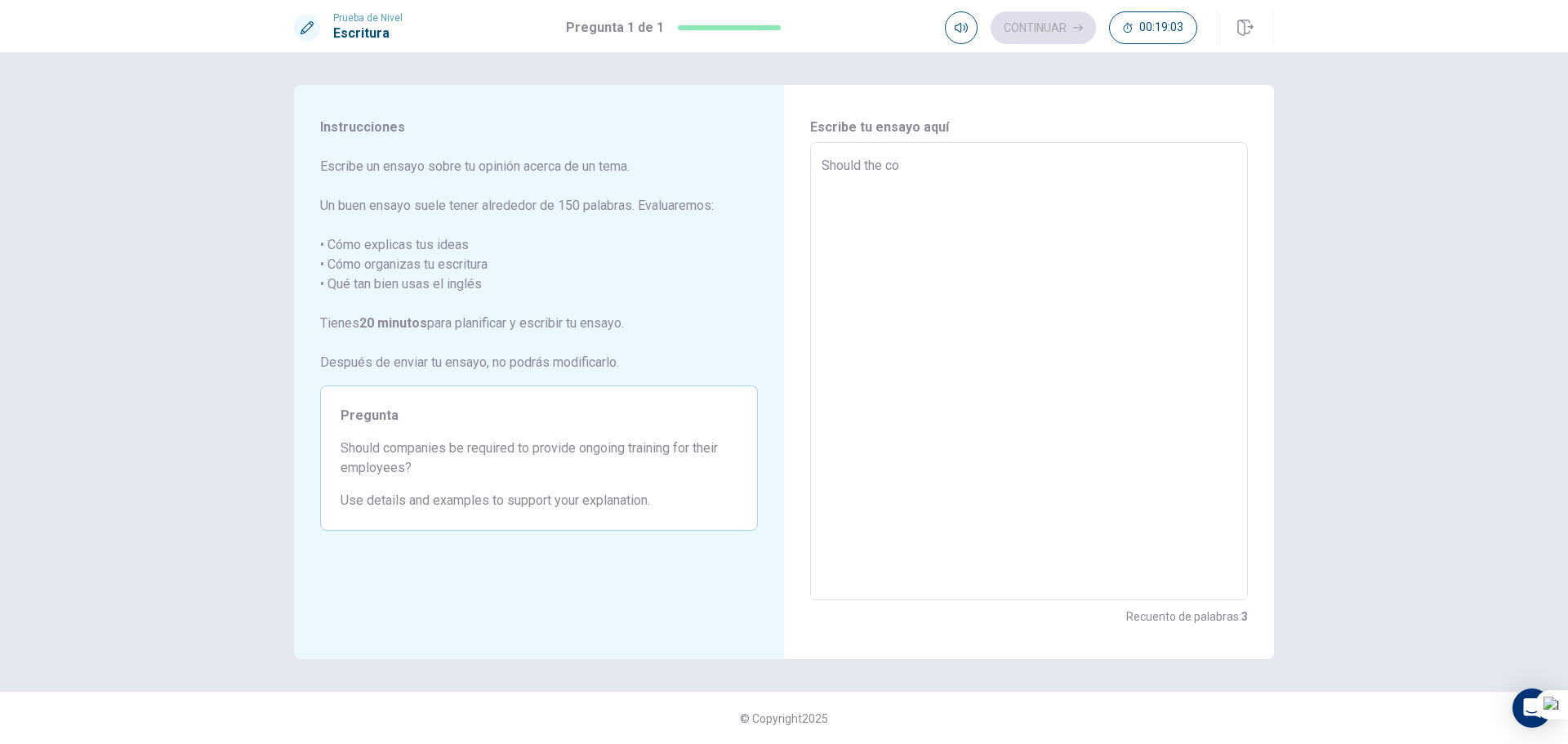
type textarea "x"
type textarea "Should the c"
type textarea "x"
type textarea "Should the"
type textarea "x"
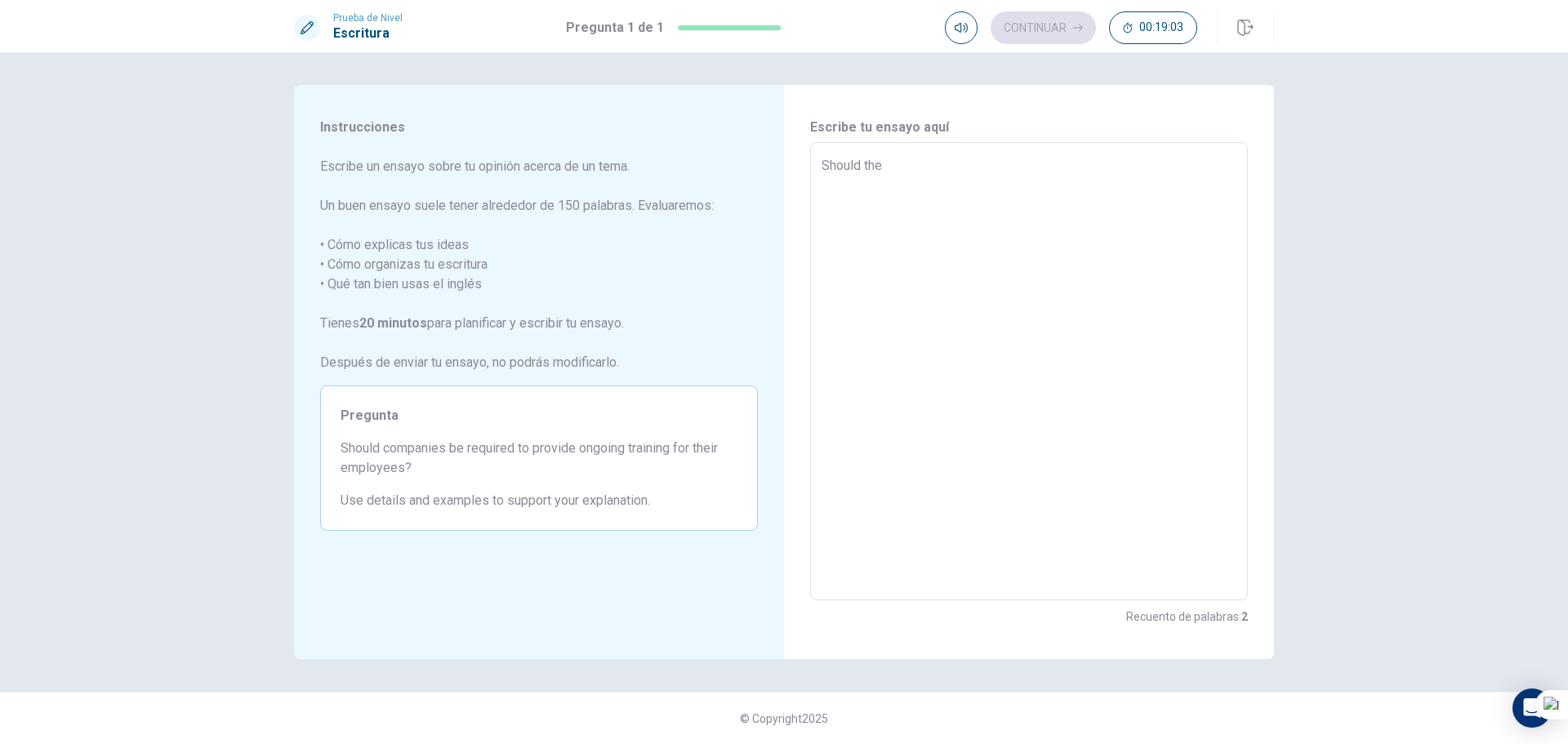
type textarea "Should th"
type textarea "x"
type textarea "Should t"
type textarea "x"
type textarea "Should"
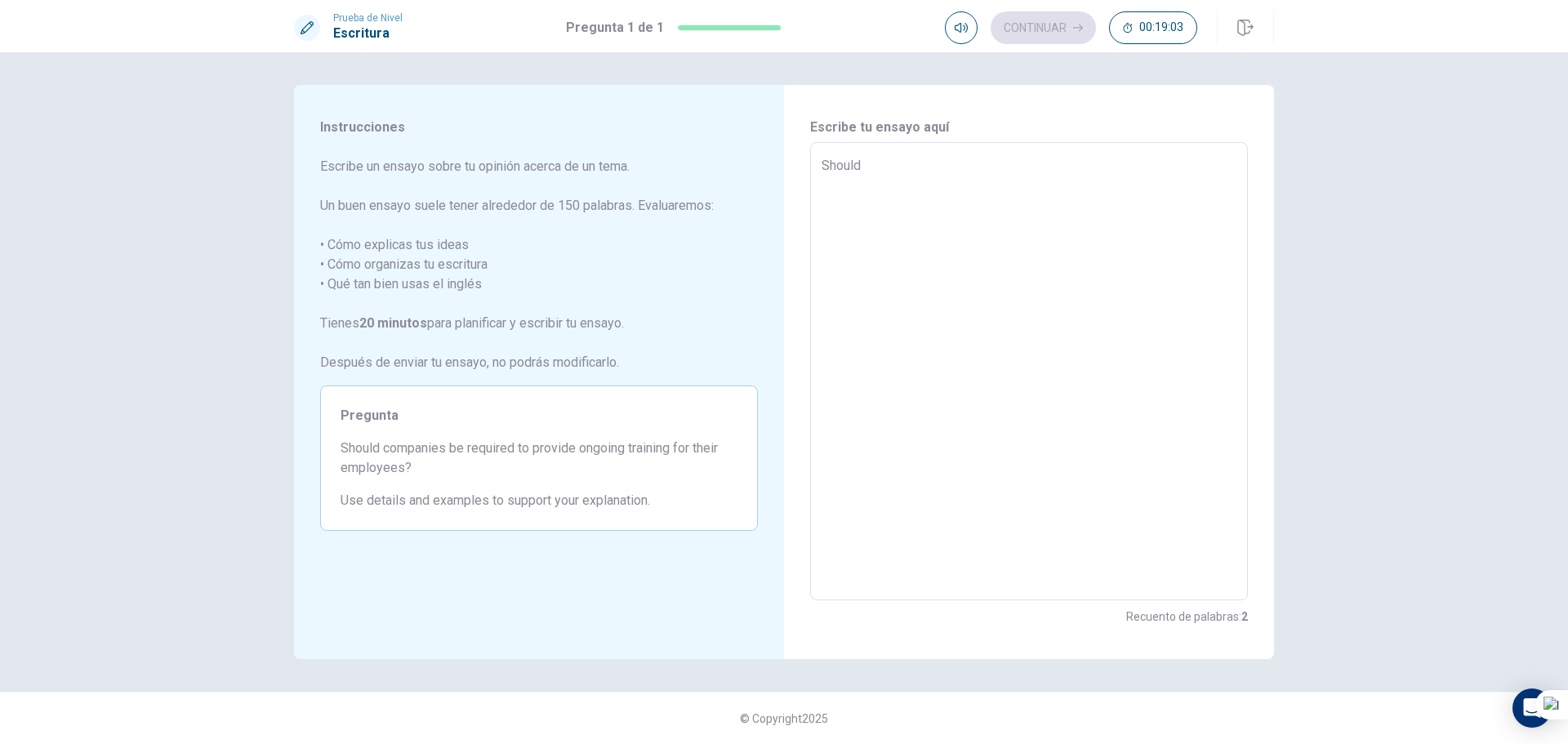
type textarea "x"
type textarea "Should c"
type textarea "x"
type textarea "Should co"
type textarea "x"
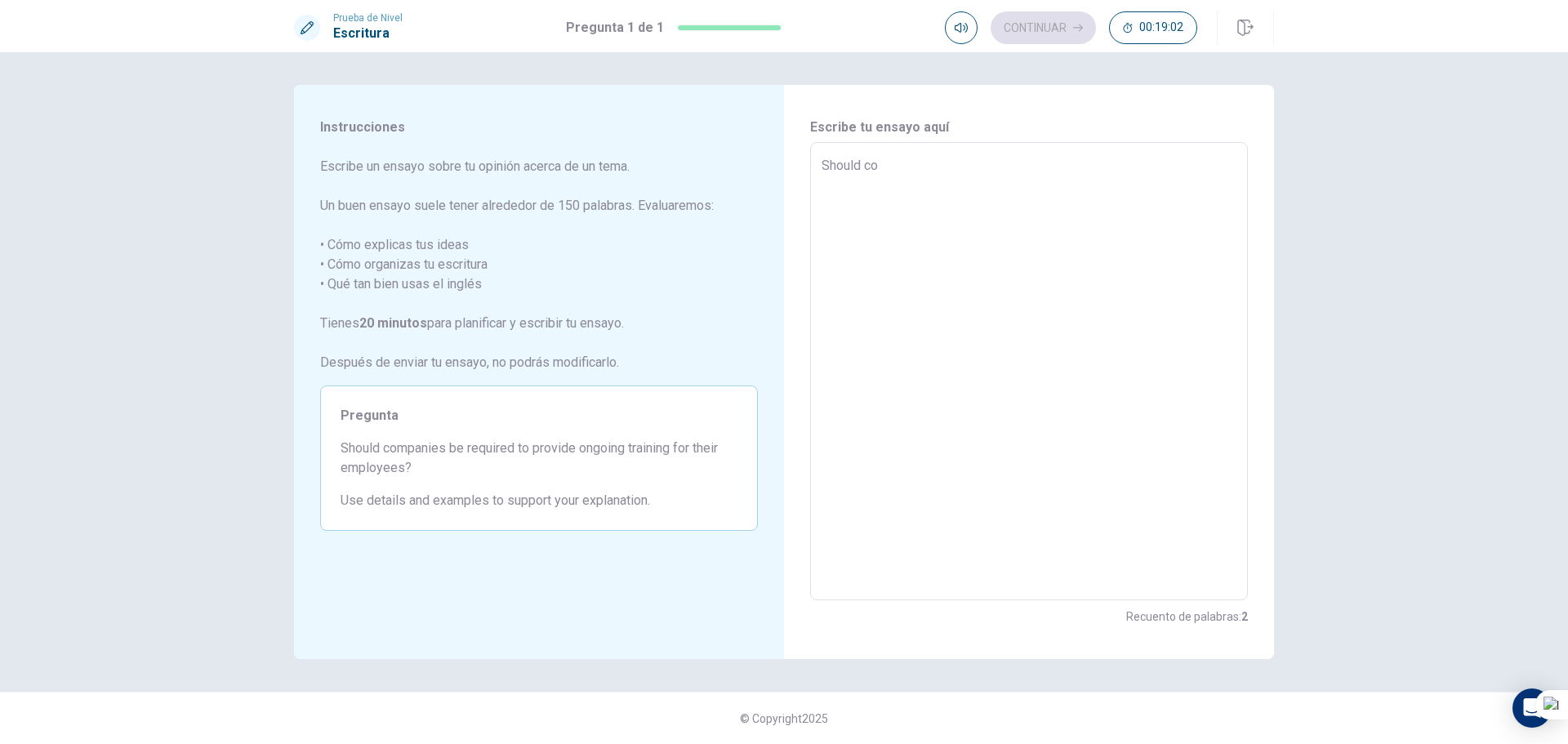
type textarea "Should com"
type textarea "x"
type textarea "Should comp"
type textarea "x"
type textarea "Should compa"
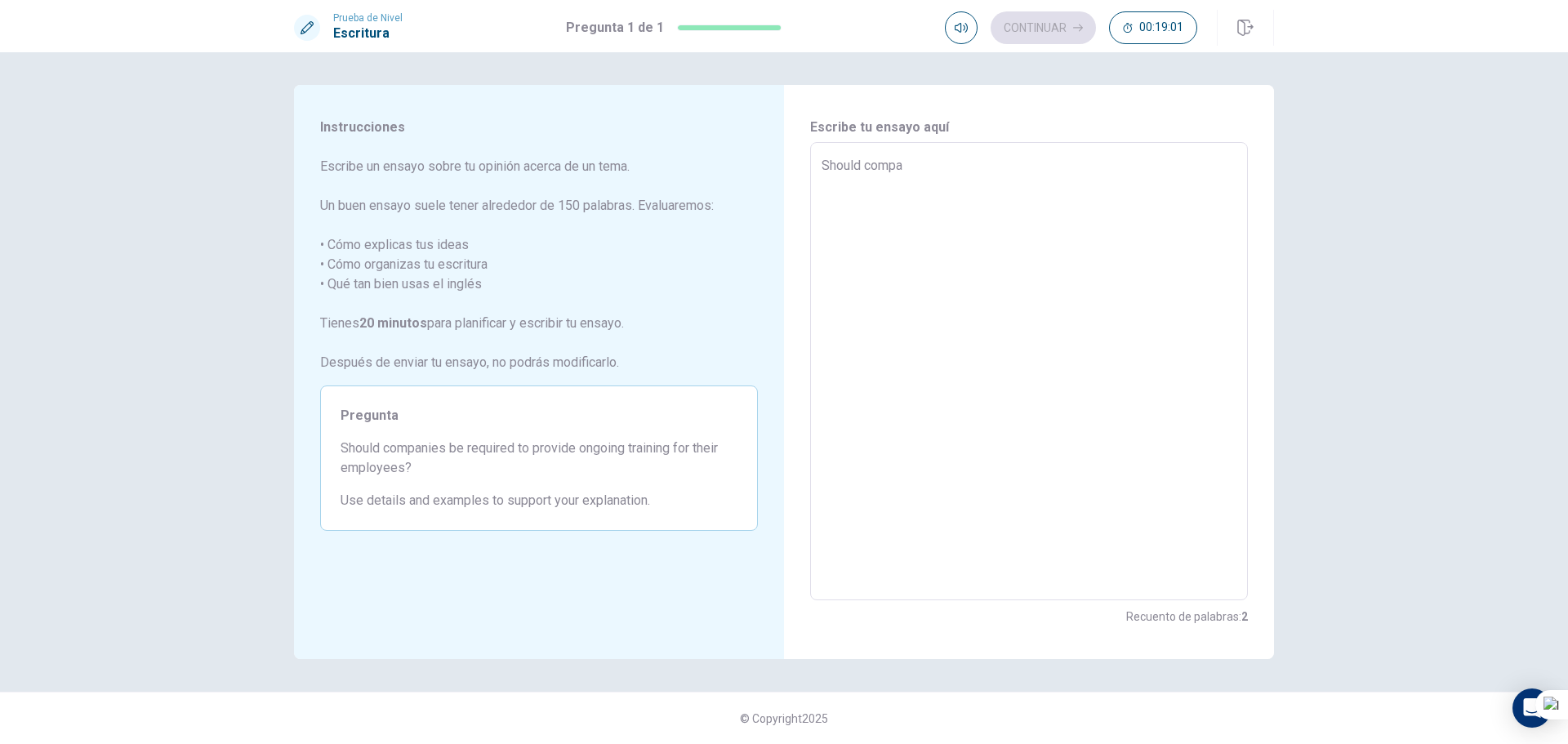
type textarea "x"
type textarea "Should compan"
type textarea "x"
type textarea "Should compani"
type textarea "x"
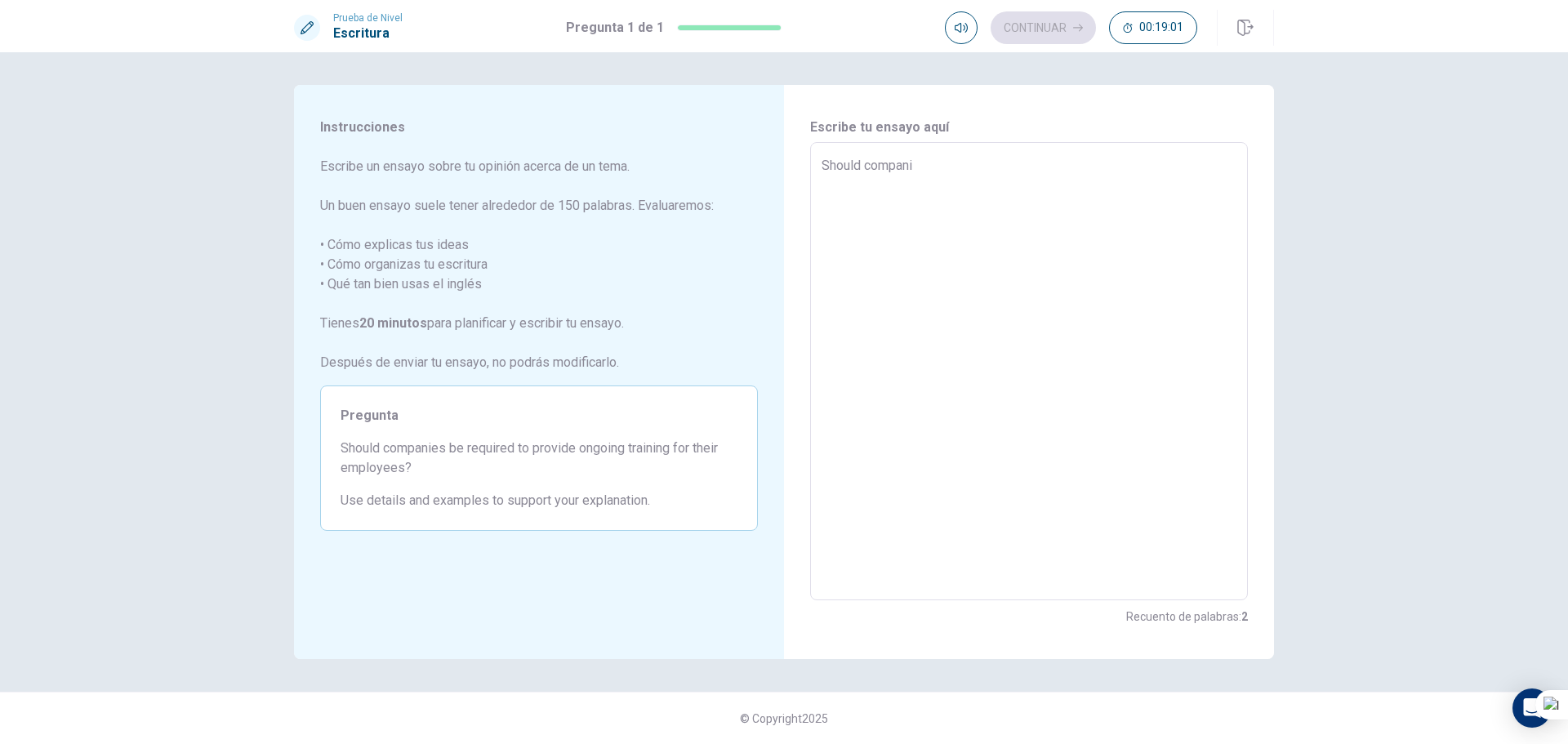
type textarea "Should companie"
type textarea "x"
type textarea "Should companies"
type textarea "x"
type textarea "Should companies"
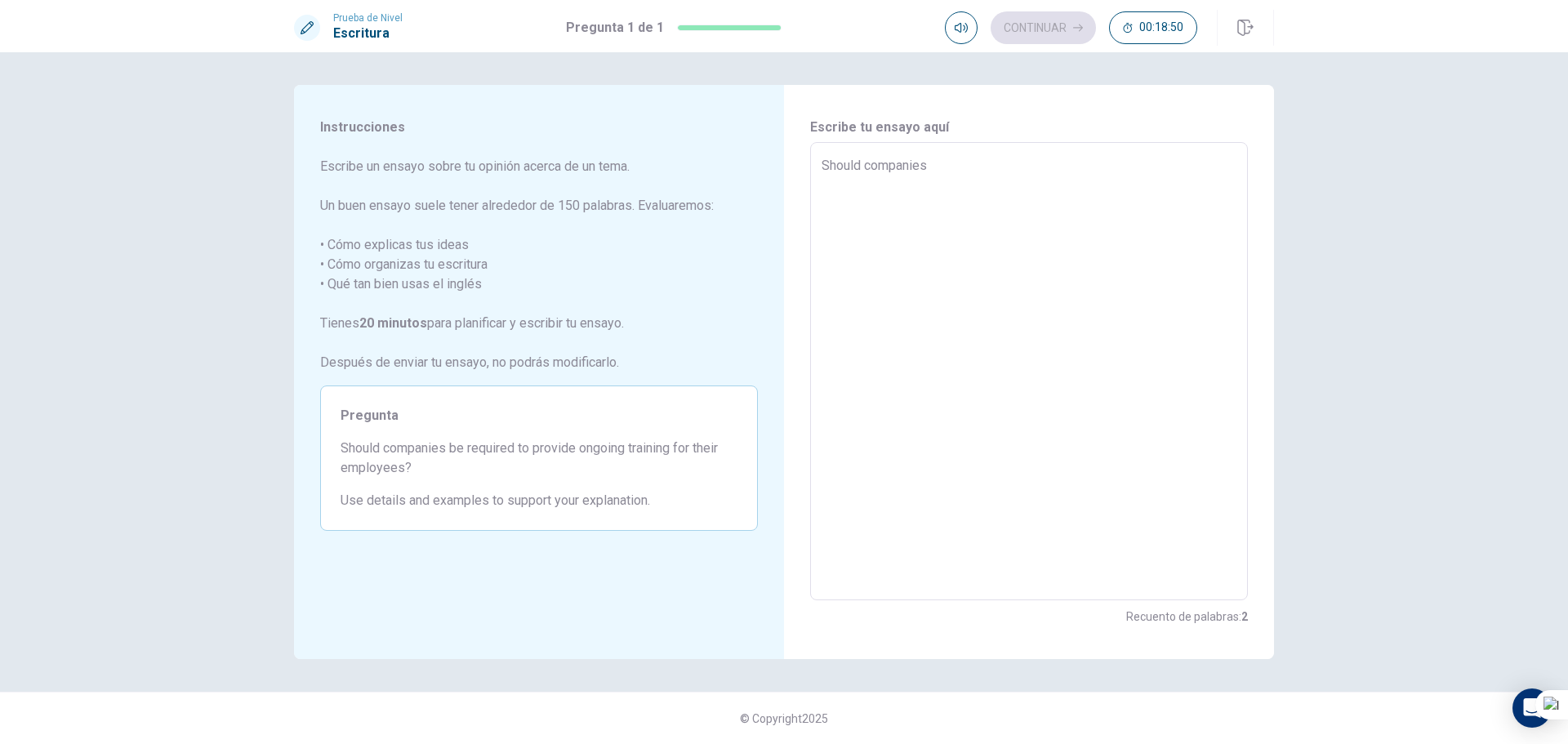
type textarea "x"
type textarea "Should companies b"
type textarea "x"
type textarea "Should companies be"
type textarea "x"
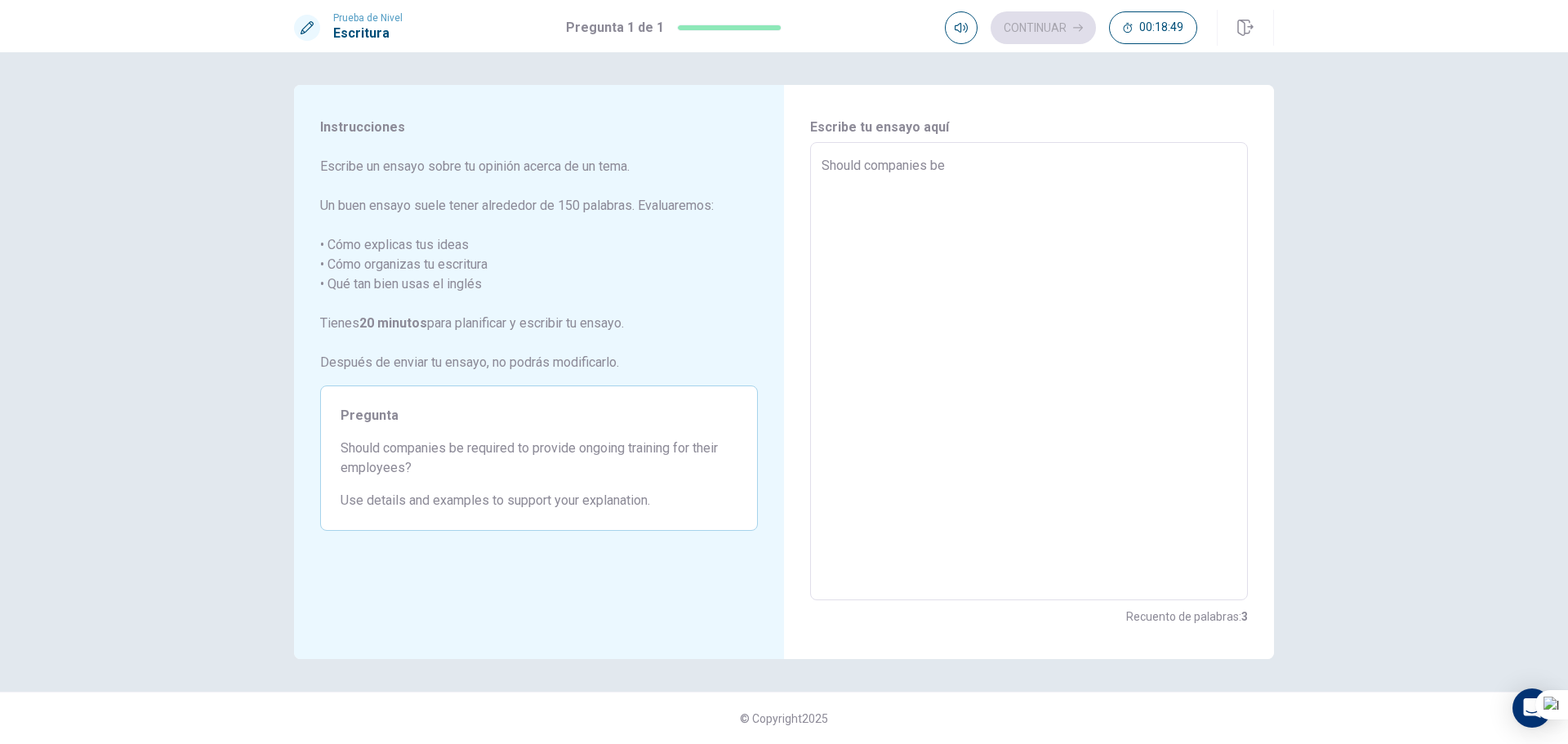
type textarea "Should companies be"
type textarea "x"
type textarea "Should companies be r"
type textarea "x"
type textarea "Should companies be re"
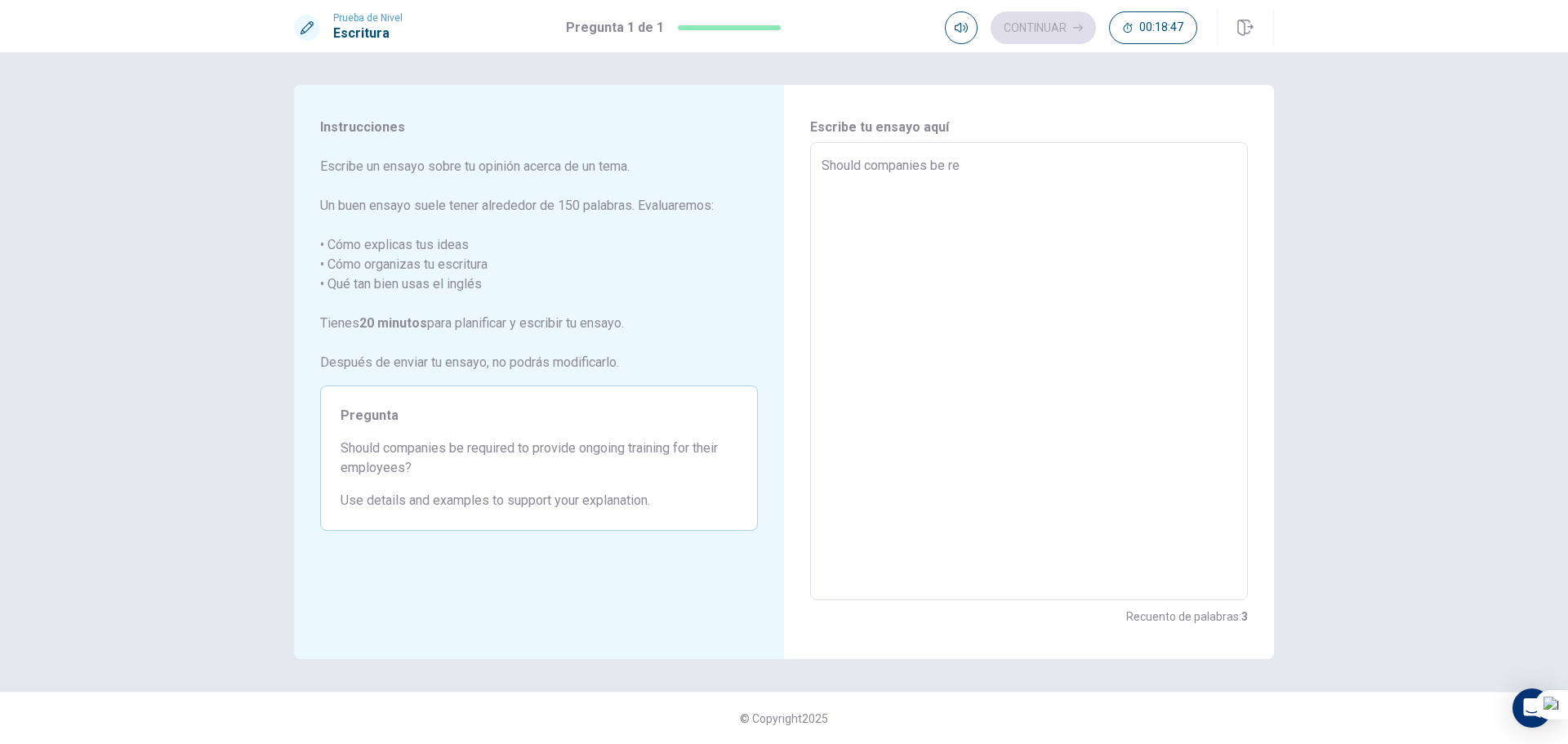
type textarea "x"
type textarea "Should companies be req"
type textarea "x"
type textarea "Should companies be requ"
type textarea "x"
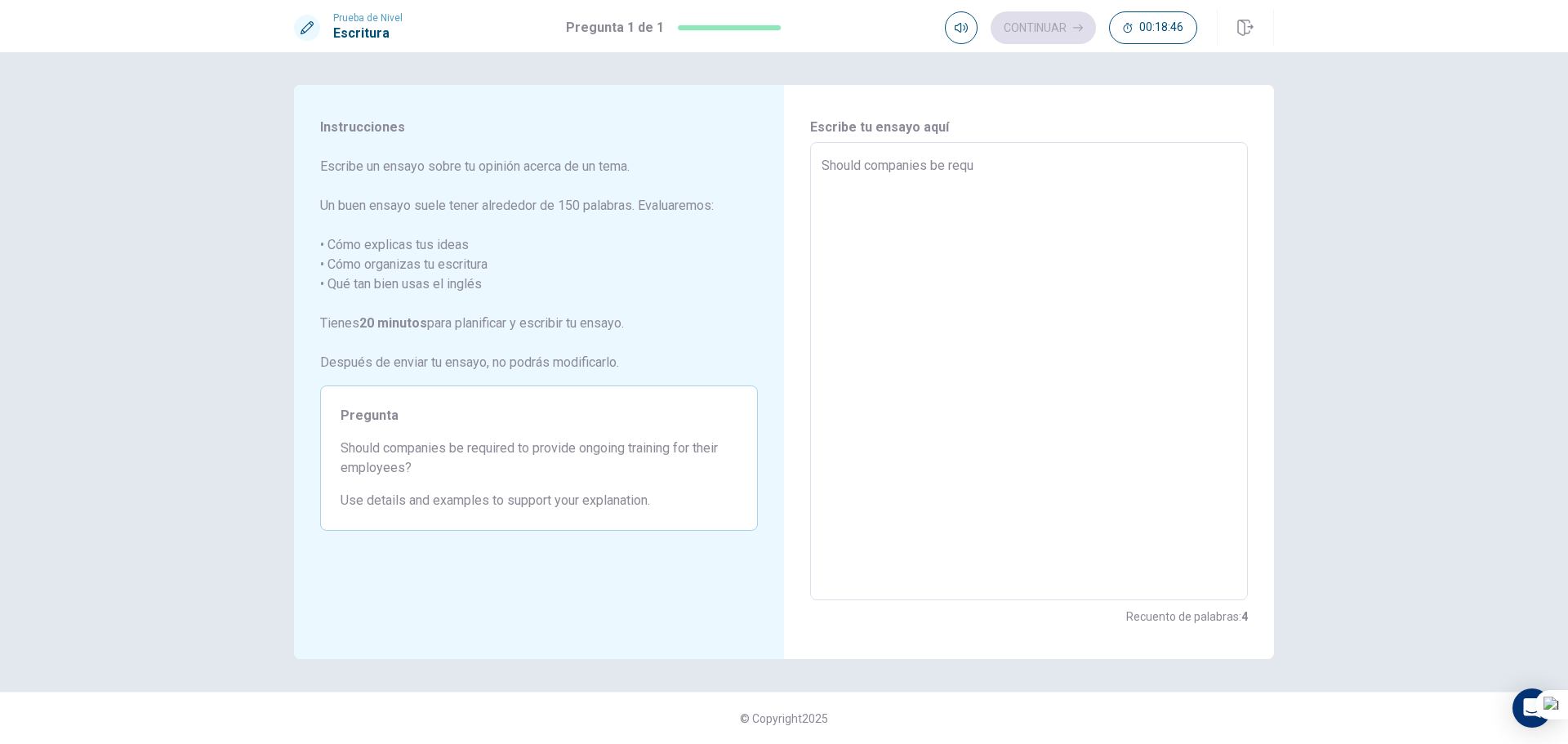
type textarea "Should companies be requi"
type textarea "x"
type textarea "Should companies be requir"
type textarea "x"
type textarea "Should companies be require"
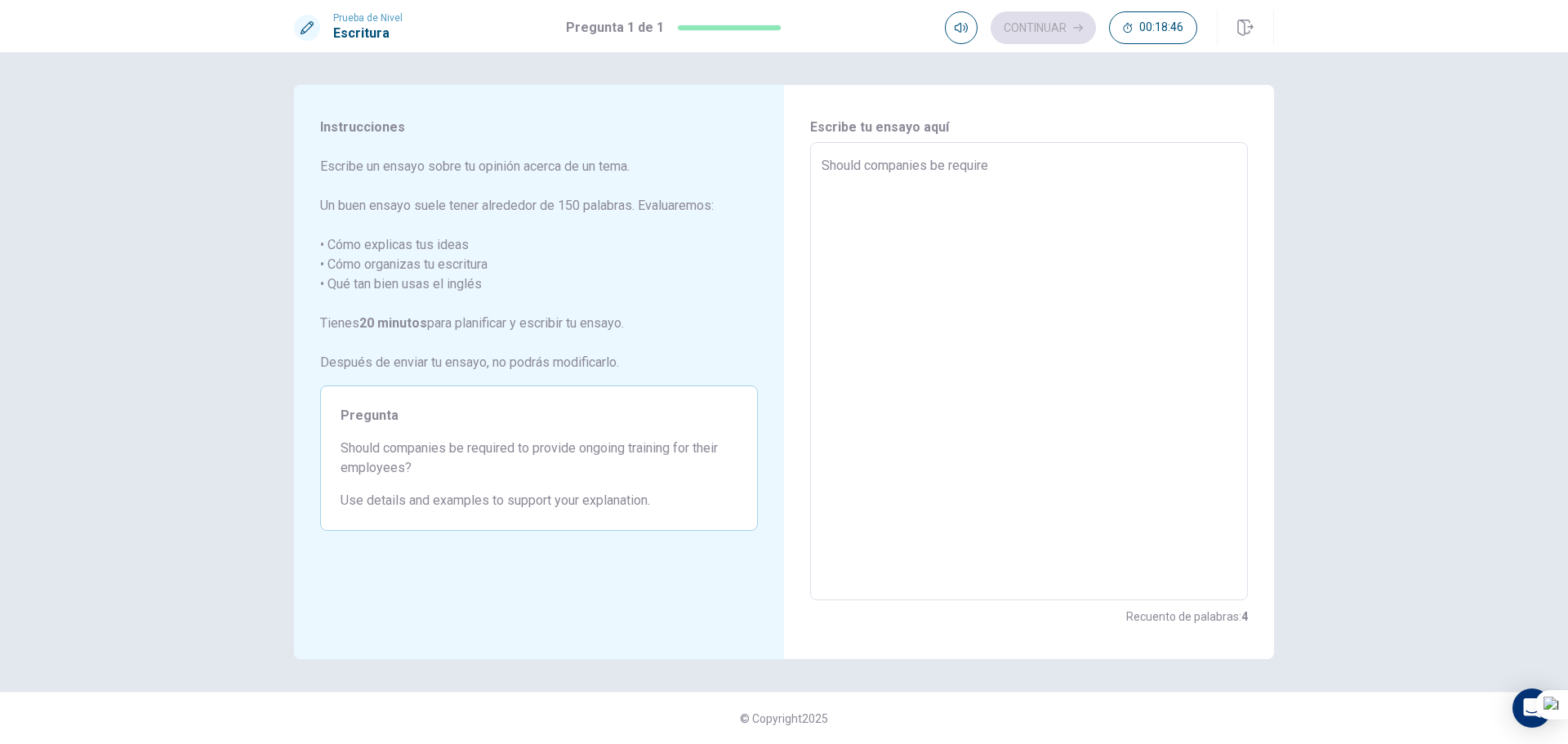
type textarea "x"
type textarea "Should companies be required"
type textarea "x"
type textarea "Should companies be required"
type textarea "x"
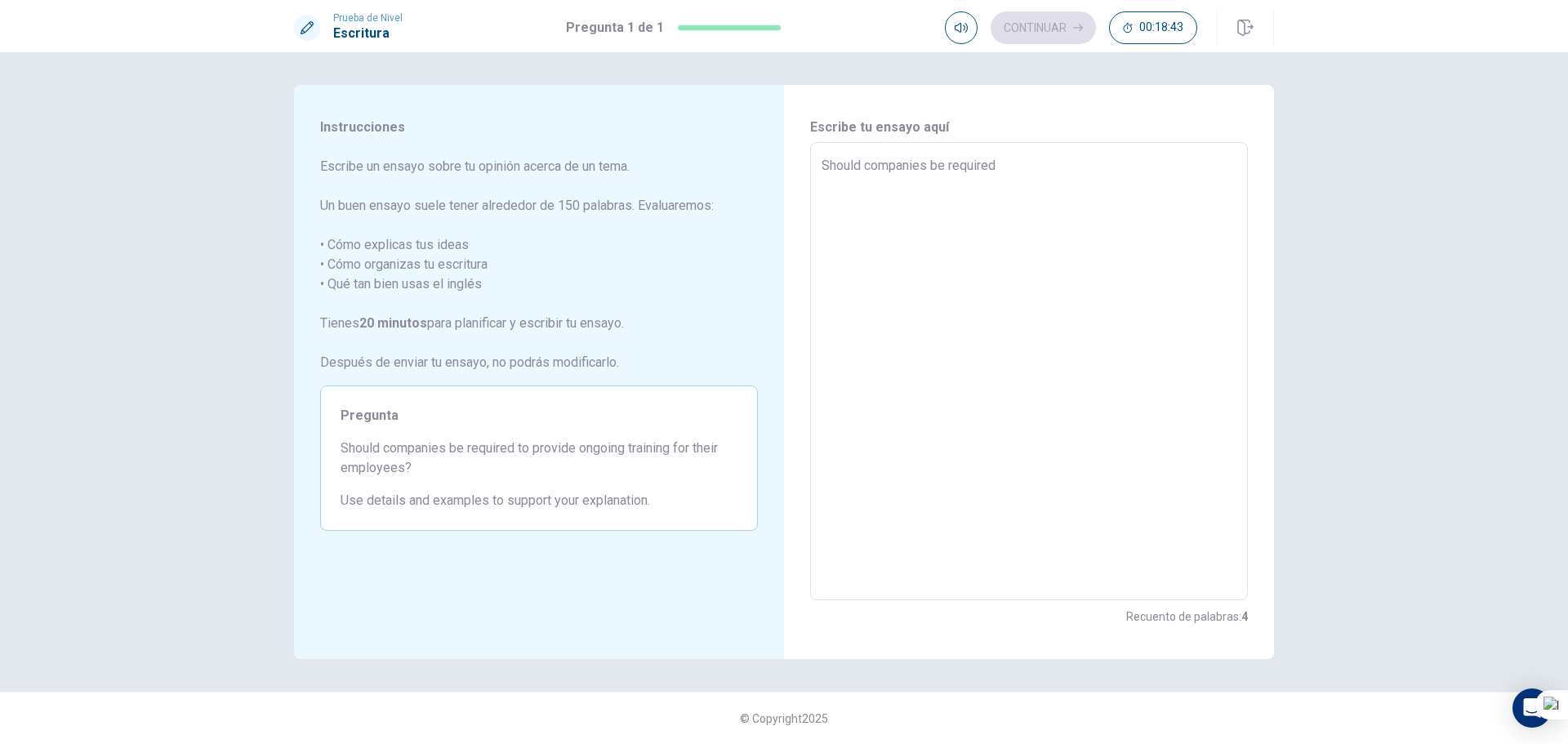
type textarea "Should companies be required t"
type textarea "x"
type textarea "Should companies be required to"
type textarea "x"
type textarea "Should companies be required to"
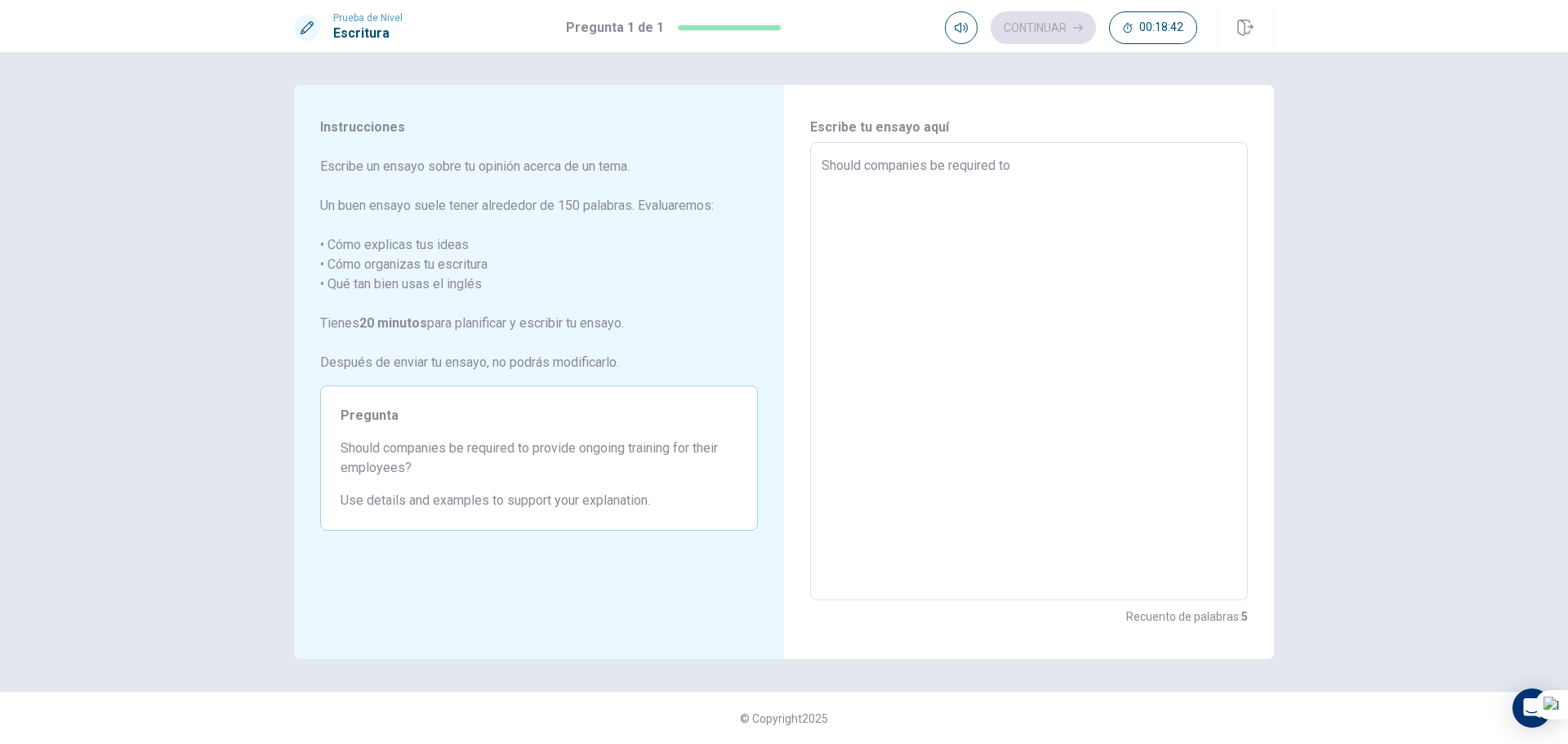
type textarea "x"
type textarea "Should companies be required to i"
type textarea "x"
type textarea "Should companies be required to"
type textarea "x"
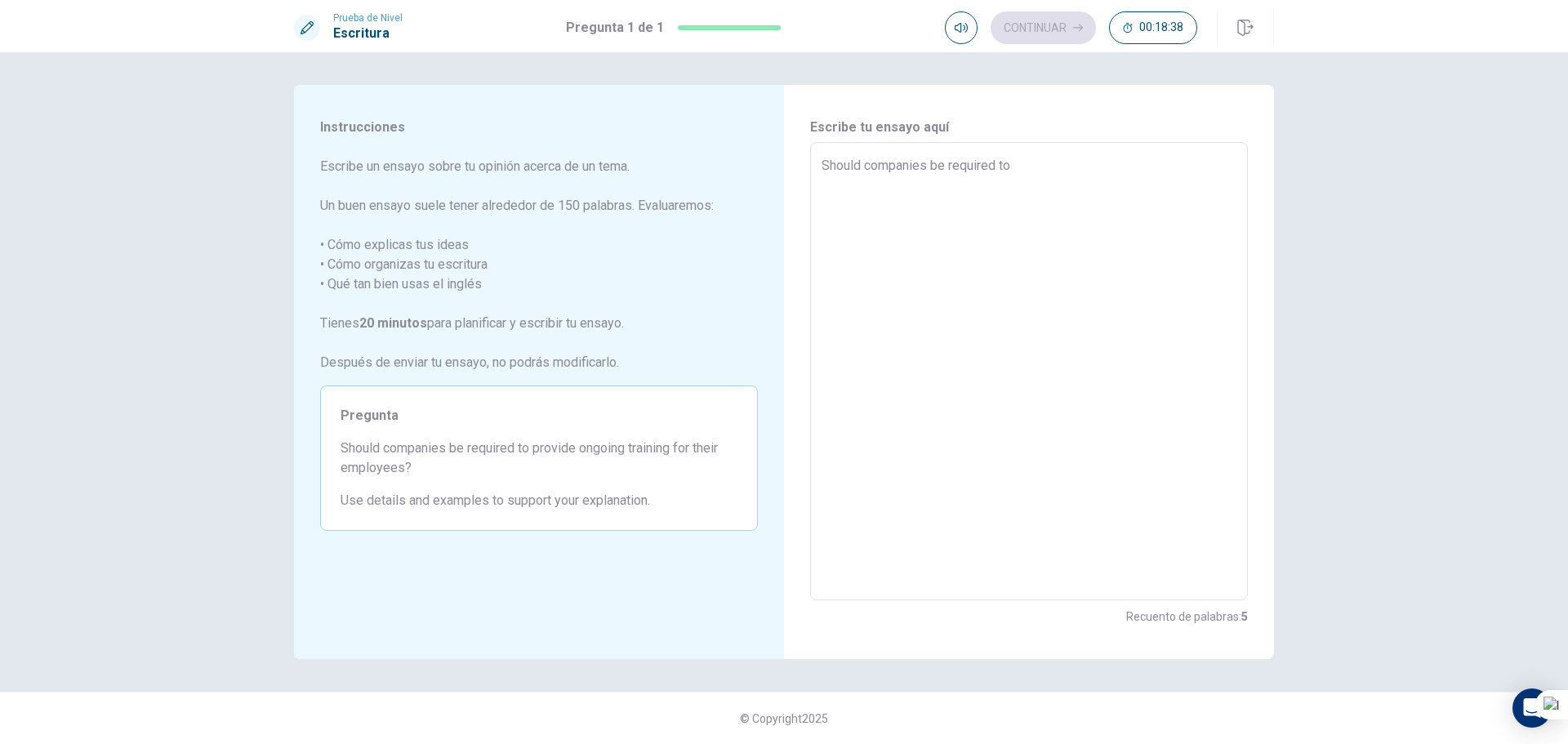
type textarea "Should companies be required to p"
type textarea "x"
type textarea "Should companies be required to pr"
type textarea "x"
type textarea "Should companies be required to pro"
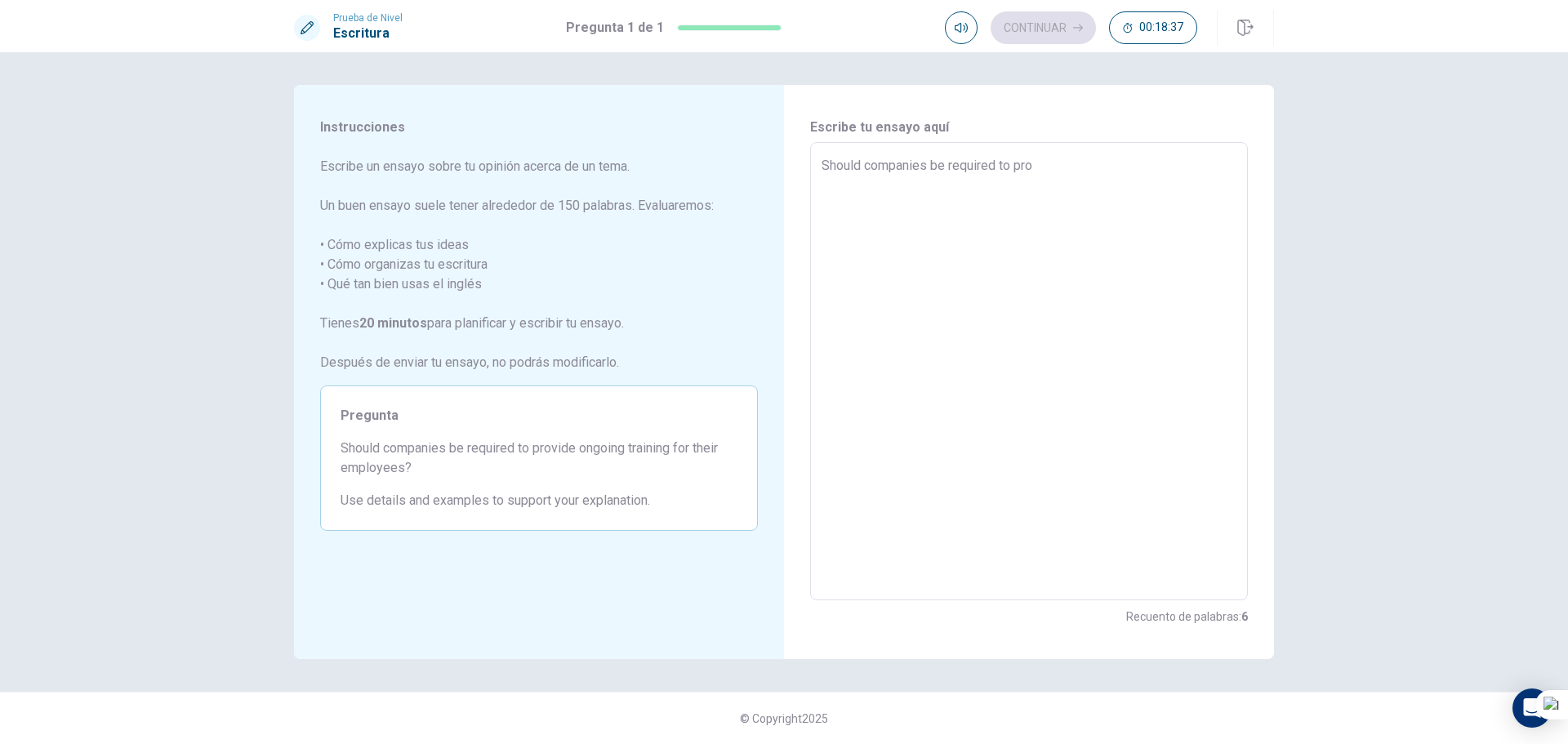
type textarea "x"
type textarea "Should companies be required to prov"
type textarea "x"
type textarea "Should companies be required to provi"
type textarea "x"
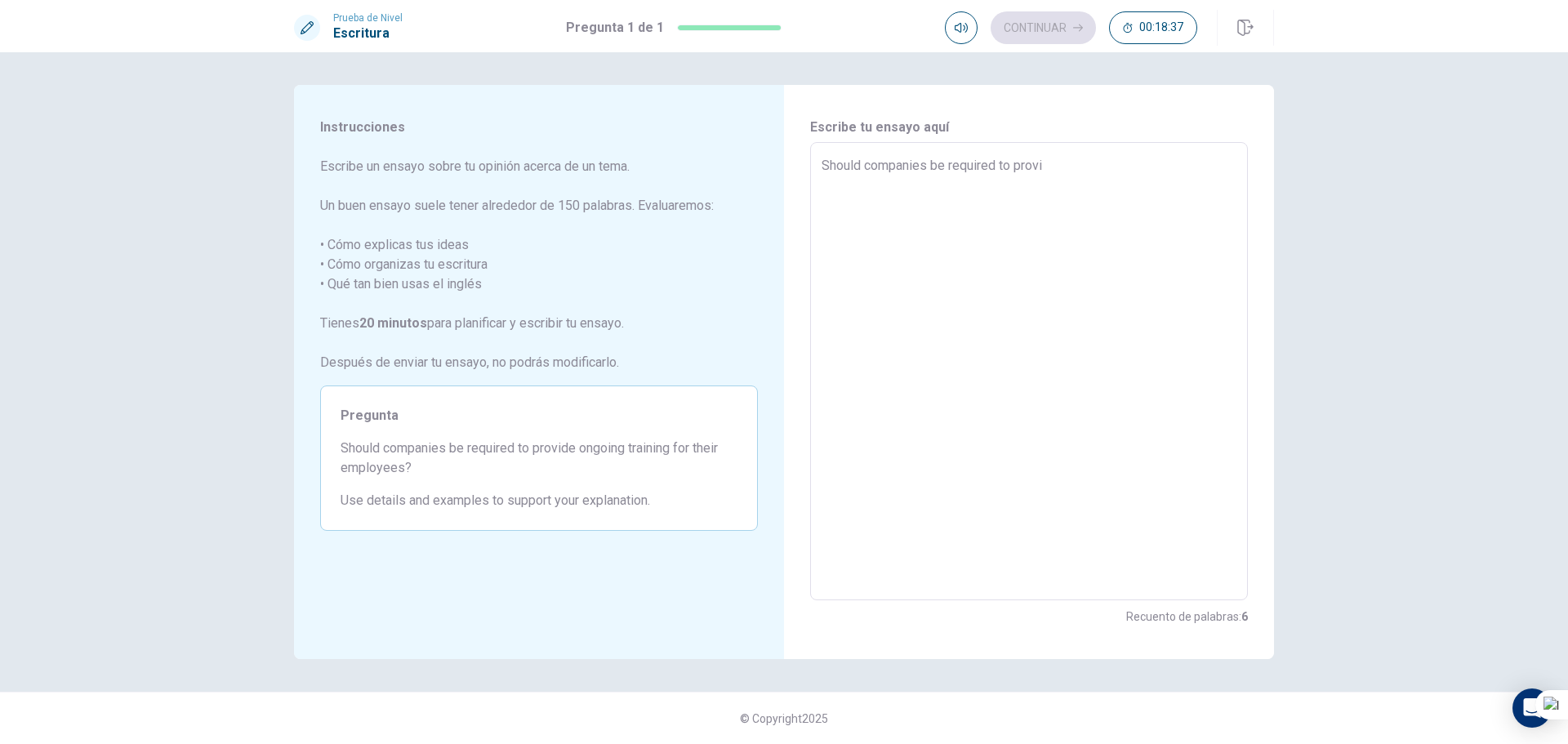
type textarea "Should companies be required to provid"
type textarea "x"
type textarea "Should companies be required to provide"
type textarea "x"
type textarea "Should companies be required to provide"
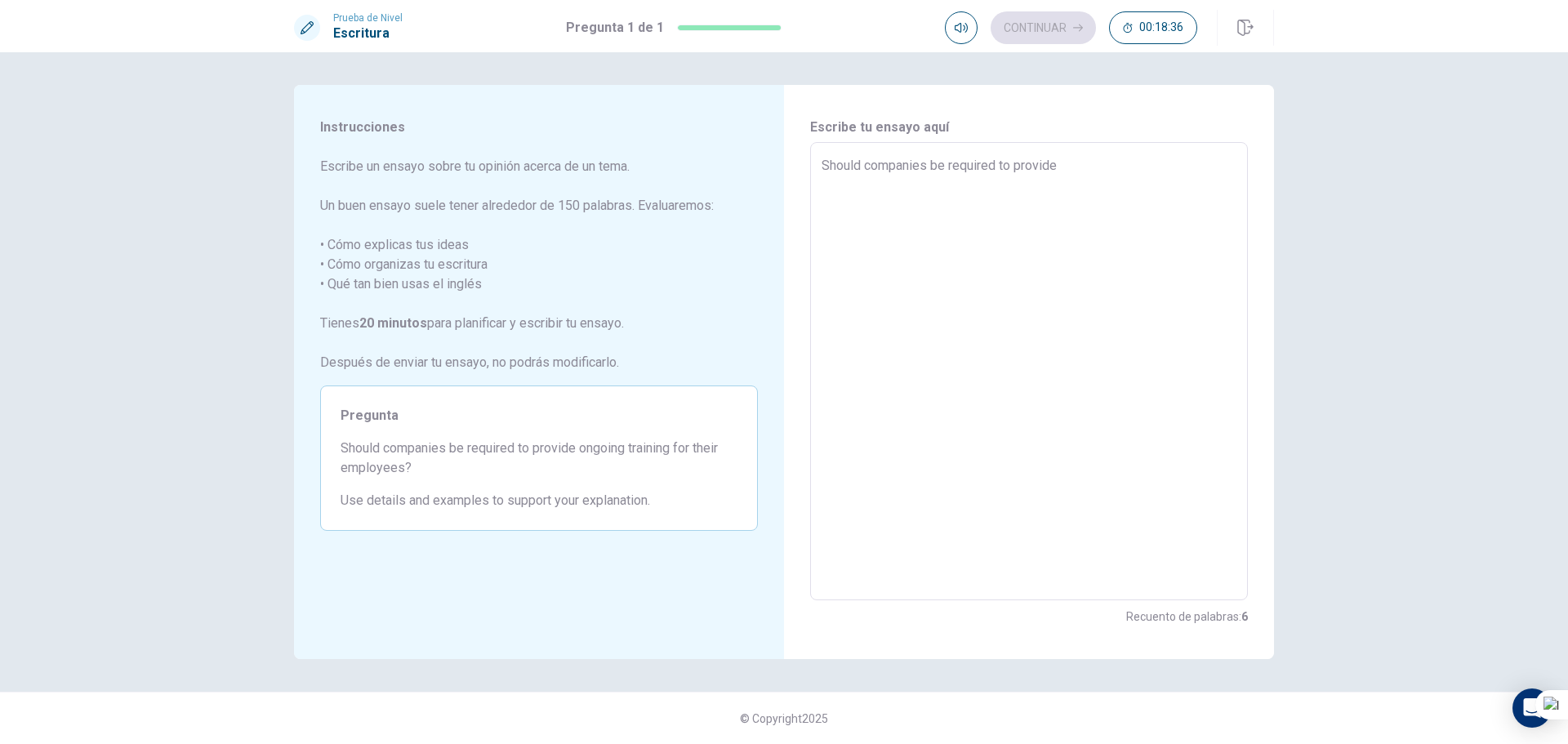
type textarea "x"
type textarea "Should companies be required to provide o"
type textarea "x"
type textarea "Should companies be required to provide on"
type textarea "x"
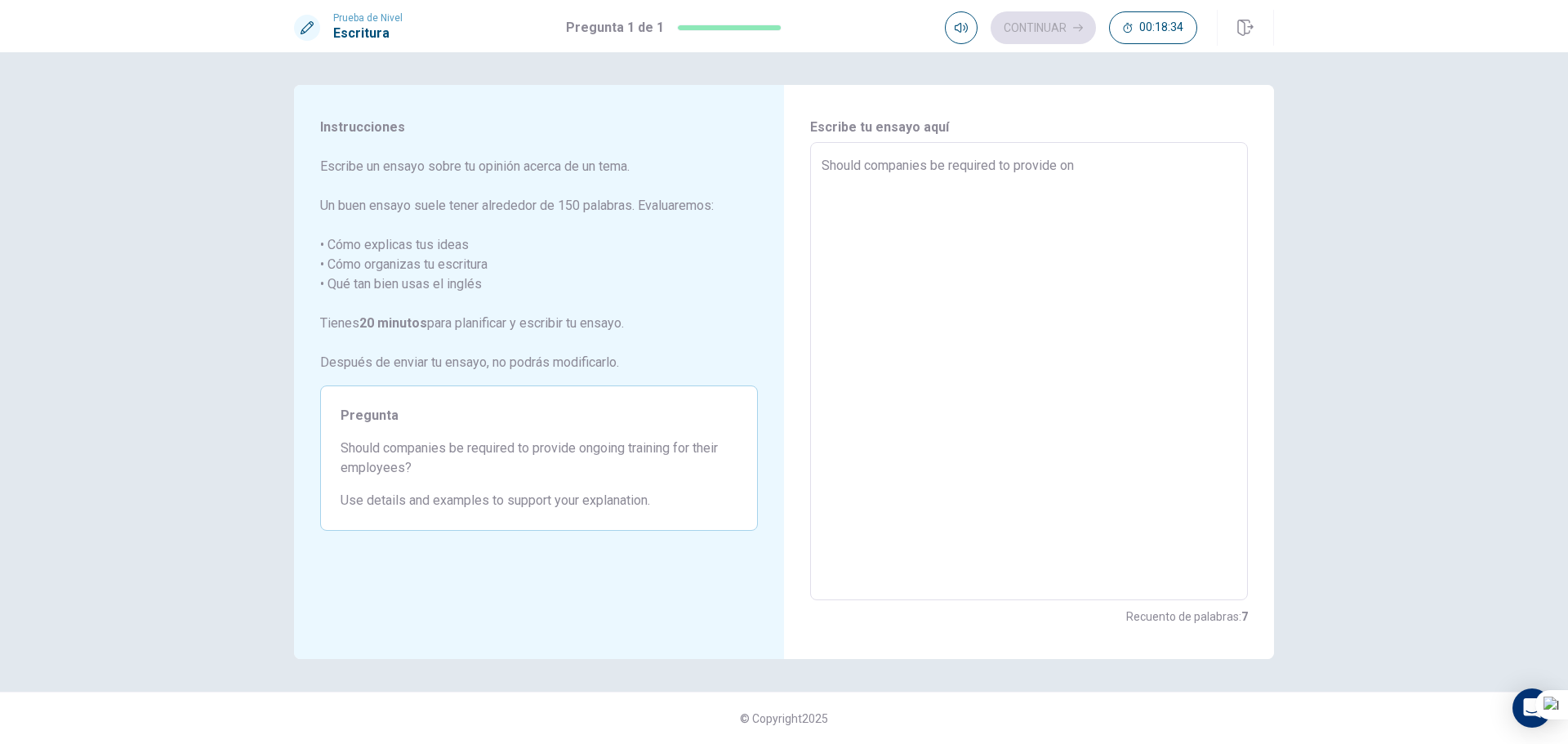
type textarea "Should companies be required to provide ong"
type textarea "x"
type textarea "Should companies be required to provide ongo"
type textarea "x"
type textarea "Should companies be required to provide ongoi"
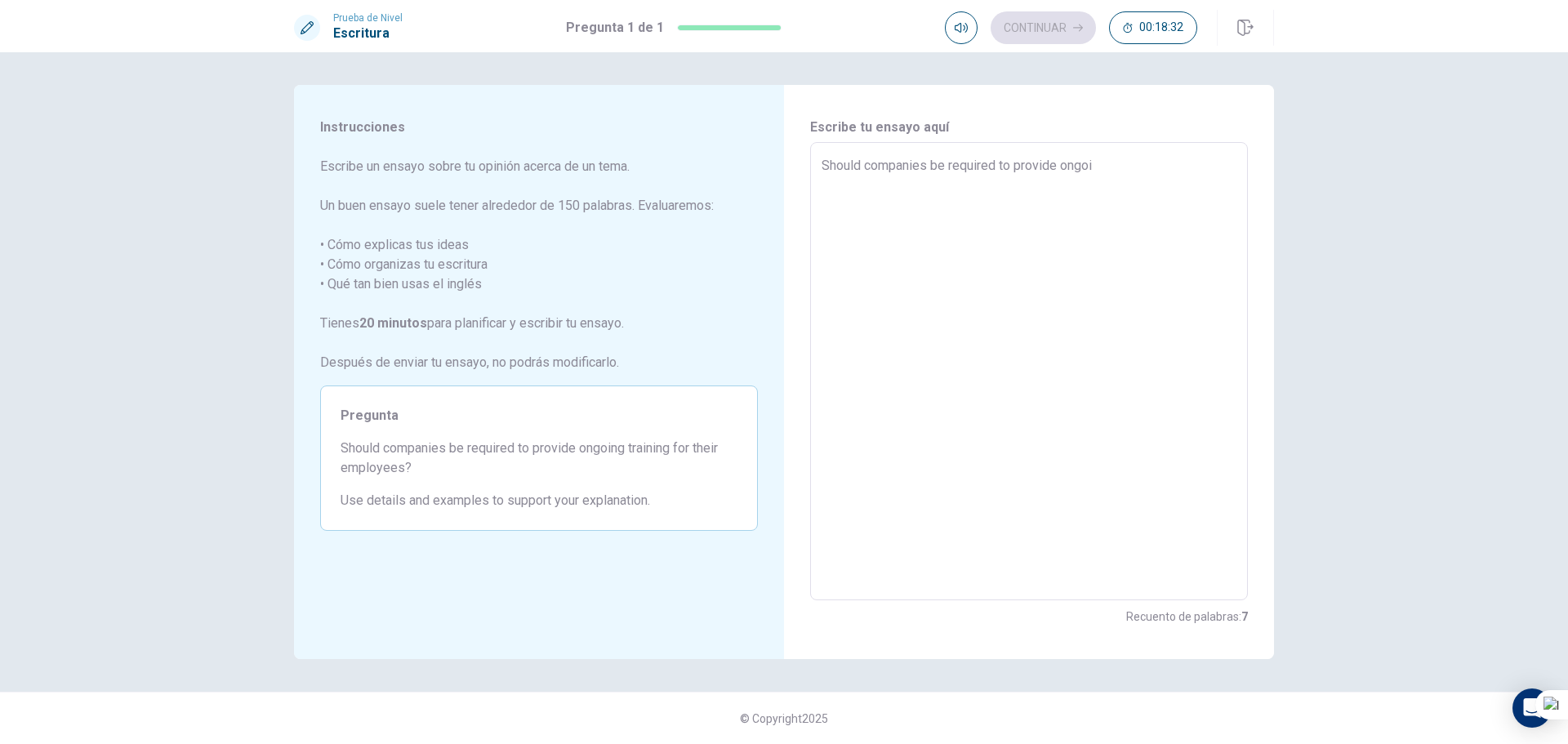
type textarea "x"
type textarea "Should companies be required to provide ongoin"
type textarea "x"
type textarea "Should companies be required to provide ongoing"
type textarea "x"
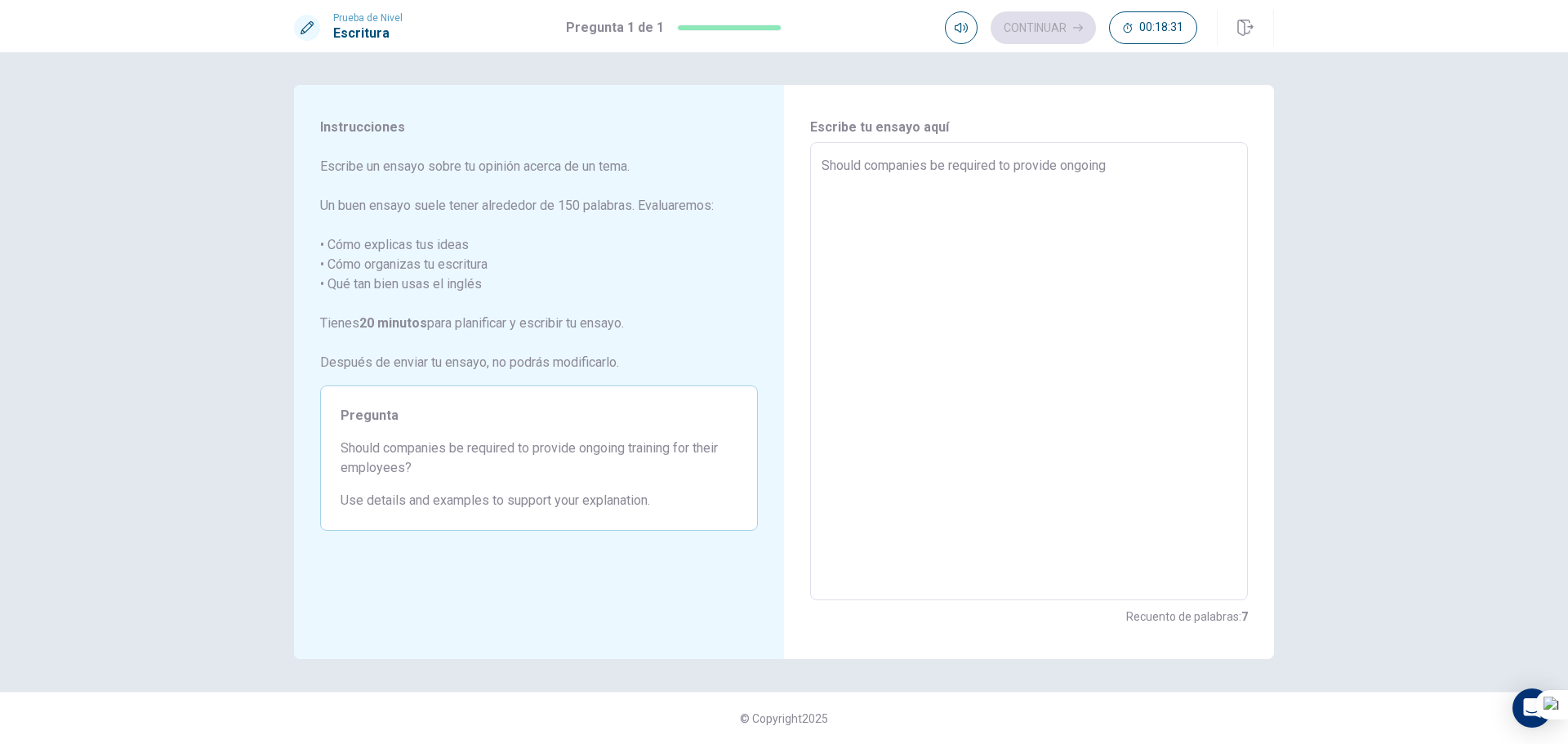
type textarea "Should companies be required to provide ongoing"
type textarea "x"
type textarea "Should companies be required to provide ongoing t"
type textarea "x"
type textarea "Should companies be required to provide ongoing tr"
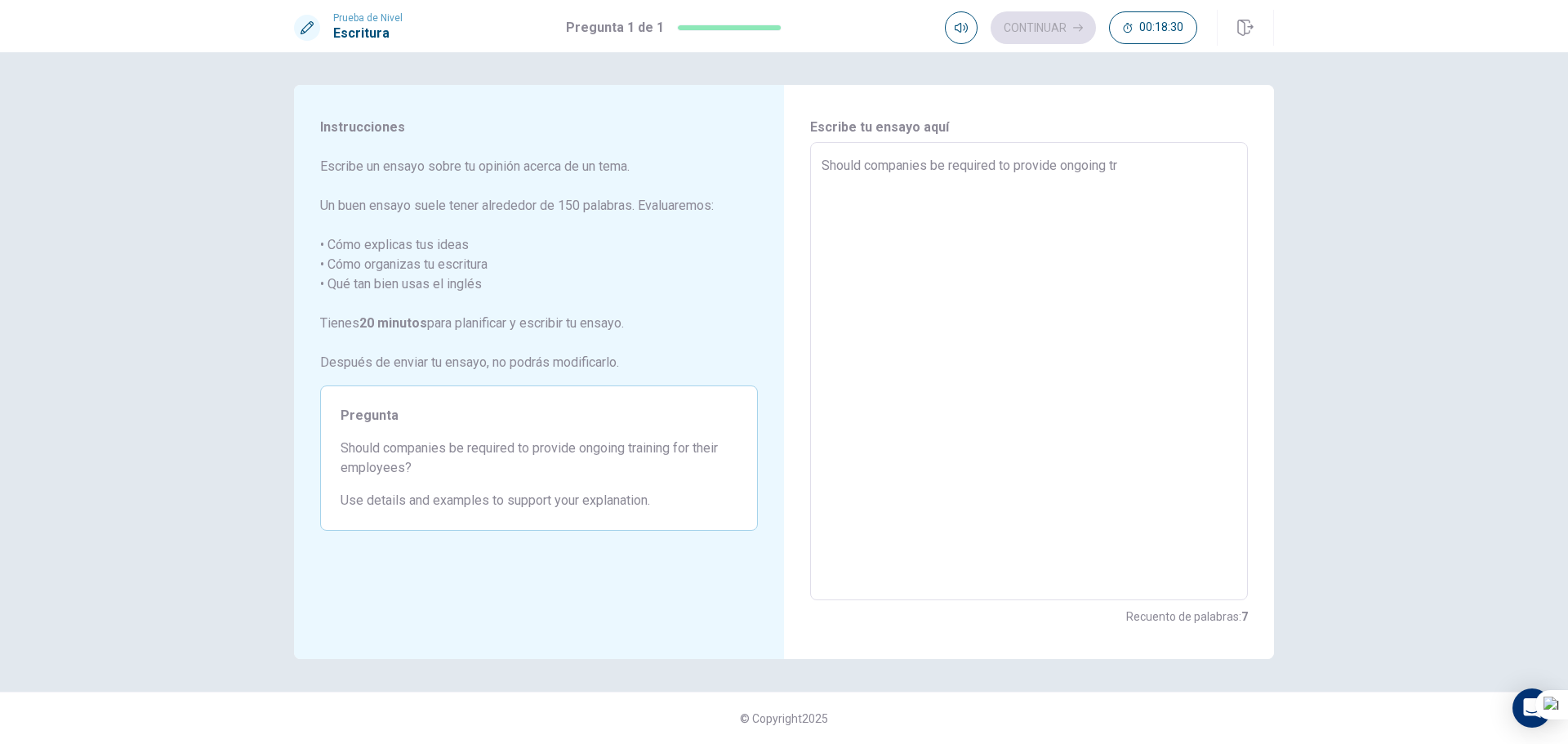
type textarea "x"
type textarea "Should companies be required to provide ongoing tra"
type textarea "x"
type textarea "Should companies be required to provide ongoing trai"
type textarea "x"
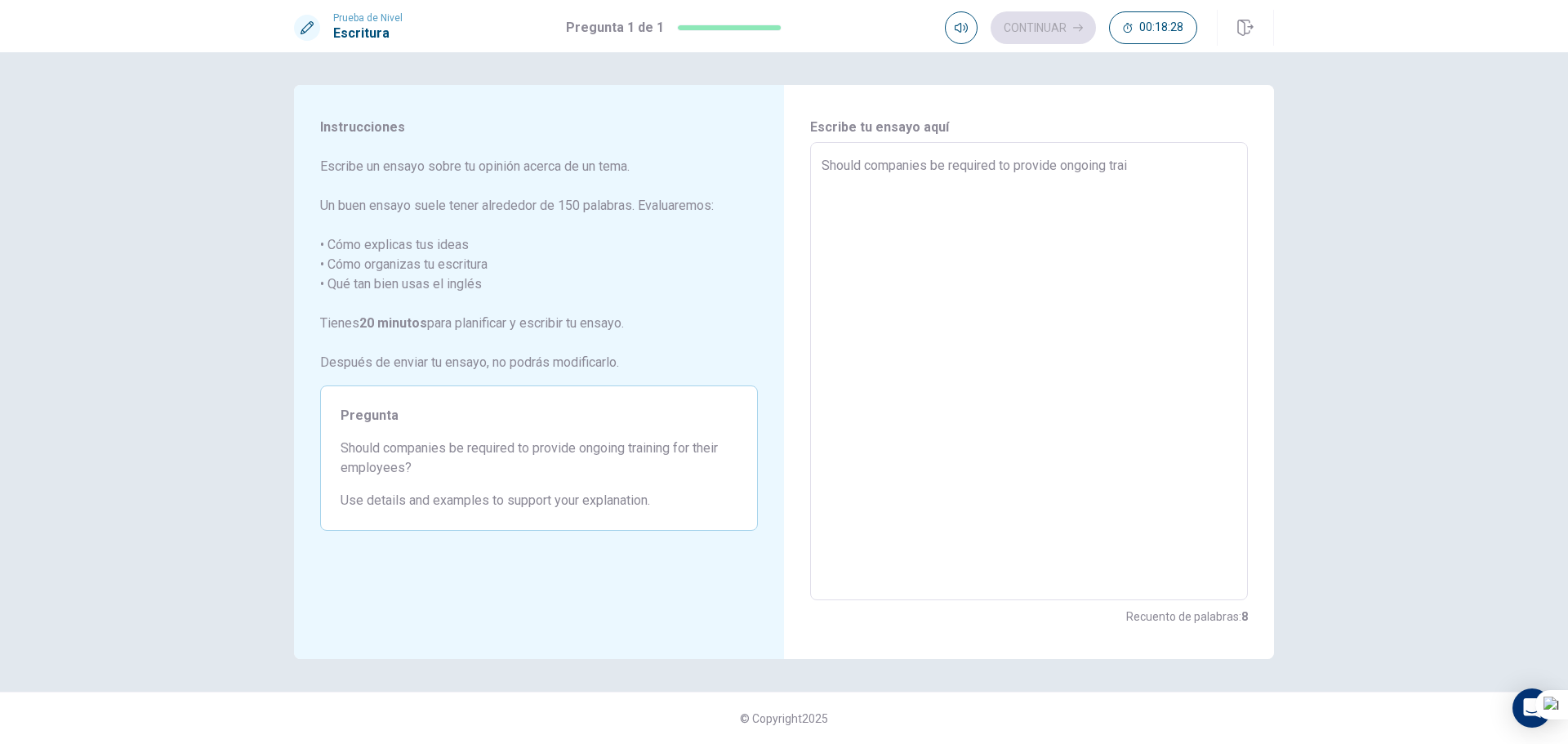
type textarea "Should companies be required to provide ongoing train"
type textarea "x"
type textarea "Should companies be required to provide ongoing traini"
type textarea "x"
type textarea "Should companies be required to provide ongoing trainin"
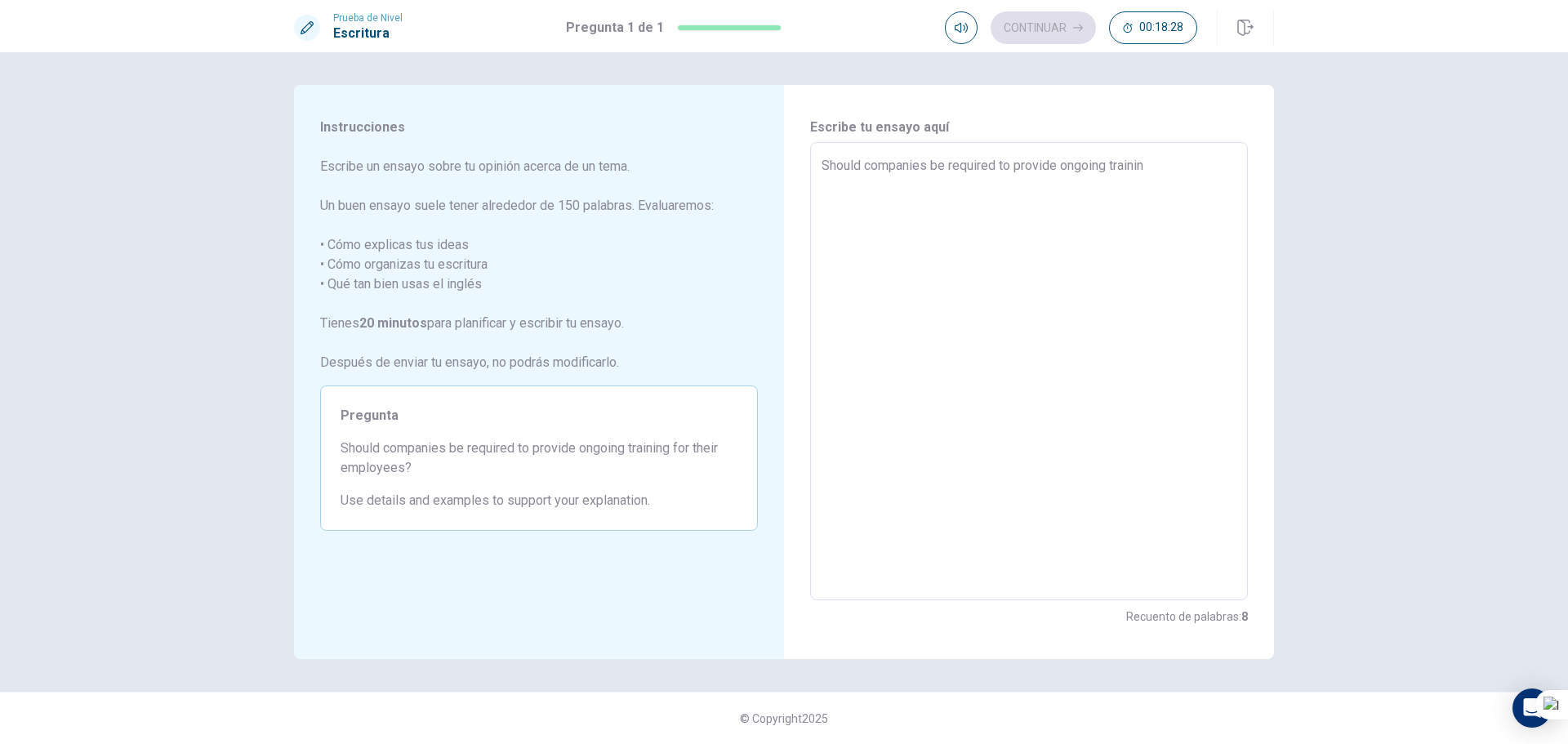
type textarea "x"
type textarea "Should companies be required to provide ongoing training"
type textarea "x"
type textarea "Should companies be required to provide ongoing training"
type textarea "x"
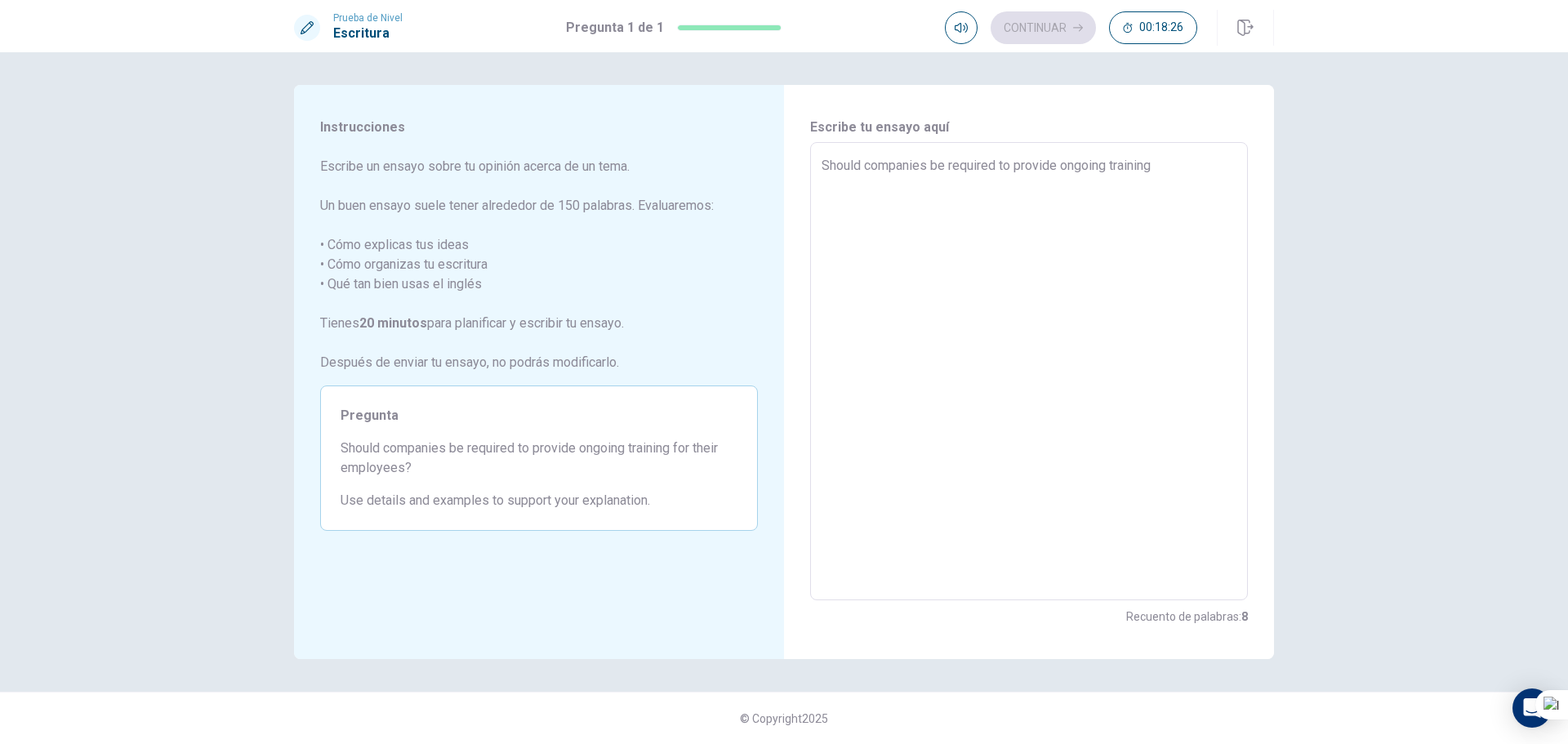
type textarea "Should companies be required to provide ongoing training f"
type textarea "x"
type textarea "Should companies be required to provide ongoing training fo"
type textarea "x"
type textarea "Should companies be required to provide ongoing training for"
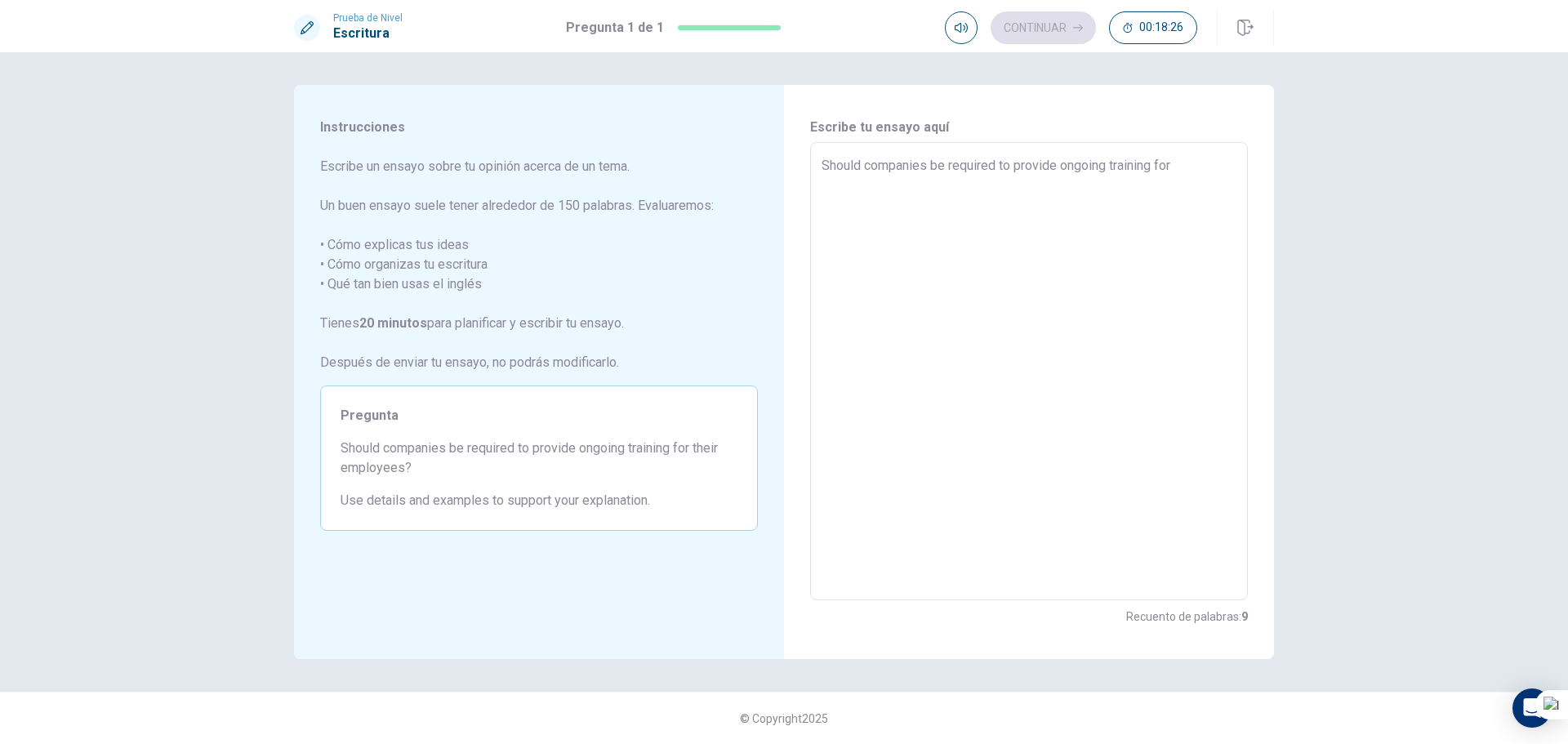
type textarea "x"
click at [978, 198] on textarea "Should companies be required to provide ongoing training for their employees? O…" at bounding box center [1029, 371] width 415 height 431
click at [970, 219] on textarea "Should companies be required to provide ongoing training for their employees? O…" at bounding box center [1029, 371] width 415 height 431
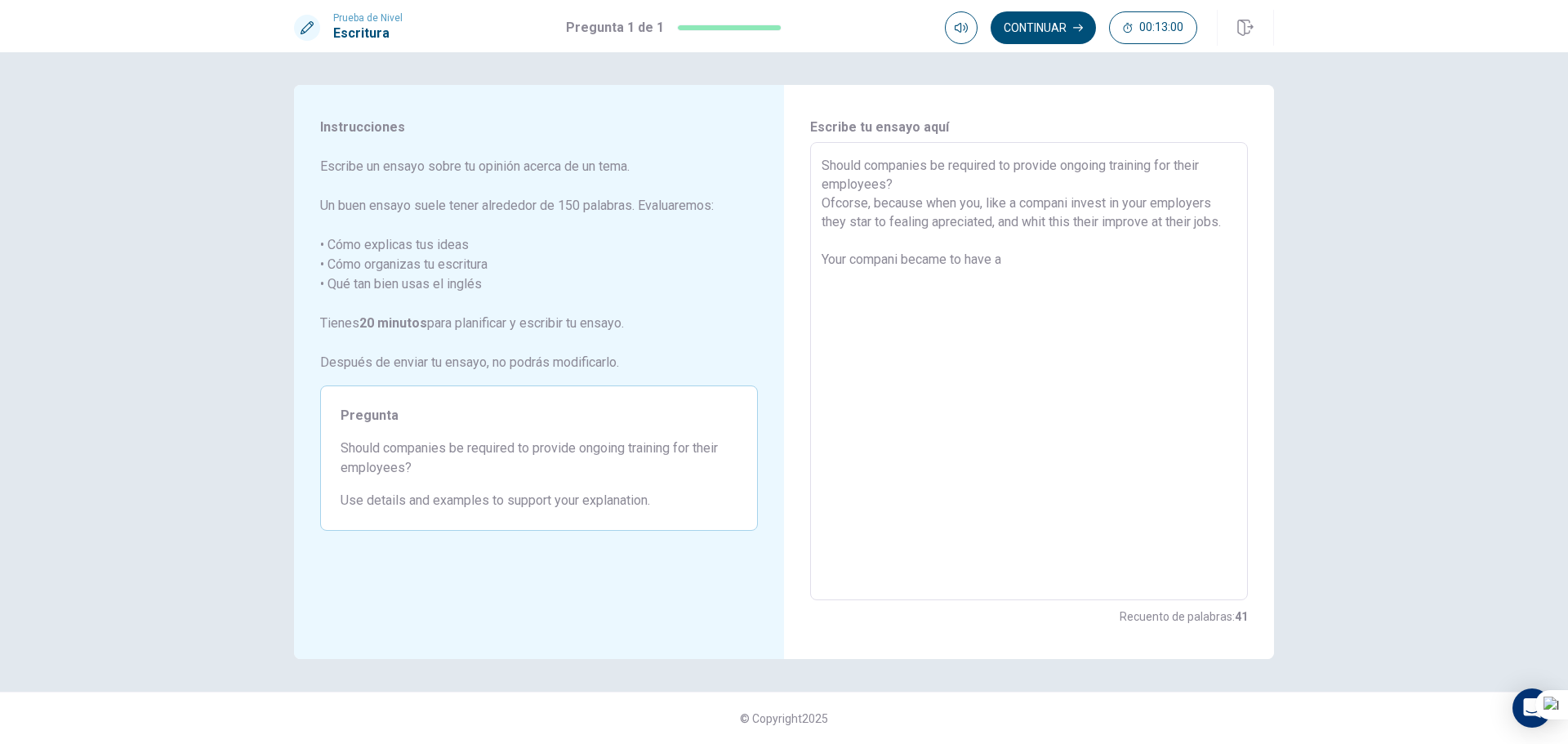
drag, startPoint x: 1072, startPoint y: 289, endPoint x: 609, endPoint y: 39, distance: 526.2
click at [622, 48] on div "Prueba de [PERSON_NAME] Pregunta 1 de 1 Continuar 00:13:00 Pregunta 1 de 1 Cont…" at bounding box center [784, 372] width 1568 height 744
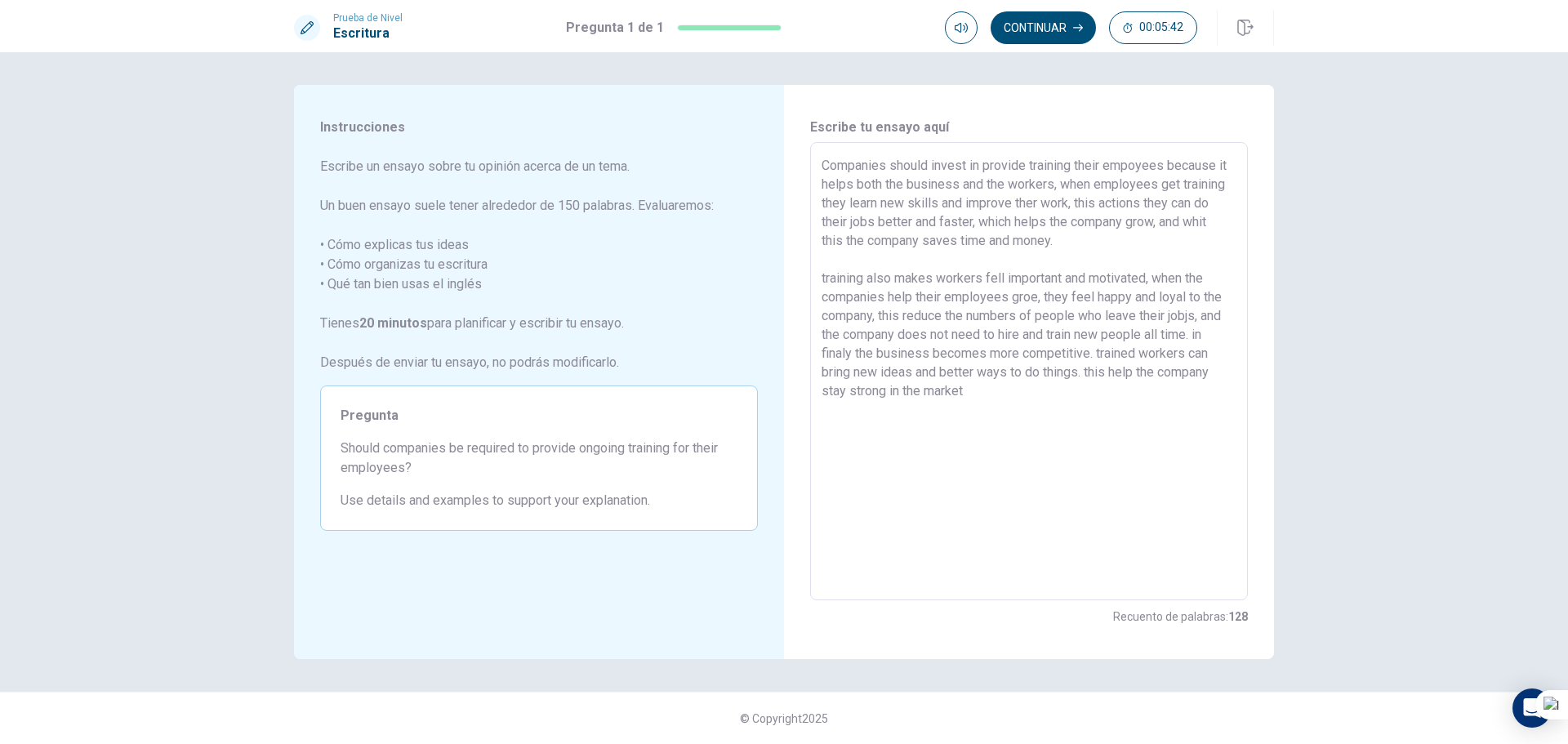
drag, startPoint x: 852, startPoint y: 355, endPoint x: 810, endPoint y: 348, distance: 42.6
click at [810, 348] on div "Companies should invest in provide training their empoyees because it helps bot…" at bounding box center [1029, 371] width 438 height 458
click at [853, 353] on textarea "Companies should invest in provide training their empoyees because it helps bot…" at bounding box center [1029, 371] width 415 height 431
drag, startPoint x: 919, startPoint y: 401, endPoint x: 919, endPoint y: 393, distance: 8.0
click at [919, 400] on textarea "Companies should invest in provide training their empoyees because it helps bot…" at bounding box center [1029, 371] width 415 height 431
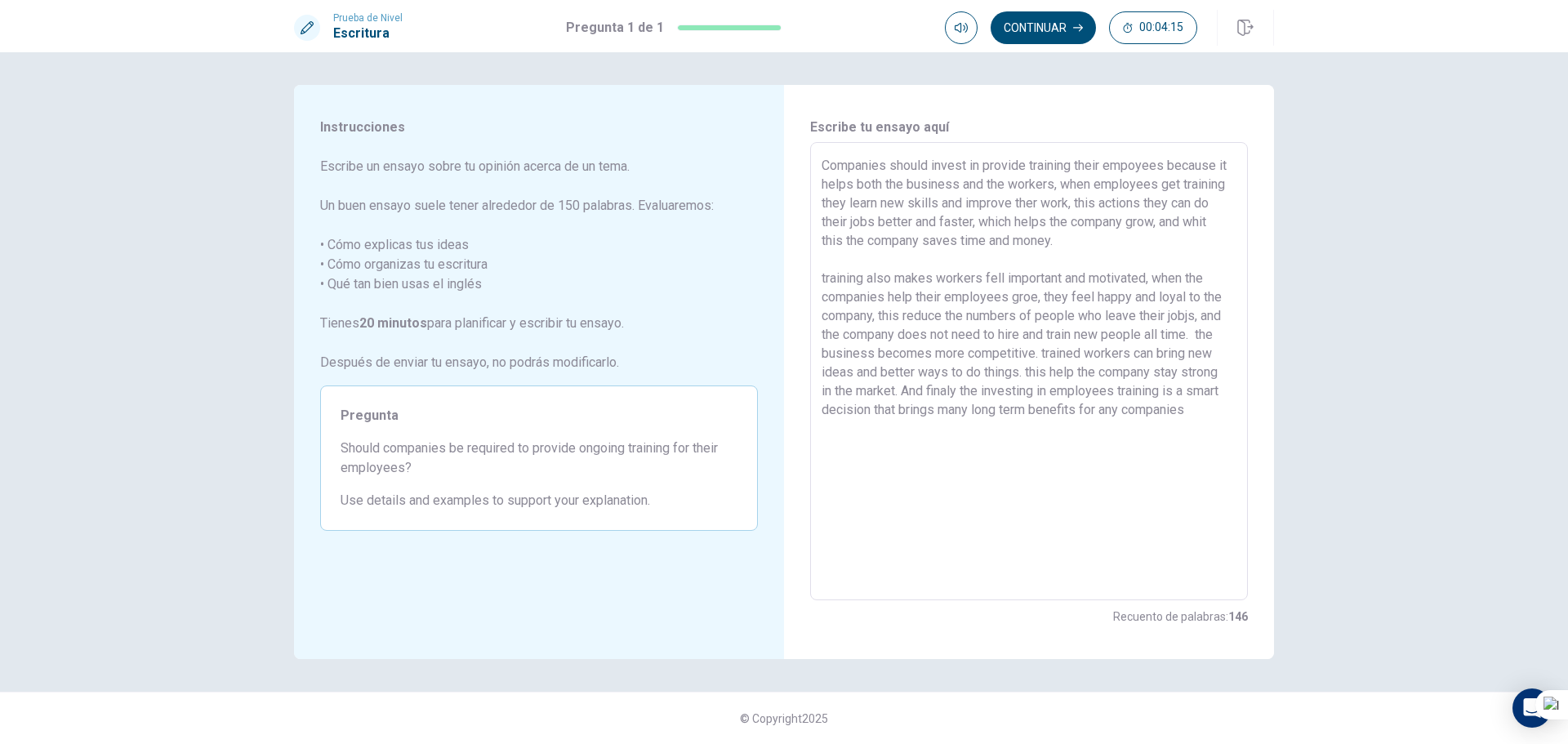
click at [1088, 239] on textarea "Companies should invest in provide training their empoyees because it helps bot…" at bounding box center [1029, 371] width 415 height 431
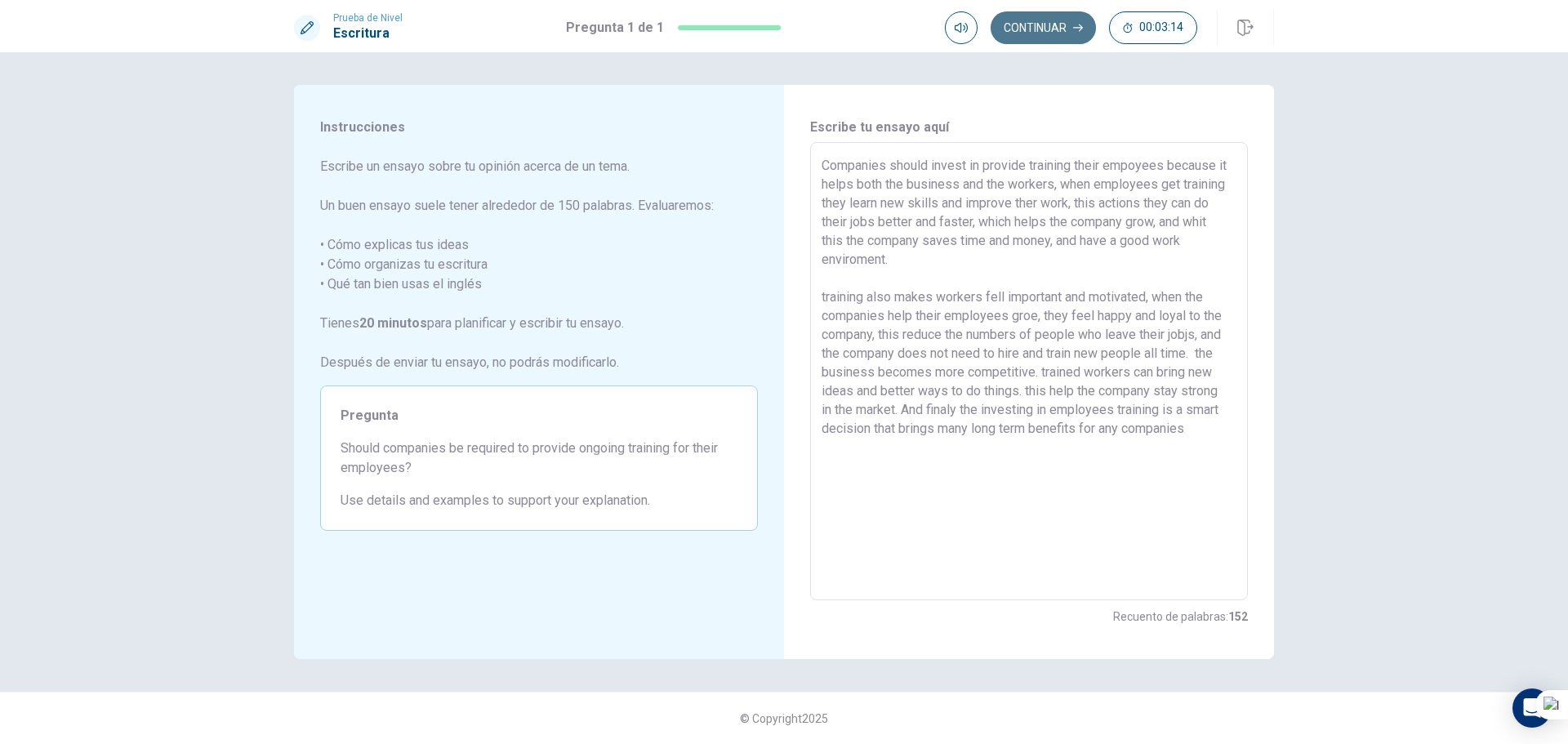
click at [1044, 34] on button "Continuar" at bounding box center [1042, 28] width 105 height 33
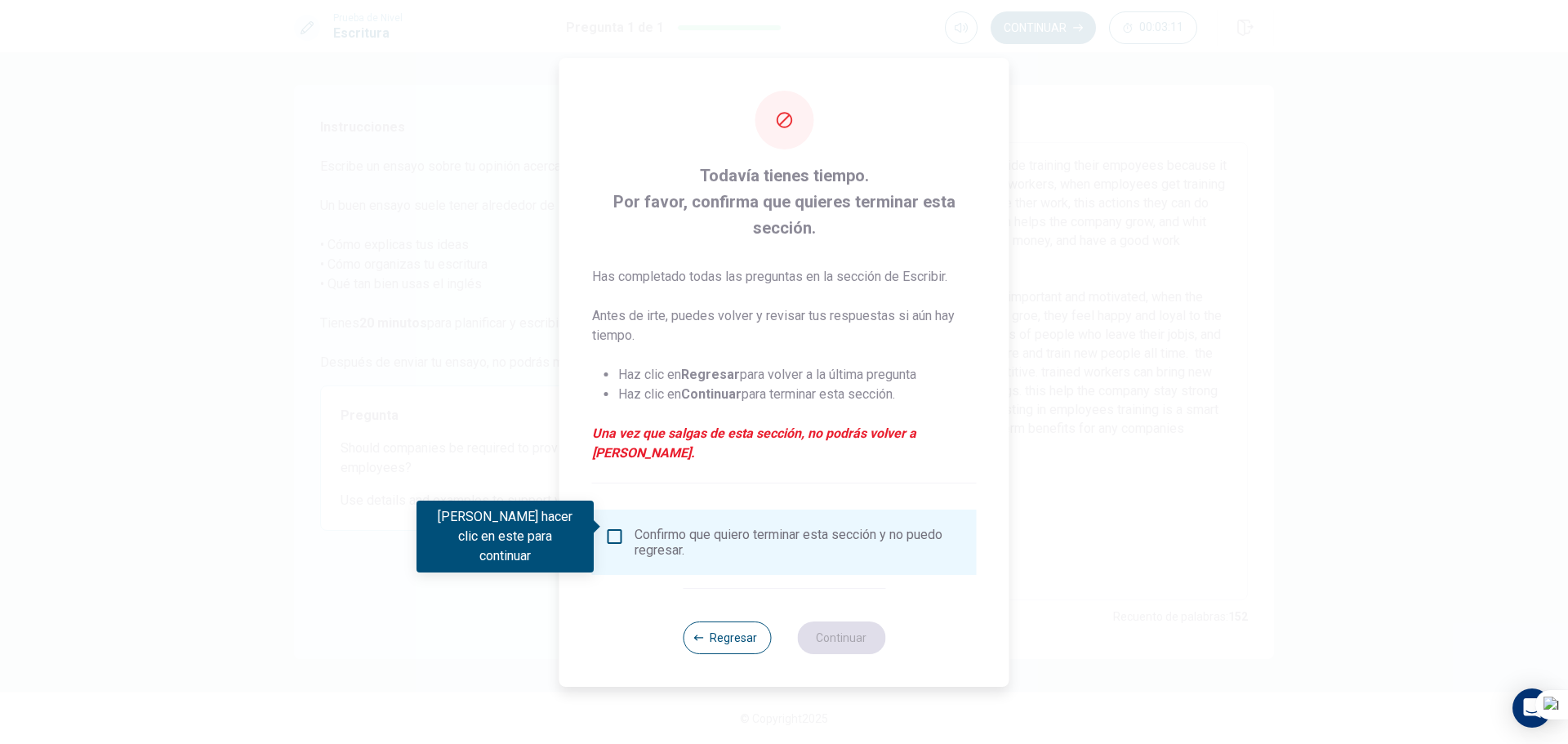
click at [644, 528] on div "Confirmo que quiero terminar esta sección y no puedo regresar." at bounding box center [800, 542] width 329 height 31
click at [612, 531] on input "Debes hacer clic en este para continuar" at bounding box center [615, 536] width 19 height 19
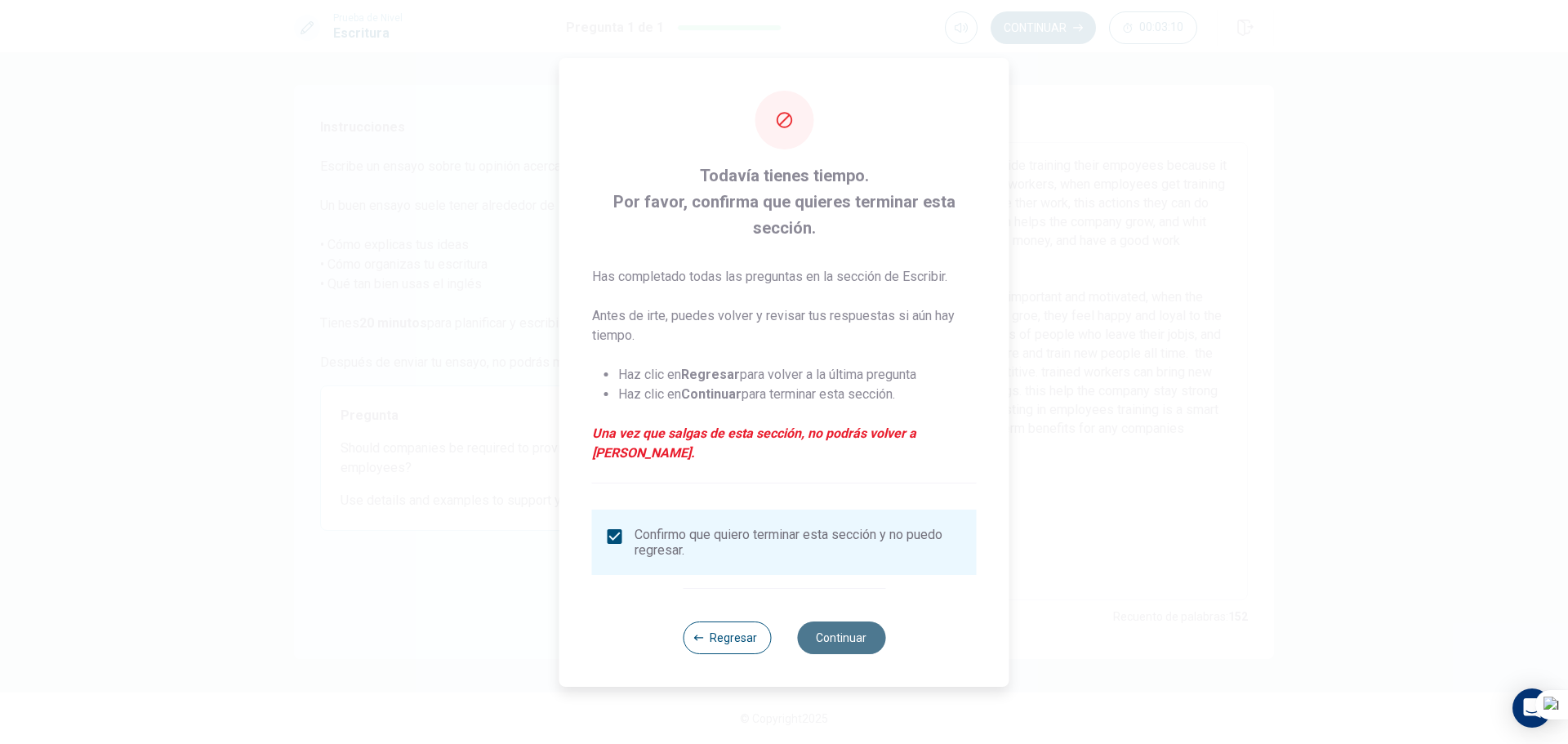
click at [847, 628] on button "Continuar" at bounding box center [841, 637] width 88 height 33
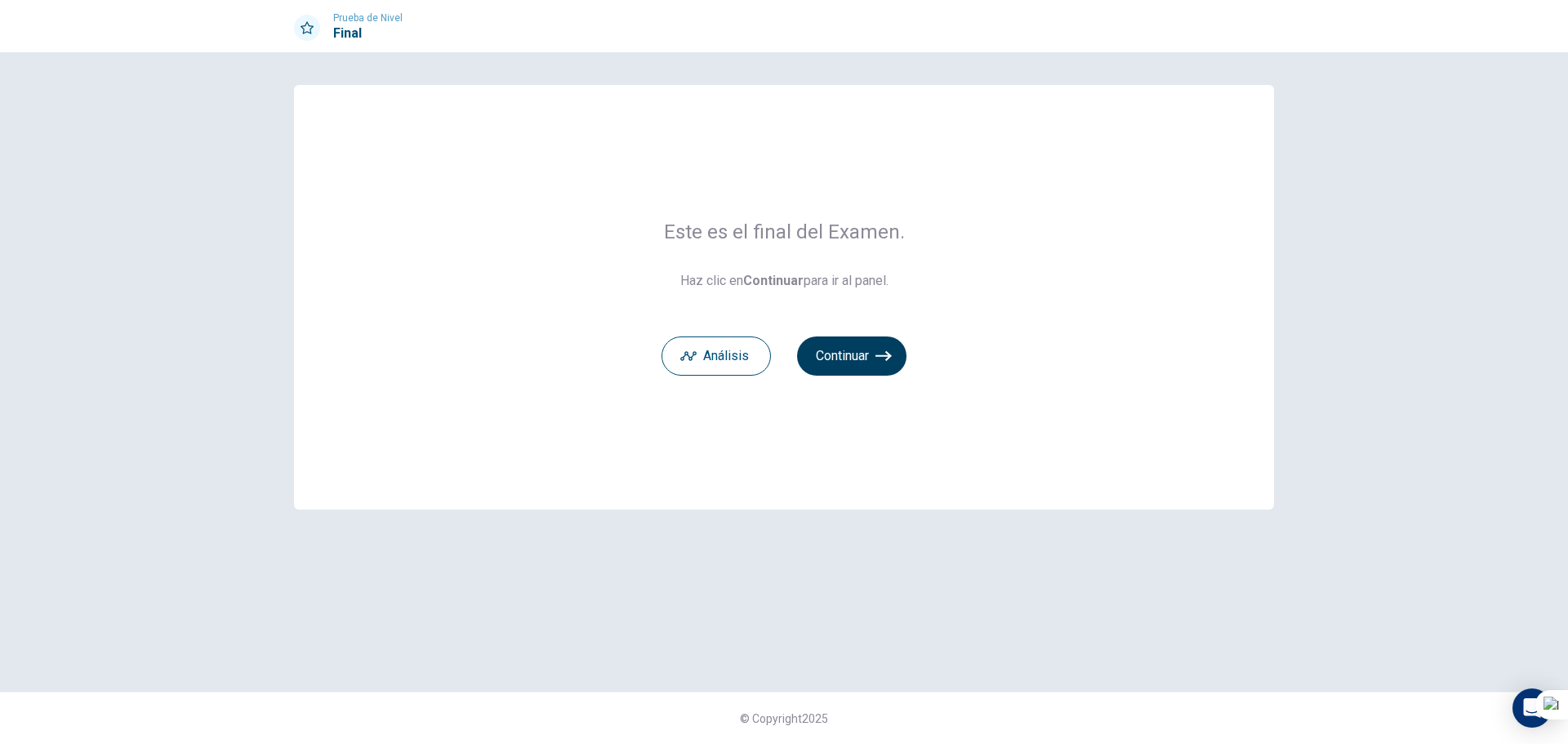
click at [864, 365] on button "Continuar" at bounding box center [852, 356] width 109 height 39
